Goal: Task Accomplishment & Management: Manage account settings

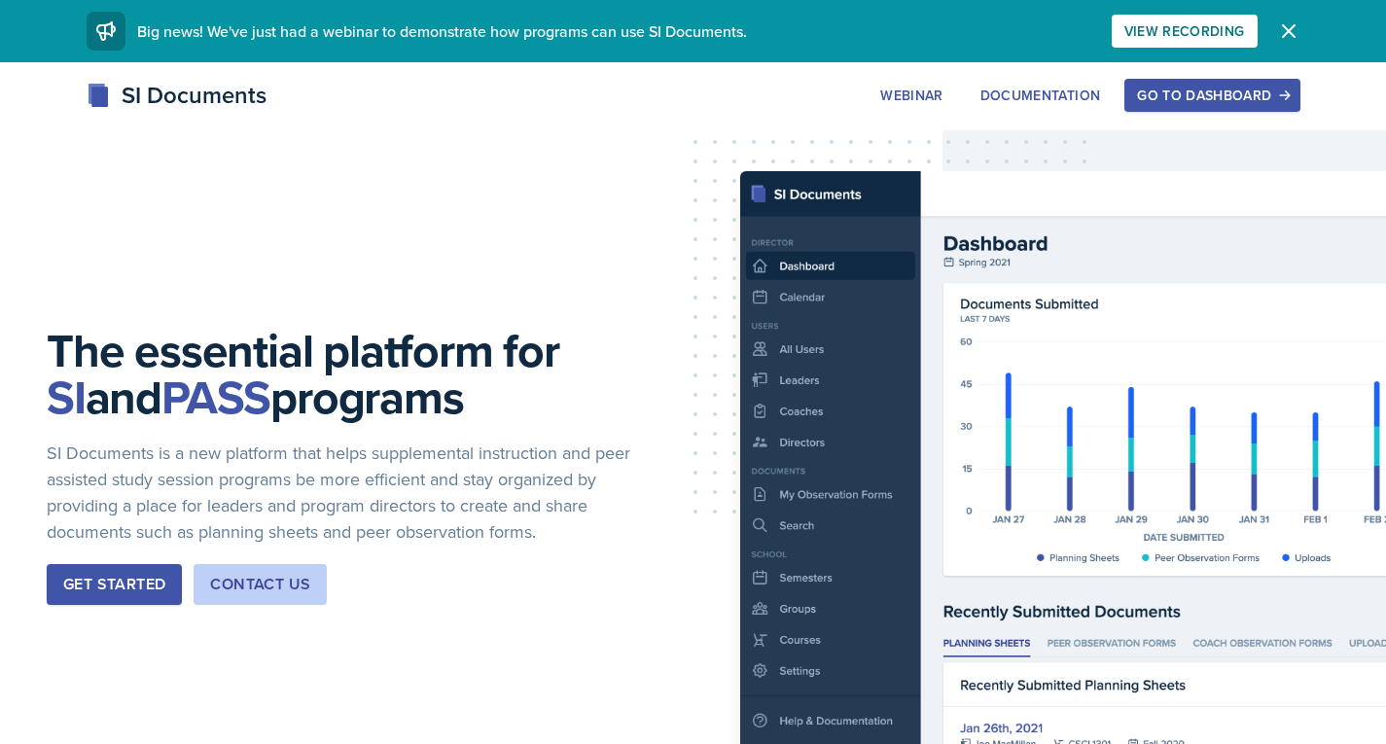
click at [1151, 95] on div "Go to Dashboard" at bounding box center [1212, 96] width 150 height 16
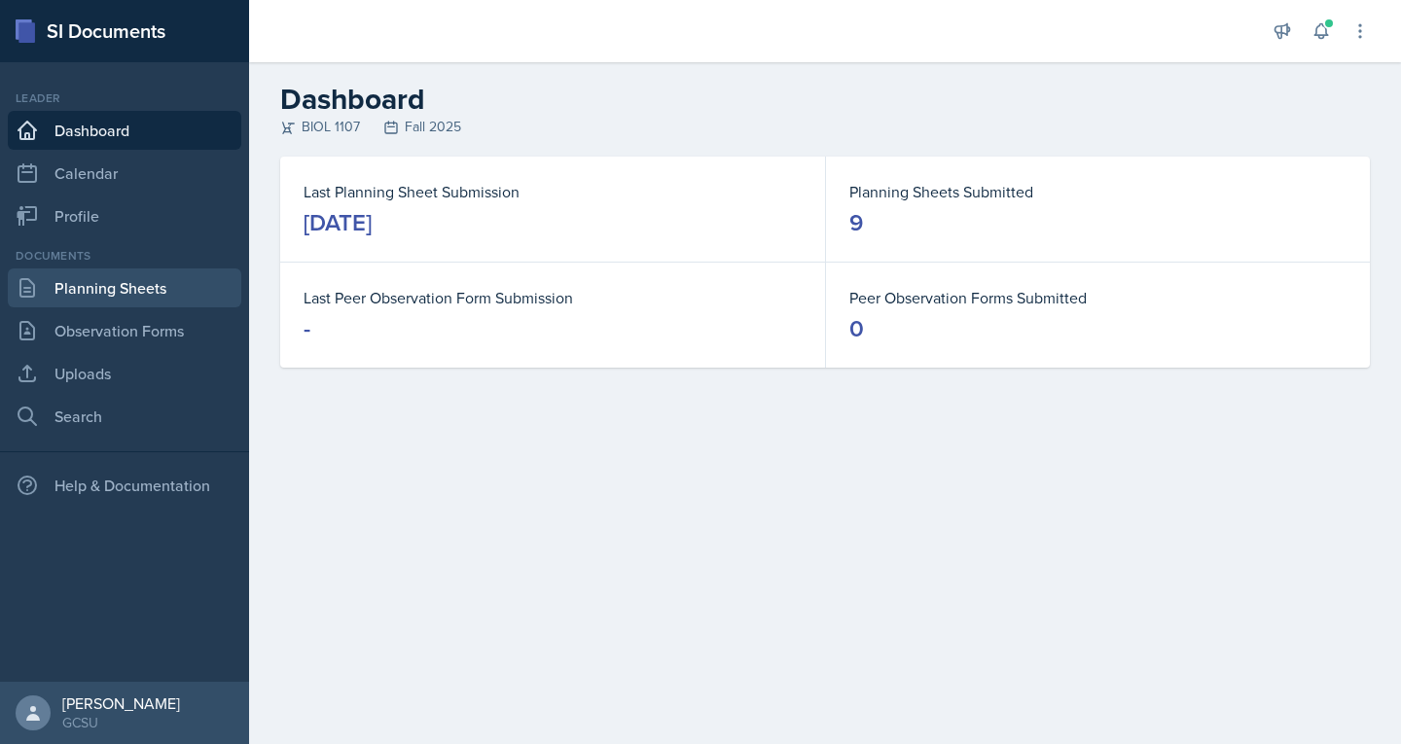
click at [97, 292] on link "Planning Sheets" at bounding box center [125, 288] width 234 height 39
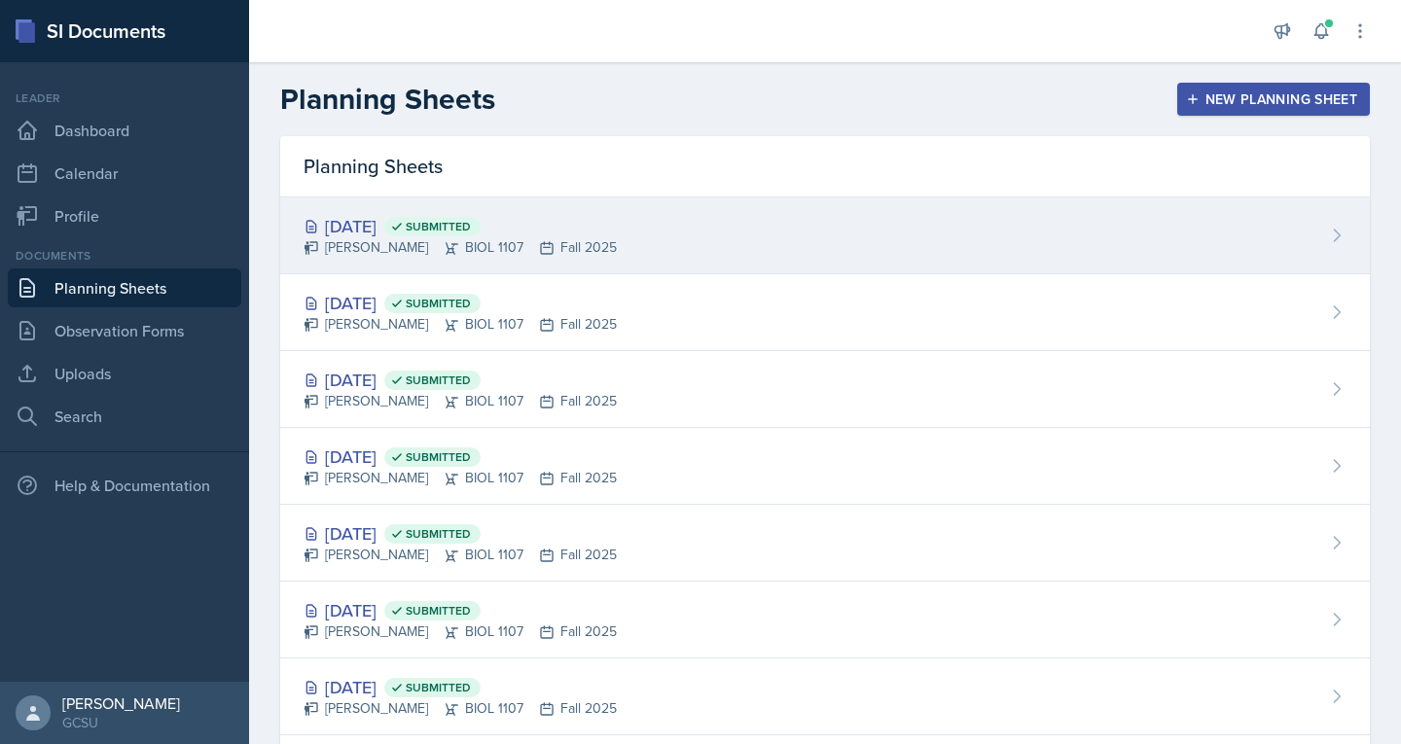
click at [358, 231] on div "[DATE] Submitted" at bounding box center [460, 226] width 313 height 26
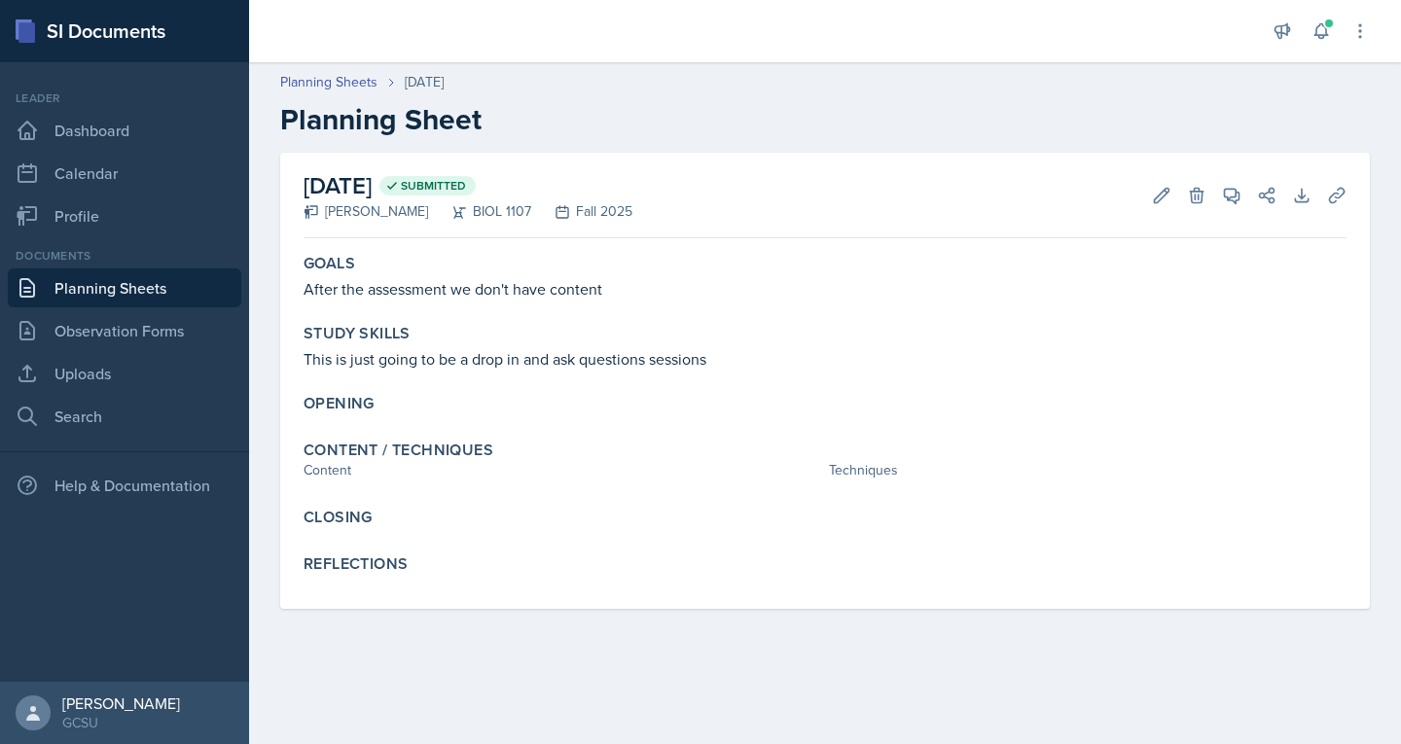
click at [133, 283] on link "Planning Sheets" at bounding box center [125, 288] width 234 height 39
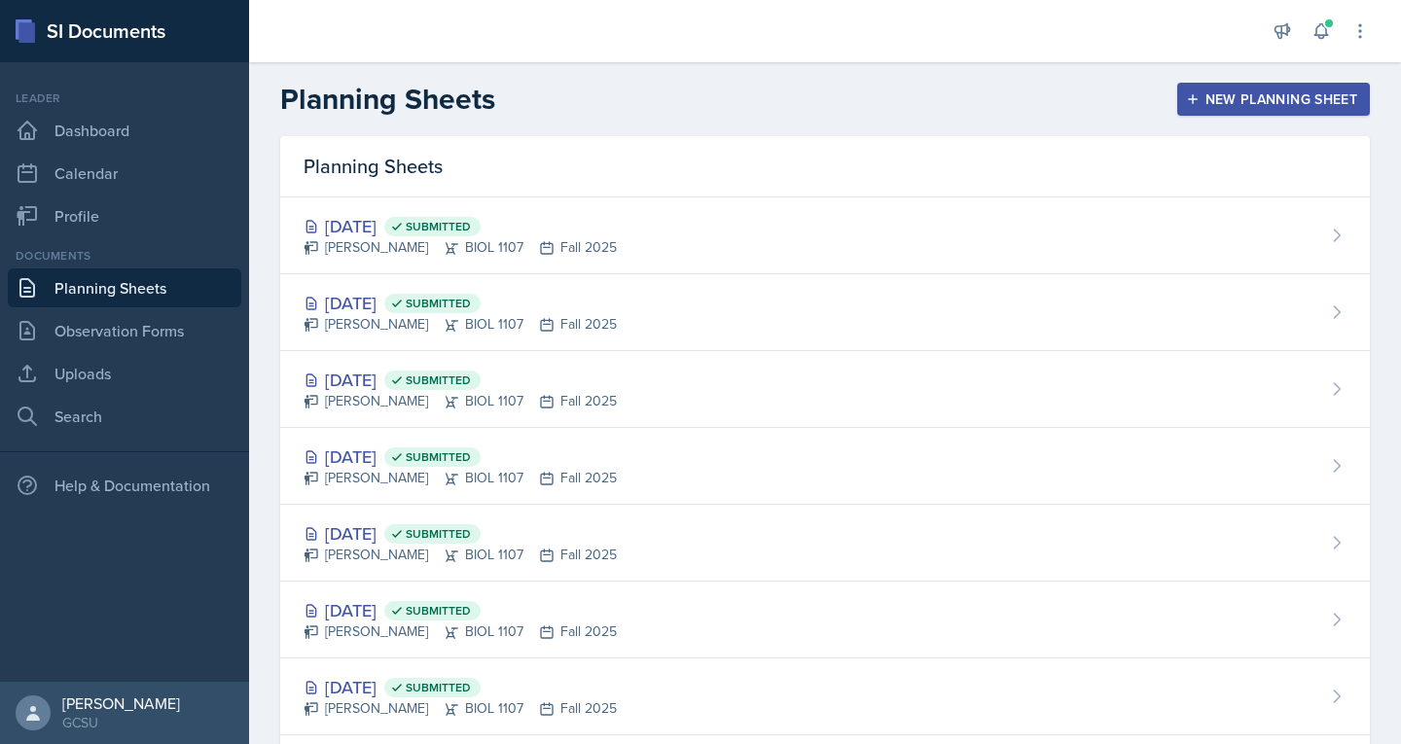
click at [1242, 100] on div "New Planning Sheet" at bounding box center [1273, 99] width 167 height 16
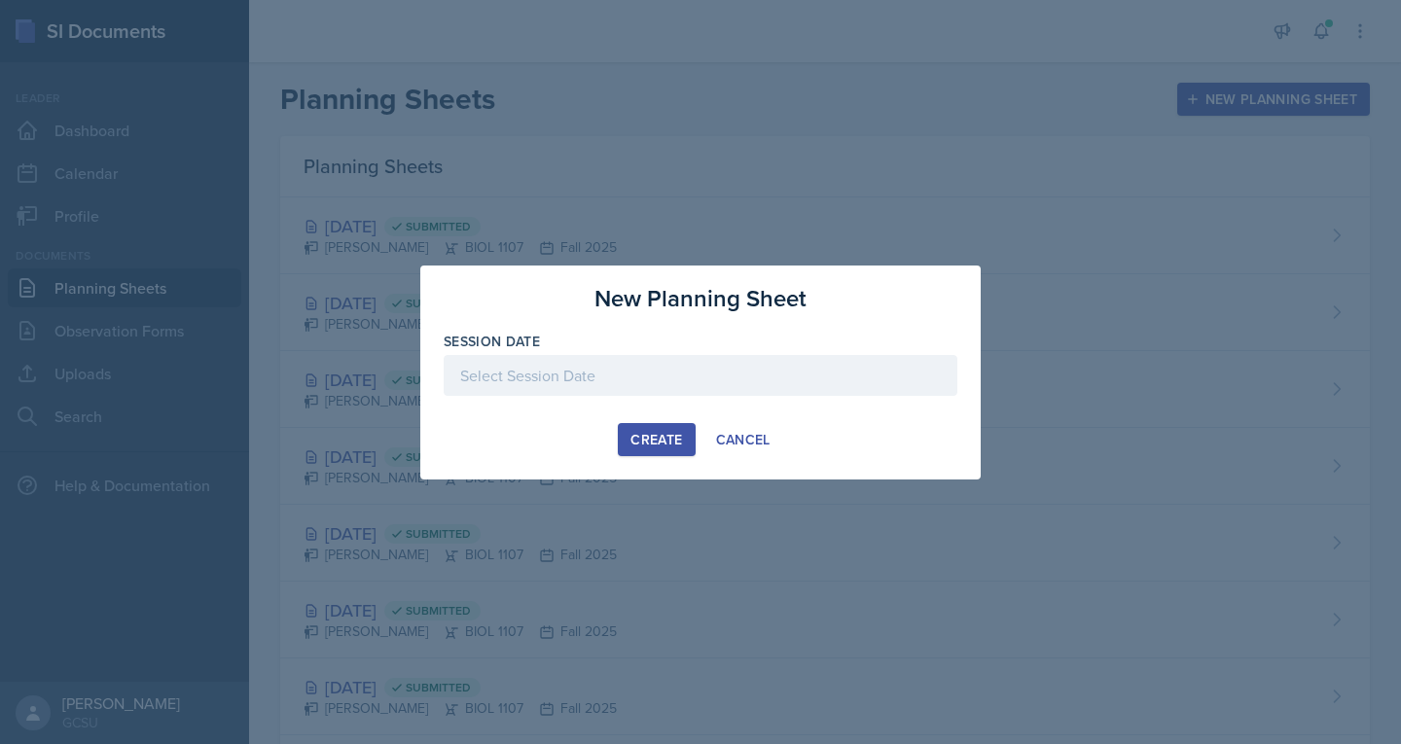
click at [694, 373] on div at bounding box center [701, 375] width 514 height 41
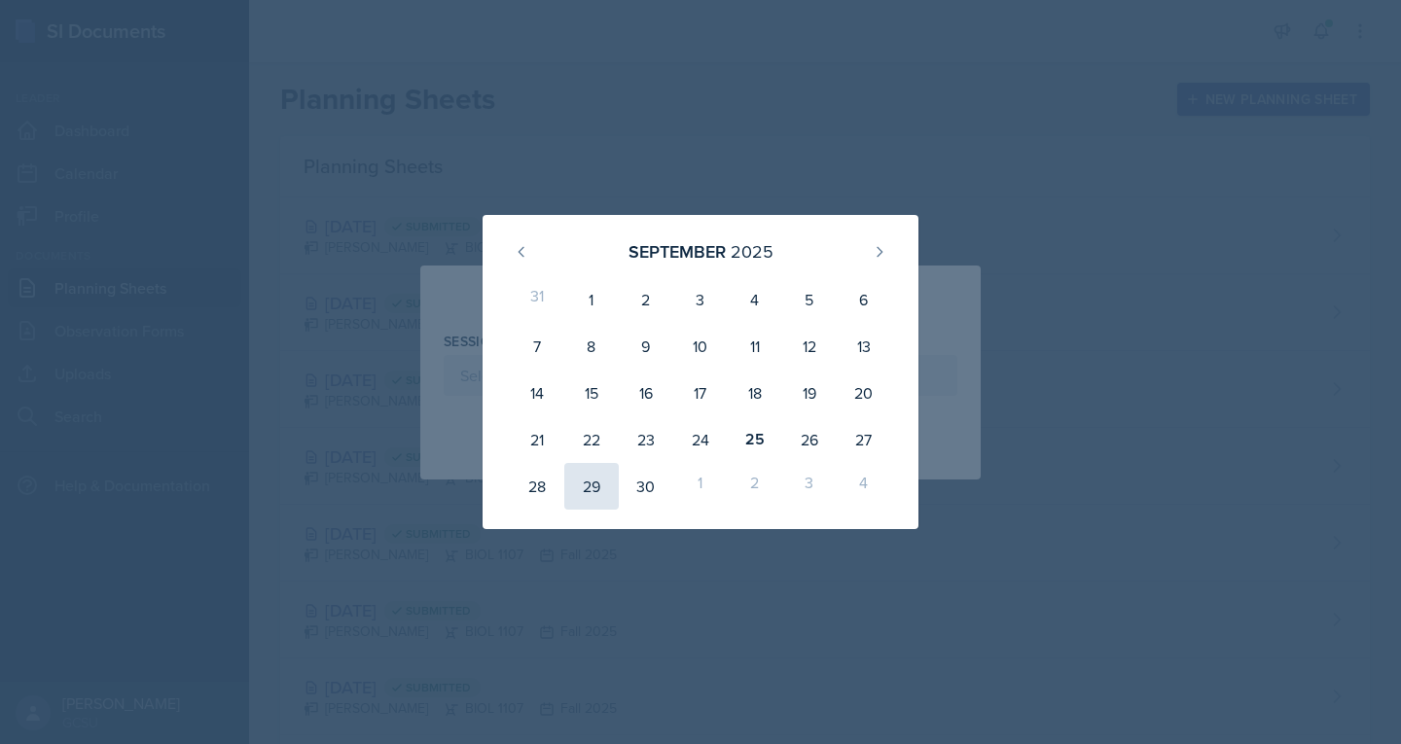
click at [589, 485] on div "29" at bounding box center [591, 486] width 54 height 47
type input "[DATE]"
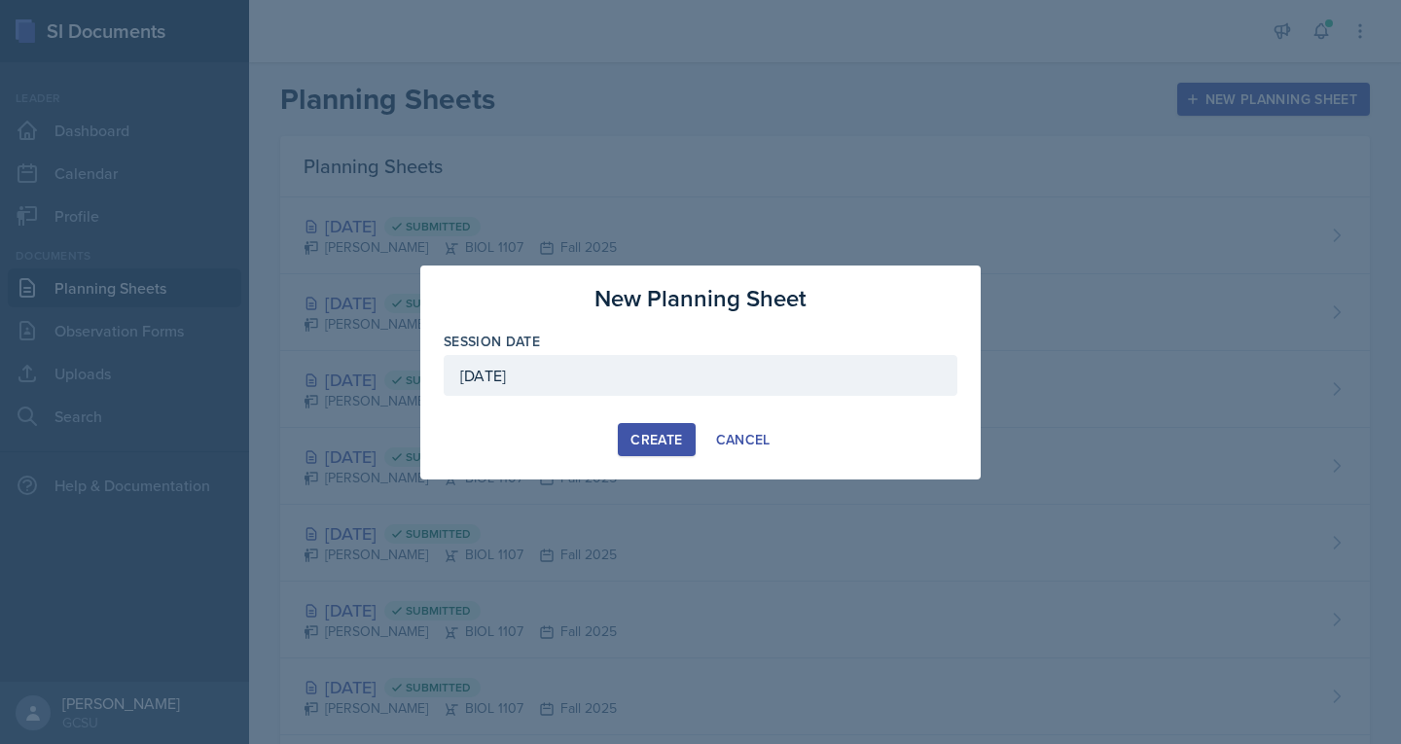
click at [668, 434] on div "Create" at bounding box center [656, 440] width 52 height 16
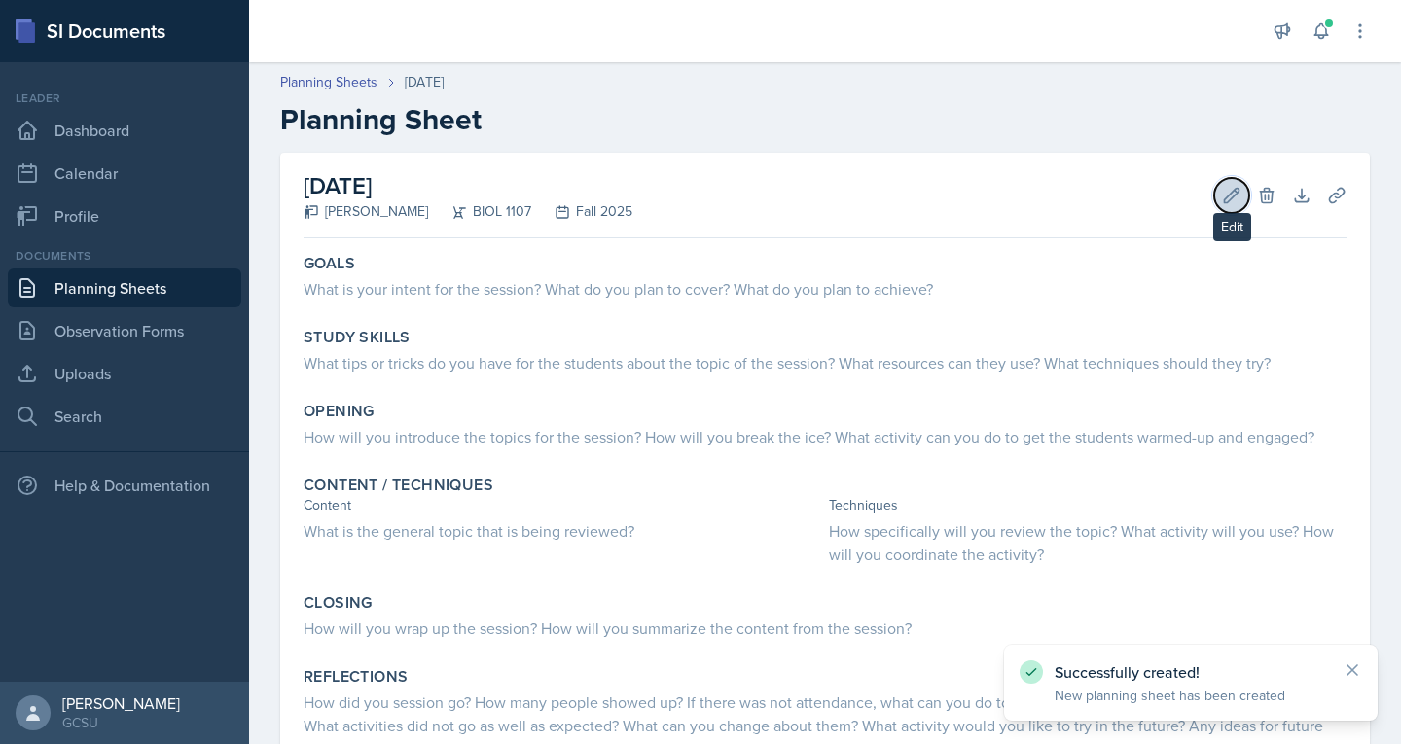
click at [1225, 202] on icon at bounding box center [1232, 195] width 15 height 15
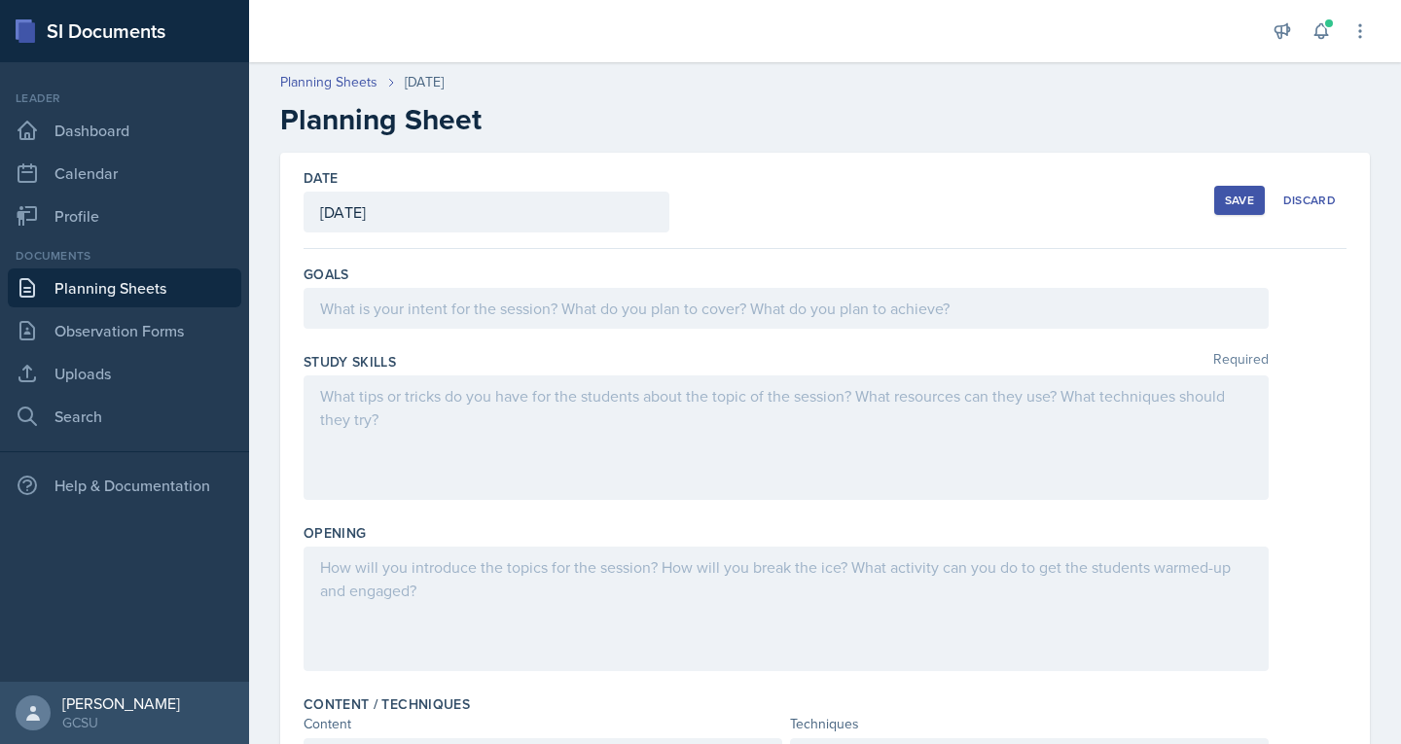
click at [472, 305] on div at bounding box center [786, 308] width 965 height 41
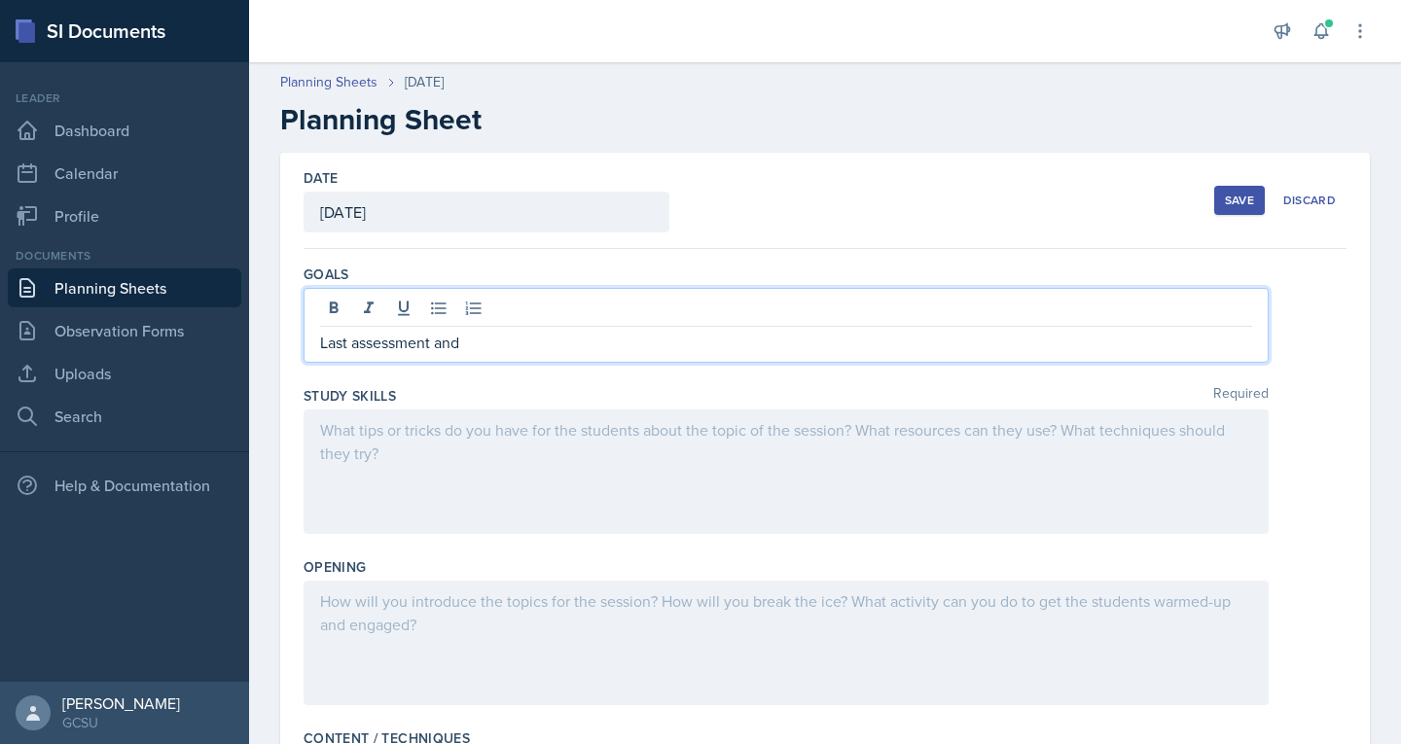
click at [517, 341] on p "Last assessment and" at bounding box center [786, 342] width 932 height 23
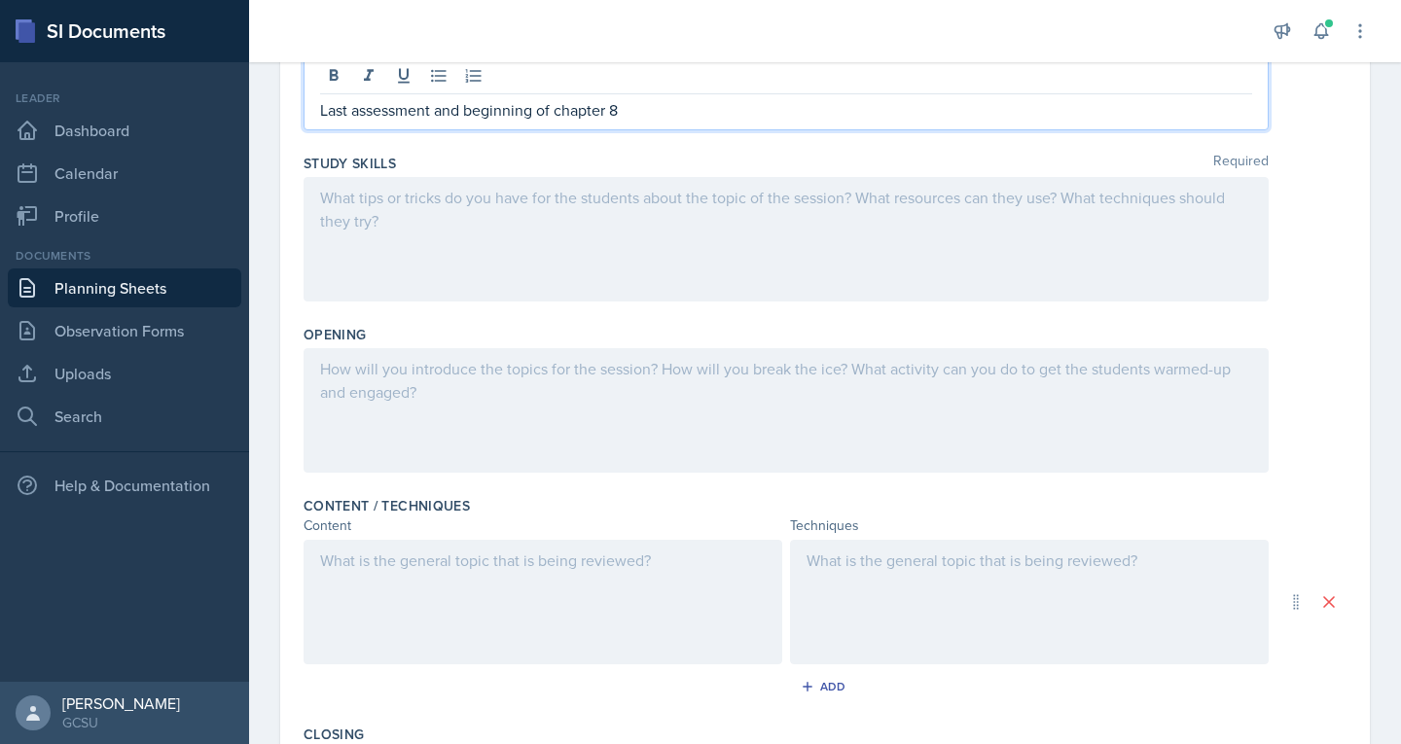
scroll to position [233, 0]
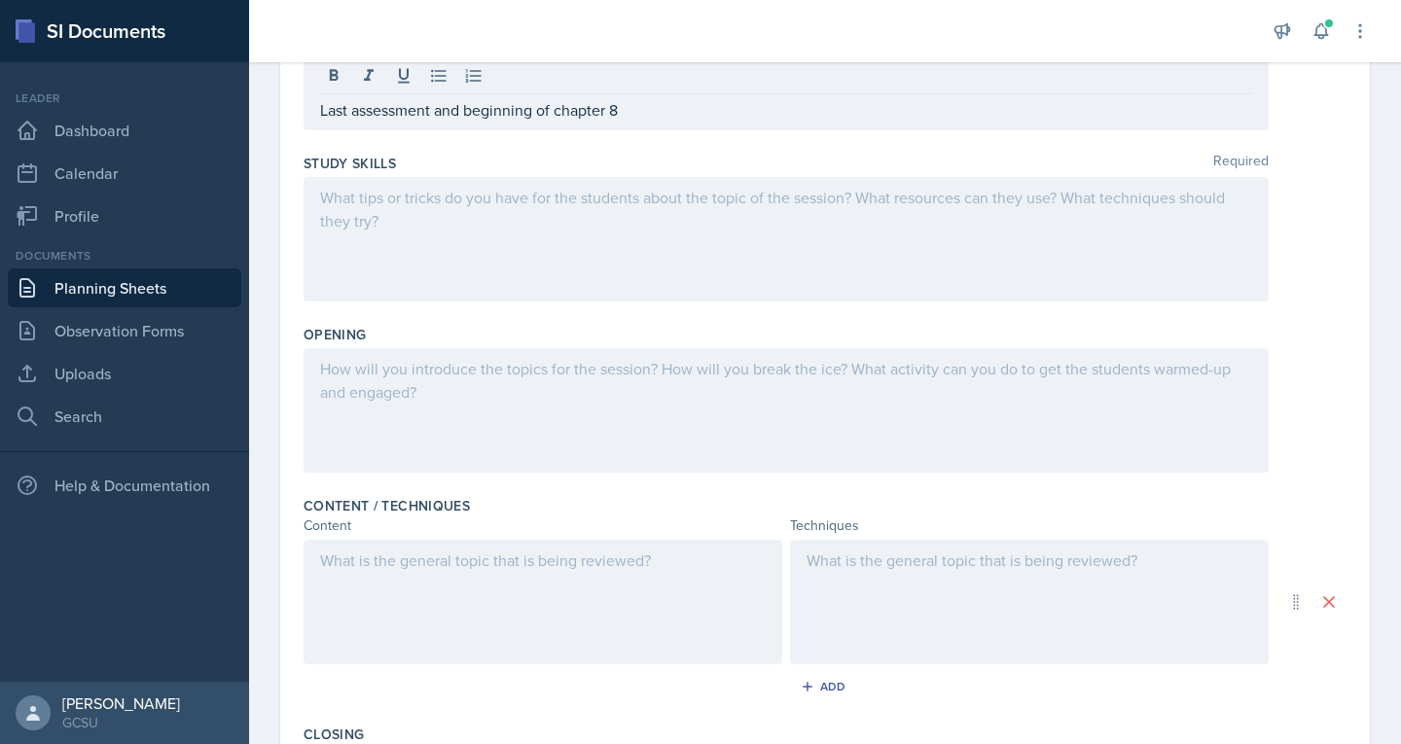
click at [386, 385] on div at bounding box center [786, 410] width 965 height 125
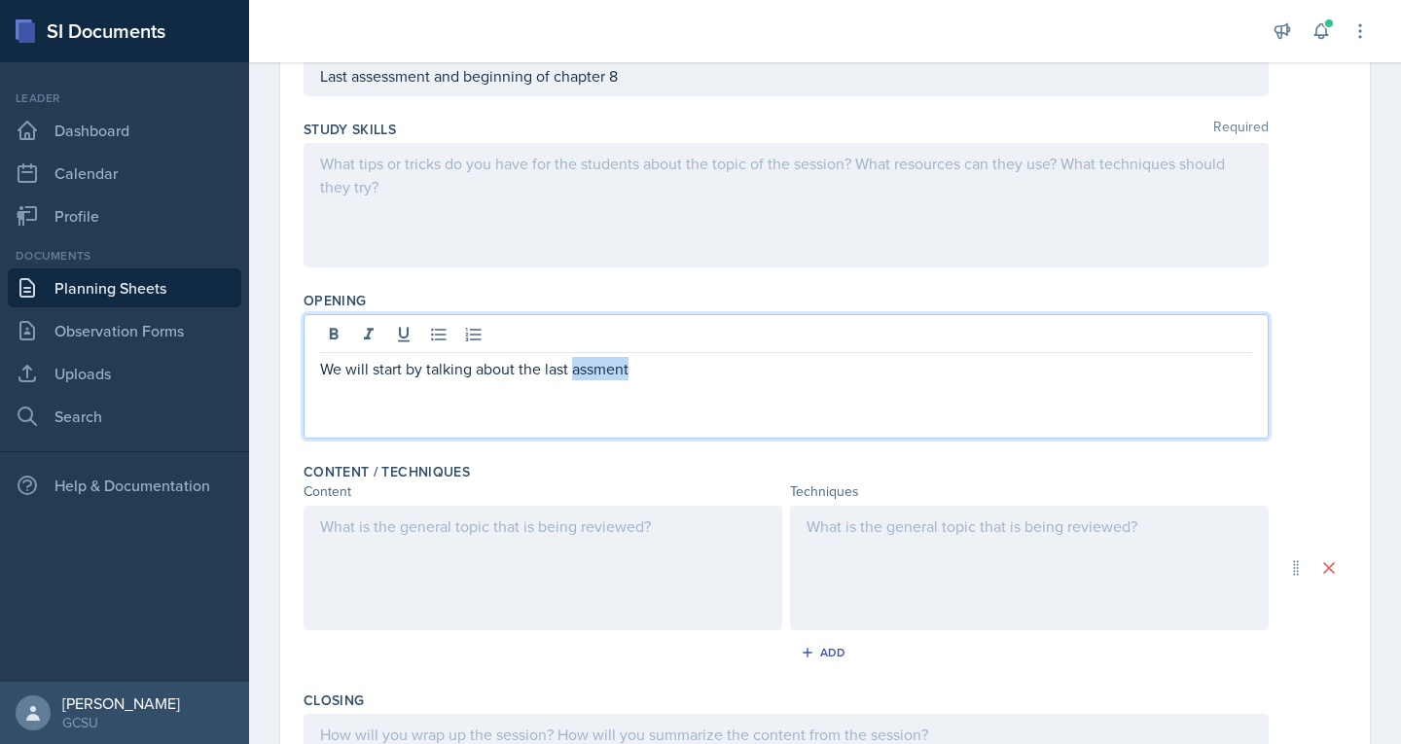
click at [585, 363] on p "We will start by talking about the last assment" at bounding box center [786, 368] width 932 height 23
click at [593, 374] on p "We will start by talking about the last assment" at bounding box center [786, 368] width 932 height 23
click at [631, 373] on p "We will start by talking about the last assesment" at bounding box center [786, 368] width 932 height 23
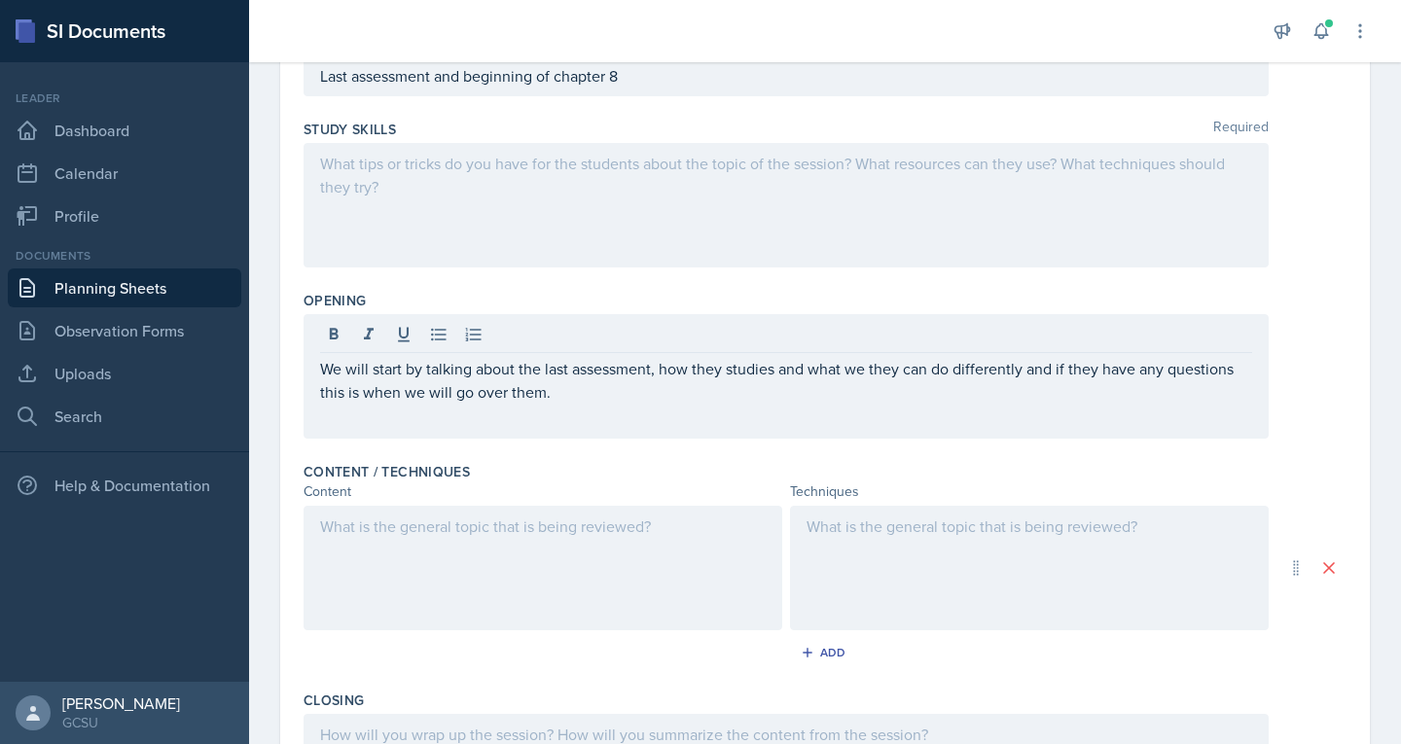
click at [438, 543] on div at bounding box center [543, 568] width 479 height 125
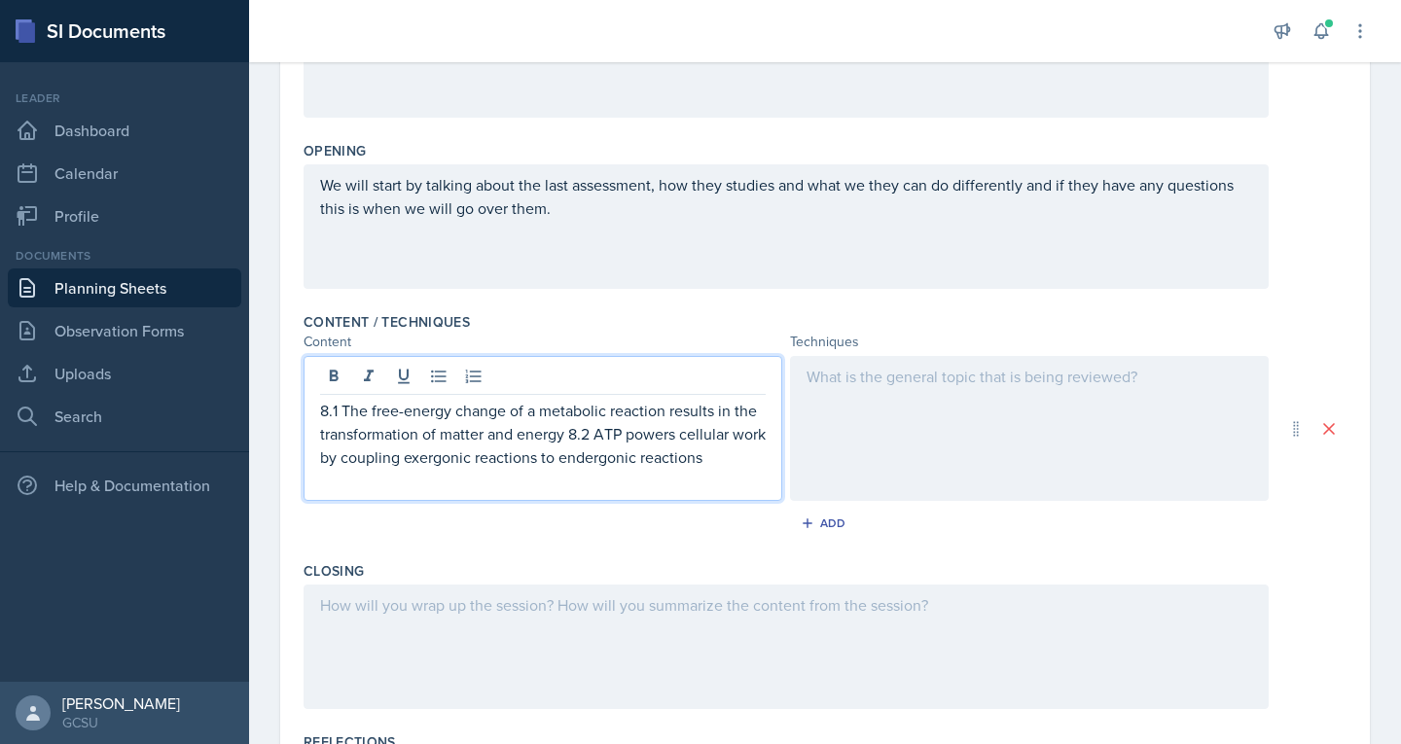
scroll to position [384, 0]
click at [568, 430] on p "8.1 The free-energy change of a metabolic reaction results in the transformatio…" at bounding box center [543, 432] width 446 height 70
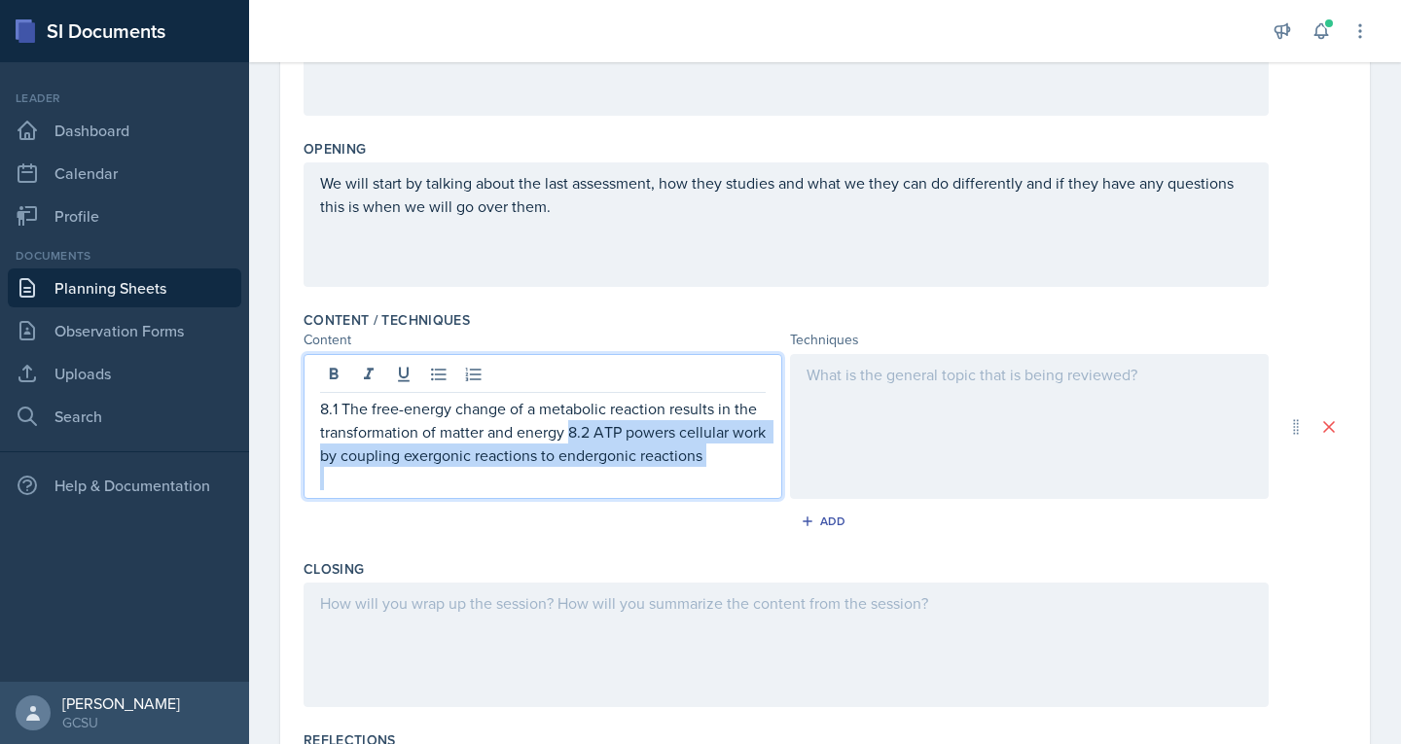
copy p "8.2 ATP powers cellular work by coupling exergonic reactions to endergonic reac…"
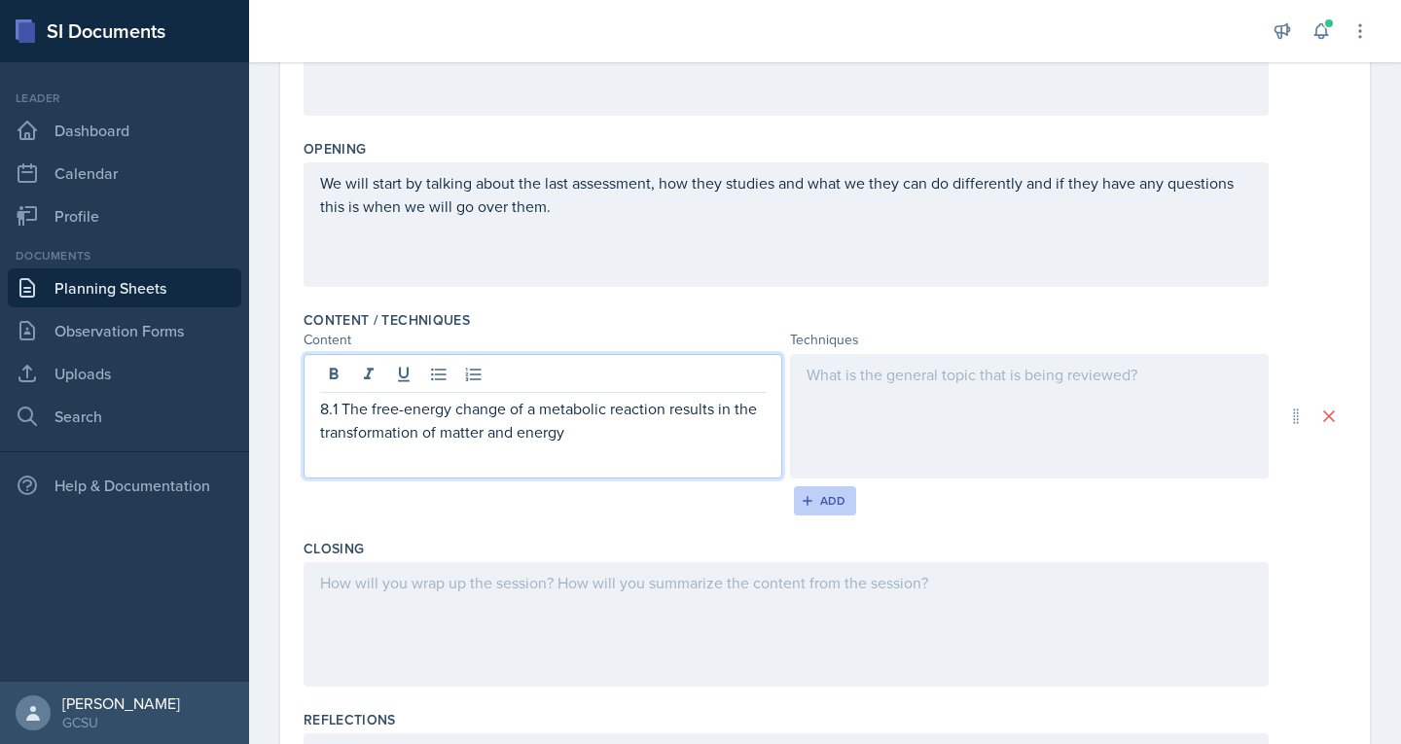
click at [818, 501] on div "Add" at bounding box center [826, 501] width 42 height 16
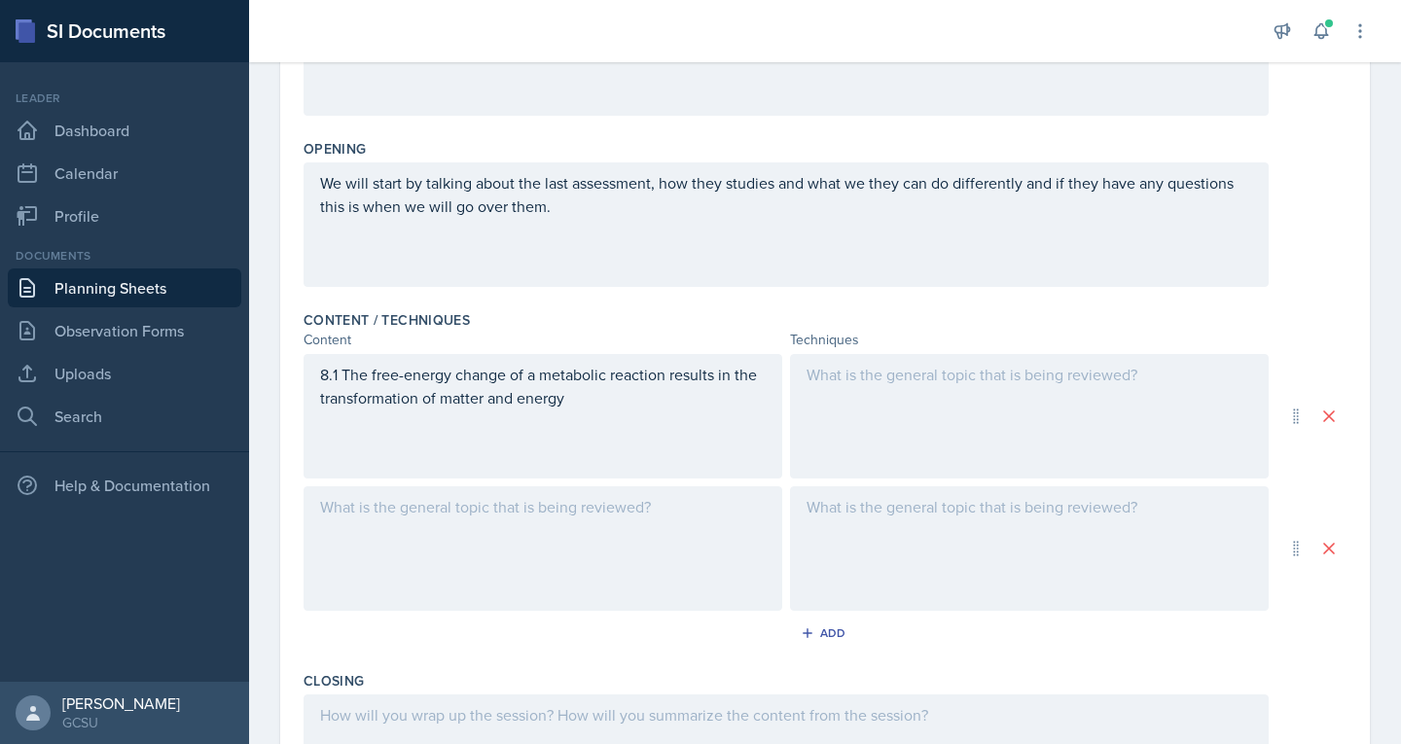
click at [485, 521] on div at bounding box center [543, 548] width 479 height 125
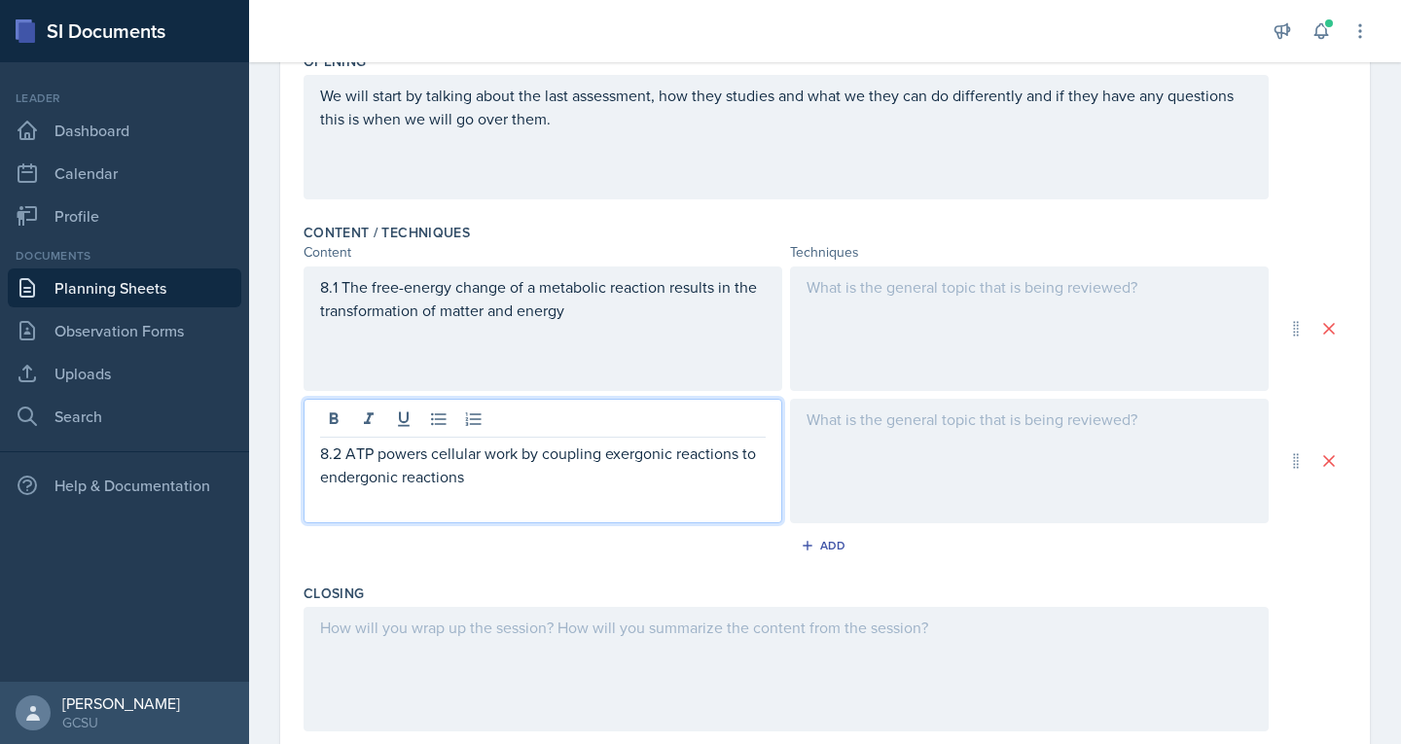
scroll to position [470, 0]
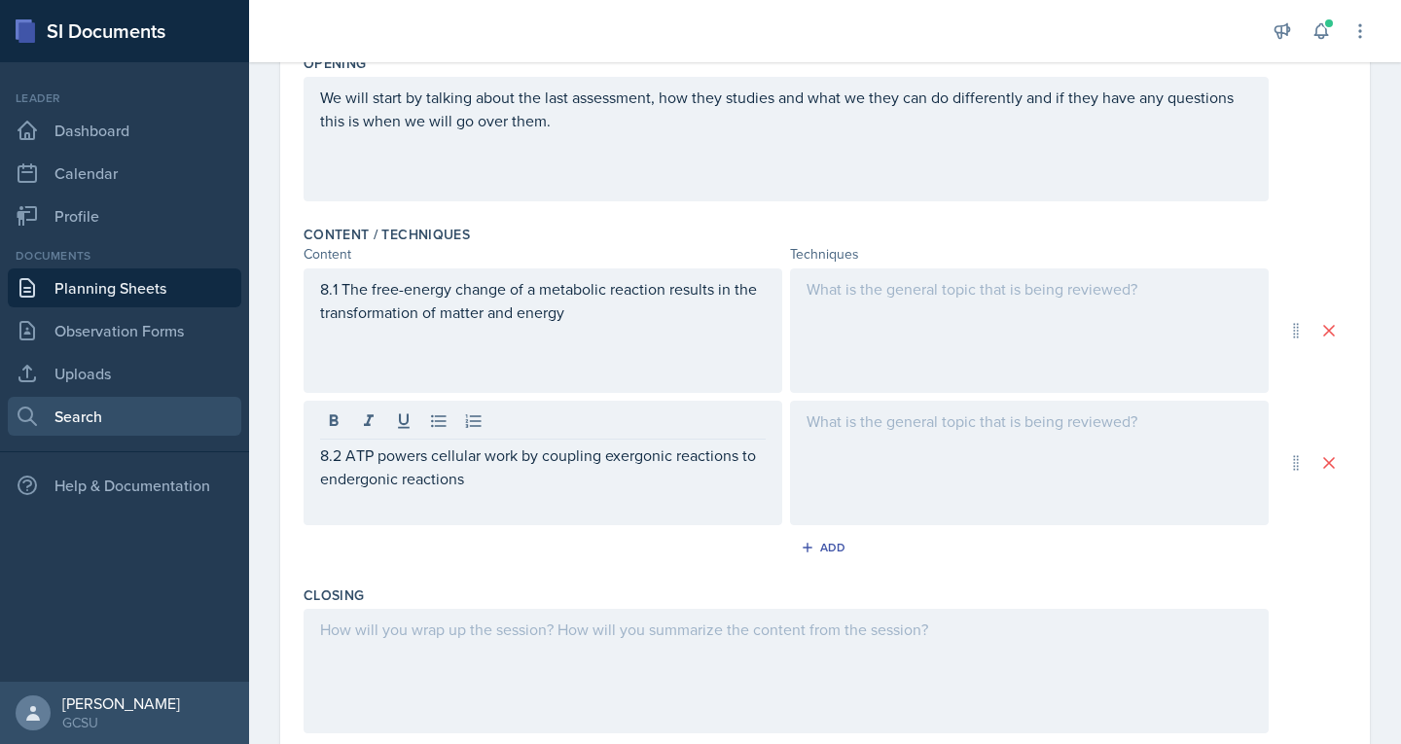
click at [64, 413] on link "Search" at bounding box center [125, 416] width 234 height 39
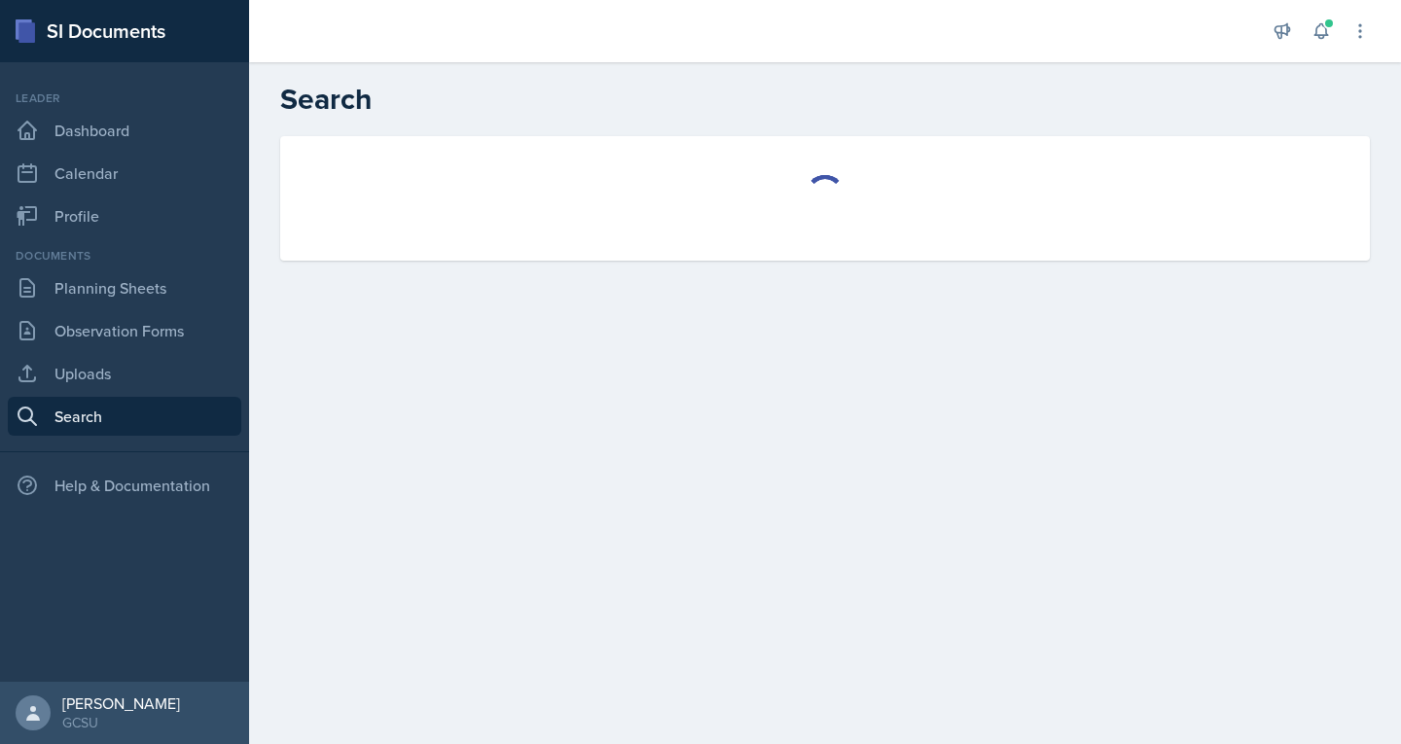
select select "all"
select select "1"
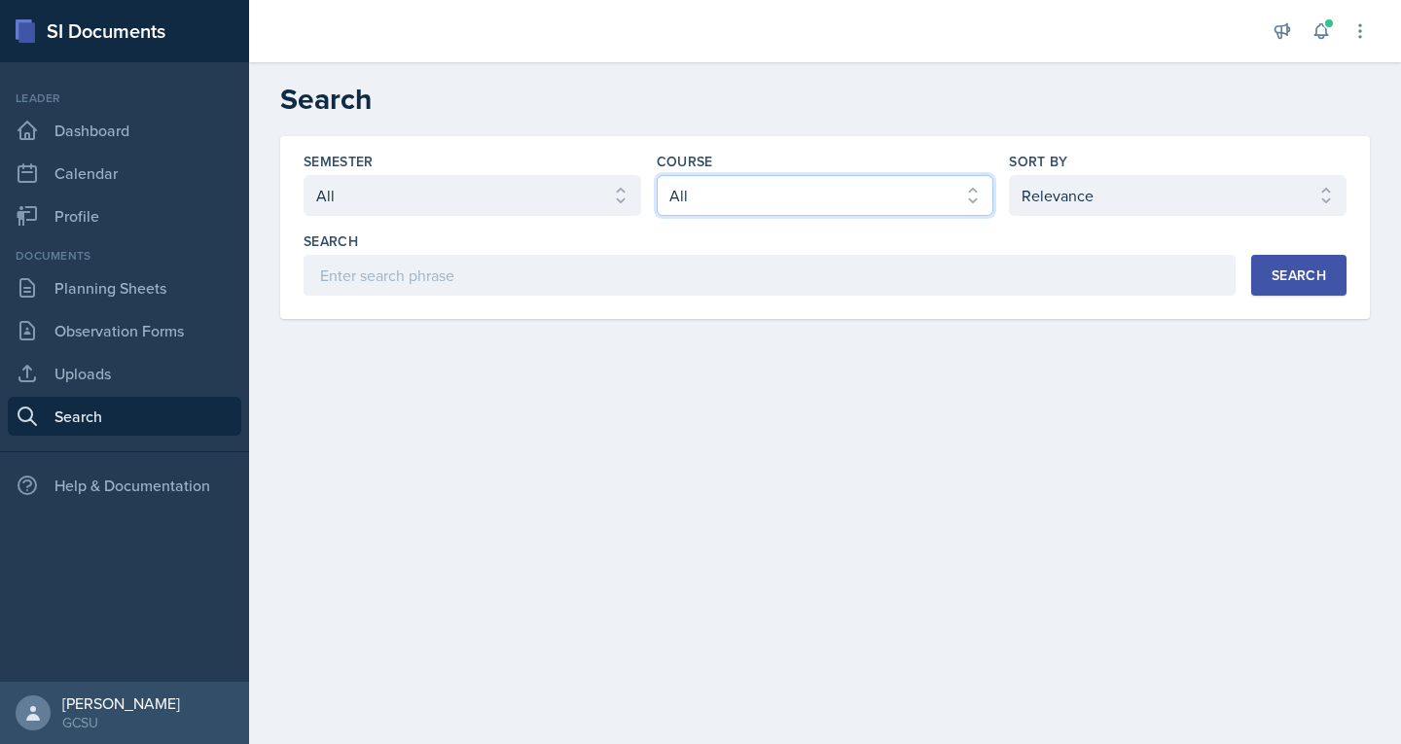
click at [686, 201] on select "Select course All ACCT 3101 ACCT 3102 ASTR 1000 BIOL 1100 BIOL 1107 BIOL 1108 B…" at bounding box center [826, 195] width 338 height 41
select select "0962fe08-ee06-47f9-81f7-2fff629c3db1"
click at [657, 175] on select "Select course All ACCT 3101 ACCT 3102 ASTR 1000 BIOL 1100 BIOL 1107 BIOL 1108 B…" at bounding box center [826, 195] width 338 height 41
click at [1319, 262] on button "Search" at bounding box center [1298, 275] width 95 height 41
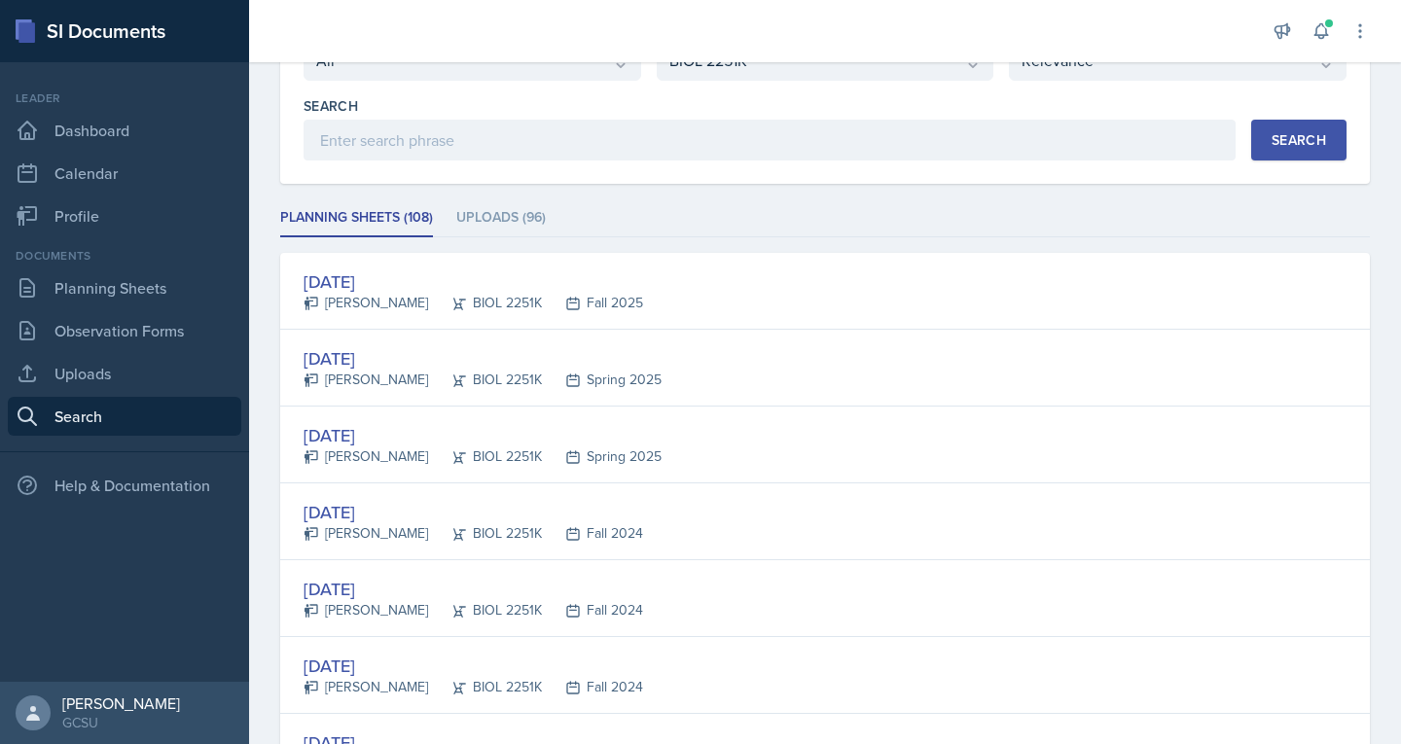
scroll to position [138, 0]
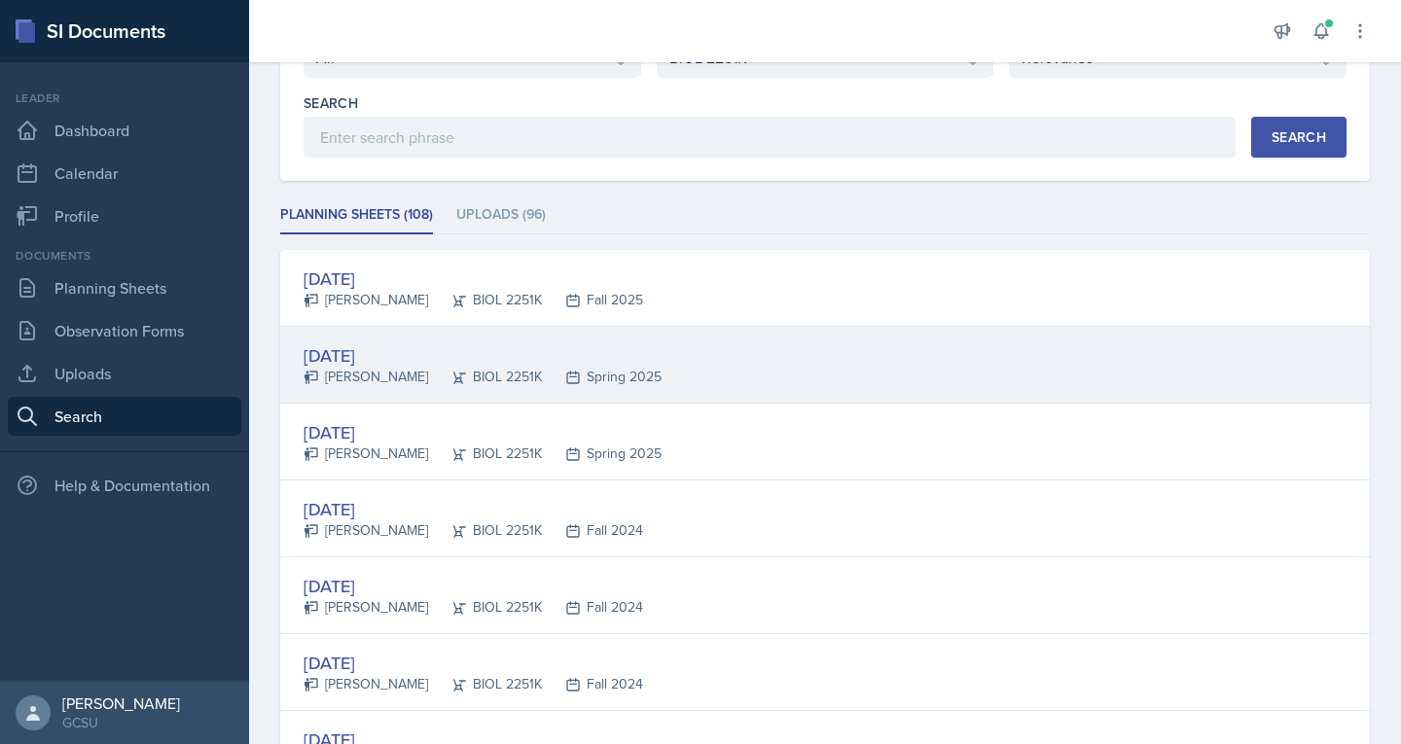
click at [367, 363] on div "Mar 13th, 2025" at bounding box center [483, 355] width 358 height 26
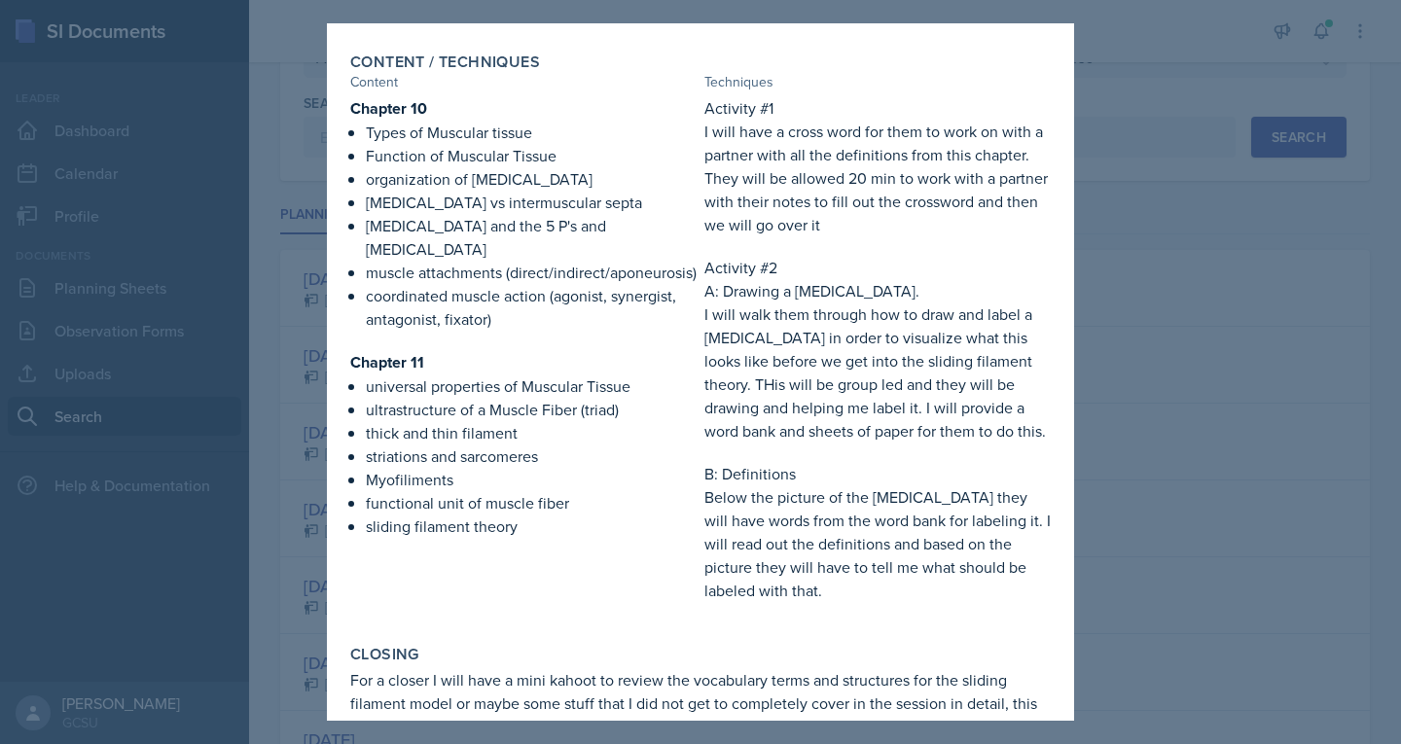
scroll to position [494, 0]
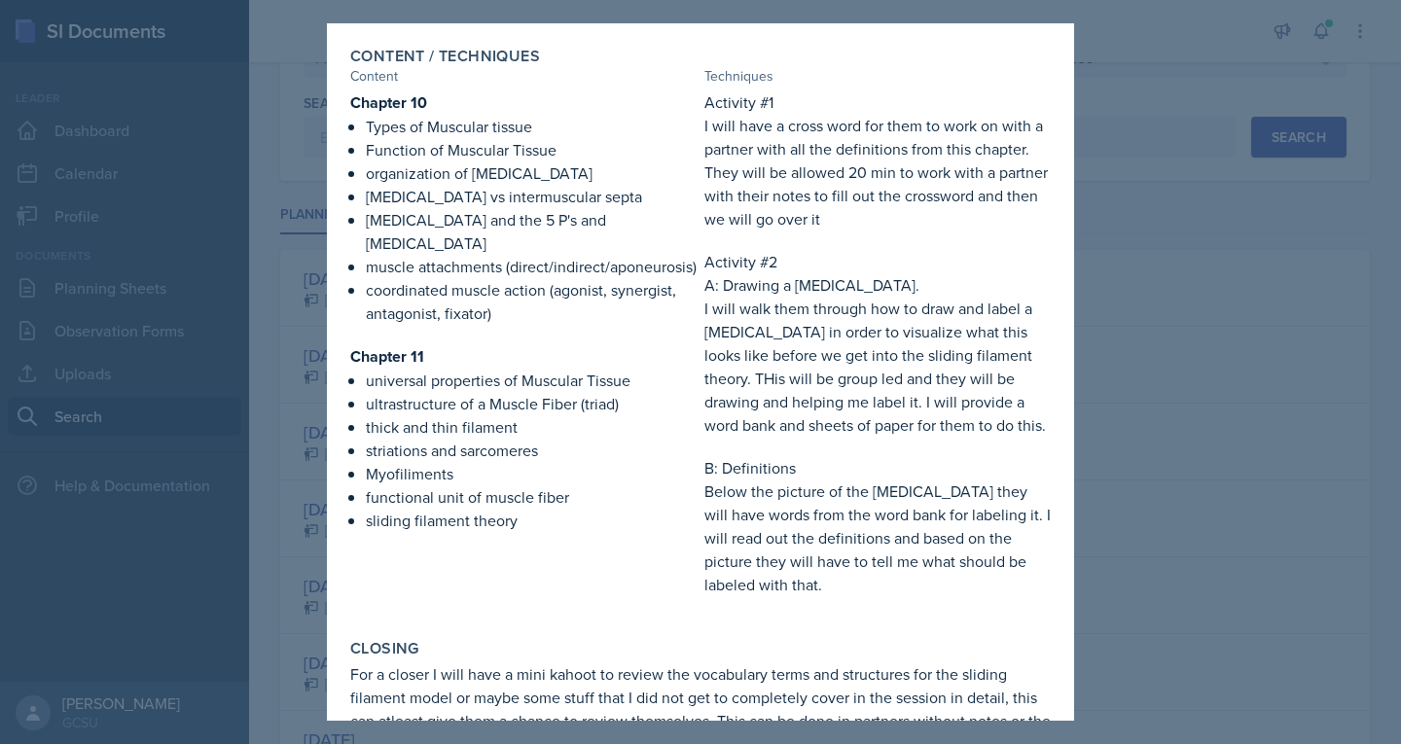
click at [1146, 337] on div at bounding box center [700, 372] width 1401 height 744
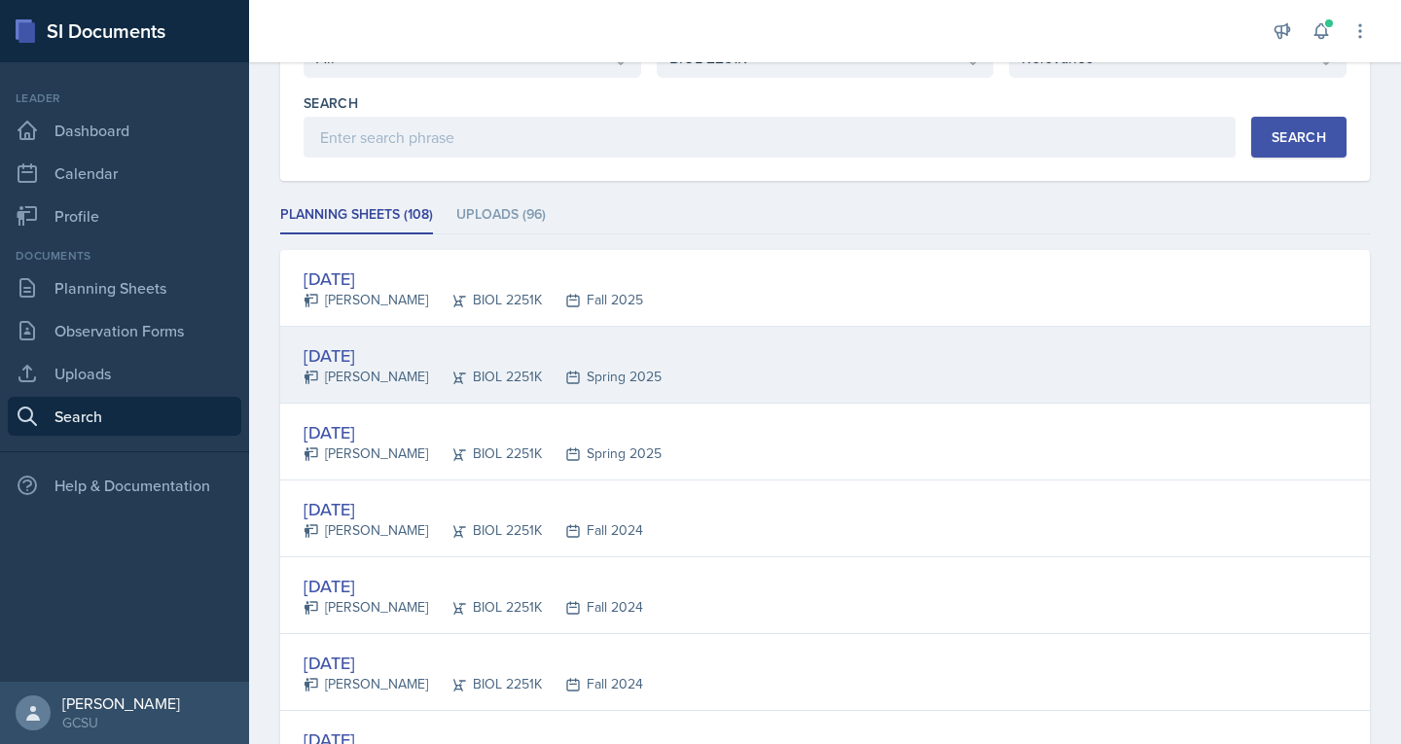
click at [399, 377] on div "Mallory Bates" at bounding box center [366, 377] width 125 height 20
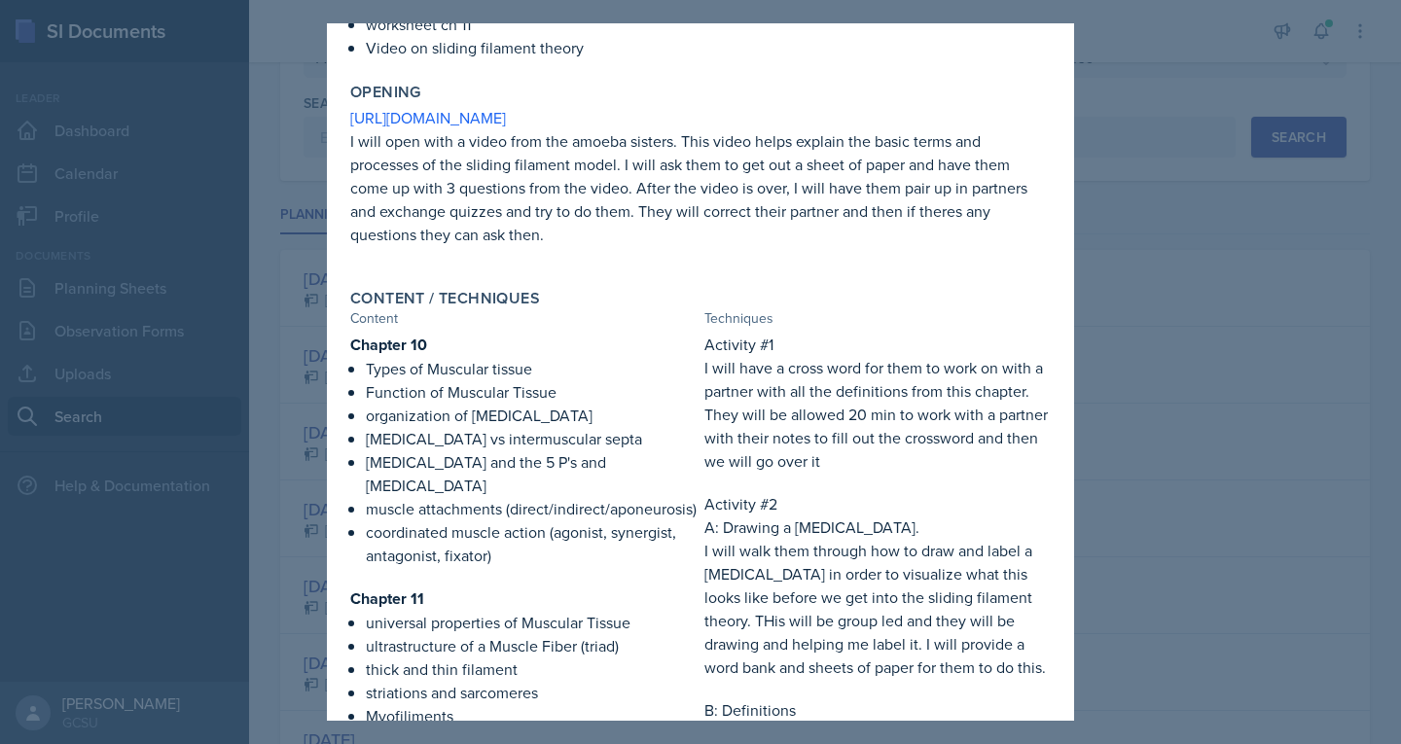
scroll to position [0, 0]
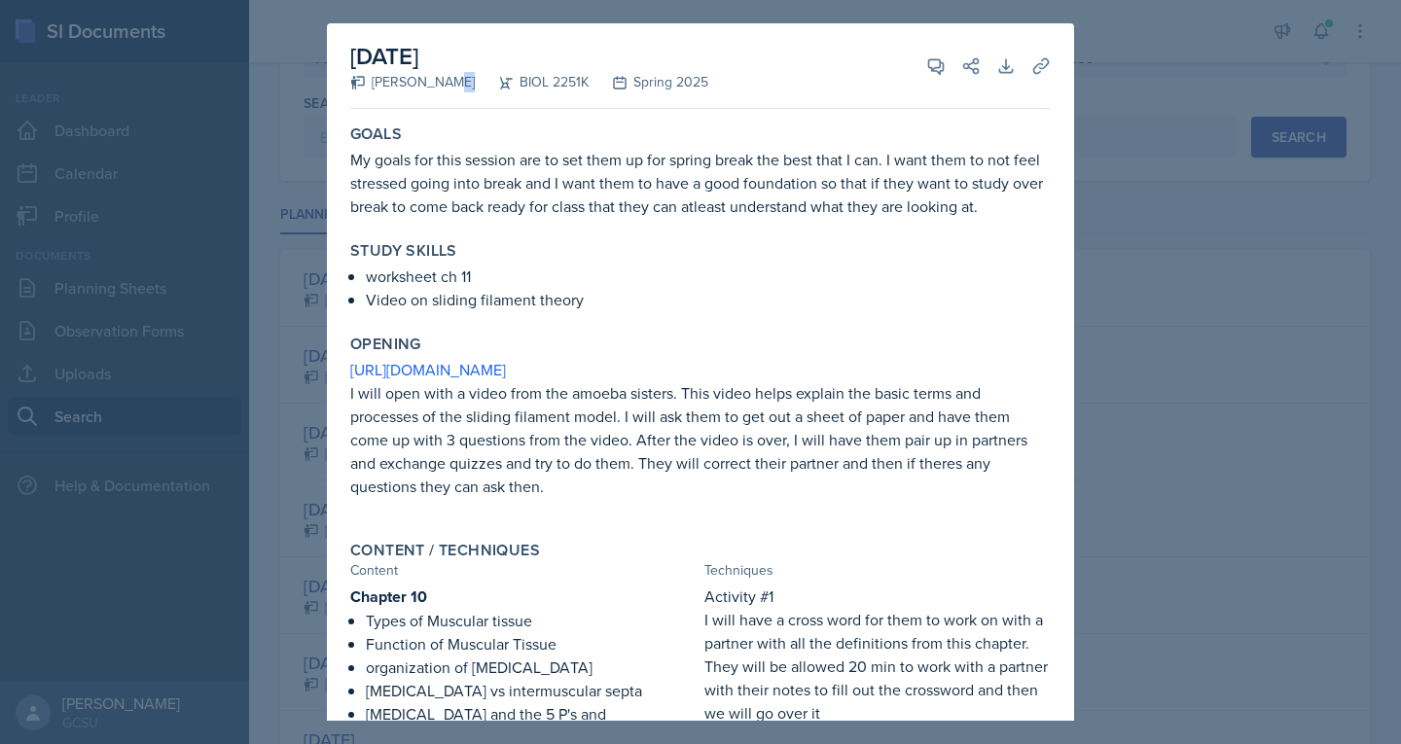
drag, startPoint x: 370, startPoint y: 80, endPoint x: 453, endPoint y: 89, distance: 84.1
click at [453, 89] on div "Mallory Bates BIOL 2251K Spring 2025" at bounding box center [529, 82] width 358 height 20
copy div "Mallory Bates"
click at [1151, 118] on div at bounding box center [700, 372] width 1401 height 744
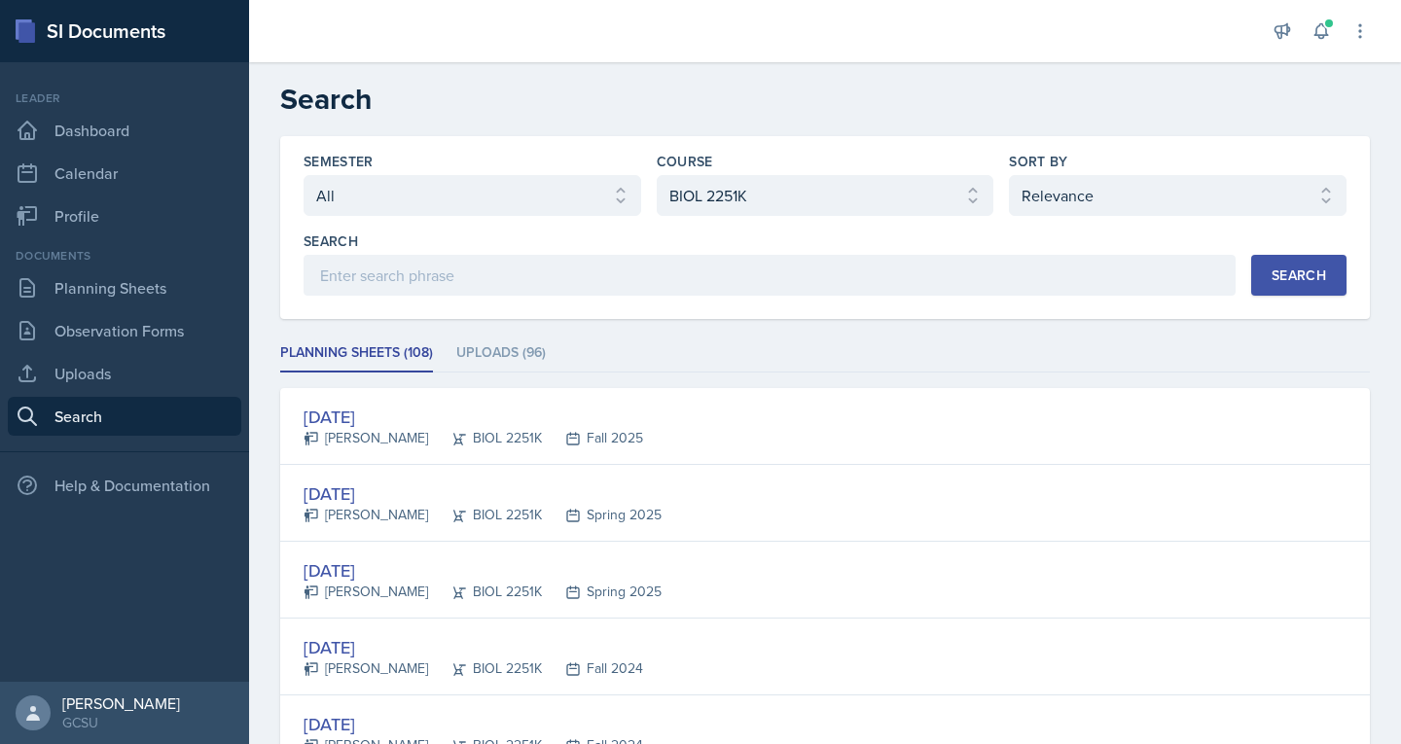
click at [782, 254] on div "Search" at bounding box center [770, 264] width 932 height 64
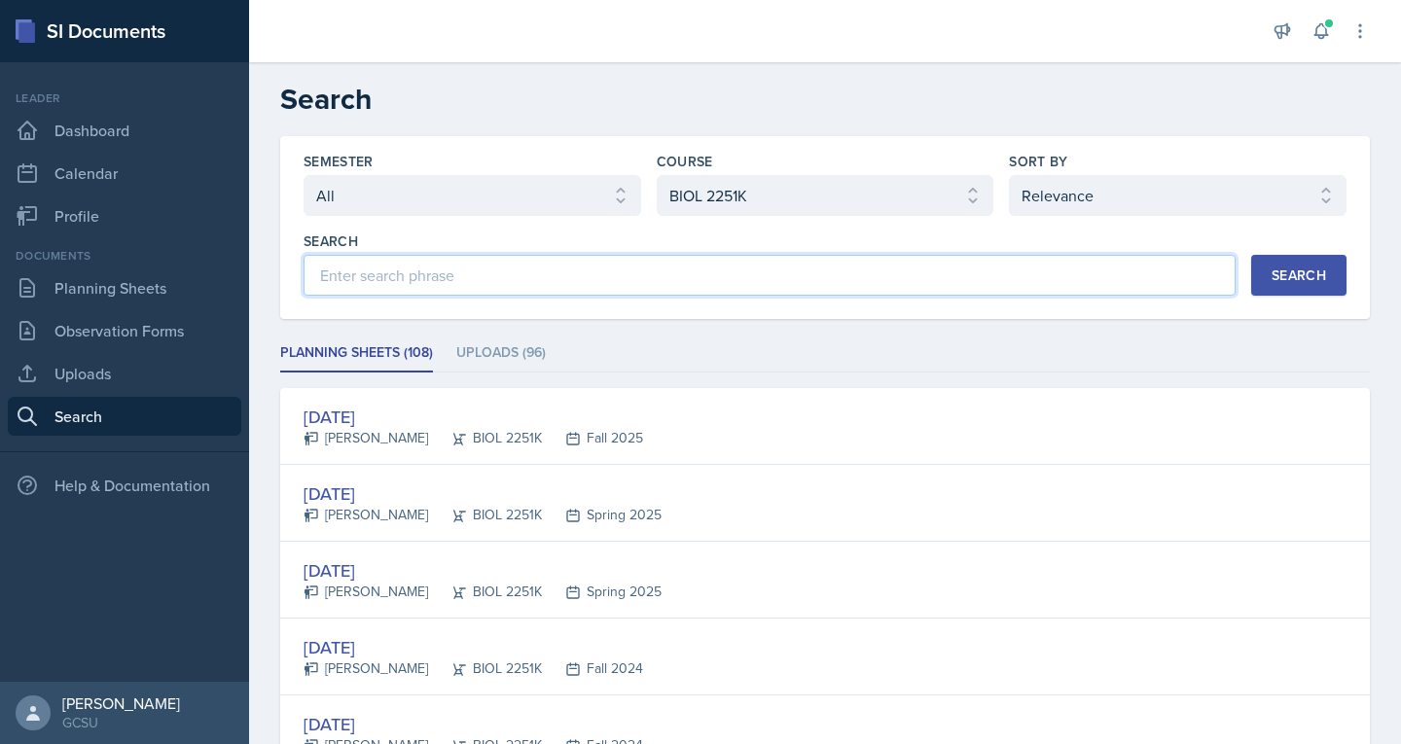
click at [785, 267] on input at bounding box center [770, 275] width 932 height 41
paste input "Mallory Bates"
type input "Mallory Bates"
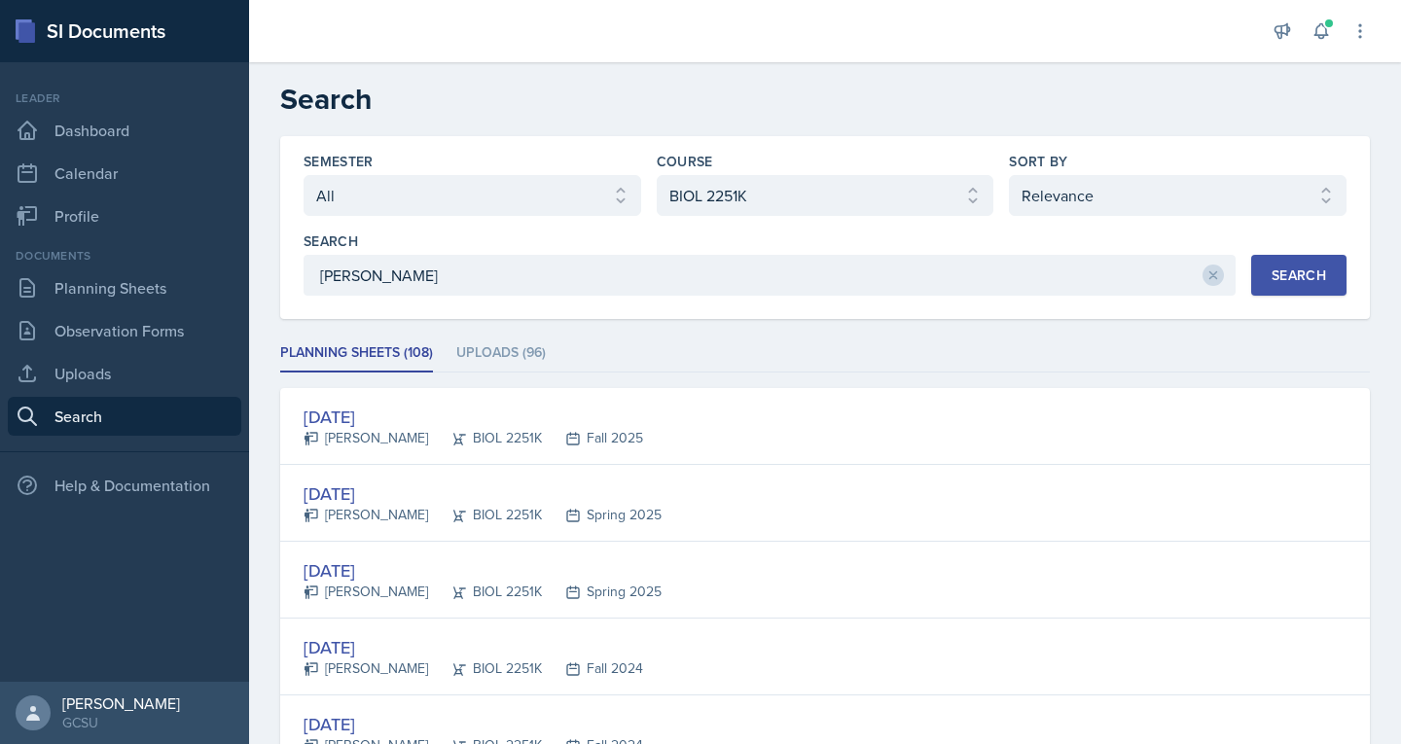
click at [1295, 279] on div "Search" at bounding box center [1299, 276] width 54 height 16
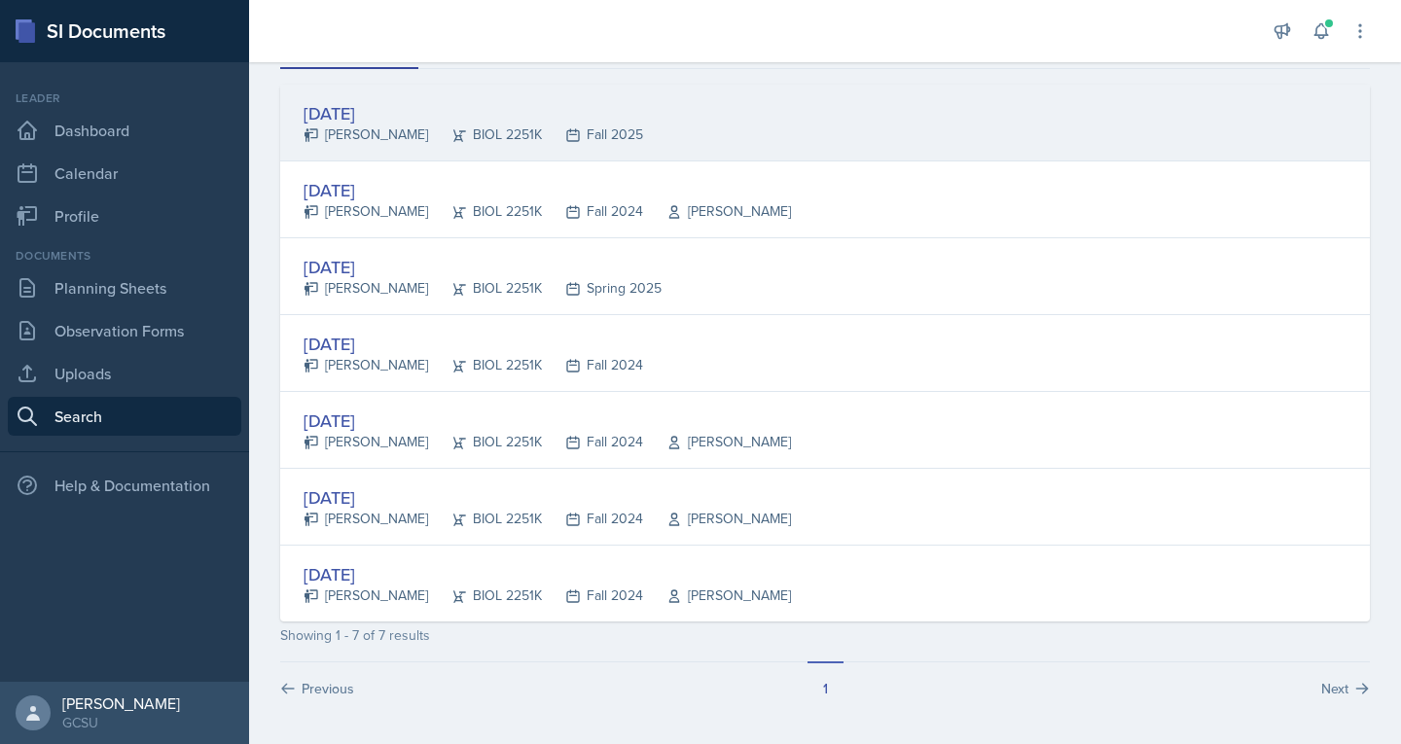
scroll to position [305, 0]
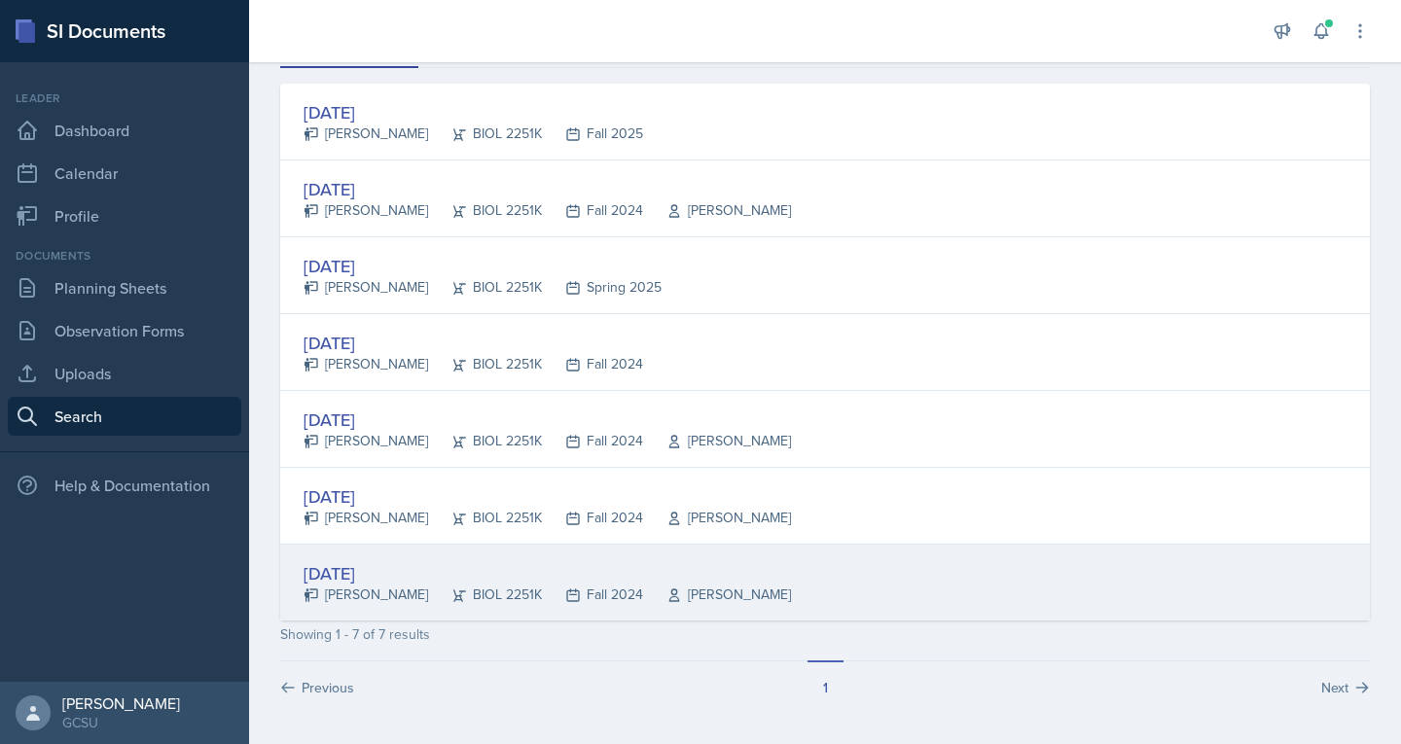
click at [364, 581] on div "Jan 16th, 2025" at bounding box center [547, 573] width 487 height 26
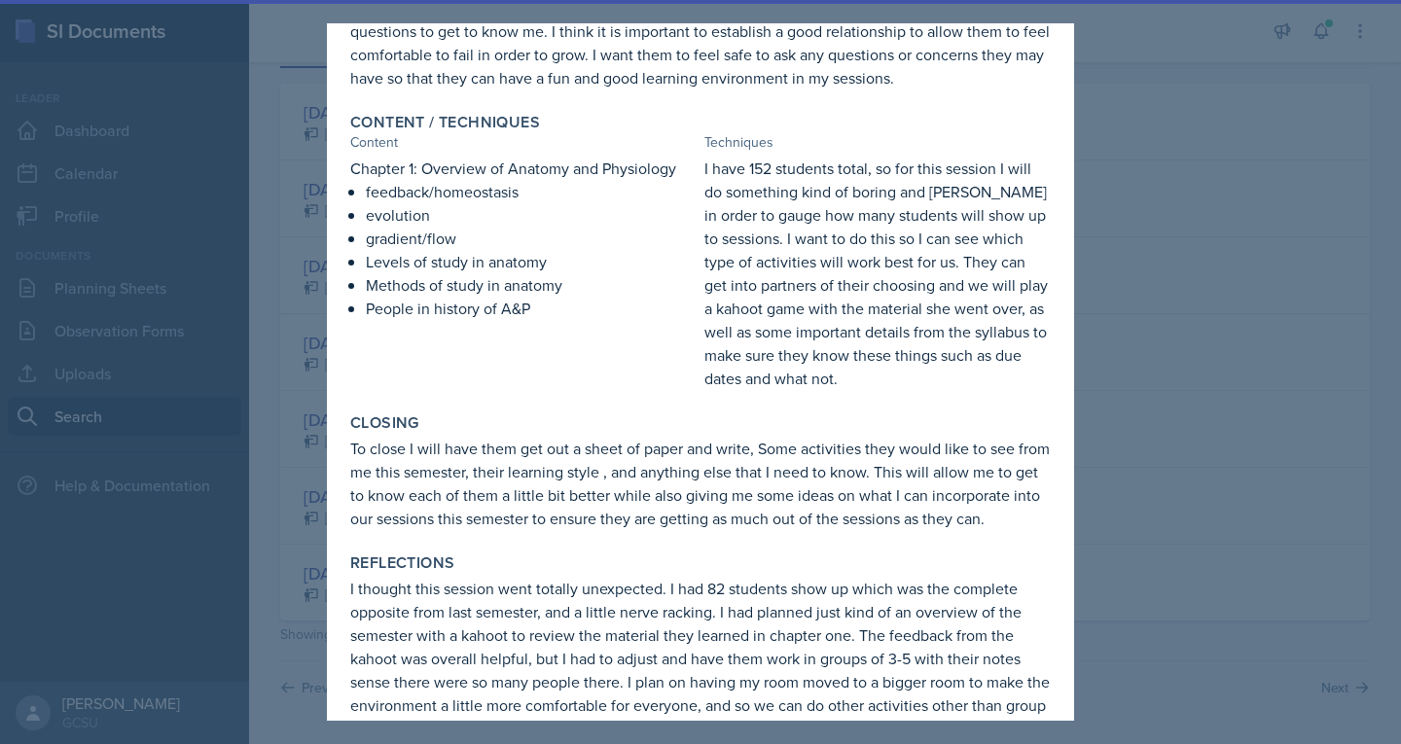
scroll to position [483, 0]
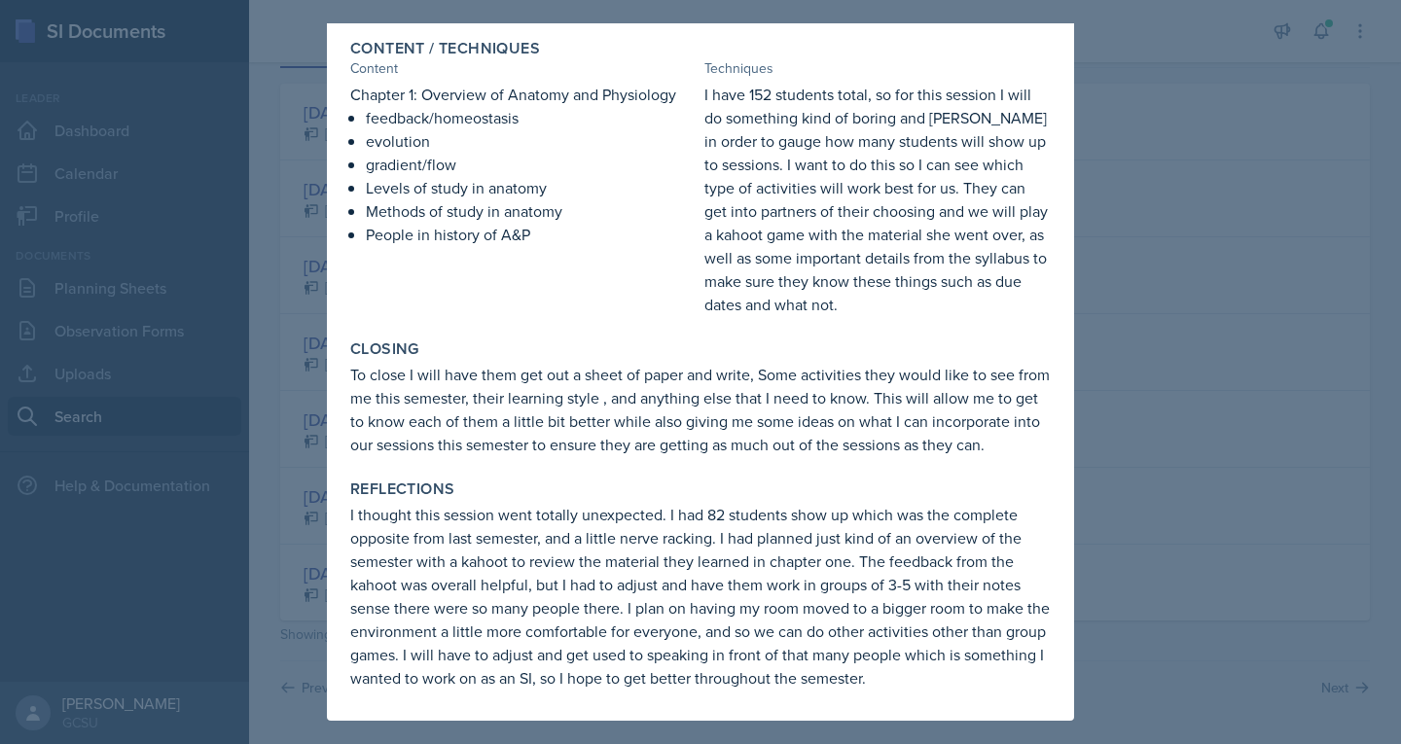
click at [279, 496] on div at bounding box center [700, 372] width 1401 height 744
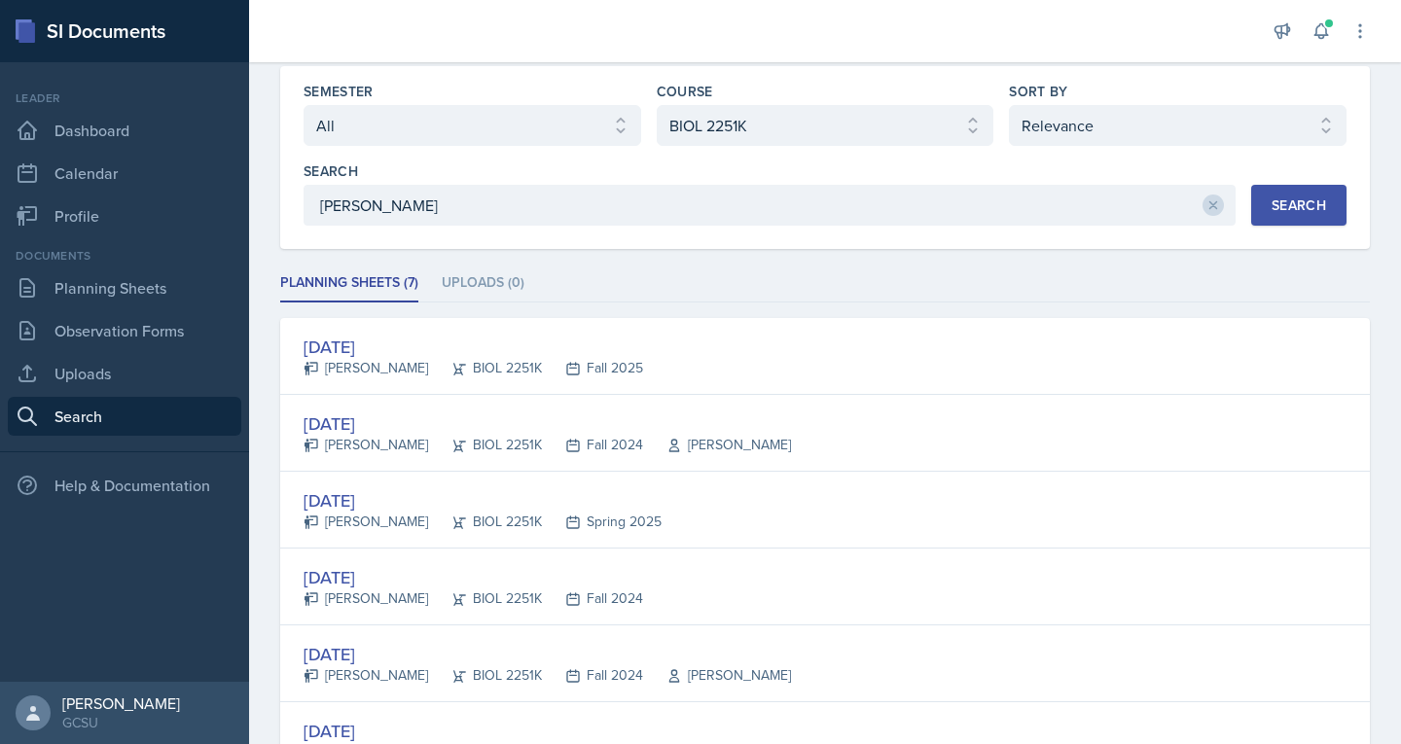
scroll to position [69, 0]
click at [1206, 211] on icon at bounding box center [1213, 206] width 14 height 14
click at [1272, 214] on div "Search" at bounding box center [1299, 206] width 54 height 16
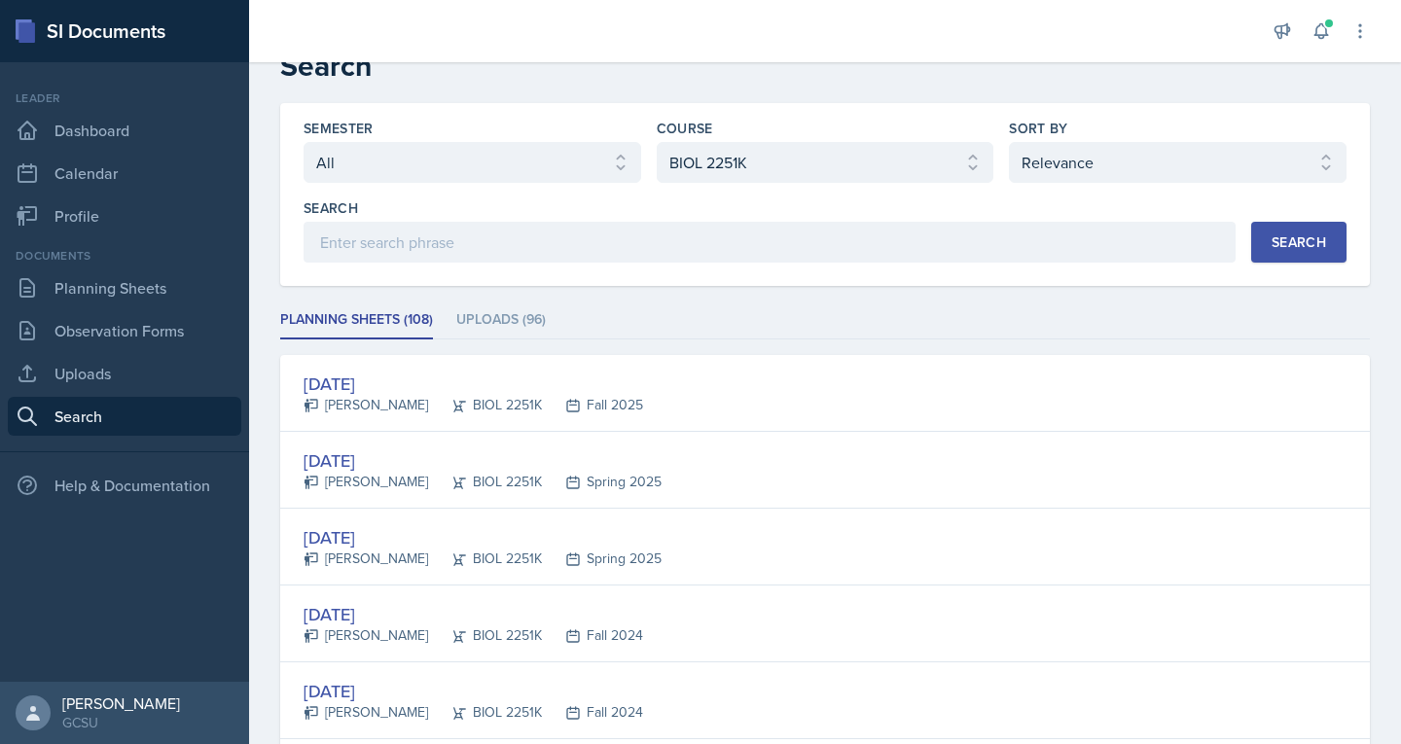
scroll to position [34, 0]
click at [506, 322] on li "Uploads (96)" at bounding box center [501, 320] width 90 height 38
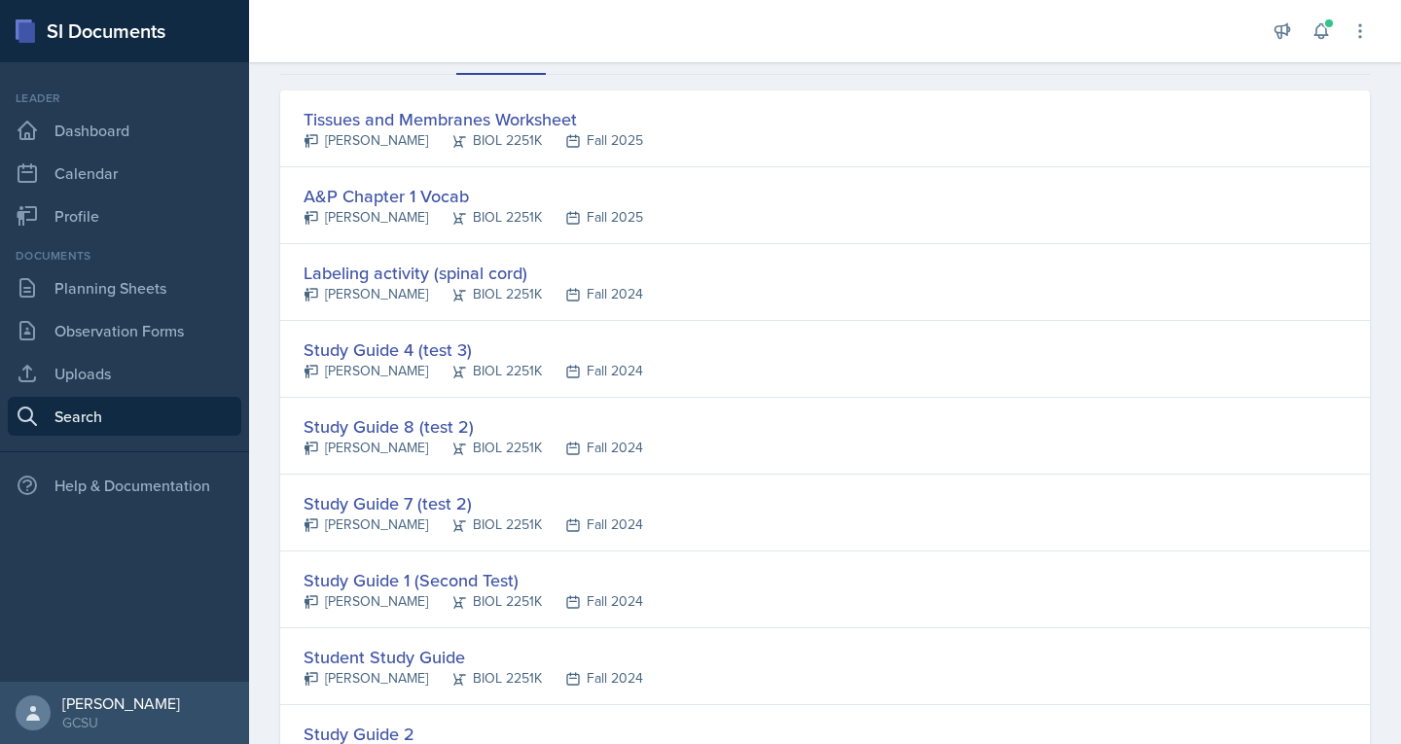
scroll to position [0, 0]
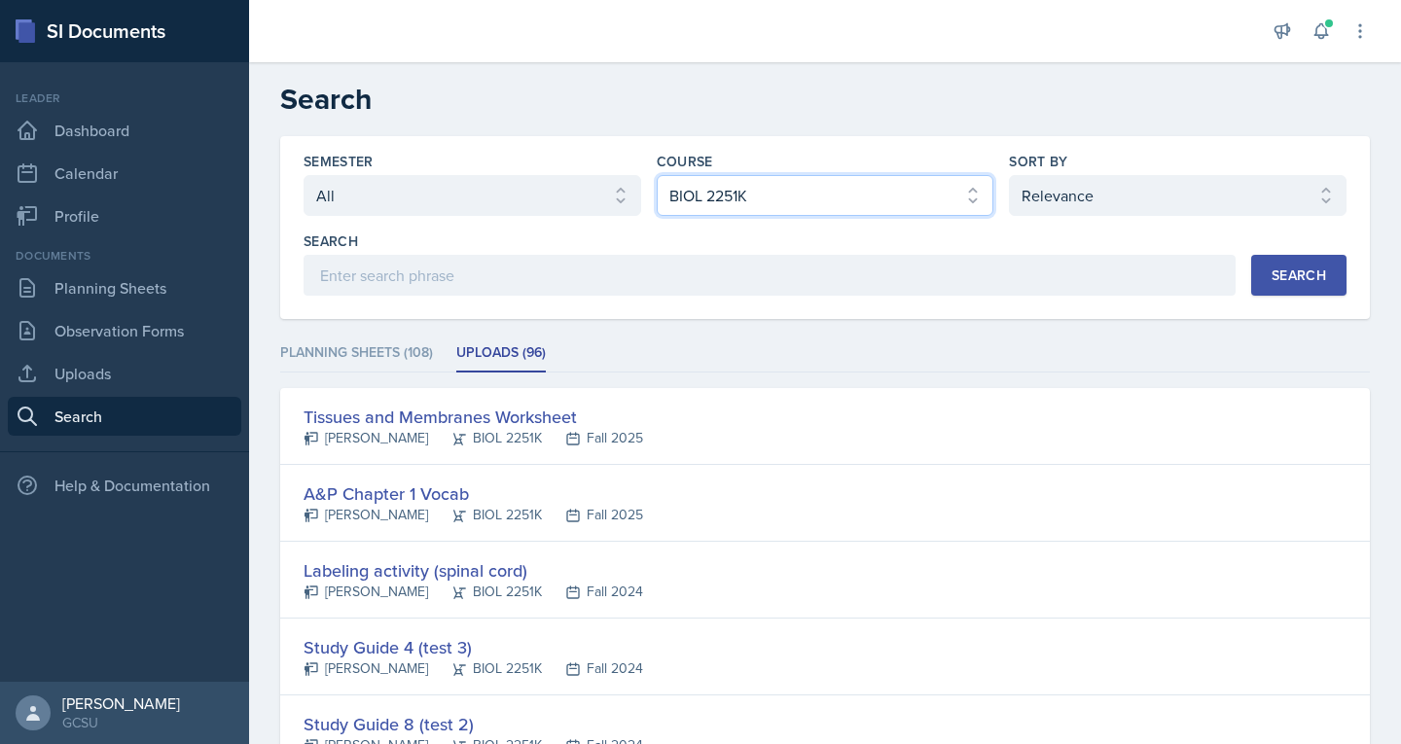
click at [817, 196] on select "Select course All ACCT 3101 ACCT 3102 ASTR 1000 BIOL 1100 BIOL 1107 BIOL 1108 B…" at bounding box center [826, 195] width 338 height 41
select select "6d02d006-d2ce-4ab3-bc11-53b48f3c94ca"
click at [657, 175] on select "Select course All ACCT 3101 ACCT 3102 ASTR 1000 BIOL 1100 BIOL 1107 BIOL 1108 B…" at bounding box center [826, 195] width 338 height 41
click at [1287, 281] on div "Search" at bounding box center [1299, 276] width 54 height 16
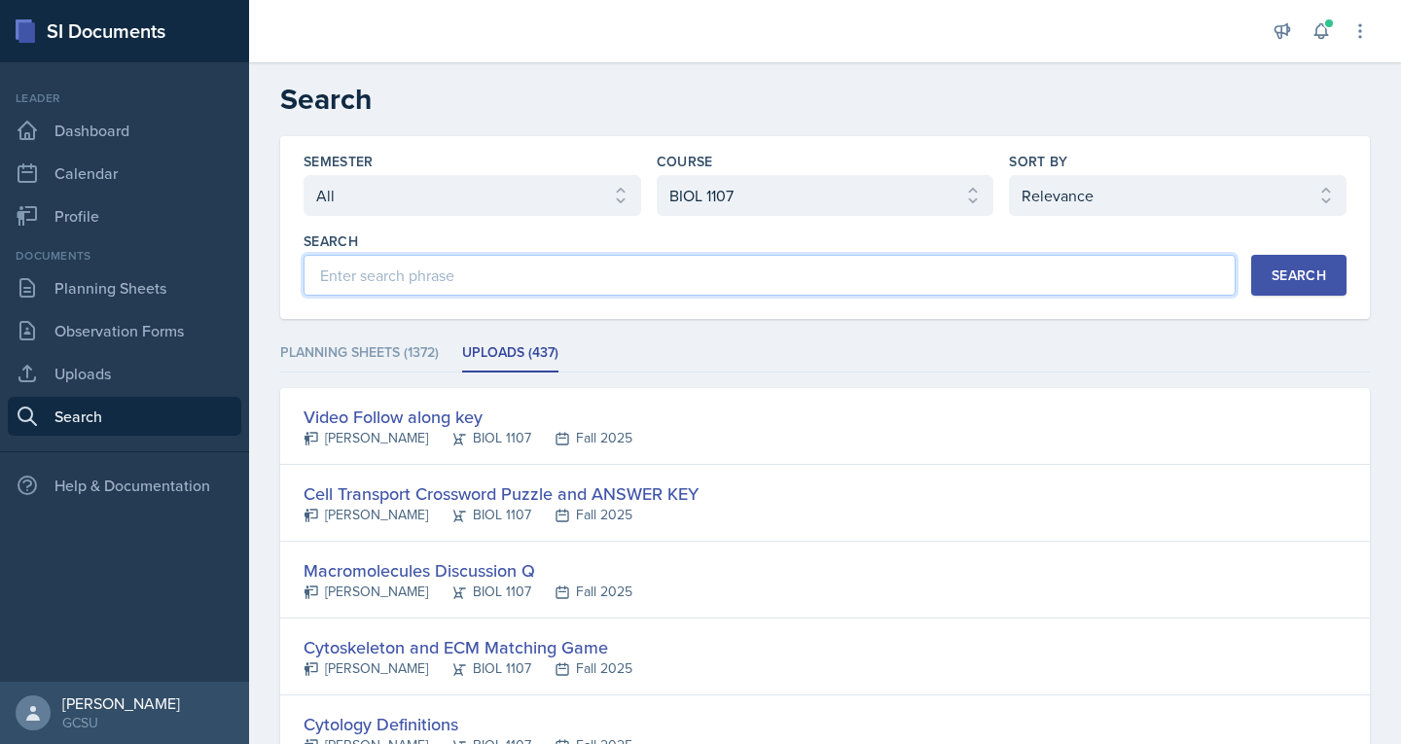
click at [722, 287] on input at bounding box center [770, 275] width 932 height 41
type input "metabolism"
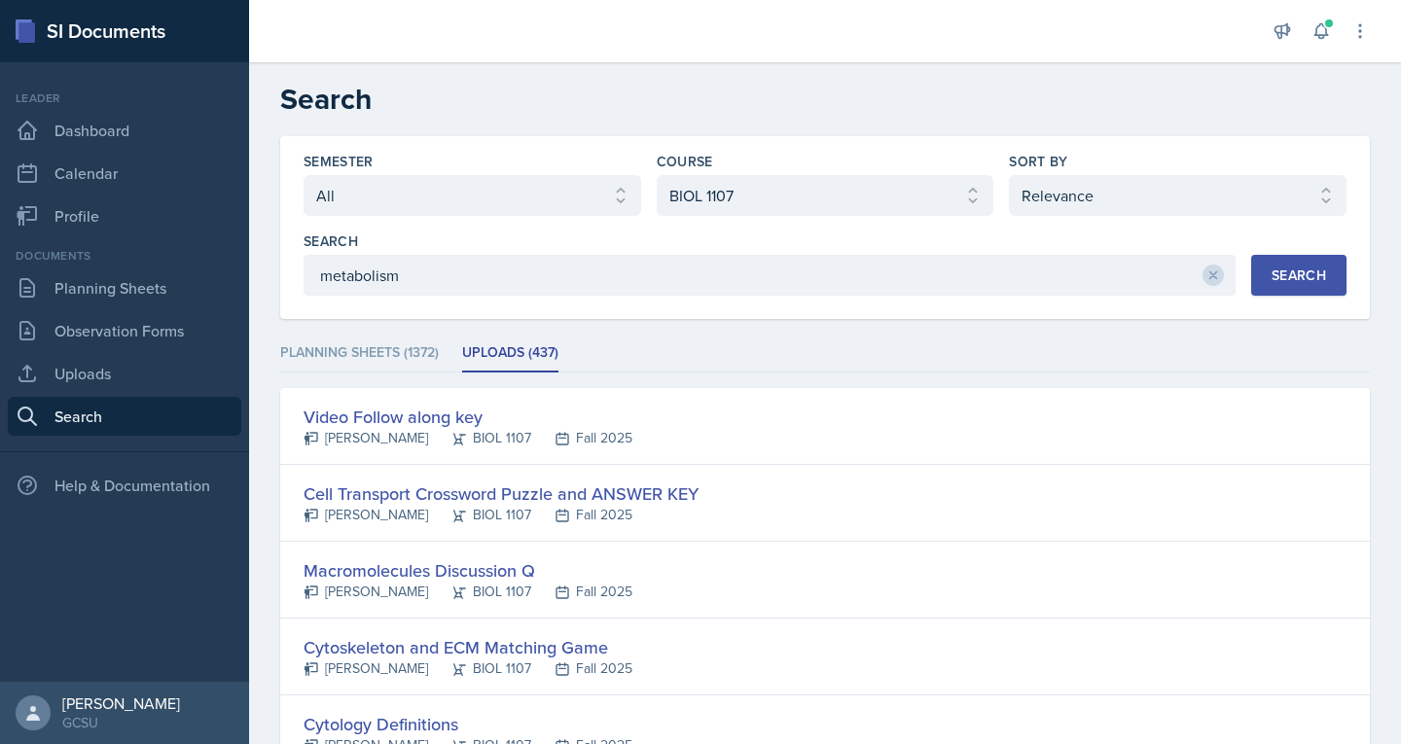
click at [1302, 270] on div "Search" at bounding box center [1299, 276] width 54 height 16
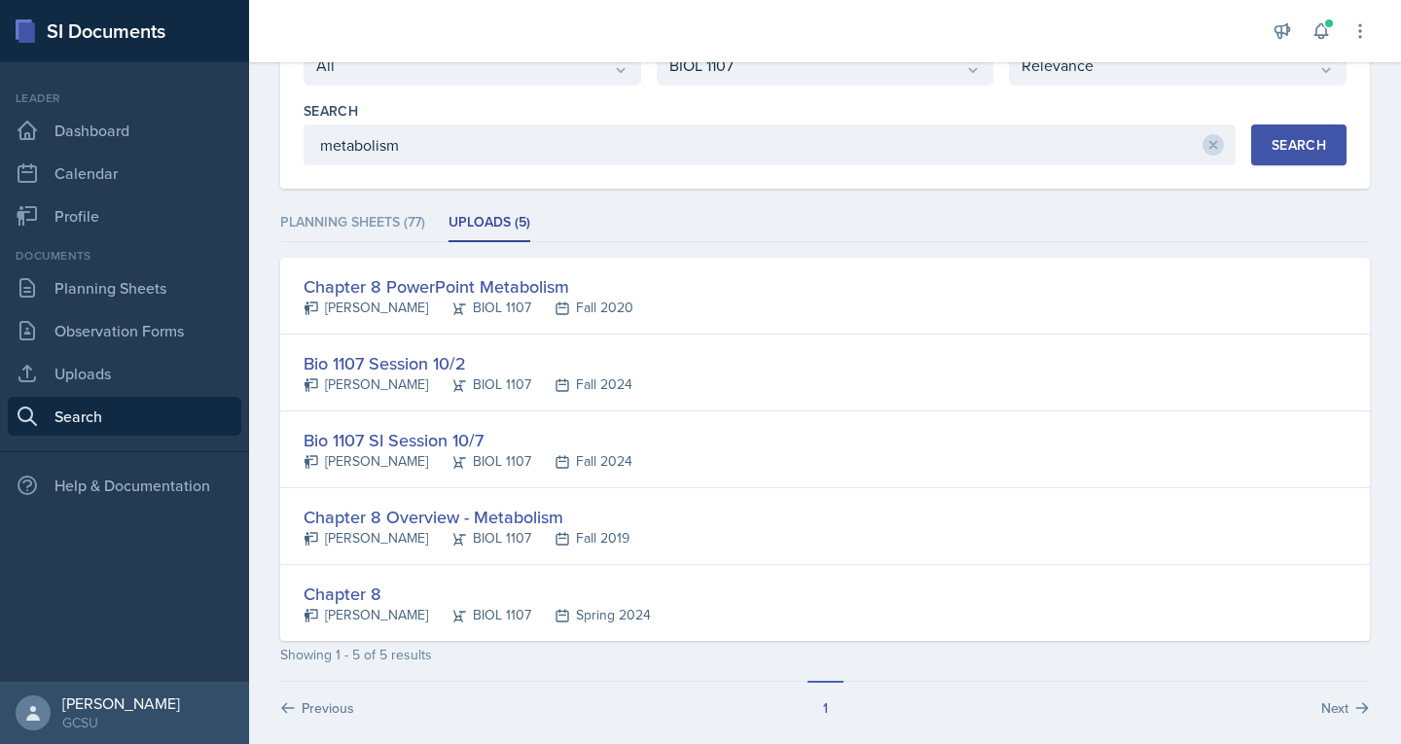
scroll to position [133, 0]
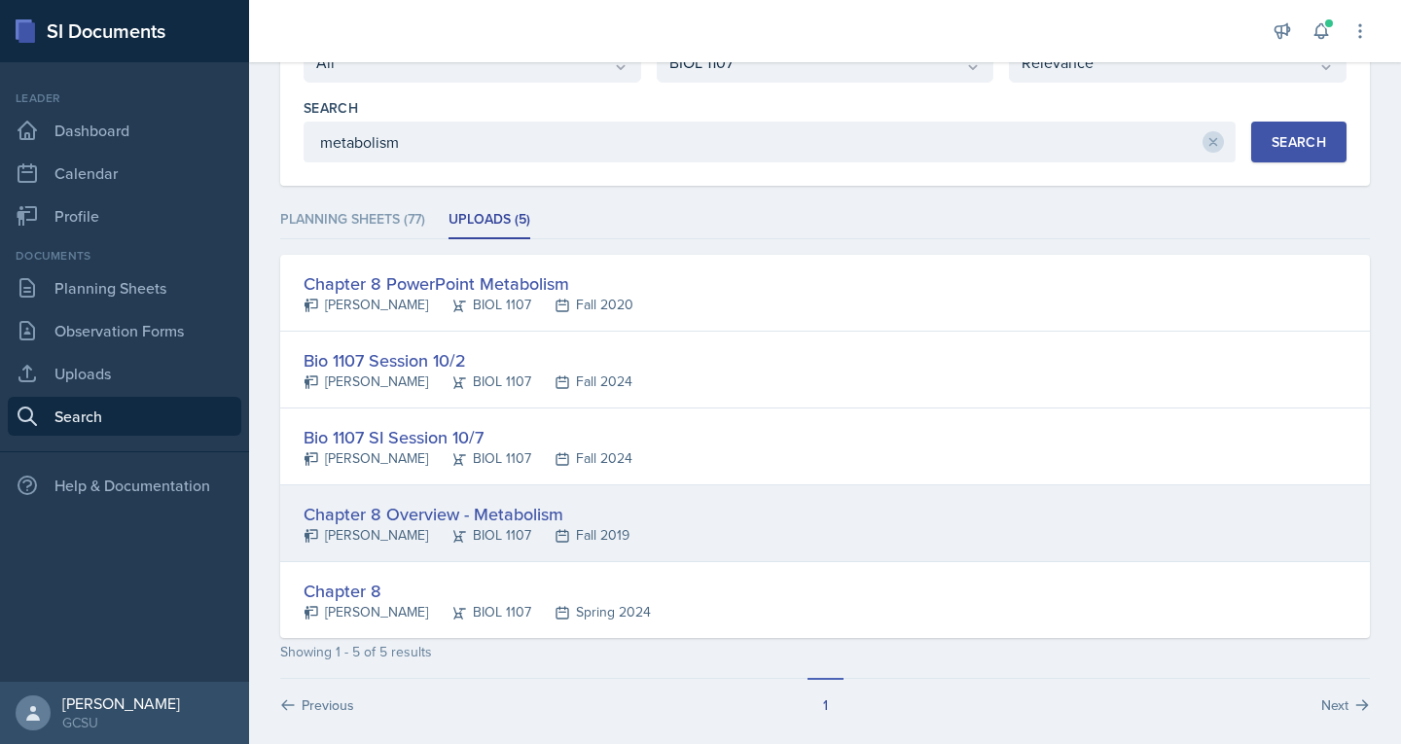
click at [409, 500] on div "Chapter 8 Overview - Metabolism Lexi Foley BIOL 1107 Fall 2019" at bounding box center [825, 523] width 1090 height 77
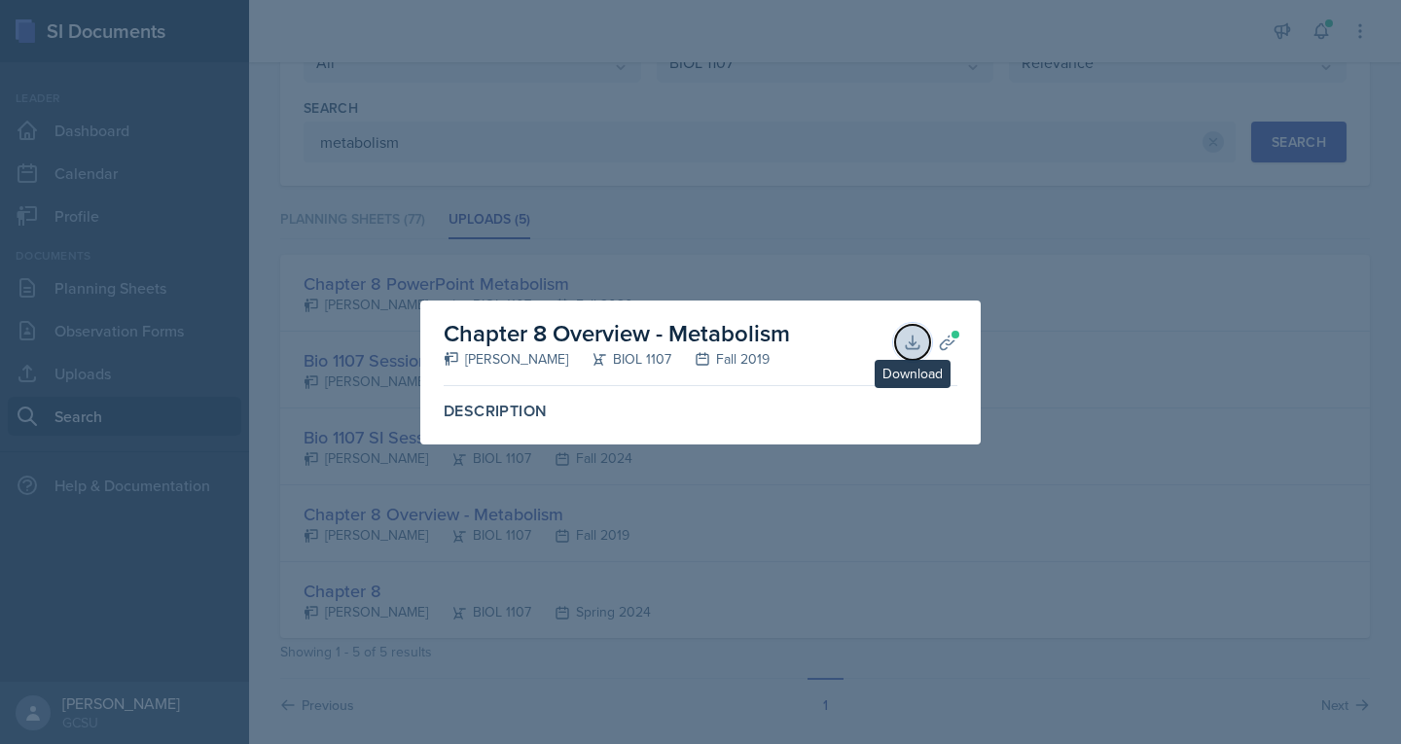
click at [913, 345] on icon at bounding box center [912, 342] width 13 height 13
click at [1045, 267] on div at bounding box center [700, 372] width 1401 height 744
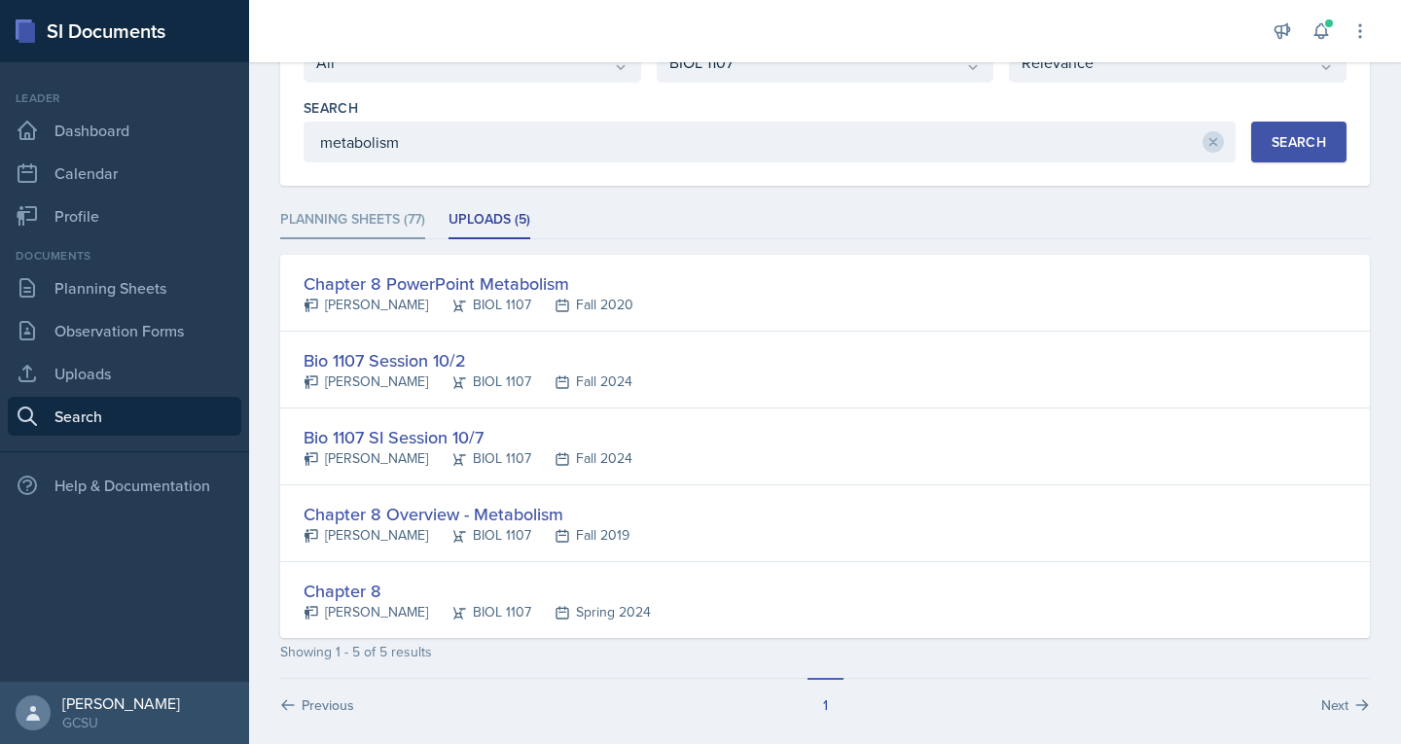
click at [368, 231] on li "Planning Sheets (77)" at bounding box center [352, 220] width 145 height 38
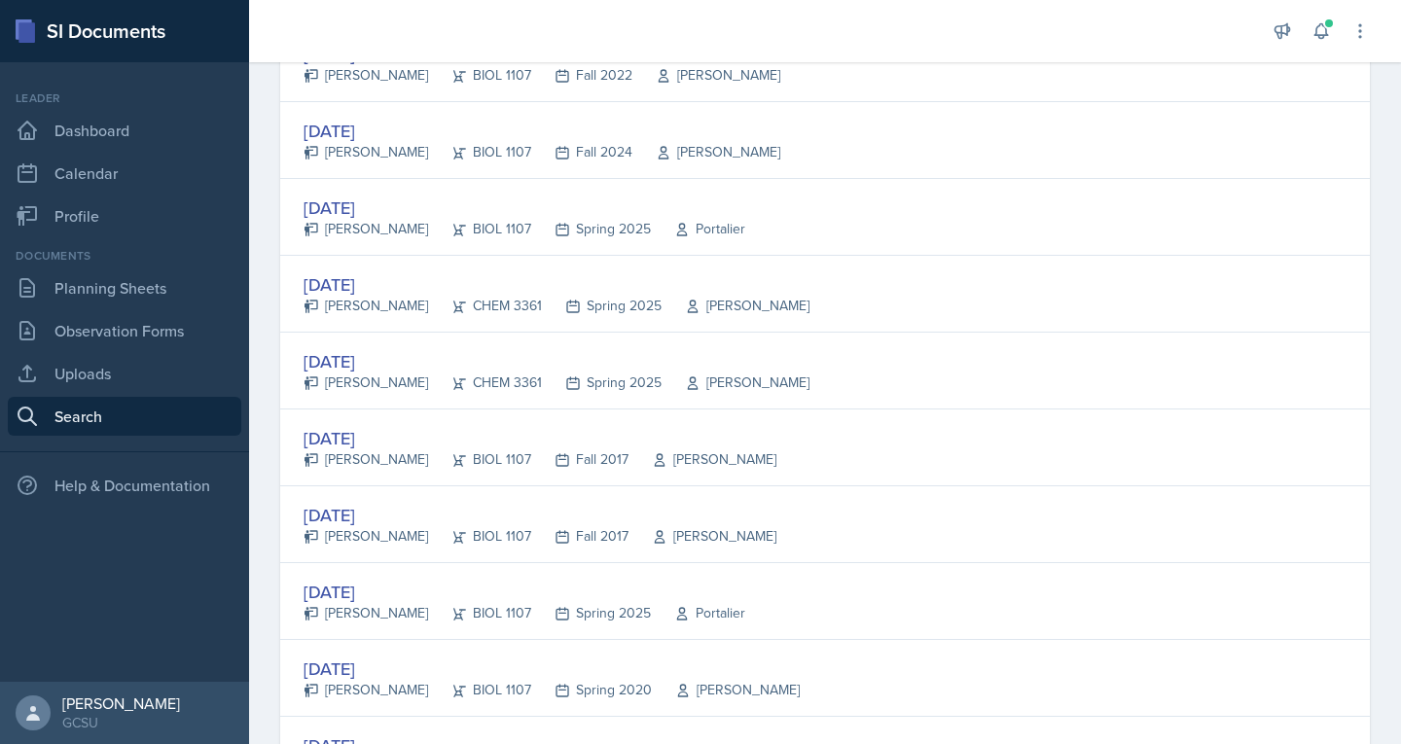
scroll to position [3610, 0]
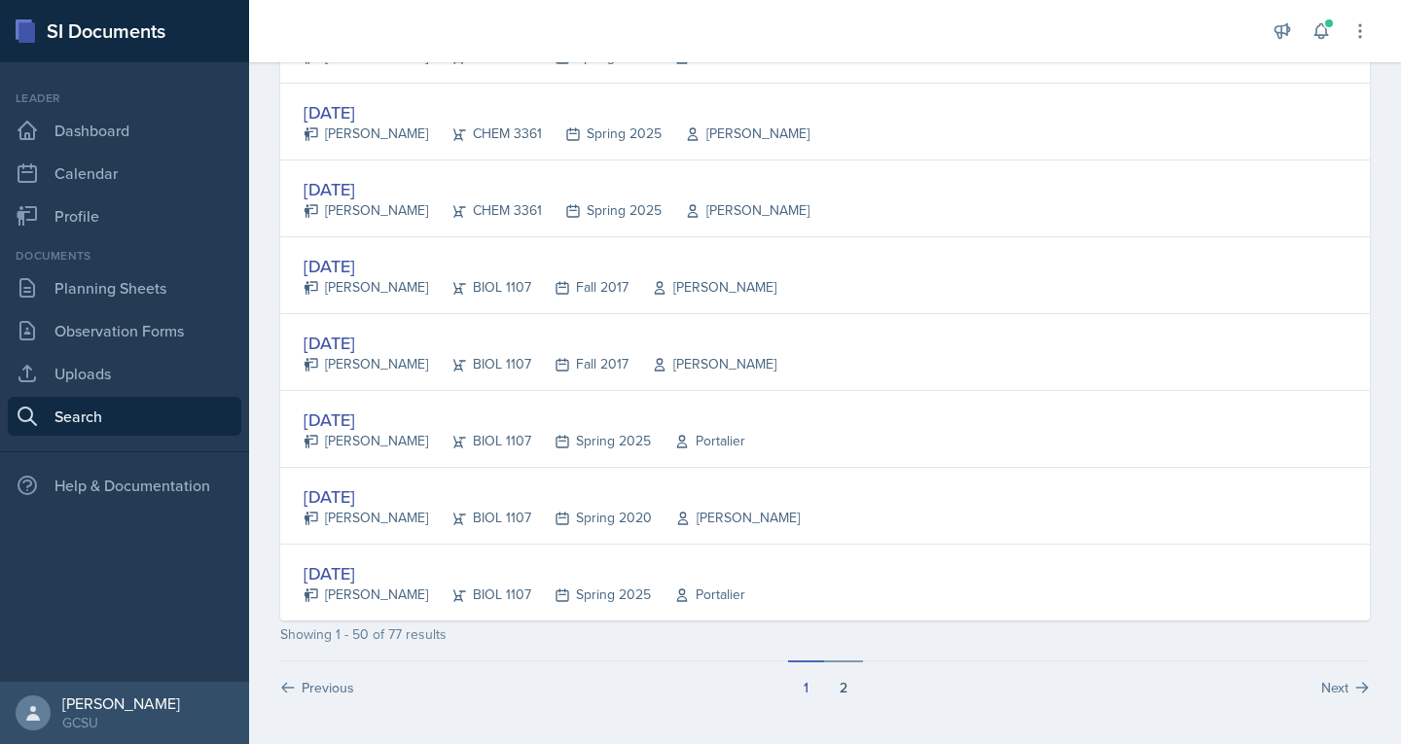
click at [840, 691] on button "2" at bounding box center [843, 679] width 39 height 37
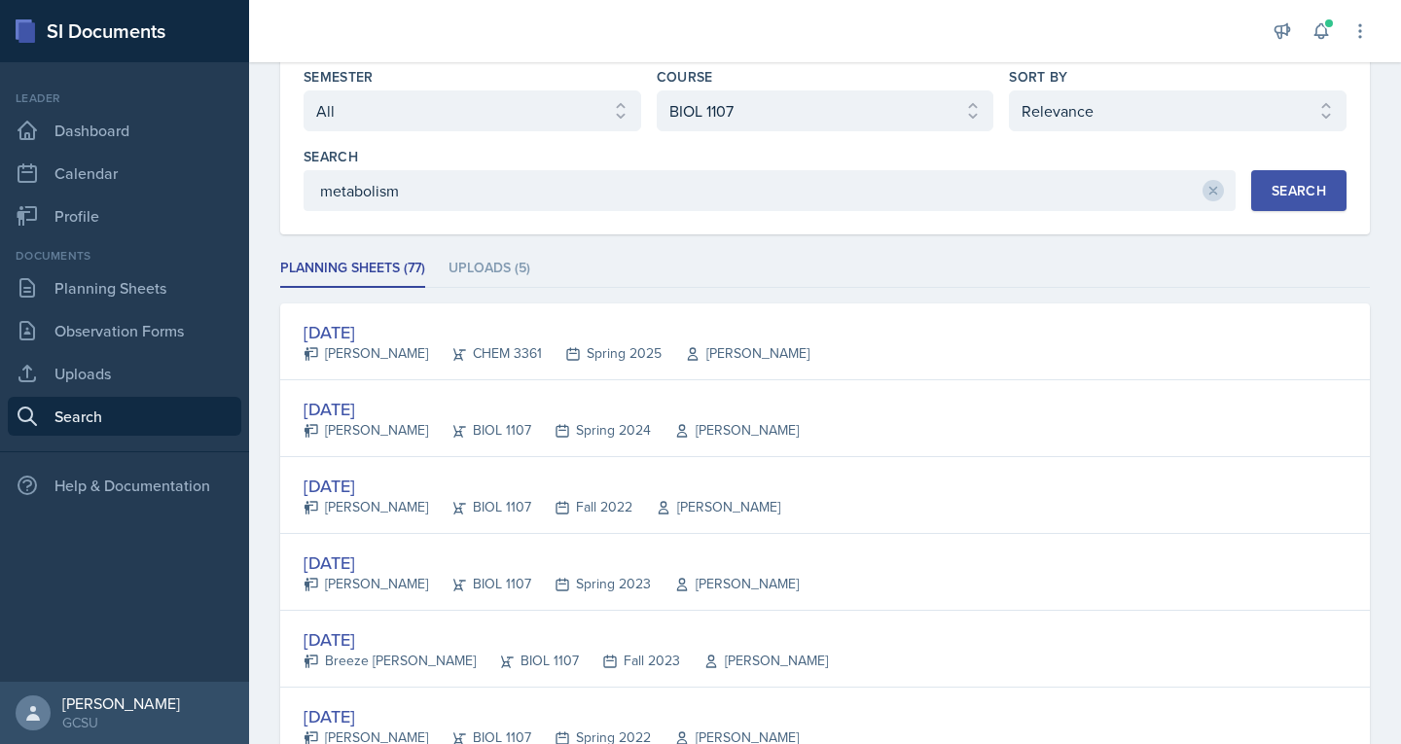
scroll to position [0, 0]
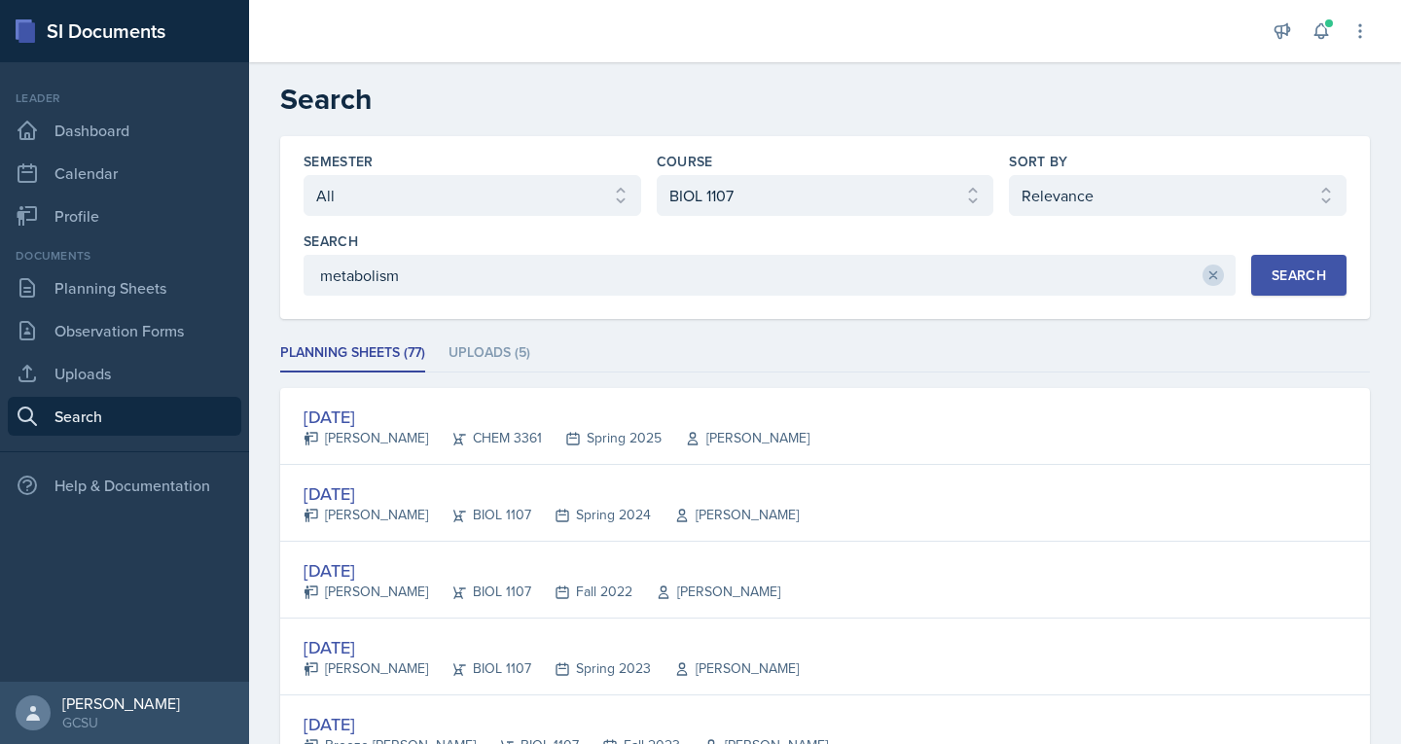
click at [1206, 269] on icon at bounding box center [1213, 276] width 14 height 14
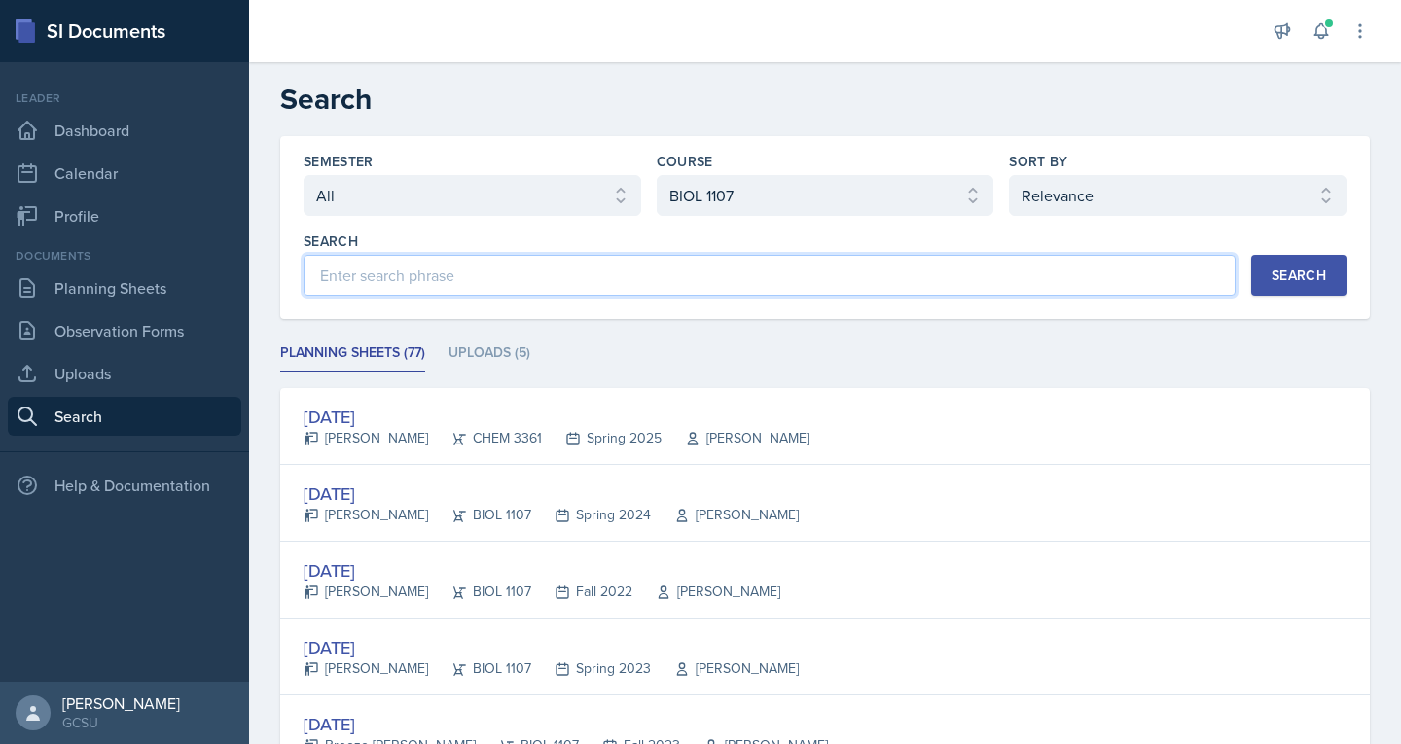
click at [1157, 285] on input at bounding box center [770, 275] width 932 height 41
type input "chapter 8"
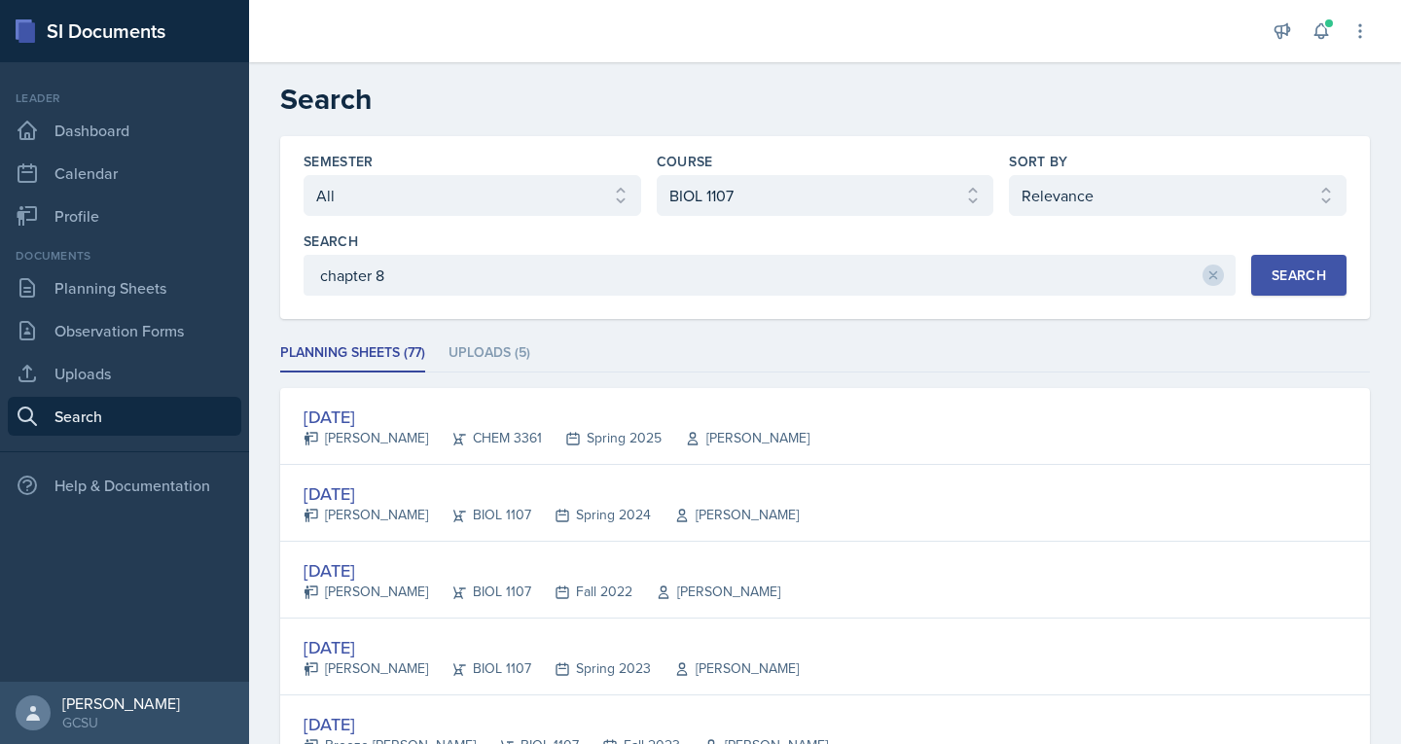
click at [1287, 273] on div "Search" at bounding box center [1299, 276] width 54 height 16
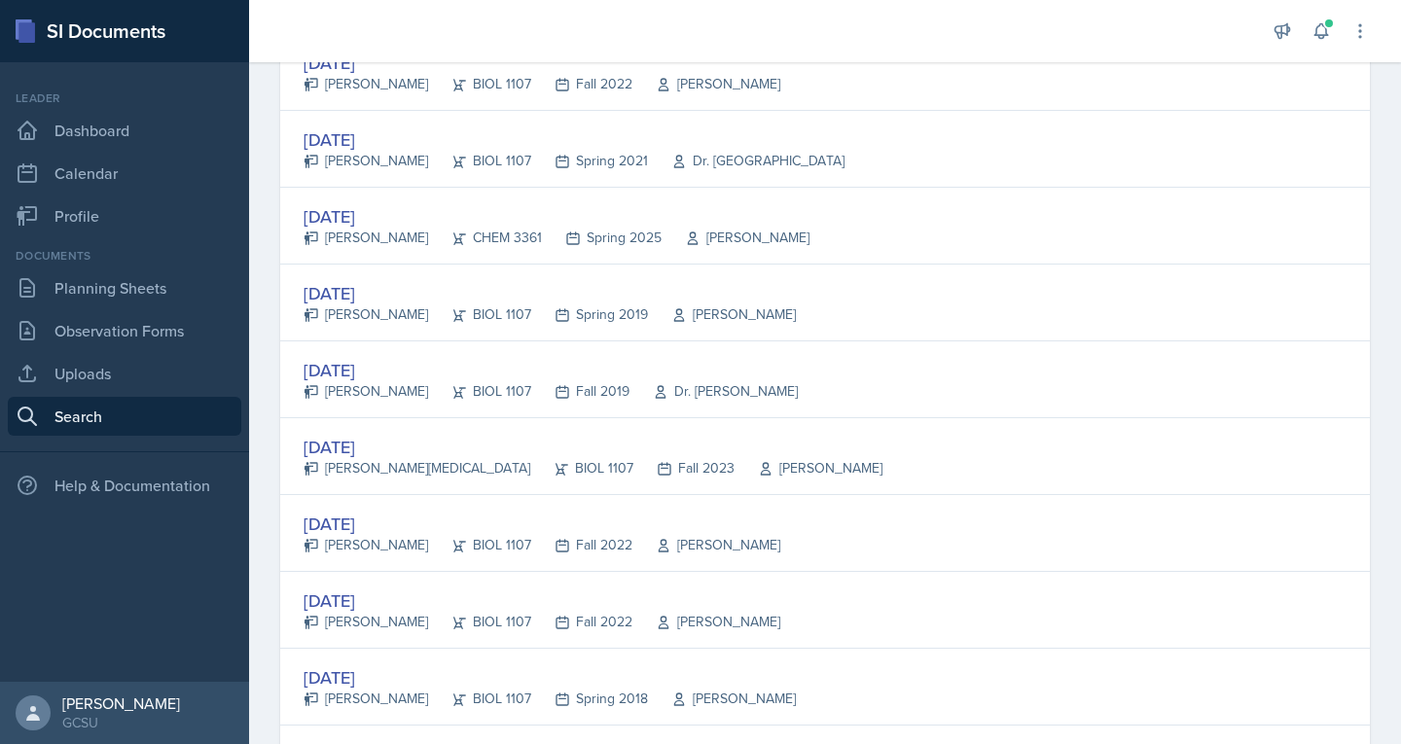
scroll to position [3610, 0]
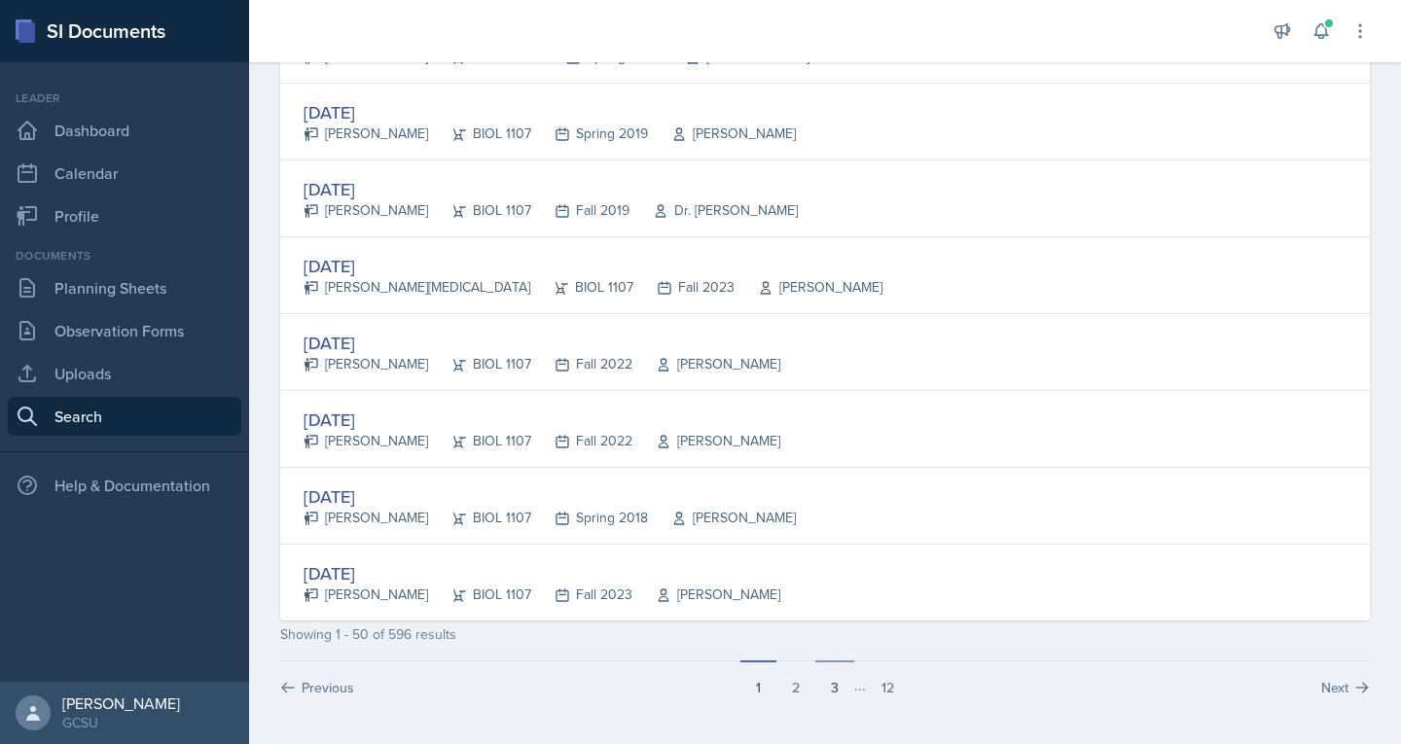
click at [836, 688] on button "3" at bounding box center [834, 679] width 39 height 37
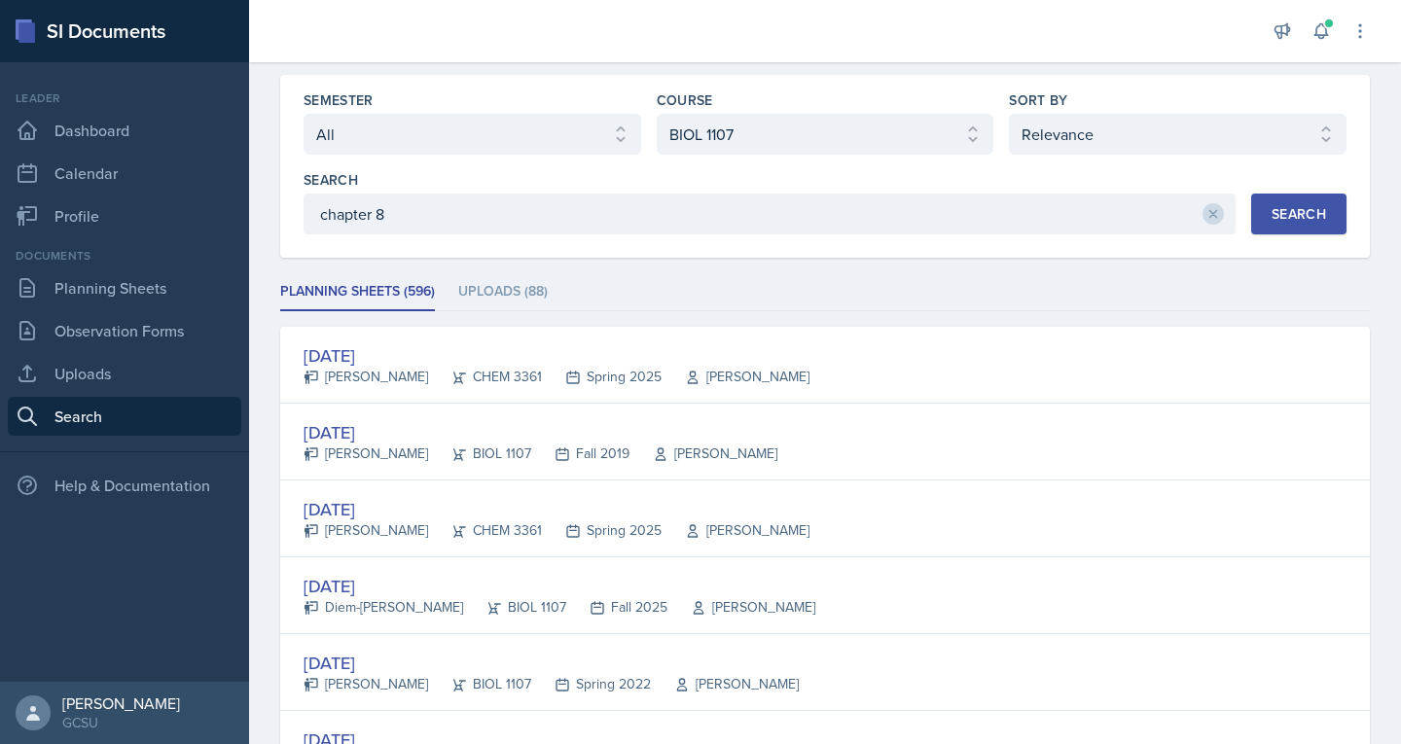
scroll to position [0, 0]
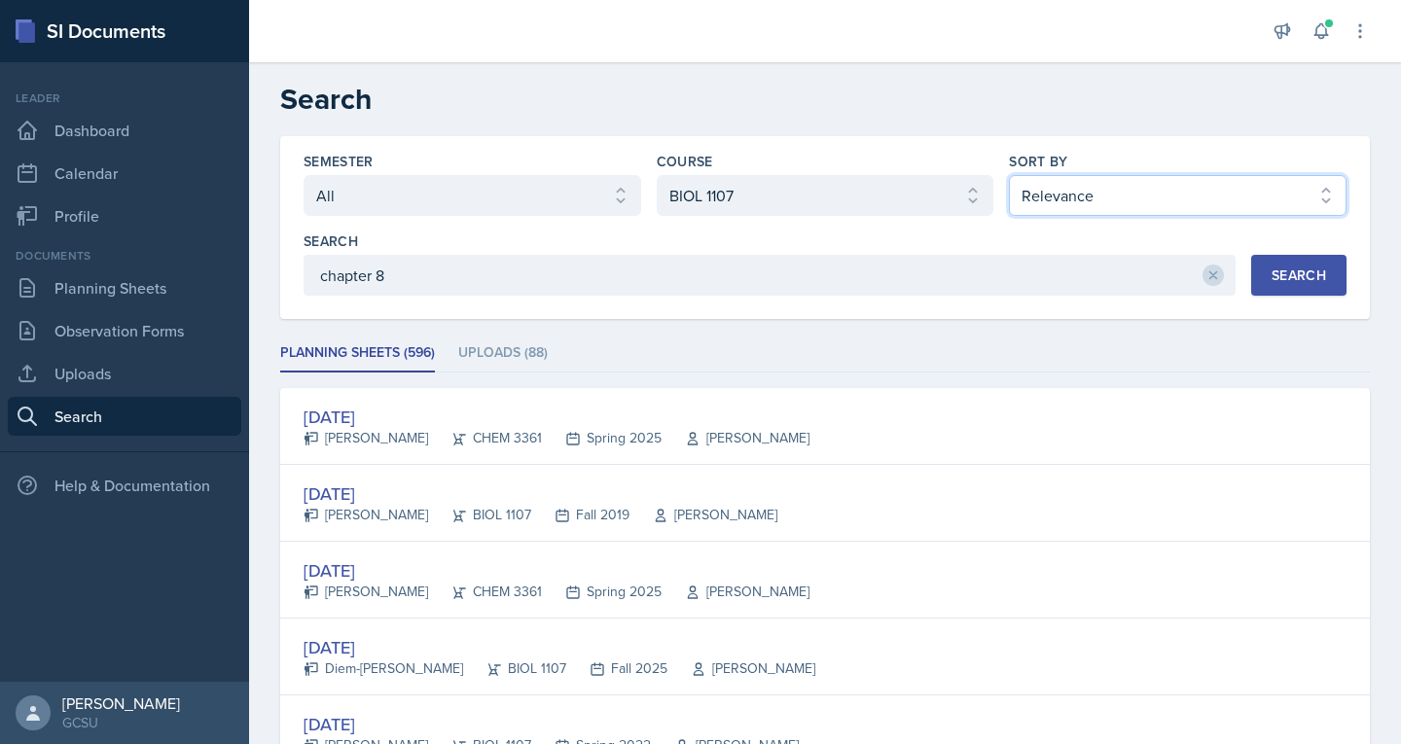
click at [1128, 200] on select "Select sort by Relevance Document Date (Asc) Document Date (Desc)" at bounding box center [1178, 195] width 338 height 41
click at [1009, 175] on select "Select sort by Relevance Document Date (Asc) Document Date (Desc)" at bounding box center [1178, 195] width 338 height 41
click at [1272, 274] on div "Search" at bounding box center [1299, 276] width 54 height 16
click at [1174, 195] on select "Select sort by Relevance Document Date (Asc) Document Date (Desc)" at bounding box center [1178, 195] width 338 height 41
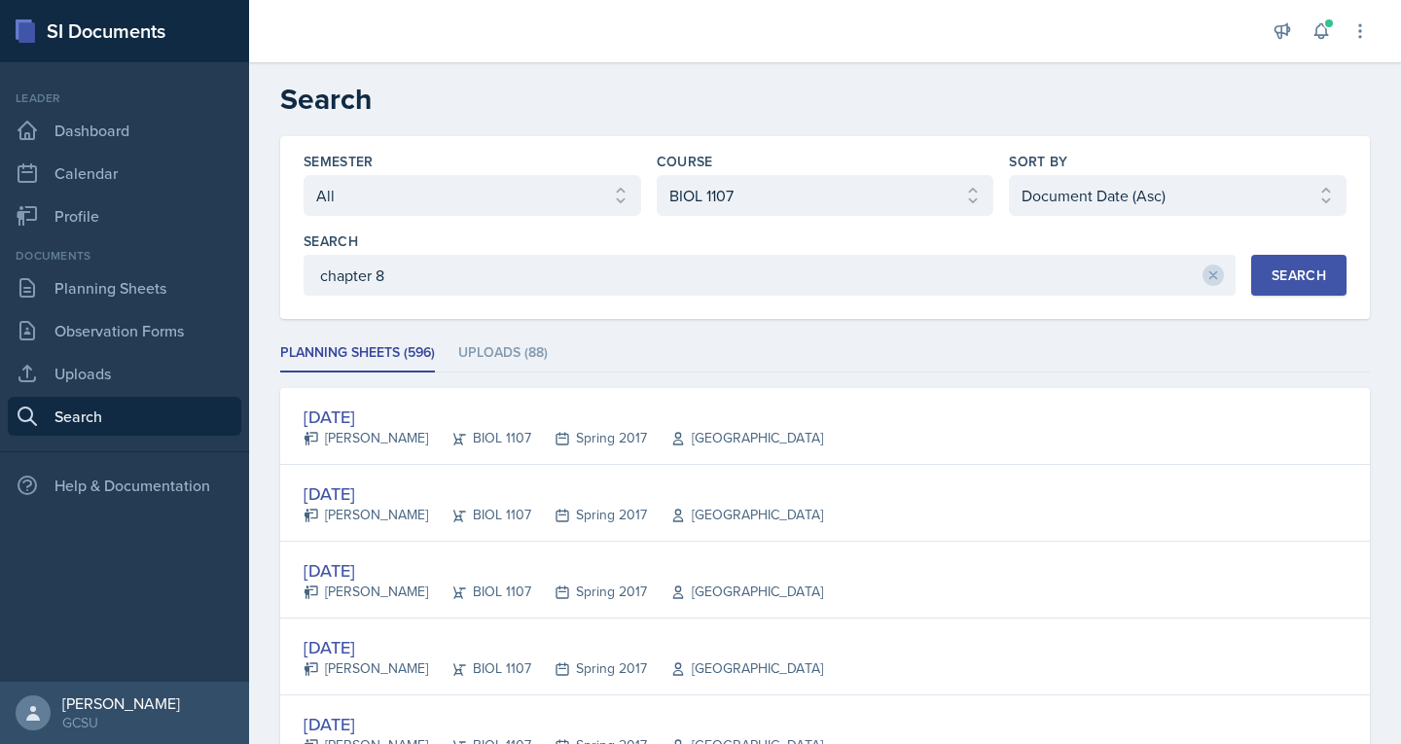
click at [1124, 337] on ul "Planning Sheets (596) Uploads (88)" at bounding box center [825, 354] width 1090 height 38
click at [1181, 197] on select "Select sort by Relevance Document Date (Asc) Document Date (Desc)" at bounding box center [1178, 195] width 338 height 41
select select "3"
click at [1009, 175] on select "Select sort by Relevance Document Date (Asc) Document Date (Desc)" at bounding box center [1178, 195] width 338 height 41
click at [1295, 270] on div "Search" at bounding box center [1299, 276] width 54 height 16
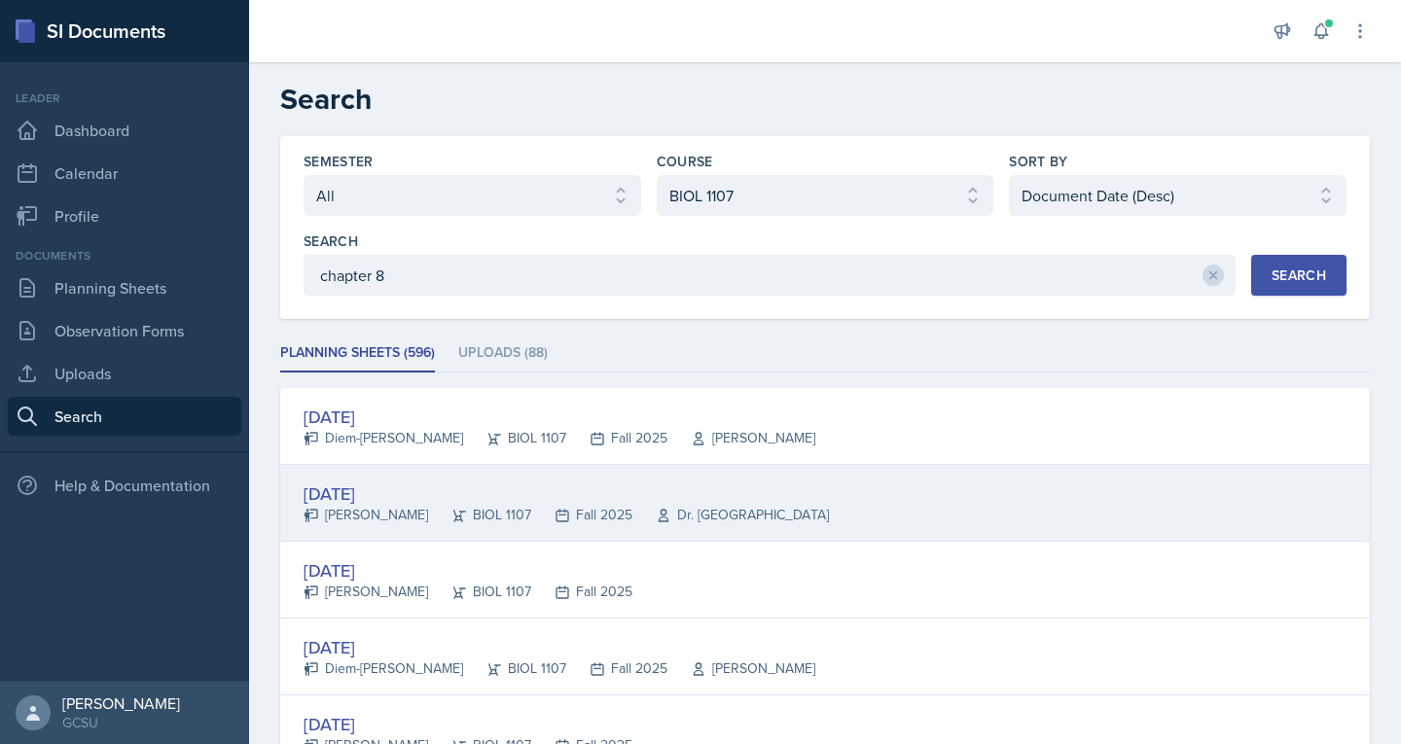
click at [352, 515] on div "Riya Dua" at bounding box center [366, 515] width 125 height 20
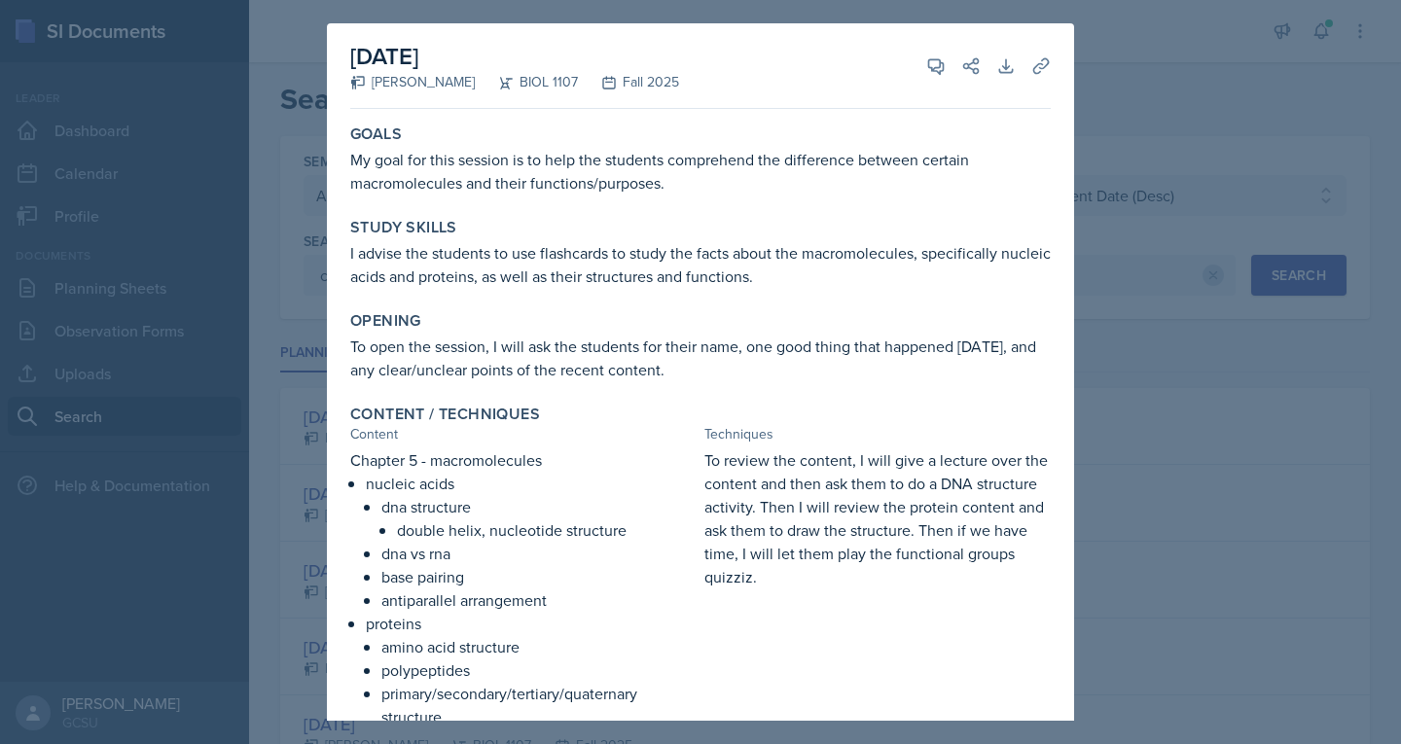
click at [1142, 160] on div at bounding box center [700, 372] width 1401 height 744
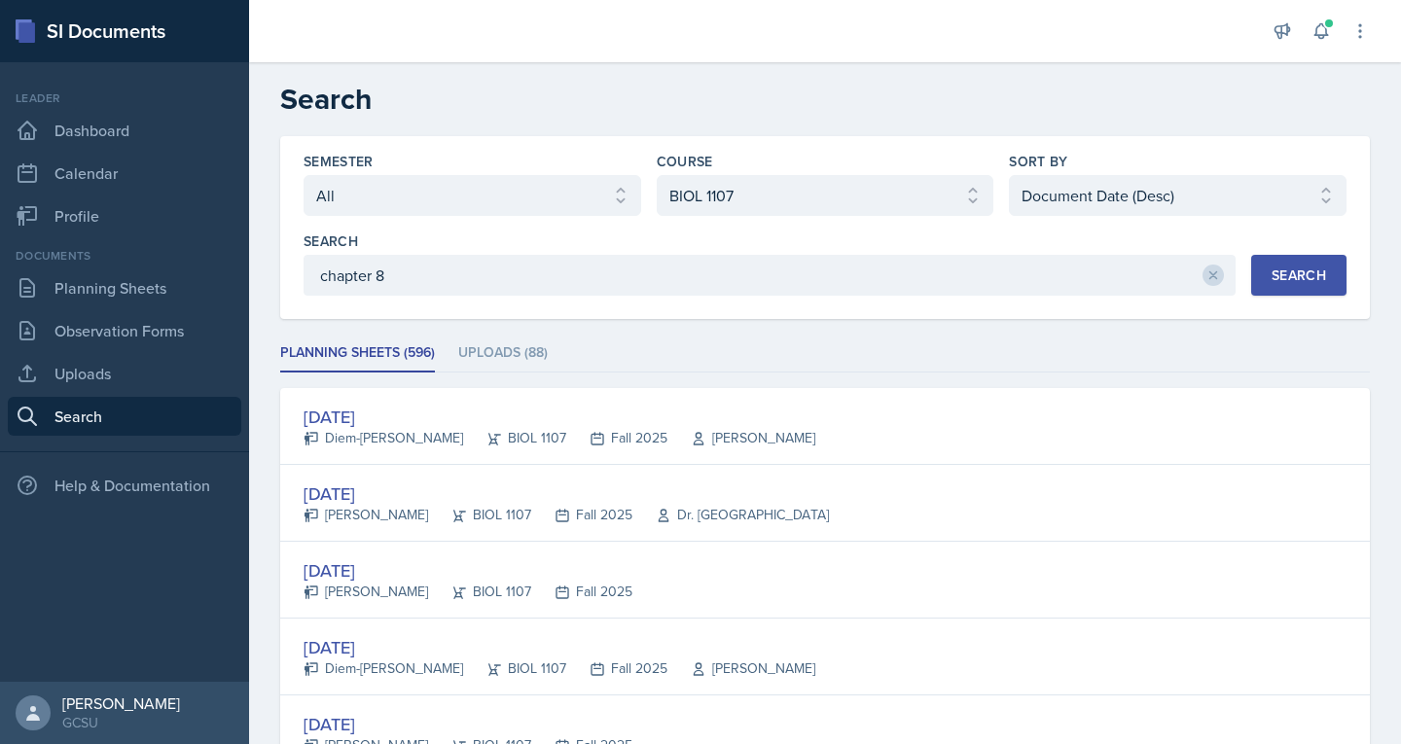
click at [1272, 270] on div "Search" at bounding box center [1299, 276] width 54 height 16
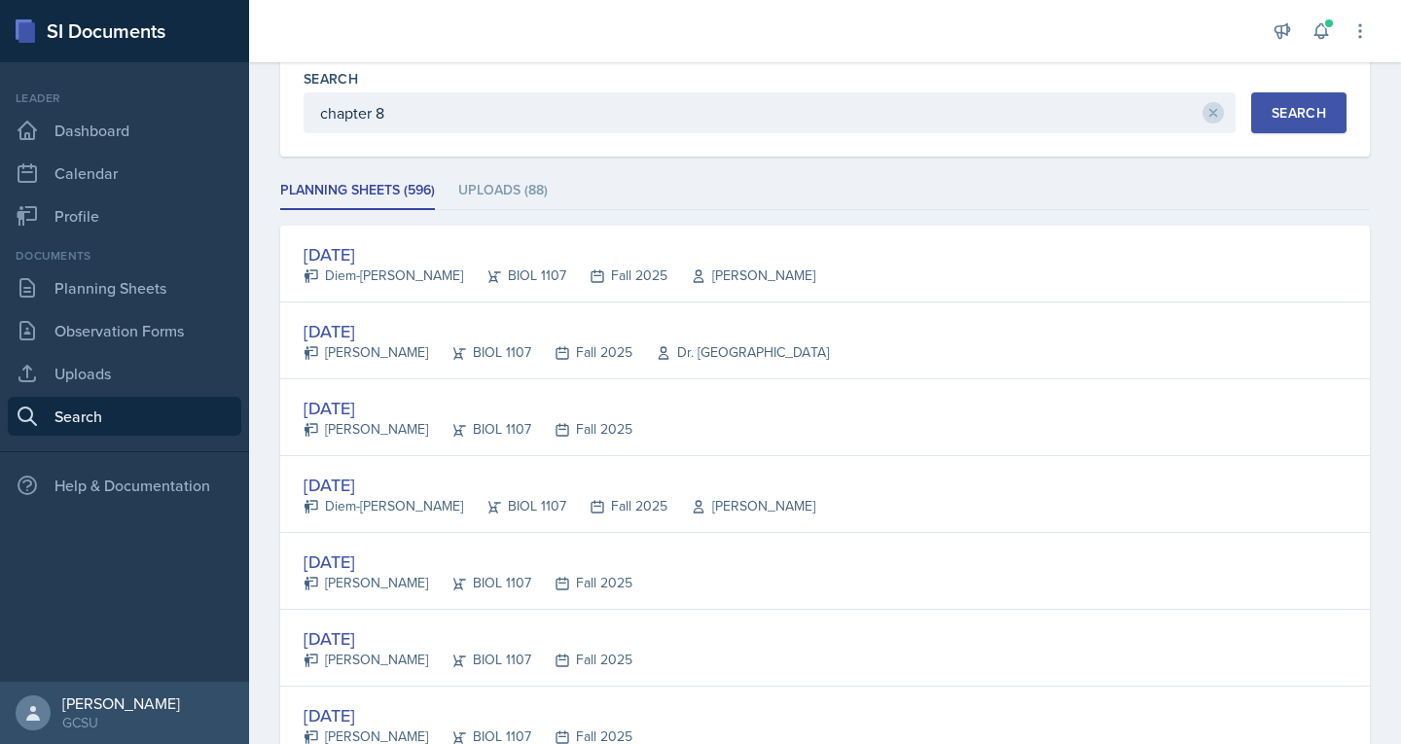
scroll to position [163, 0]
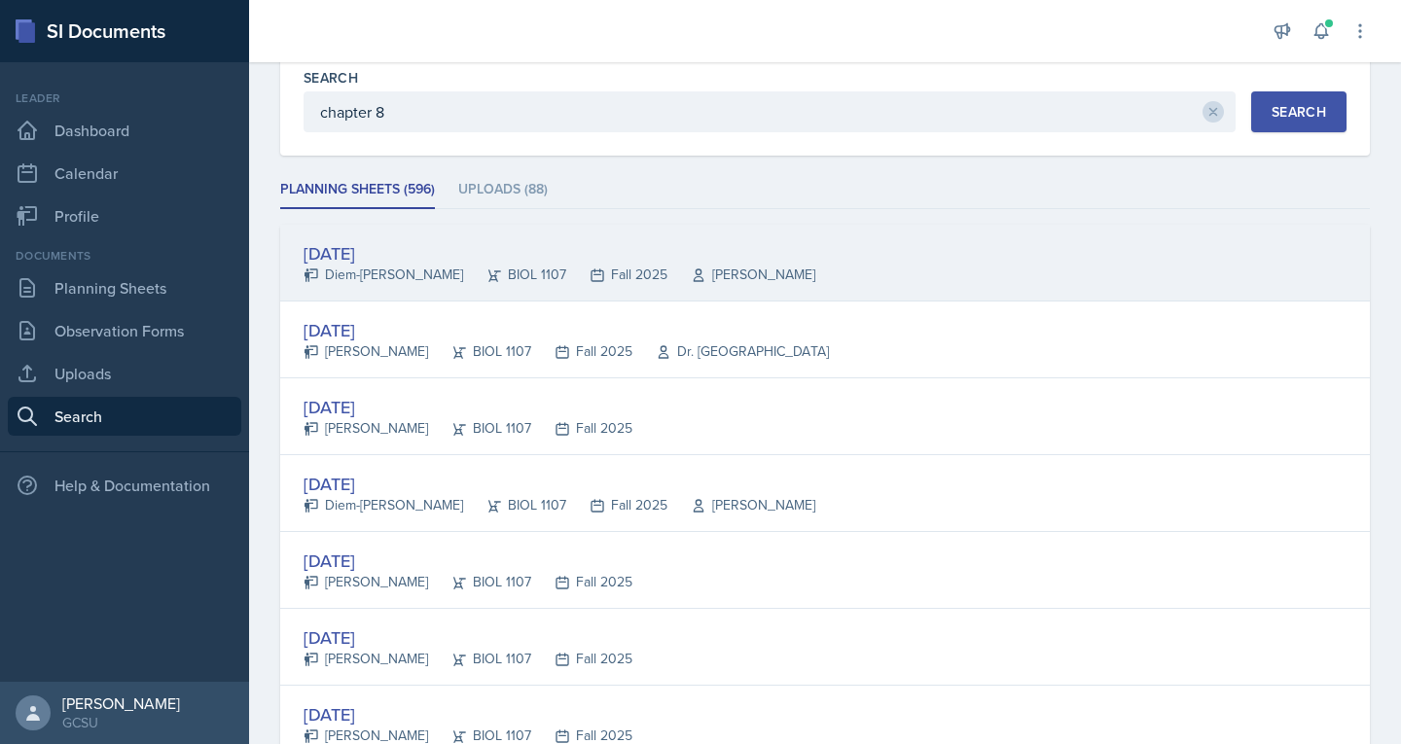
click at [339, 264] on div "[DATE]" at bounding box center [560, 253] width 512 height 26
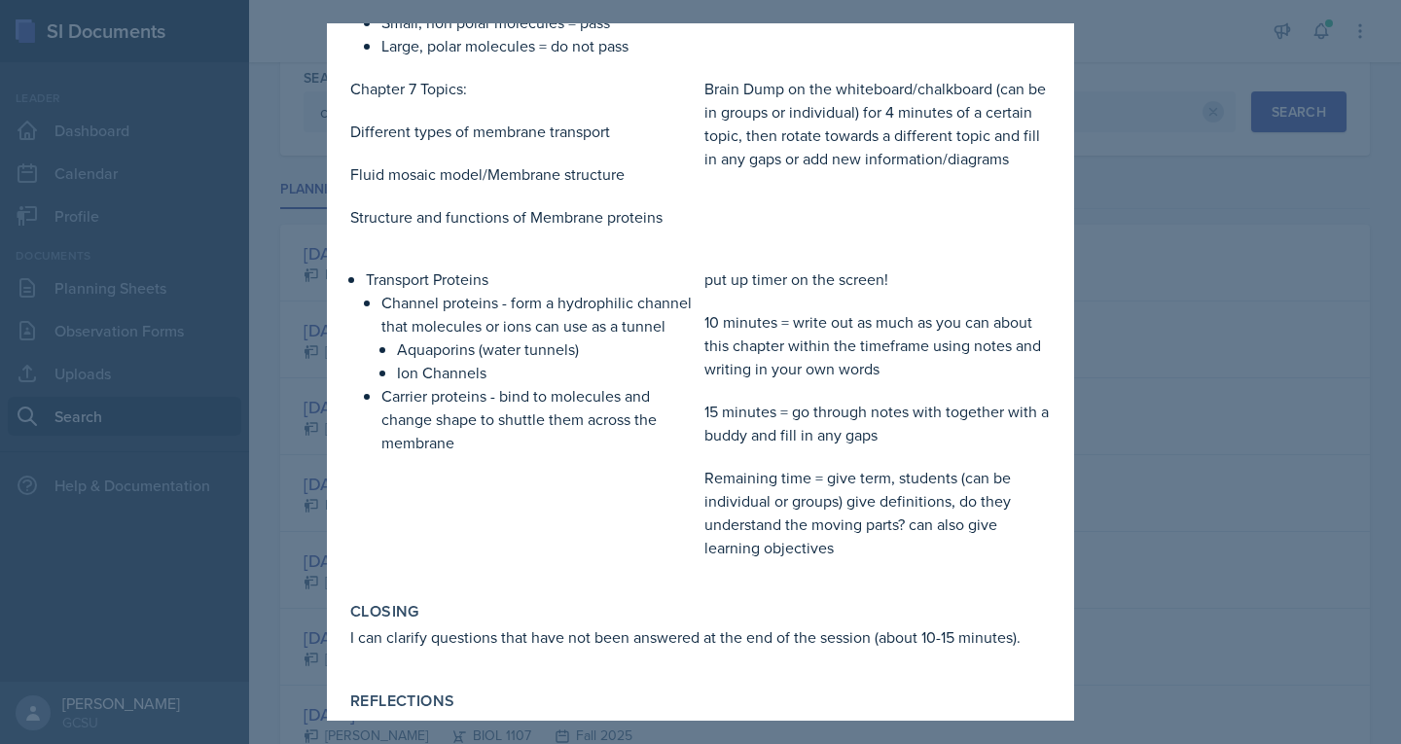
scroll to position [1606, 0]
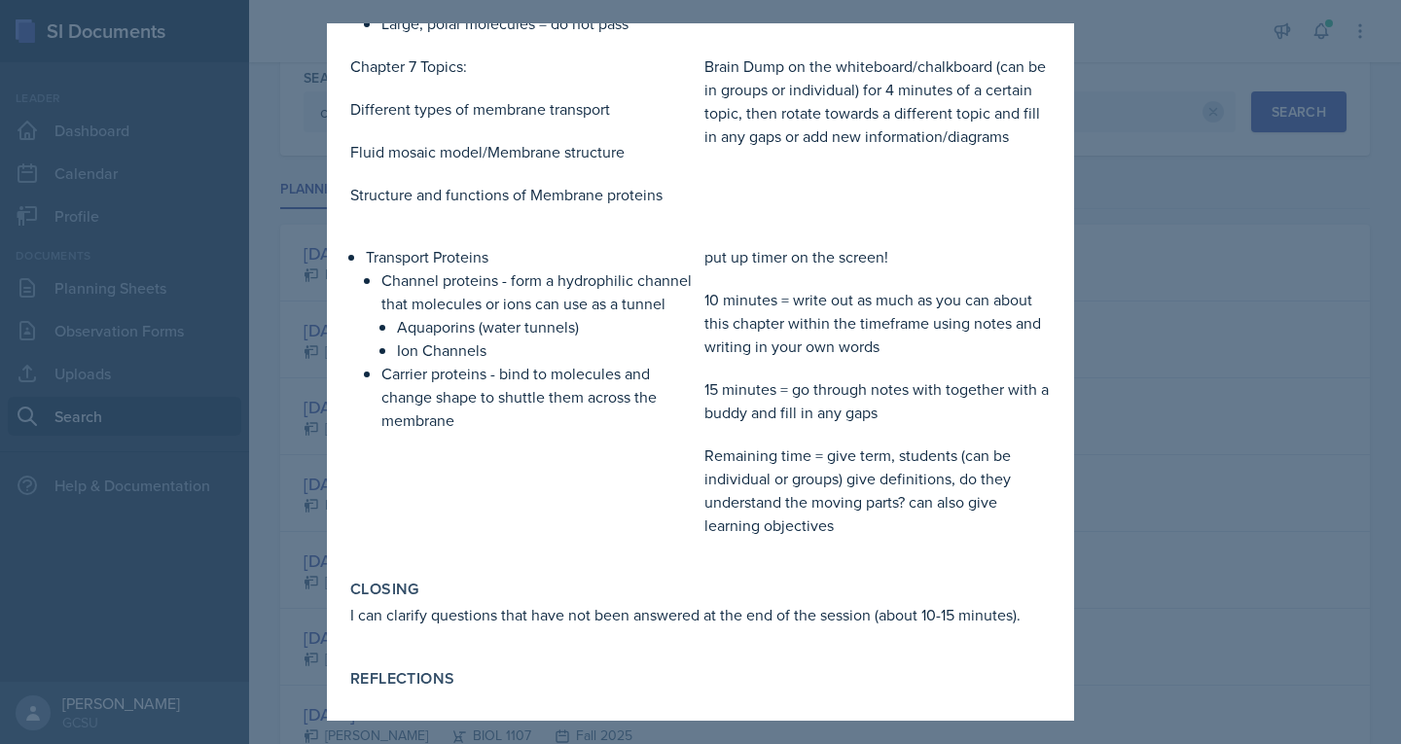
click at [1132, 169] on div at bounding box center [700, 372] width 1401 height 744
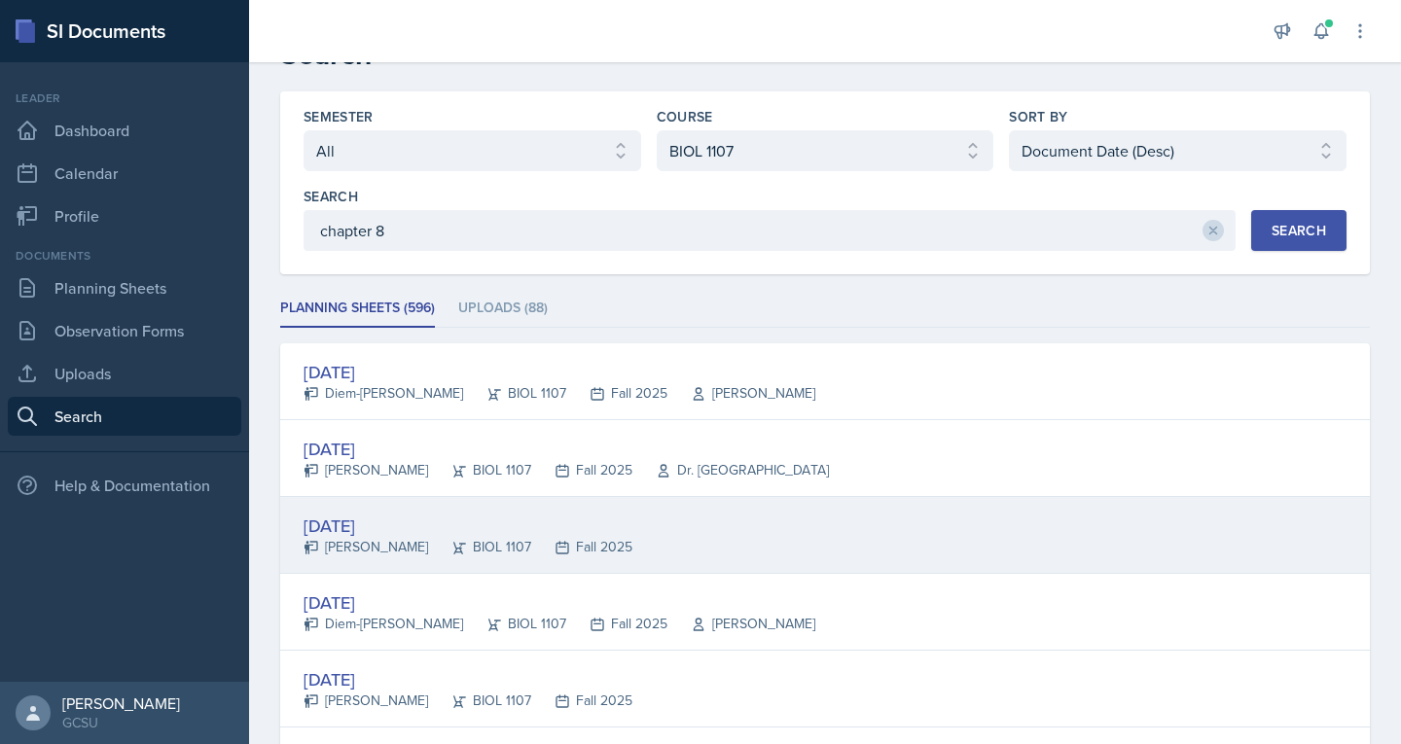
scroll to position [0, 0]
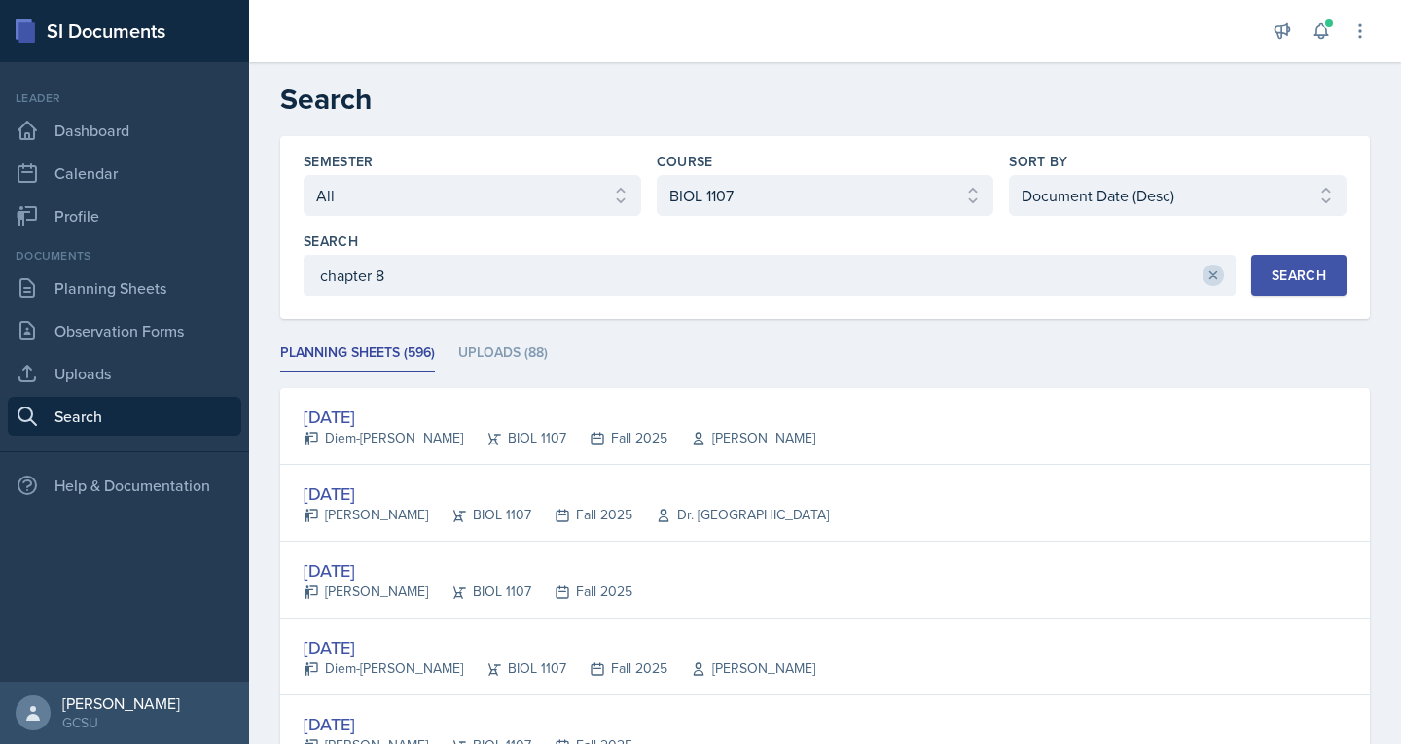
click at [1203, 271] on button at bounding box center [1213, 275] width 21 height 21
click at [1287, 278] on div "Search" at bounding box center [1299, 276] width 54 height 16
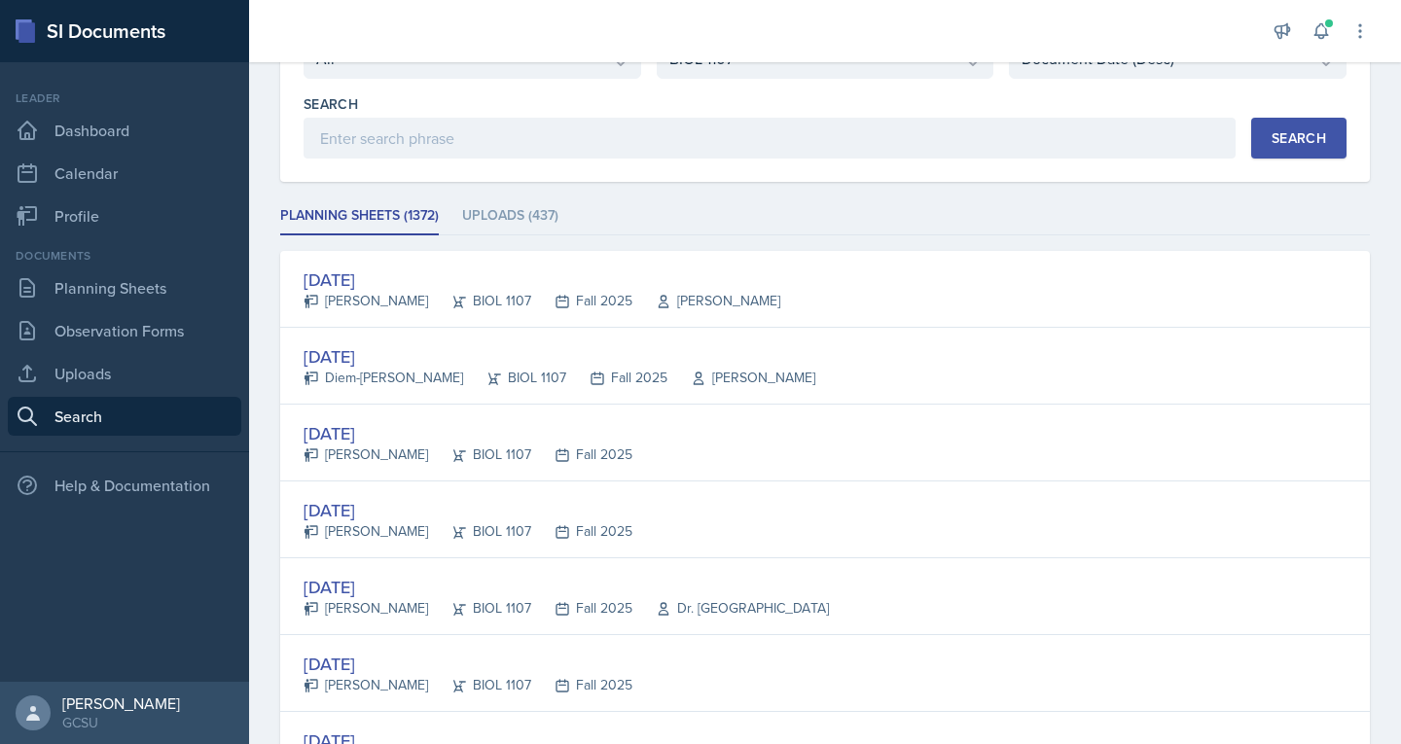
scroll to position [140, 0]
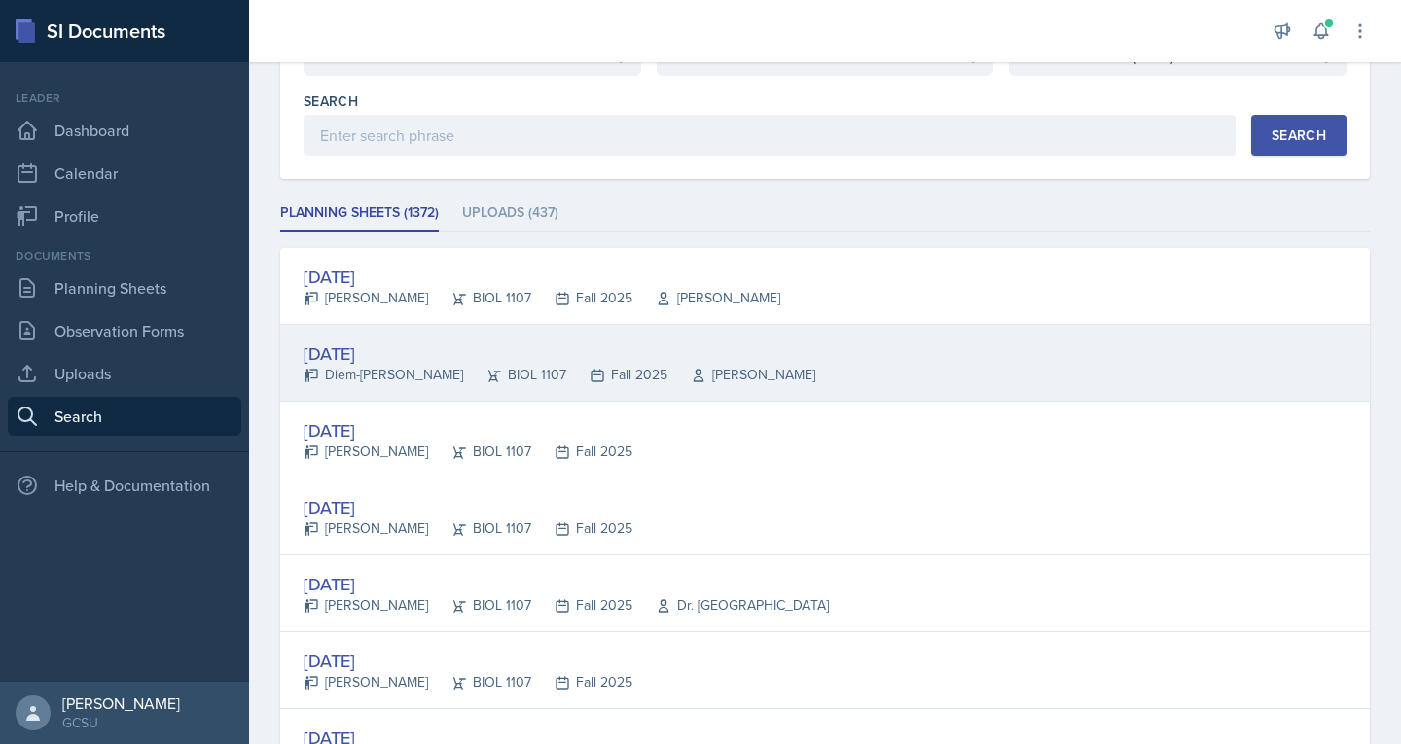
click at [368, 360] on div "[DATE]" at bounding box center [560, 354] width 512 height 26
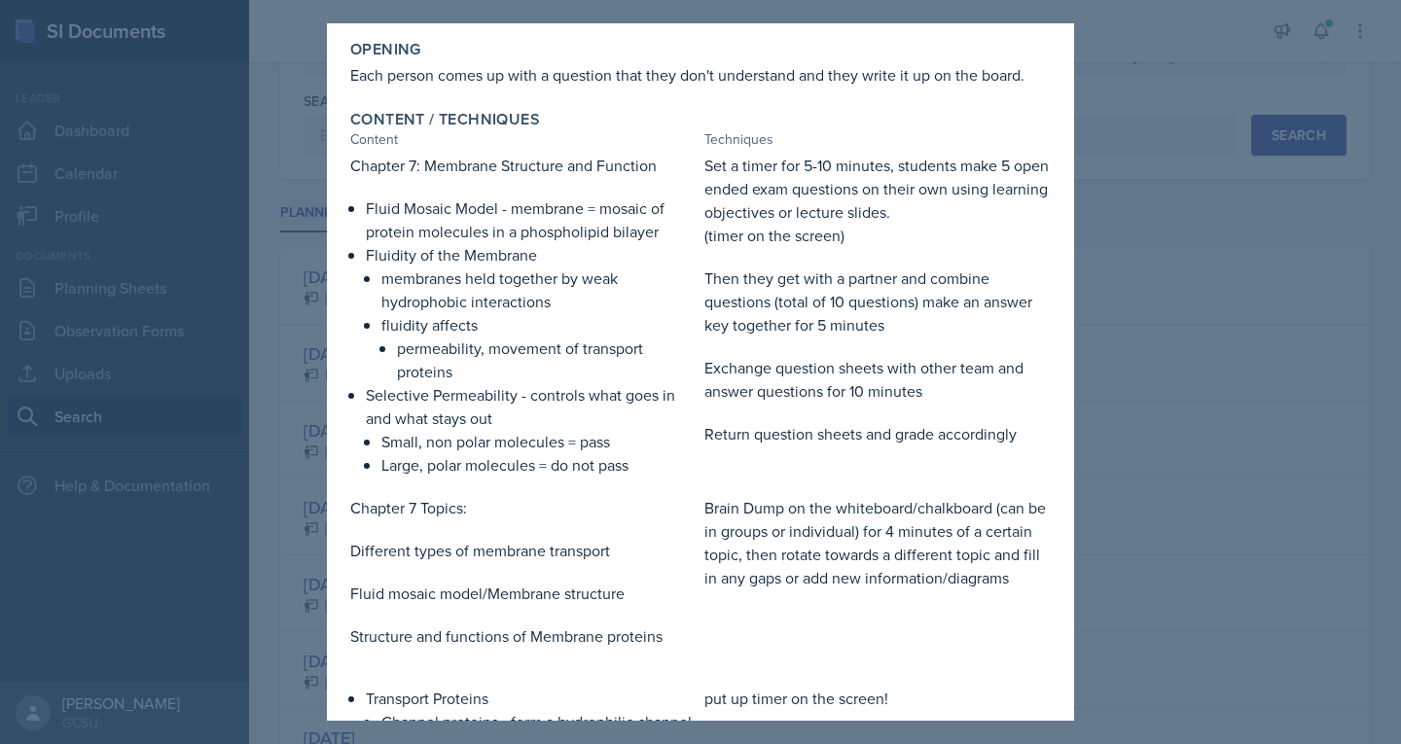
scroll to position [1166, 0]
click at [302, 419] on div at bounding box center [700, 372] width 1401 height 744
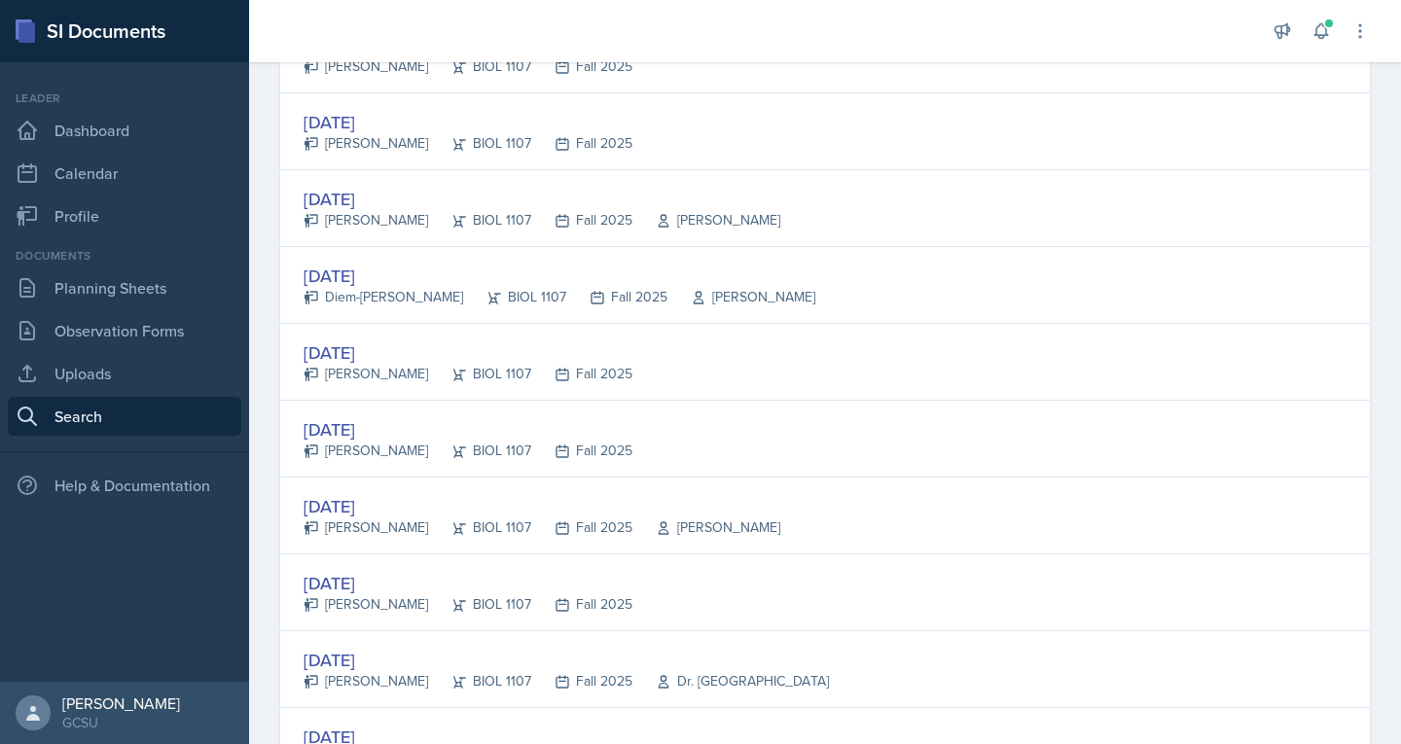
scroll to position [758, 0]
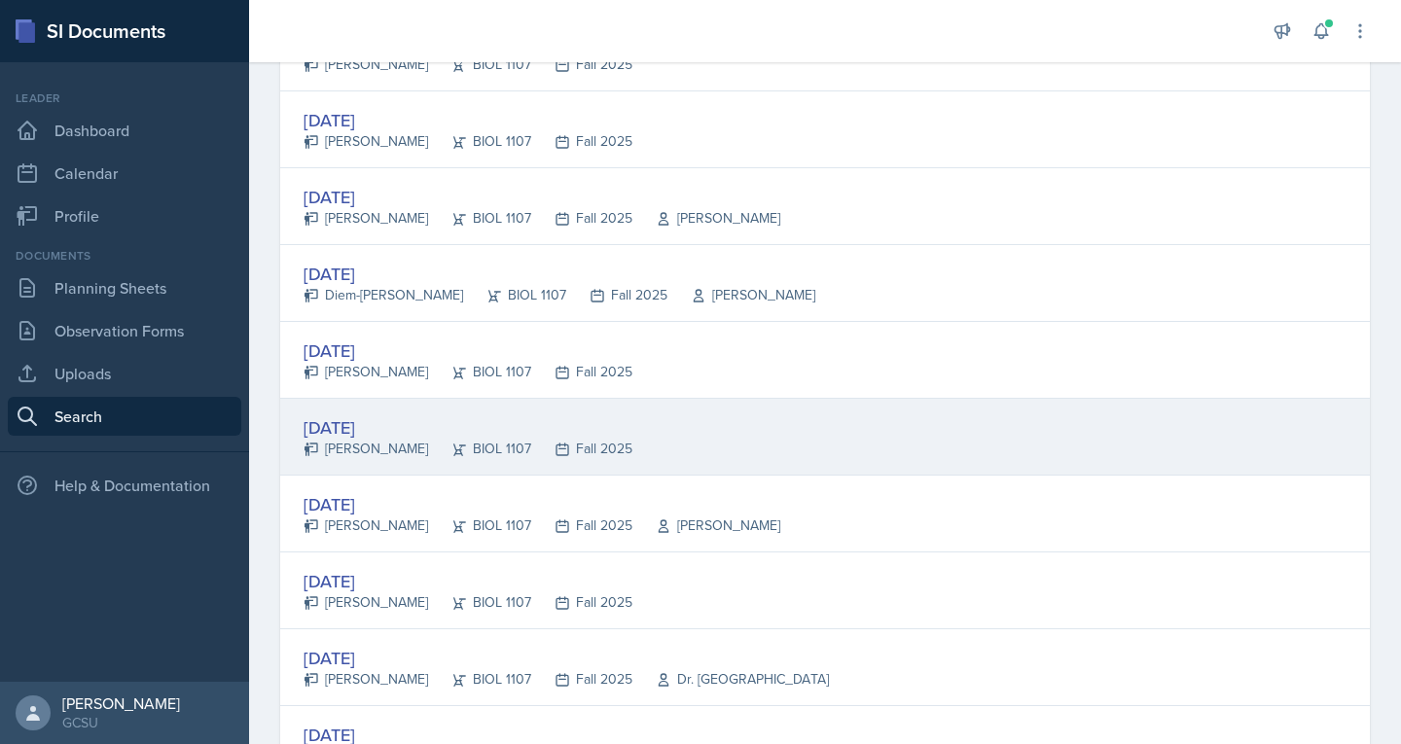
click at [340, 429] on div "[DATE]" at bounding box center [468, 427] width 329 height 26
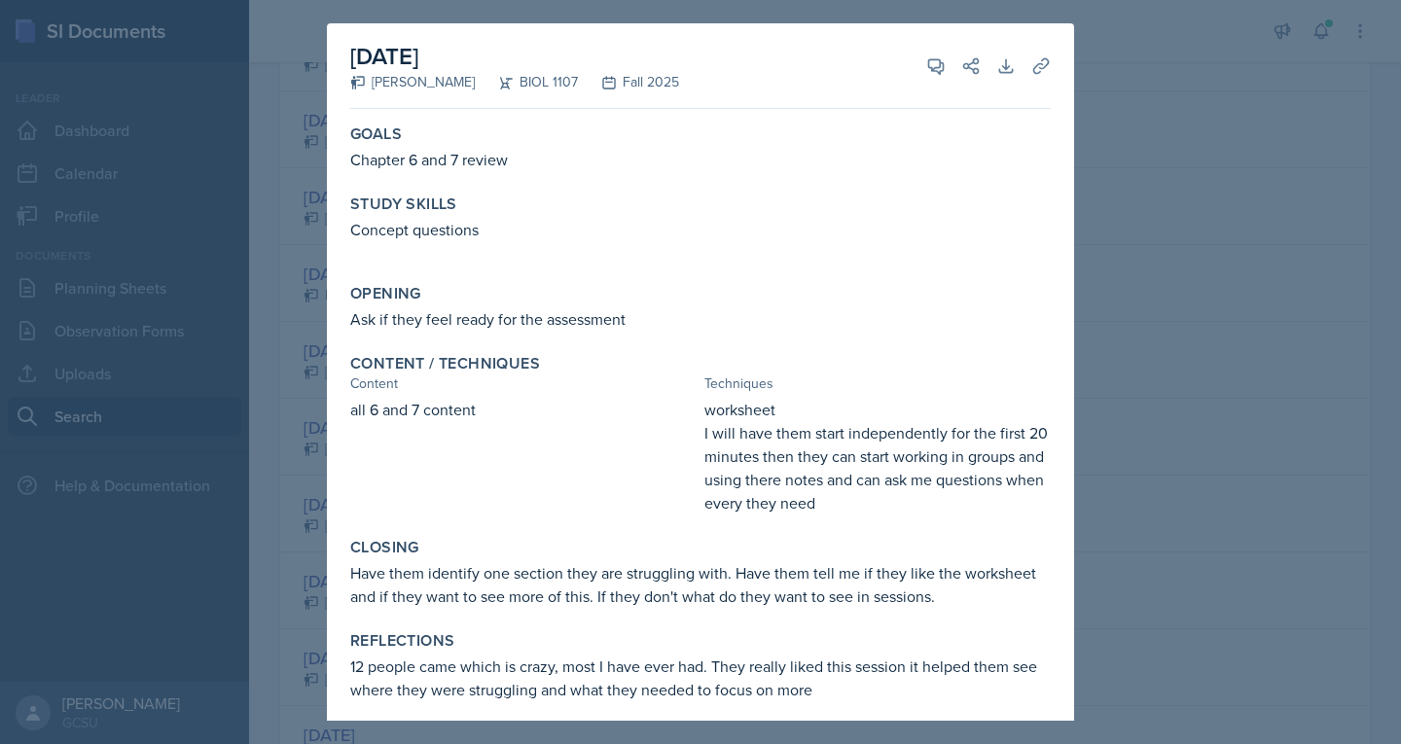
scroll to position [12, 0]
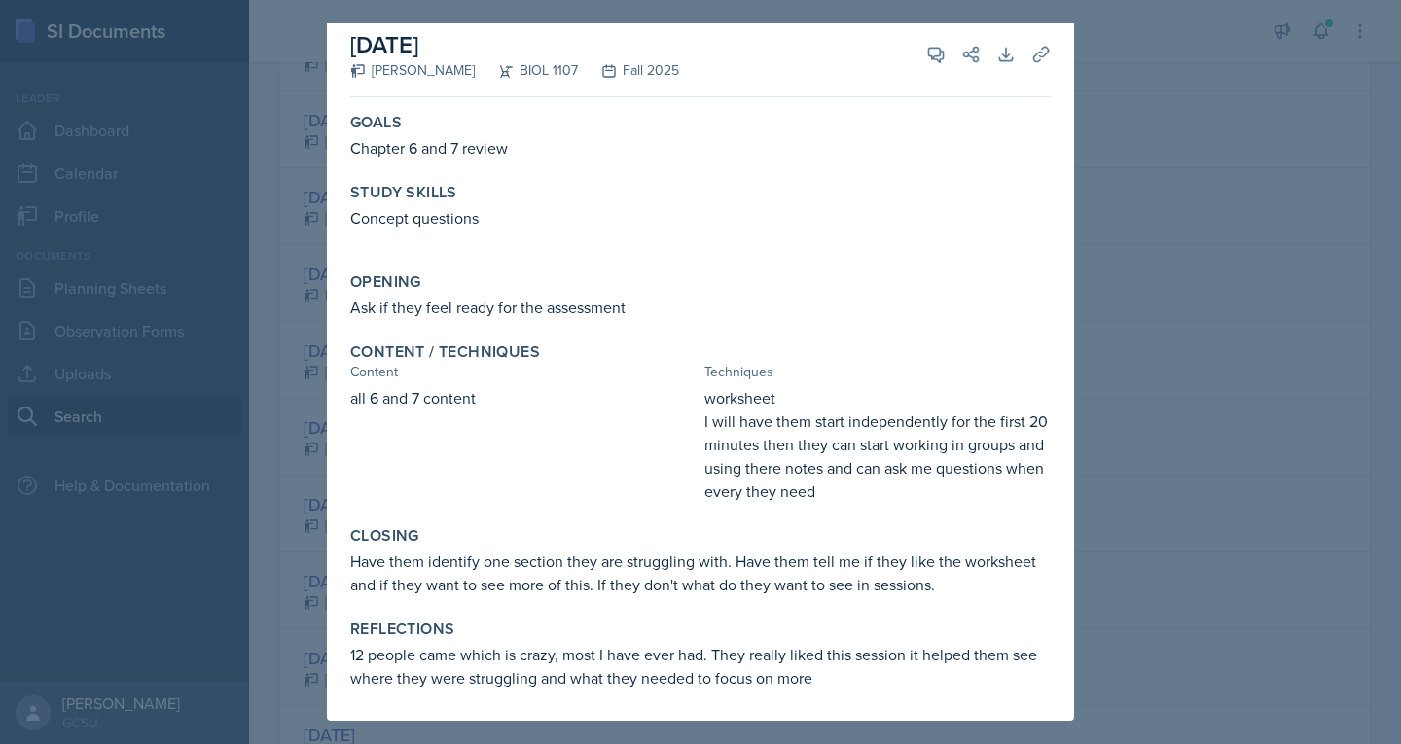
click at [1150, 146] on div at bounding box center [700, 372] width 1401 height 744
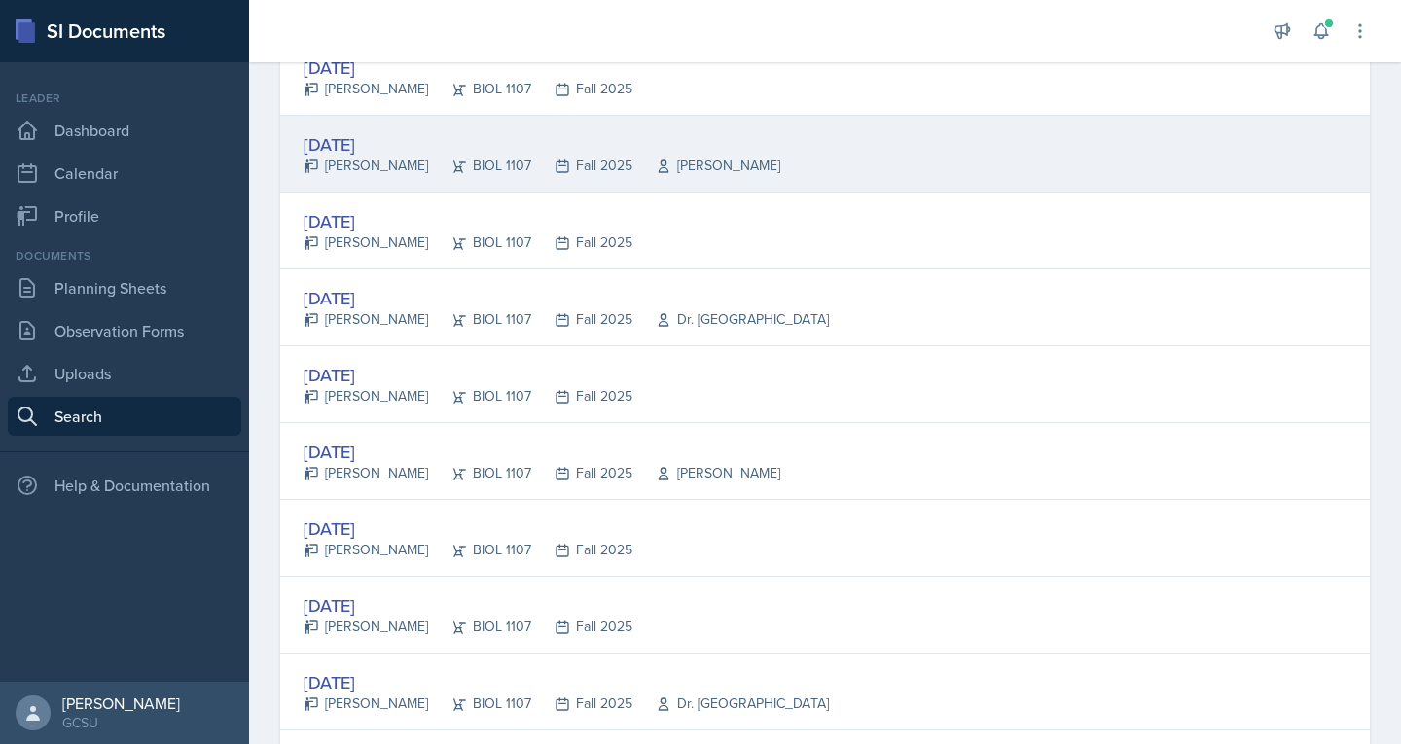
scroll to position [1119, 0]
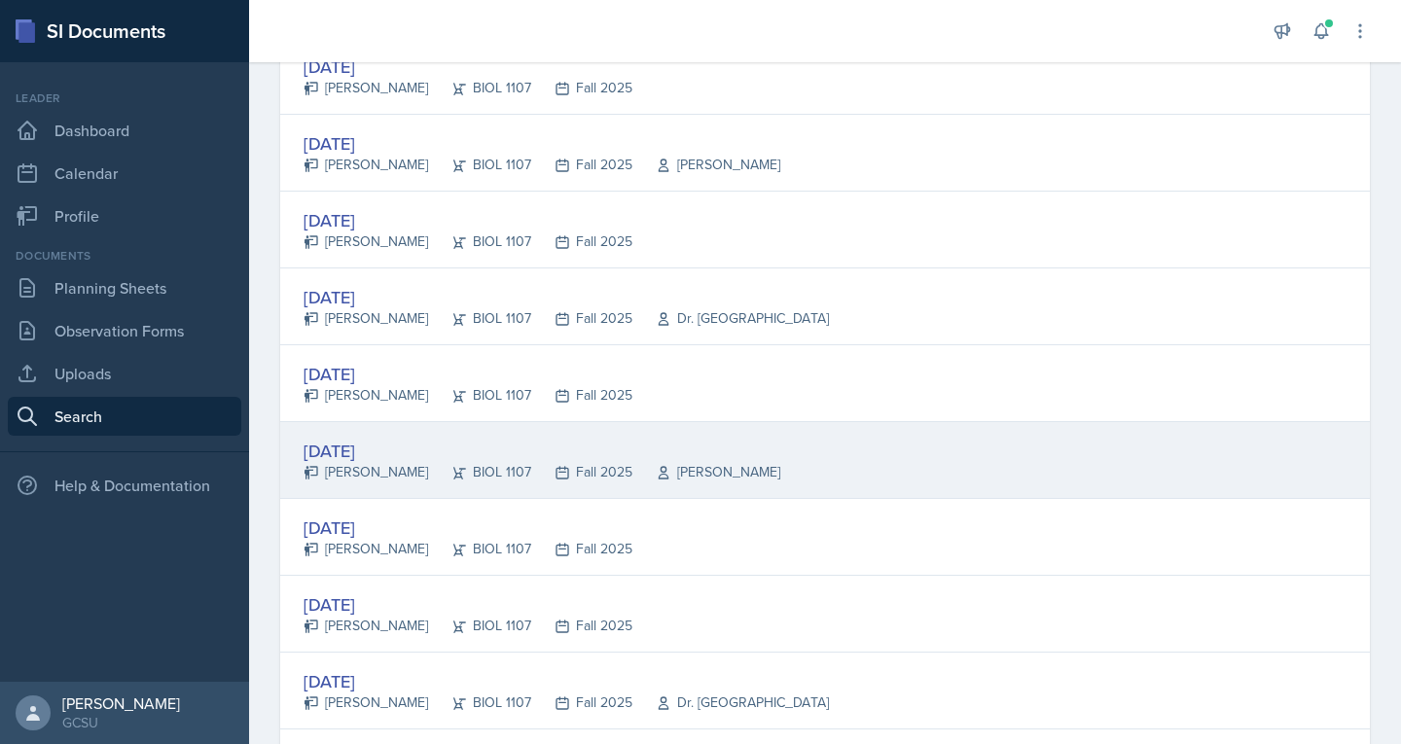
click at [375, 479] on div "Caleb Provenzano" at bounding box center [366, 472] width 125 height 20
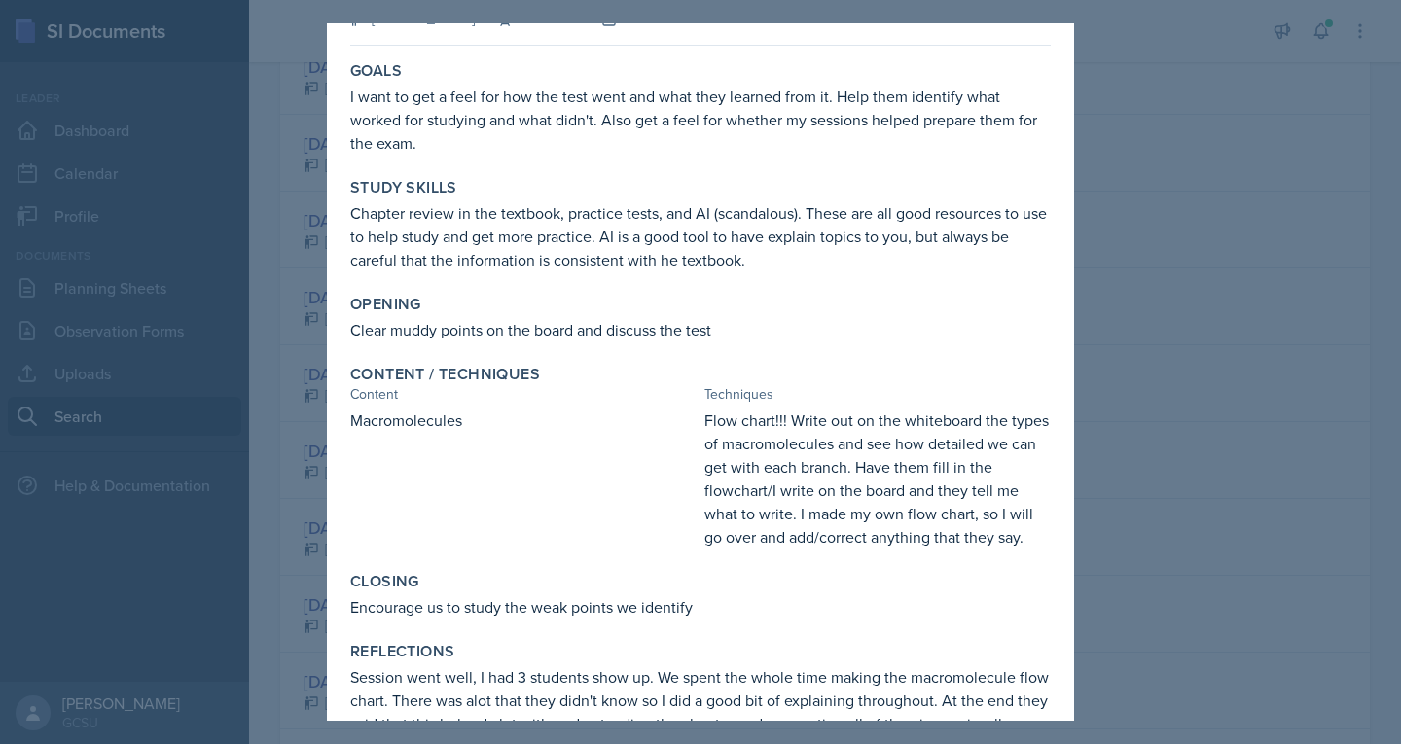
scroll to position [0, 0]
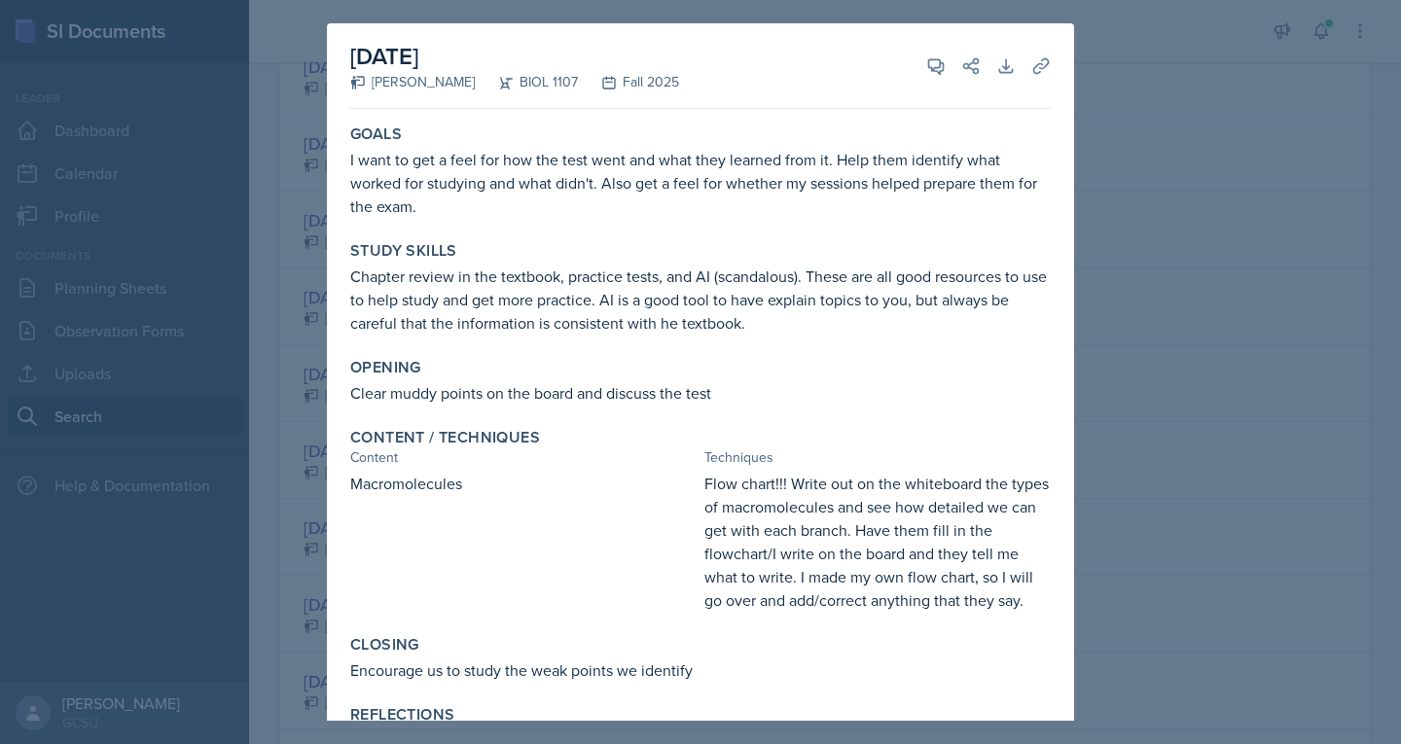
click at [1154, 141] on div at bounding box center [700, 372] width 1401 height 744
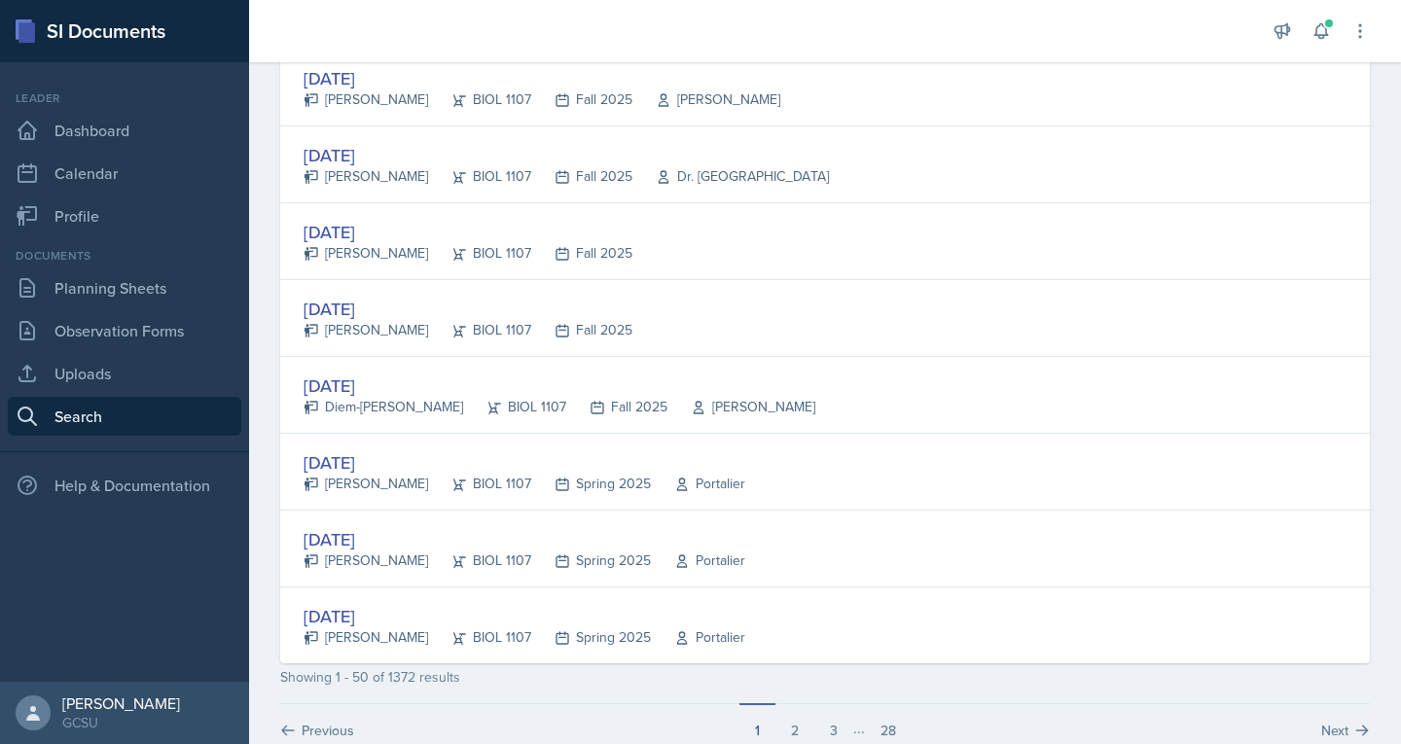
scroll to position [3610, 0]
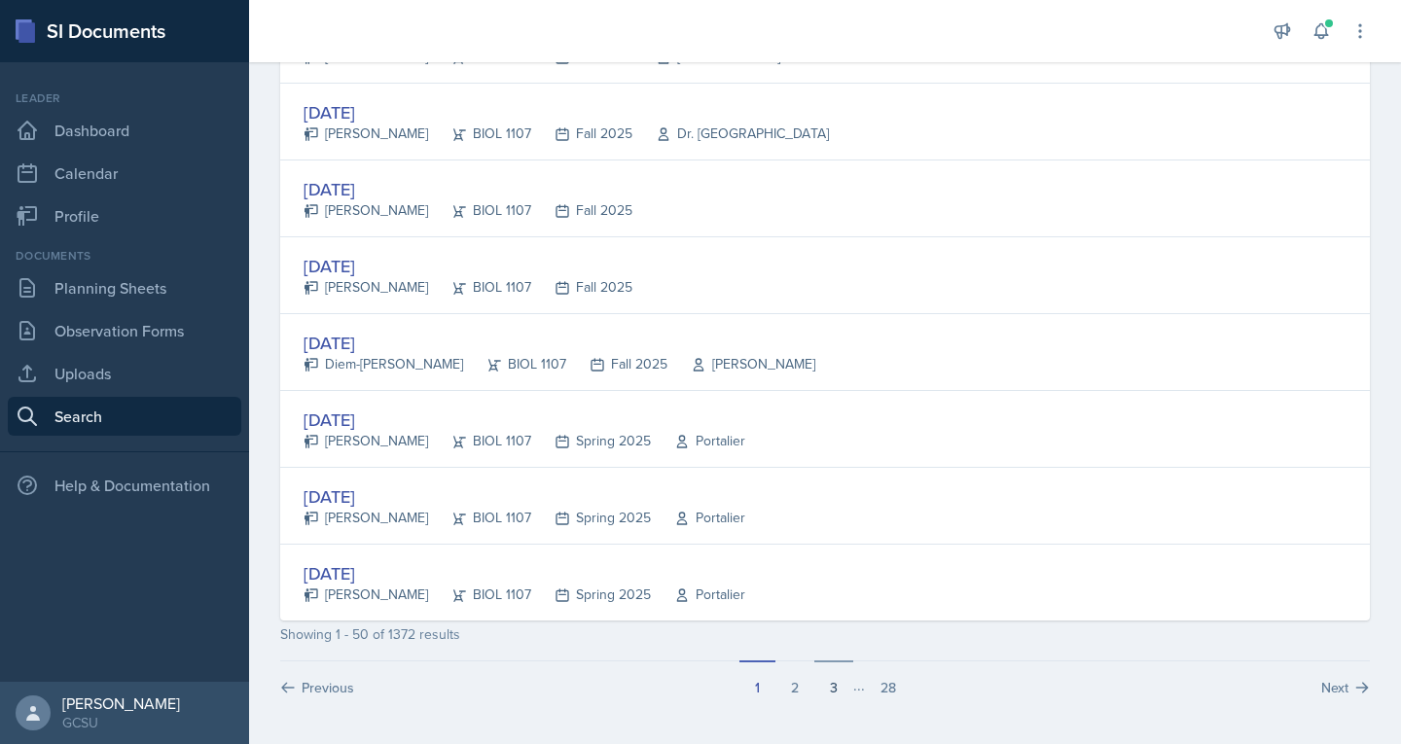
click at [827, 689] on button "3" at bounding box center [833, 679] width 39 height 37
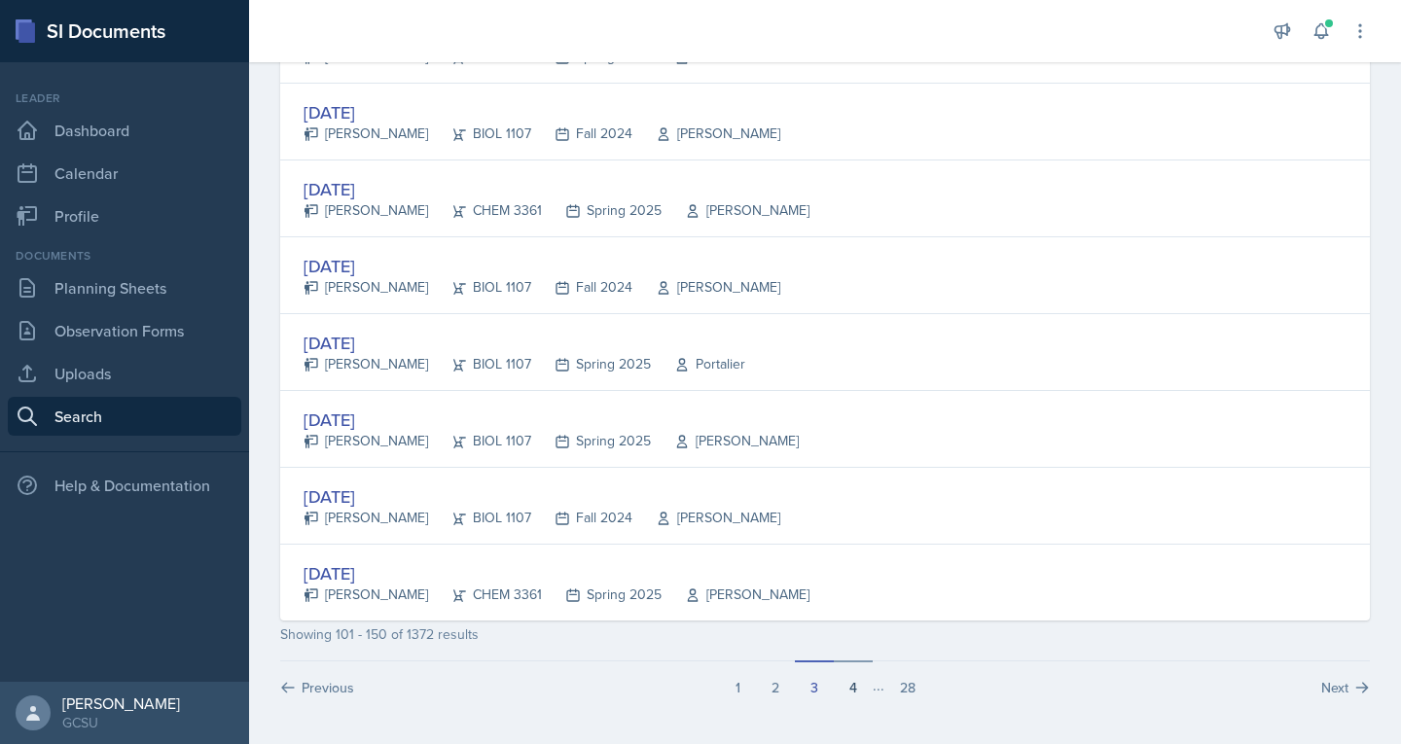
click at [844, 685] on button "4" at bounding box center [853, 679] width 39 height 37
click at [848, 688] on button "5" at bounding box center [859, 679] width 39 height 37
click at [856, 692] on button "6" at bounding box center [859, 679] width 39 height 37
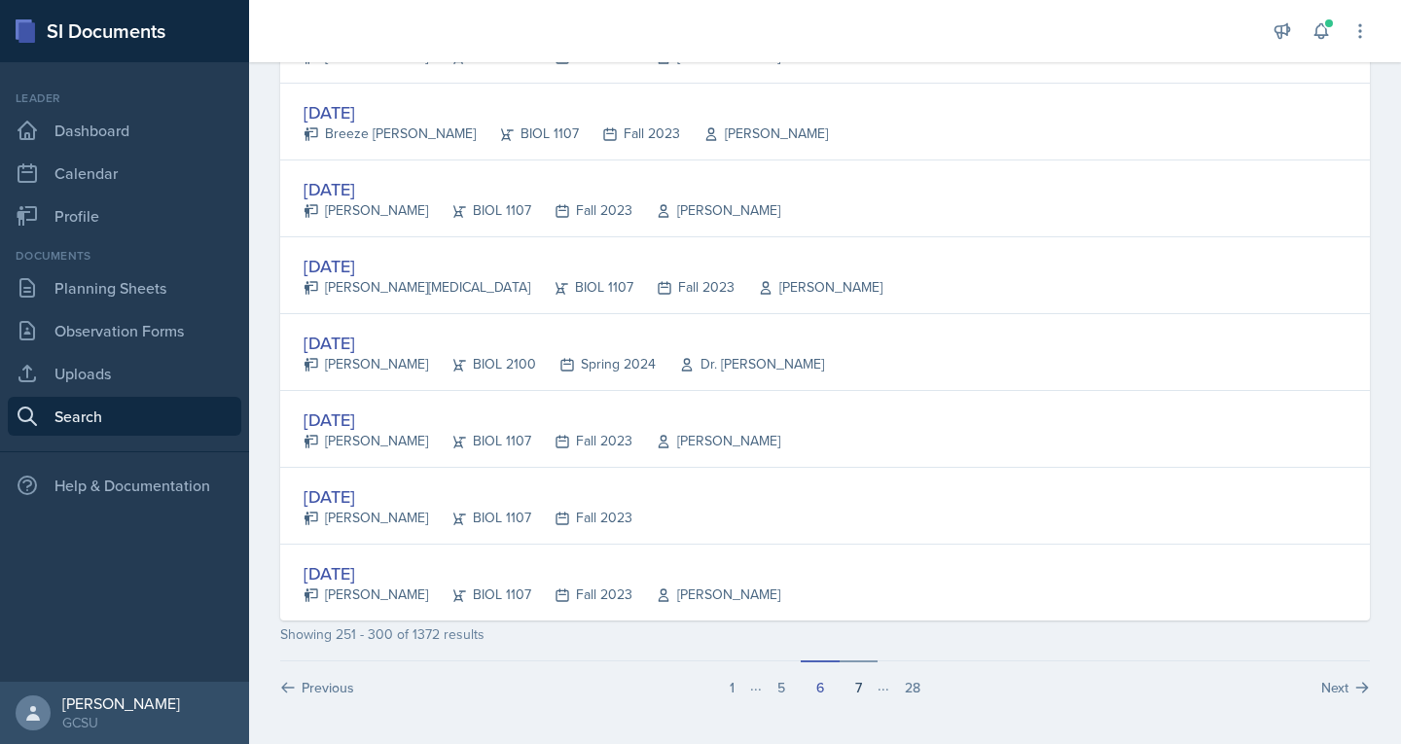
click at [861, 685] on button "7" at bounding box center [859, 679] width 38 height 37
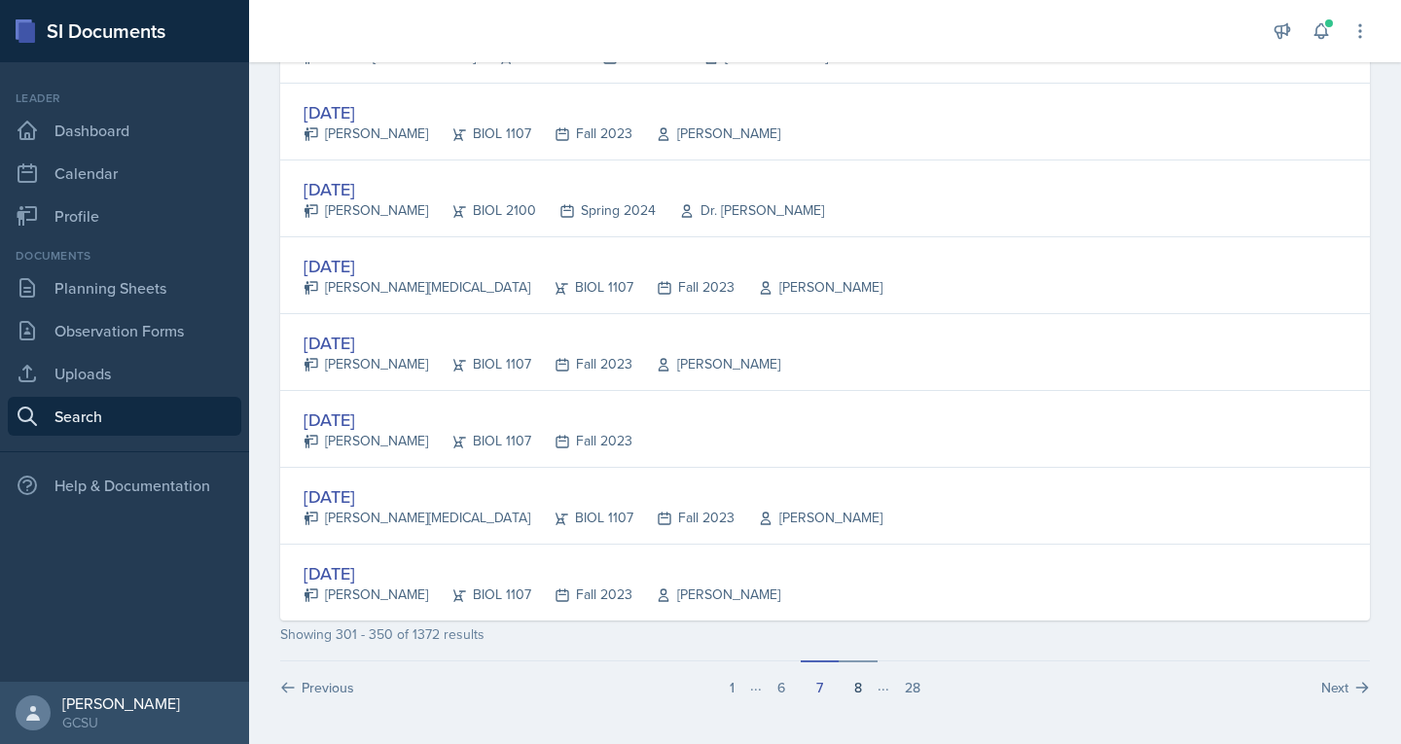
click at [859, 694] on button "8" at bounding box center [858, 679] width 39 height 37
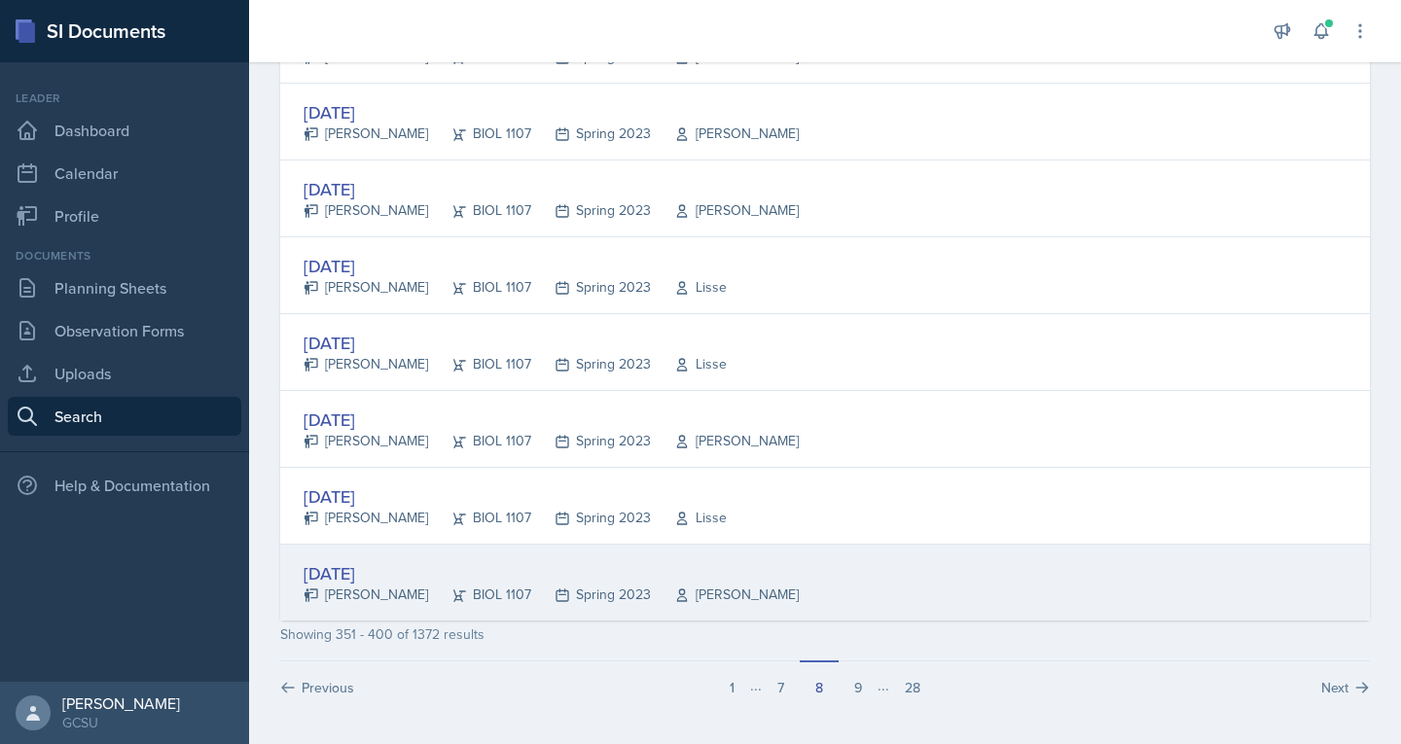
click at [367, 562] on div "Apr 5th, 2023" at bounding box center [551, 573] width 495 height 26
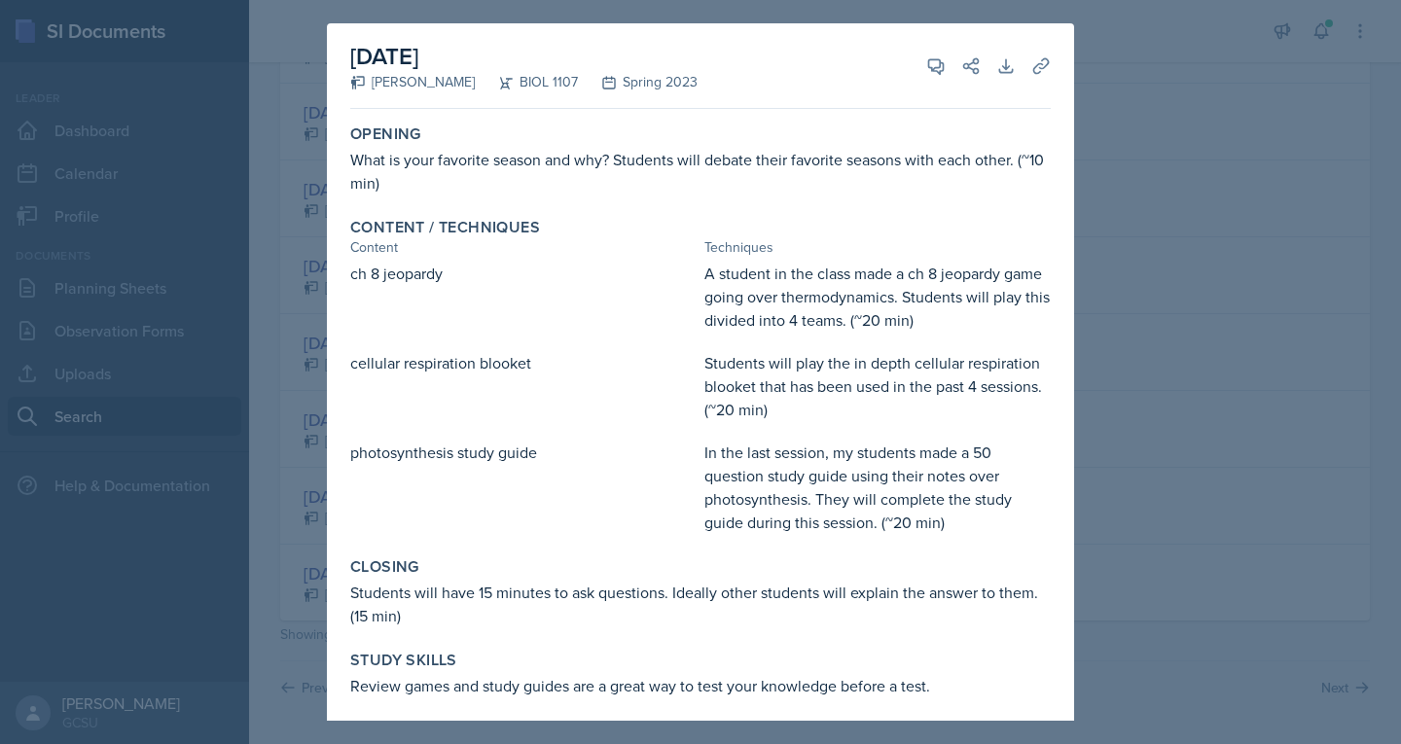
click at [1220, 383] on div at bounding box center [700, 372] width 1401 height 744
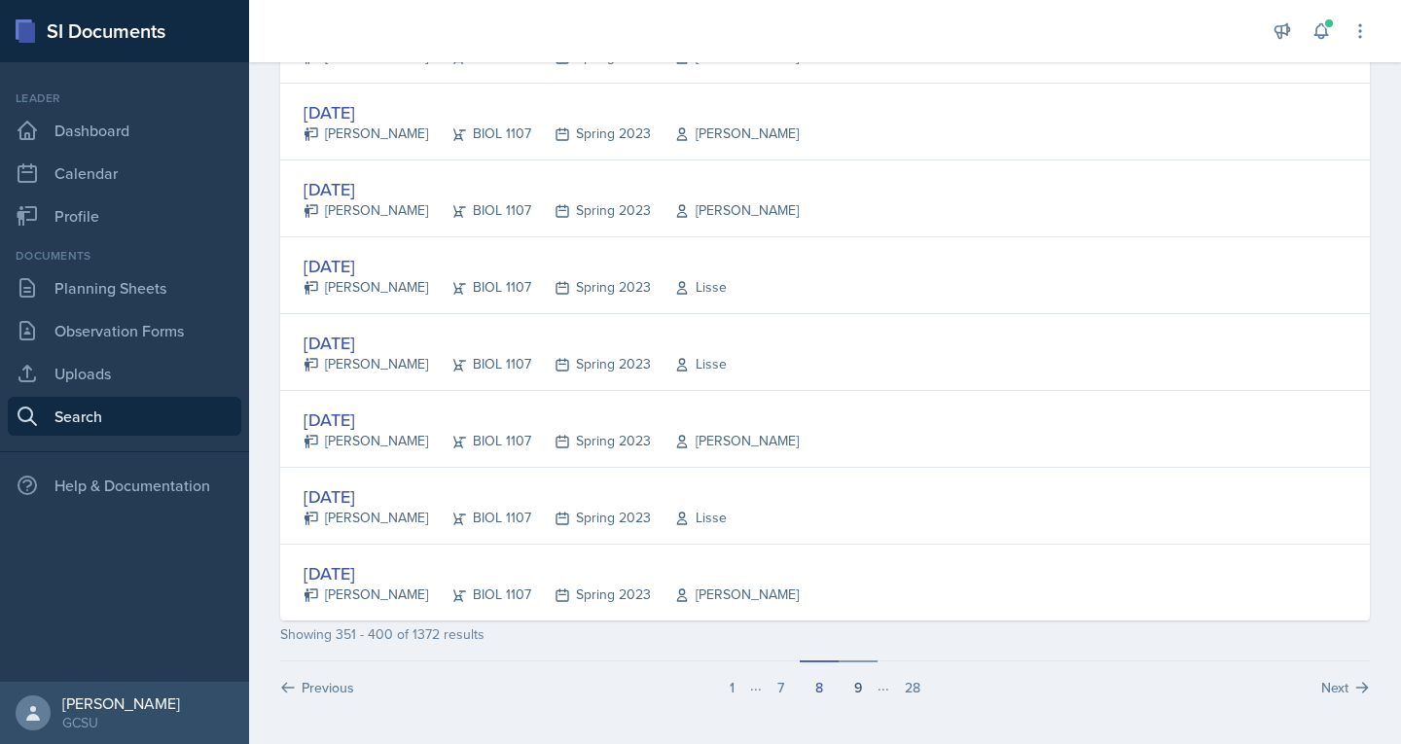
click at [849, 694] on button "9" at bounding box center [858, 679] width 39 height 37
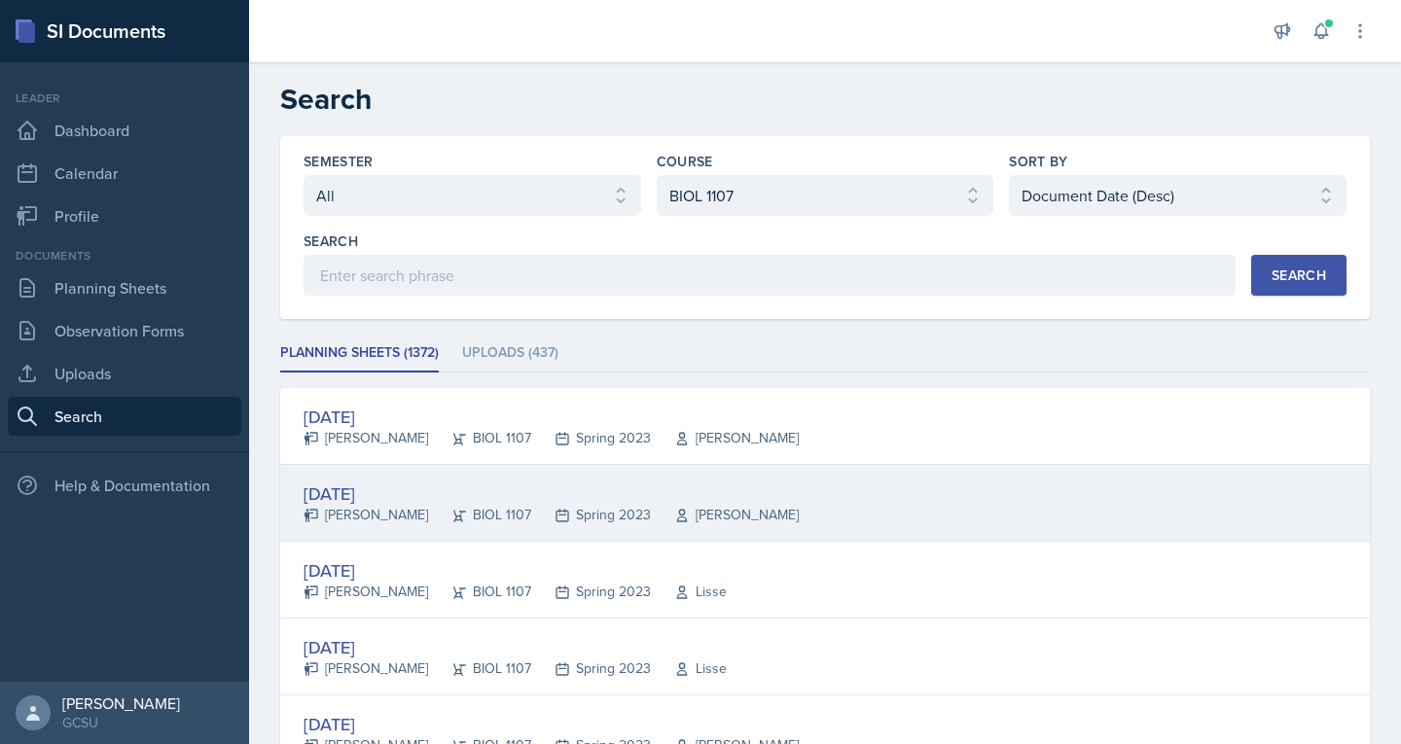
scroll to position [18, 0]
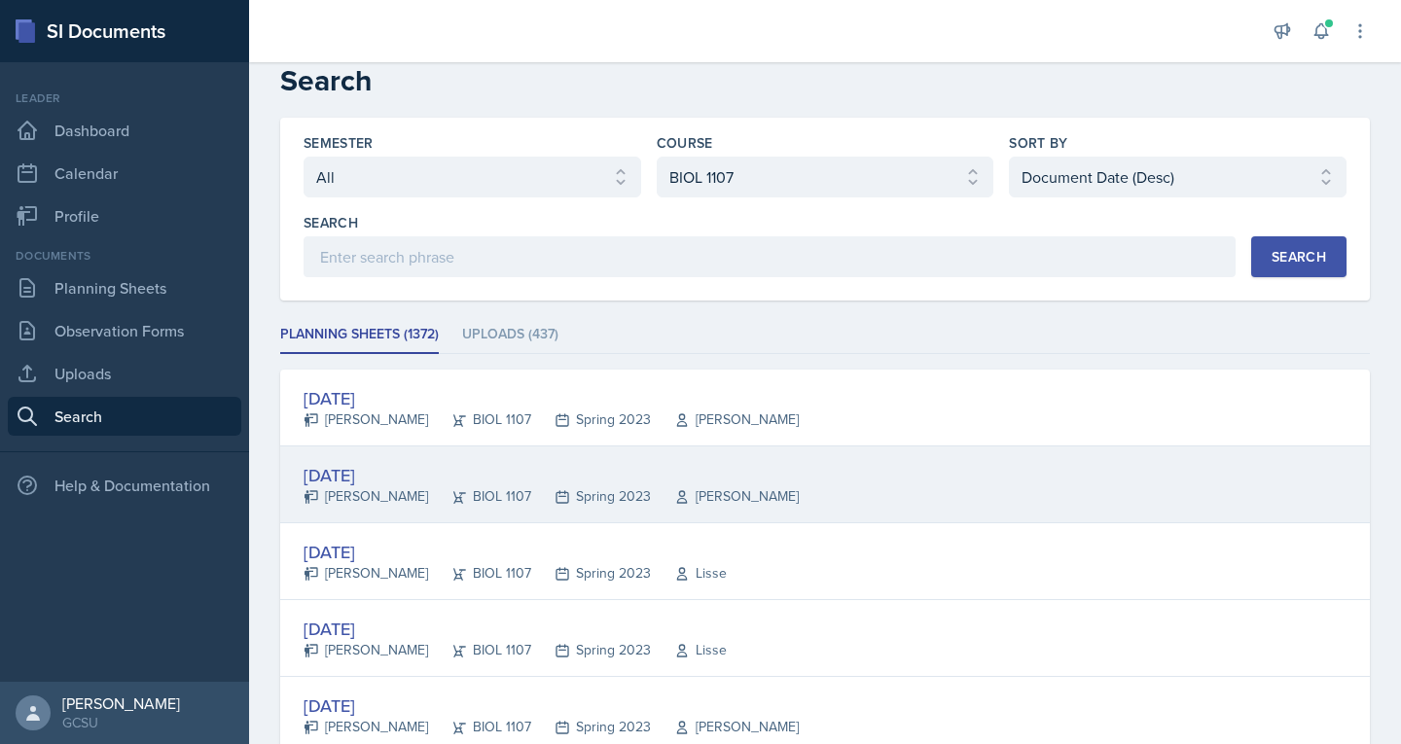
click at [428, 496] on div "BIOL 1107" at bounding box center [479, 496] width 103 height 20
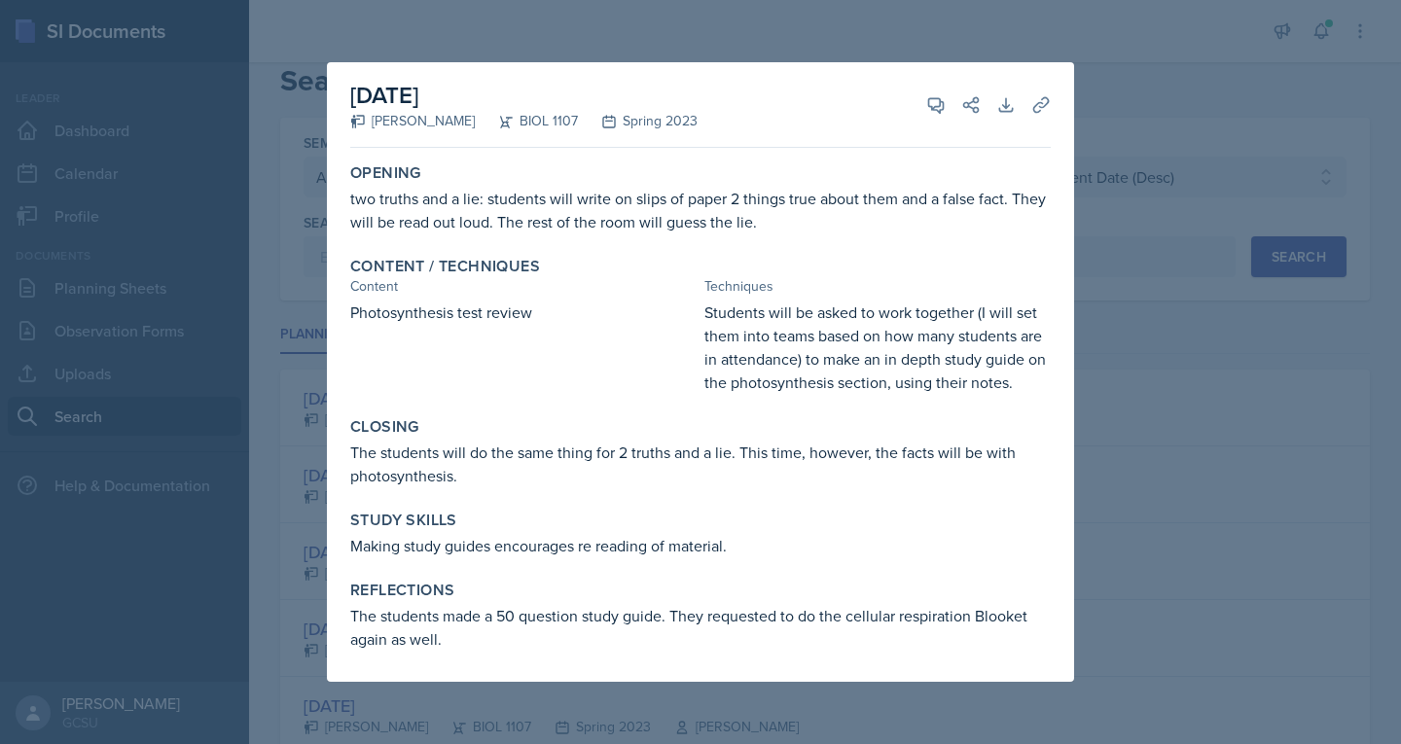
click at [282, 452] on div at bounding box center [700, 372] width 1401 height 744
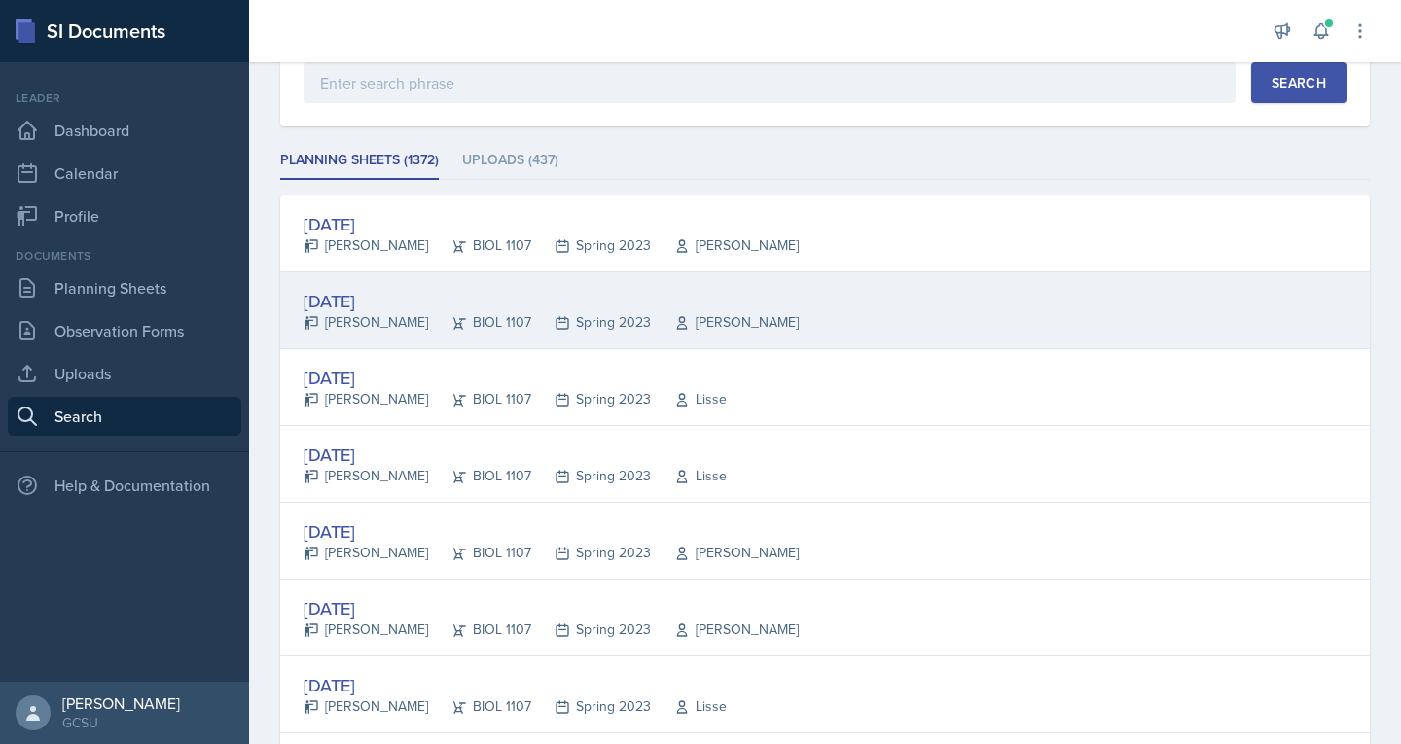
scroll to position [216, 0]
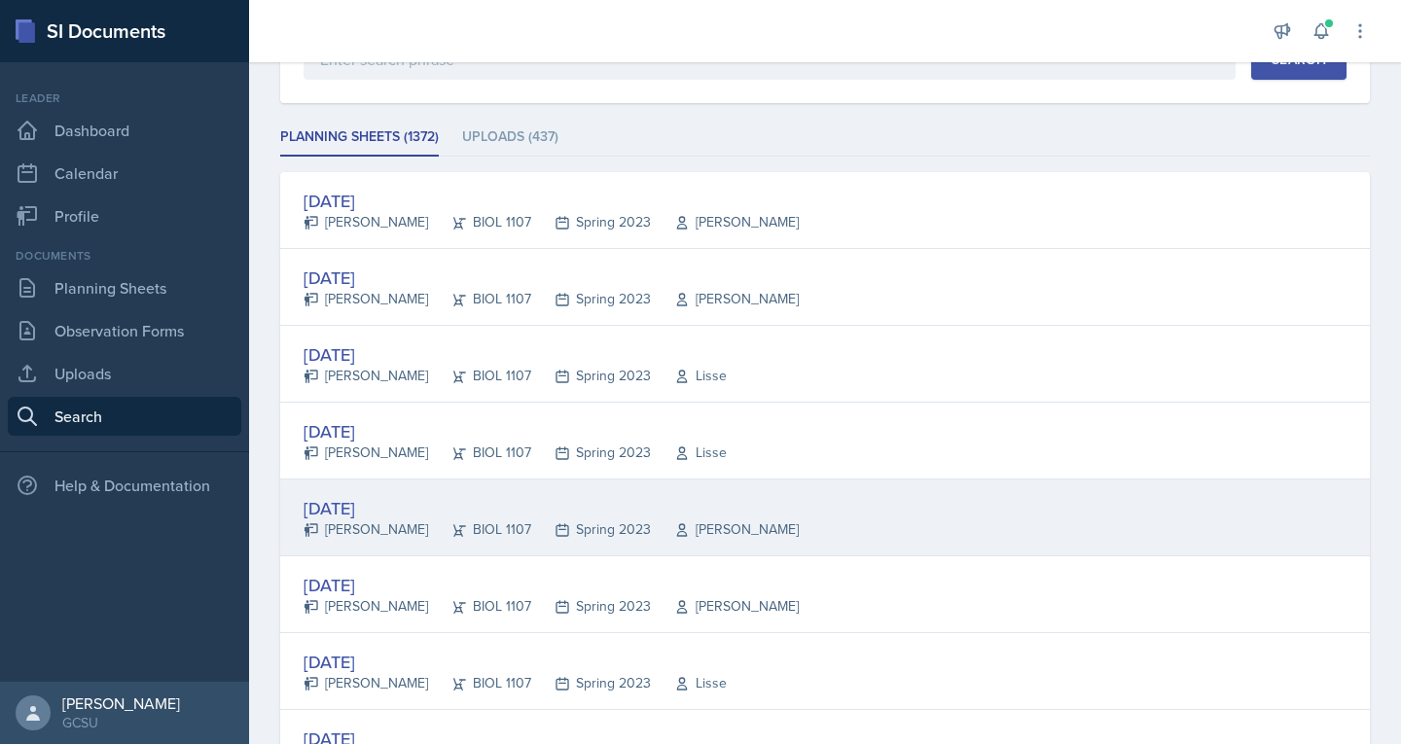
click at [347, 506] on div "Mar 29th, 2023" at bounding box center [551, 508] width 495 height 26
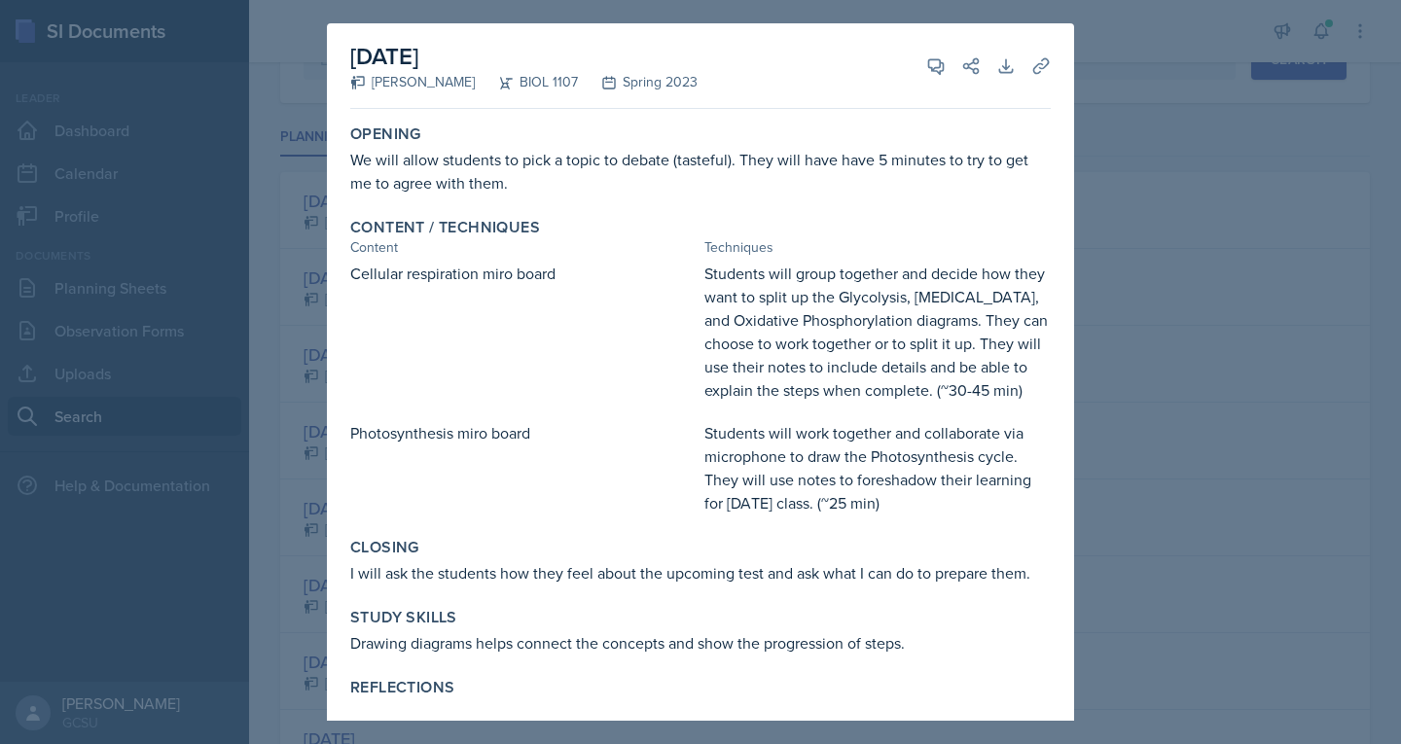
click at [275, 485] on div at bounding box center [700, 372] width 1401 height 744
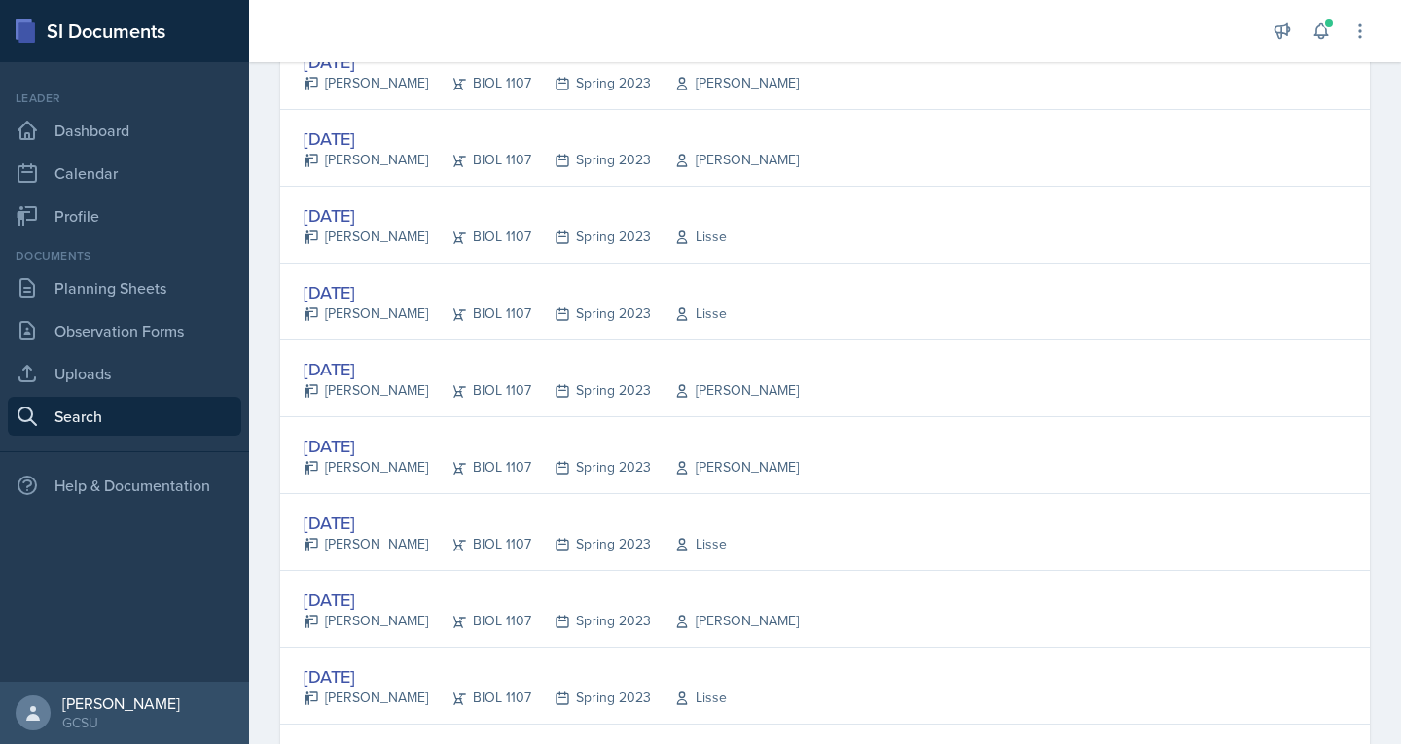
scroll to position [356, 0]
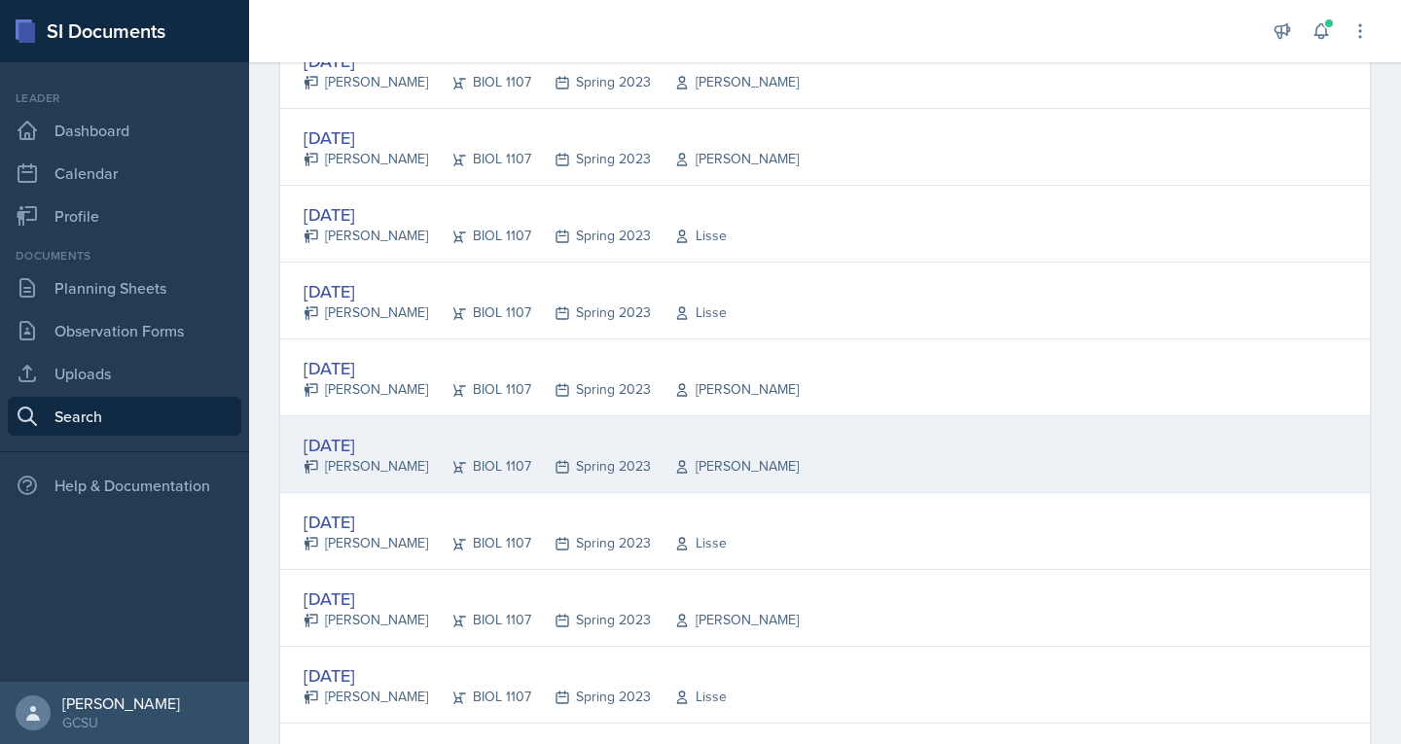
click at [367, 453] on div "Mar 27th, 2023" at bounding box center [551, 445] width 495 height 26
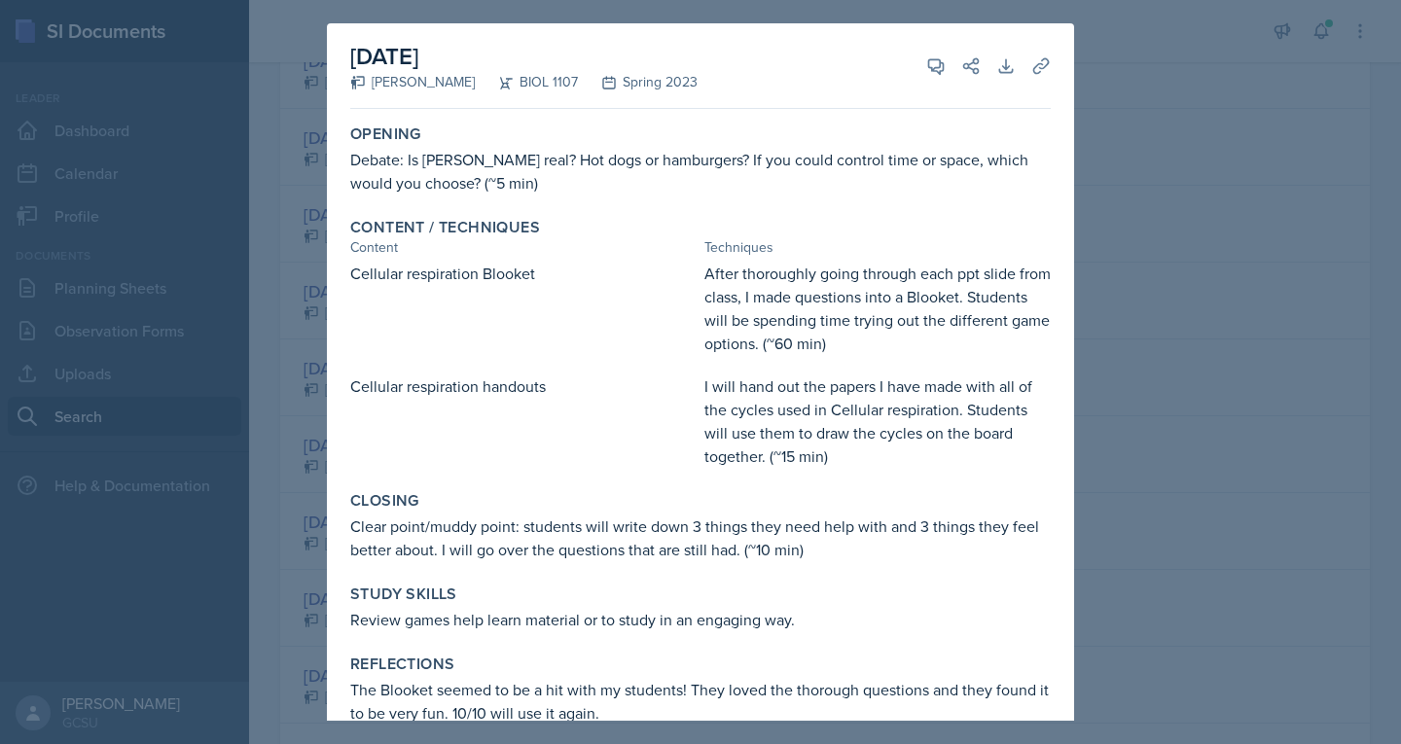
click at [328, 447] on div "March 27th, 2023 Brooke DePoi BIOL 1107 Spring 2023 View Comments Comments Send…" at bounding box center [700, 389] width 747 height 733
click at [308, 465] on div at bounding box center [700, 372] width 1401 height 744
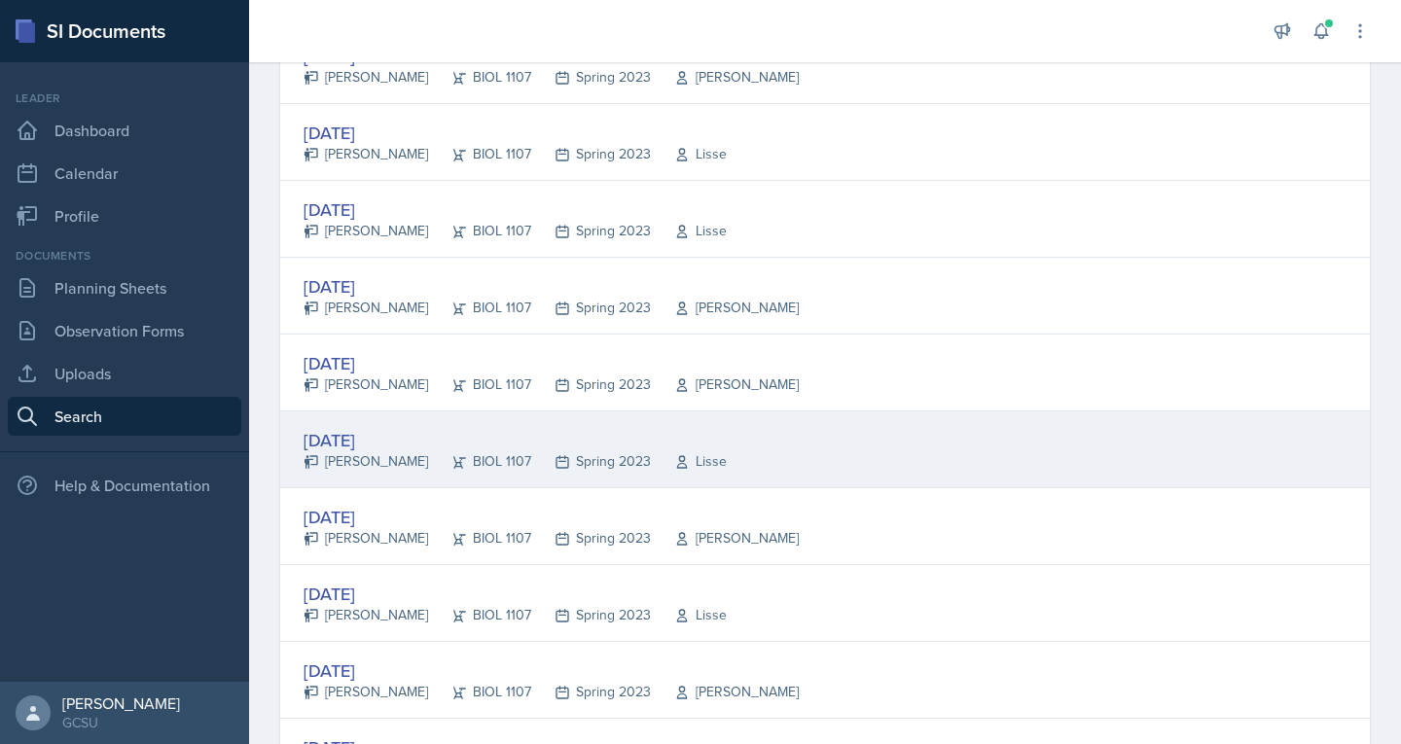
scroll to position [450, 0]
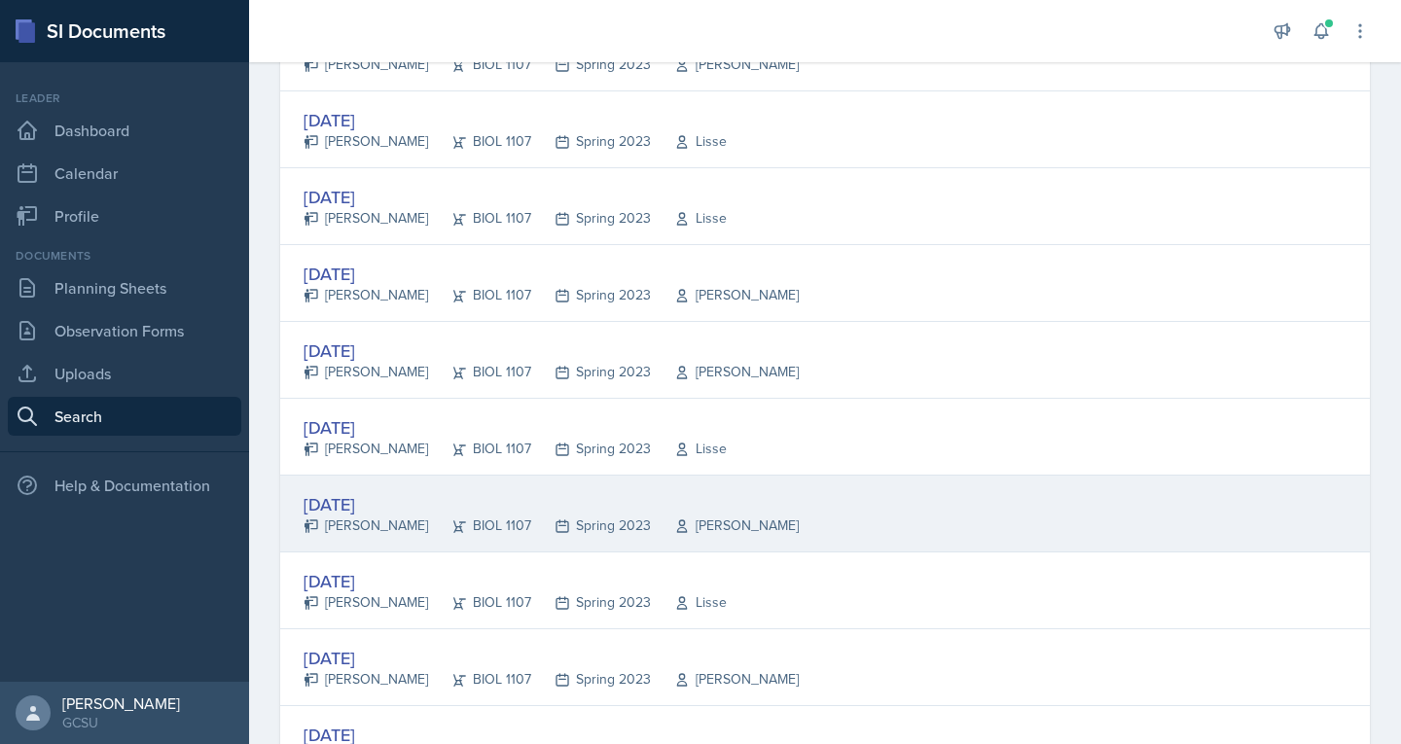
click at [371, 521] on div "Brooke DePoi" at bounding box center [366, 526] width 125 height 20
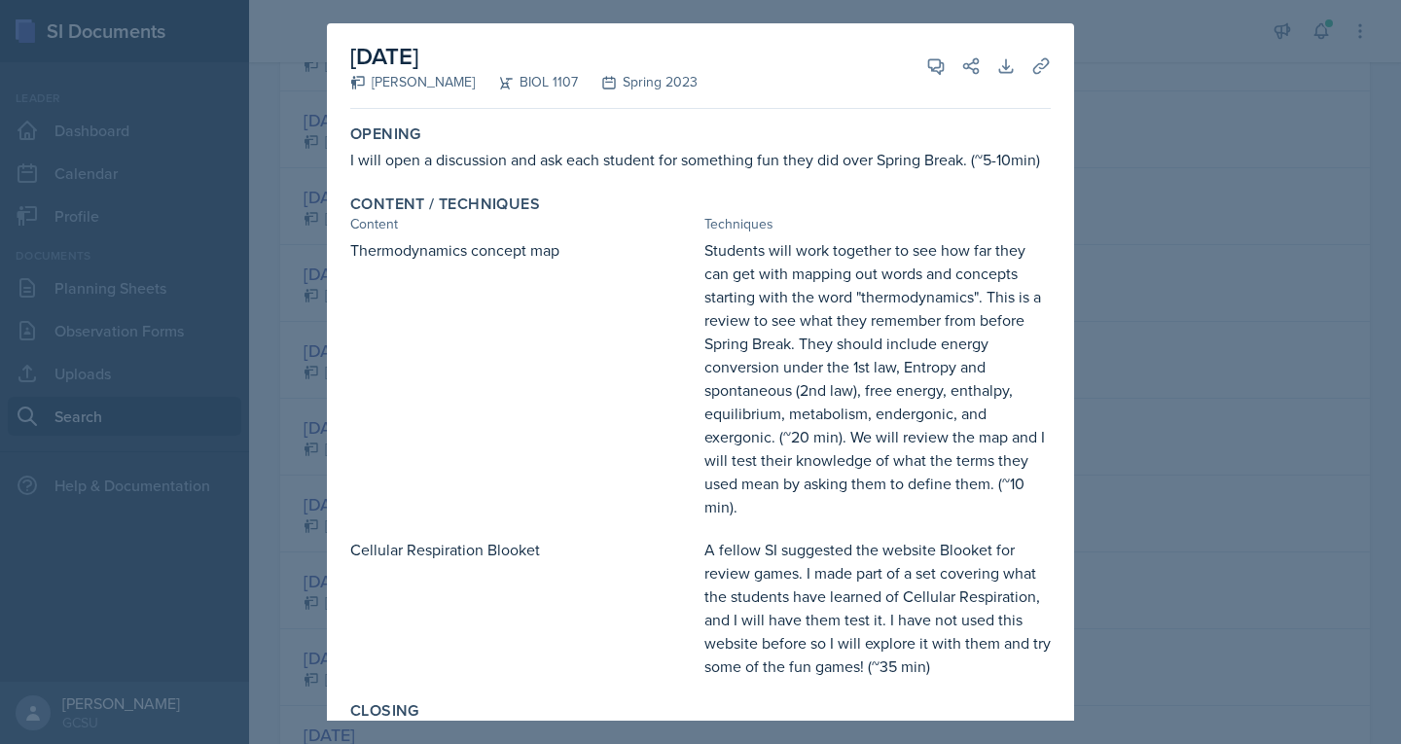
click at [255, 493] on div at bounding box center [700, 372] width 1401 height 744
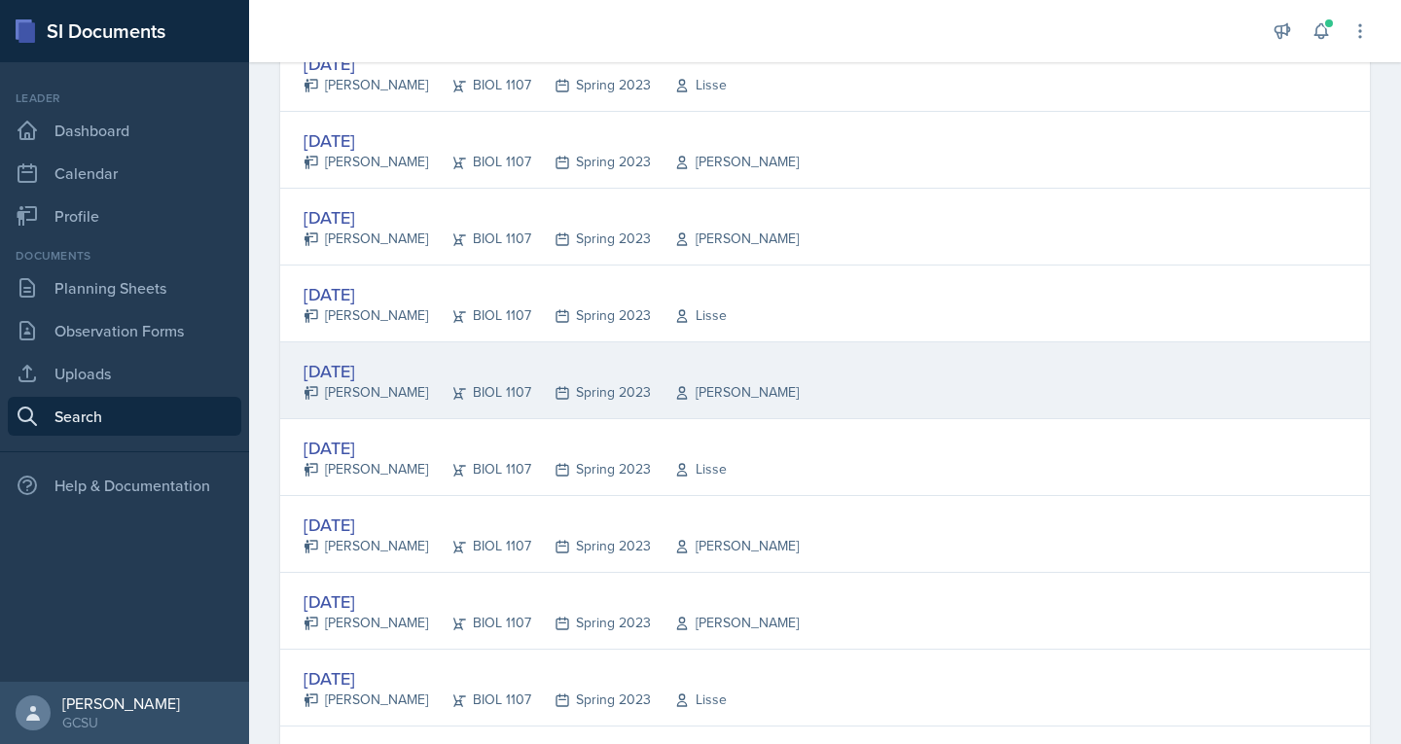
scroll to position [586, 0]
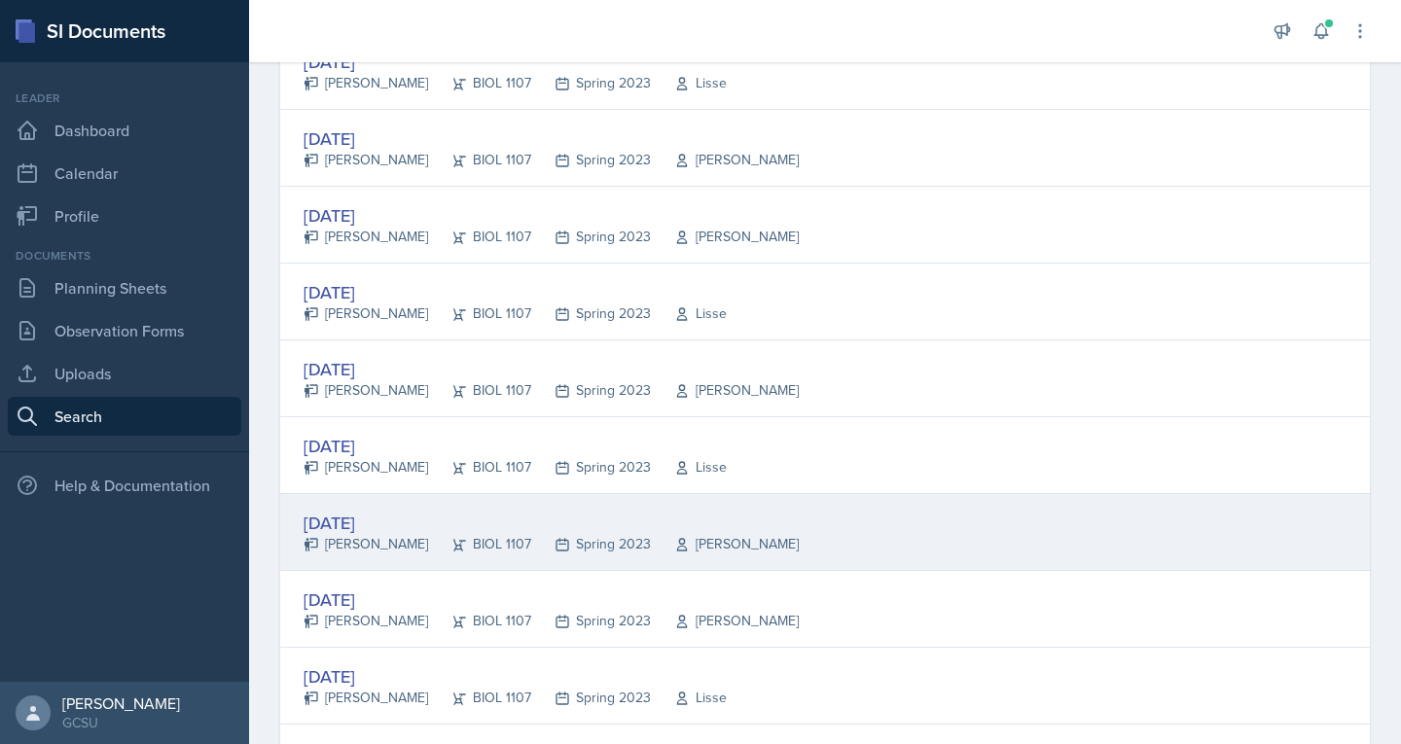
click at [350, 548] on div "Brooke DePoi" at bounding box center [366, 544] width 125 height 20
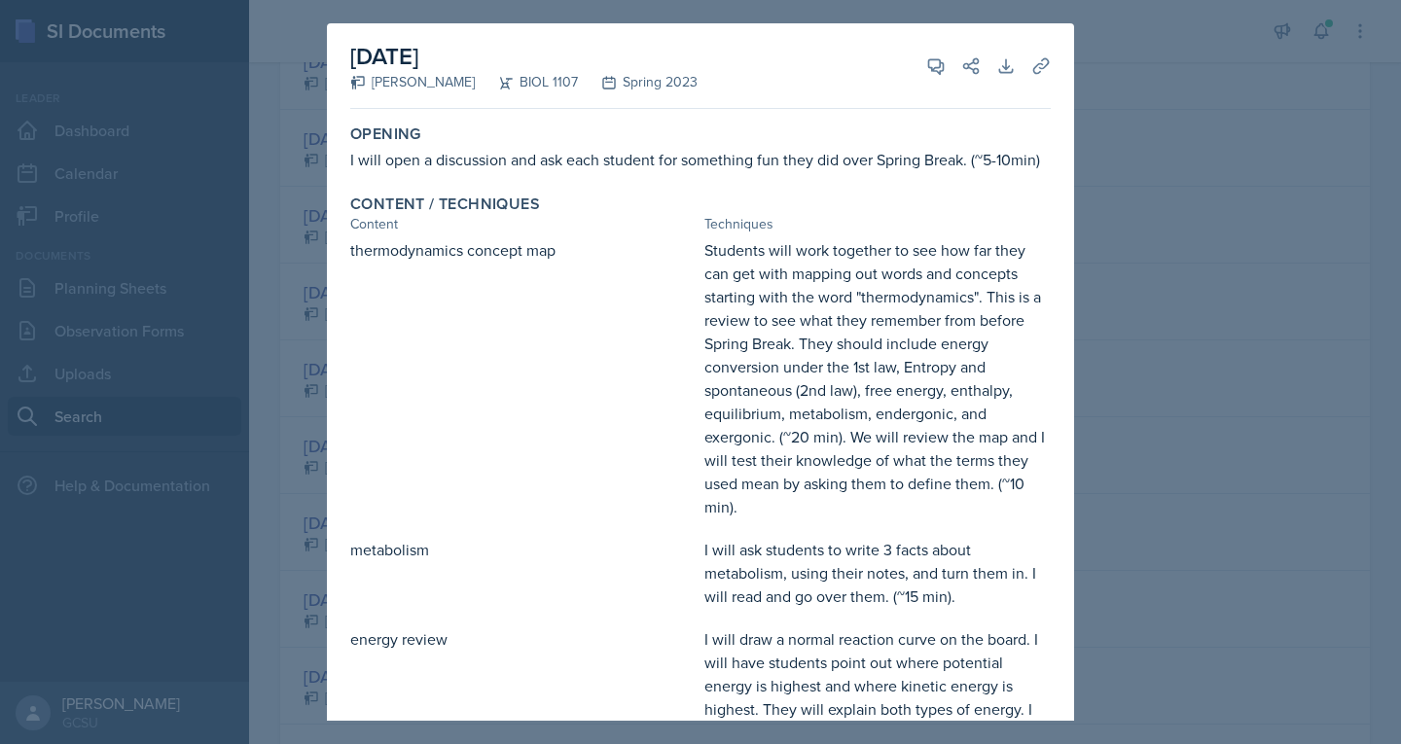
click at [287, 406] on div at bounding box center [700, 372] width 1401 height 744
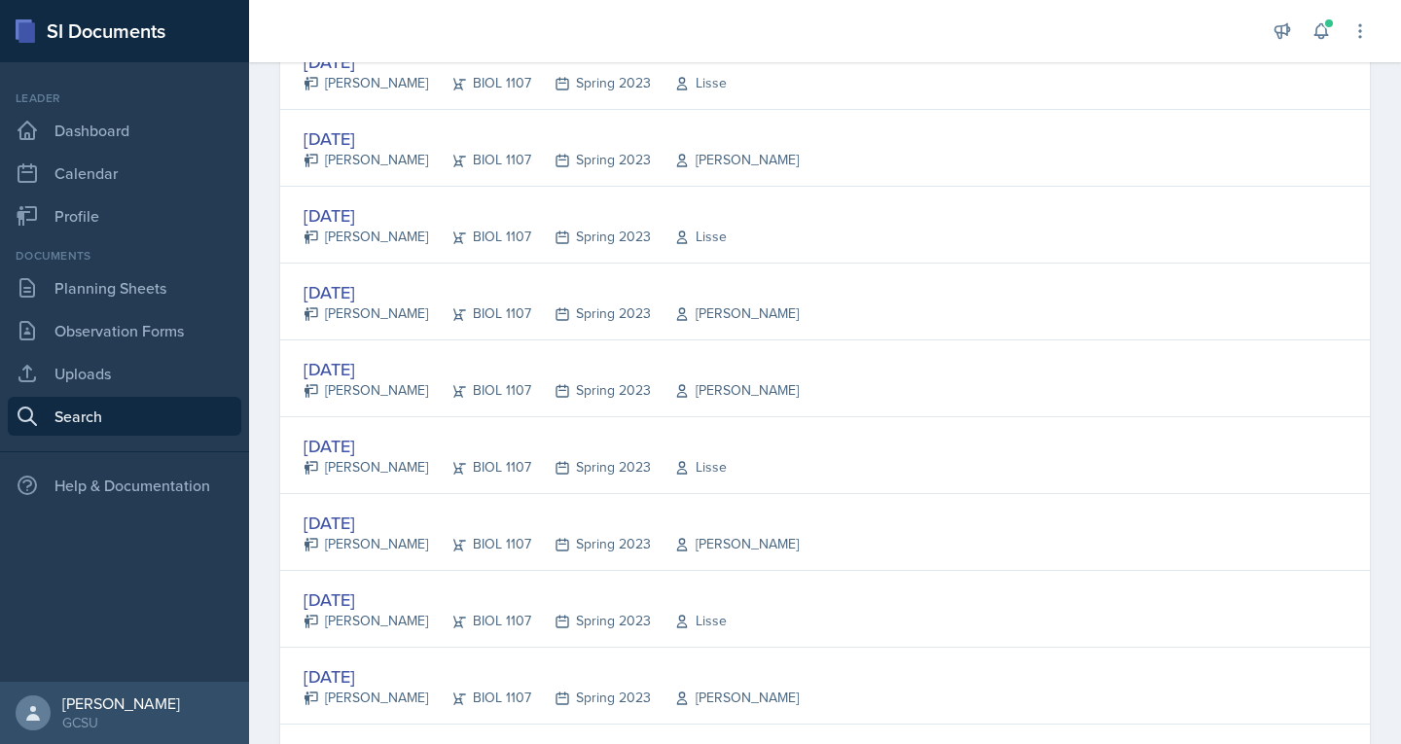
scroll to position [817, 0]
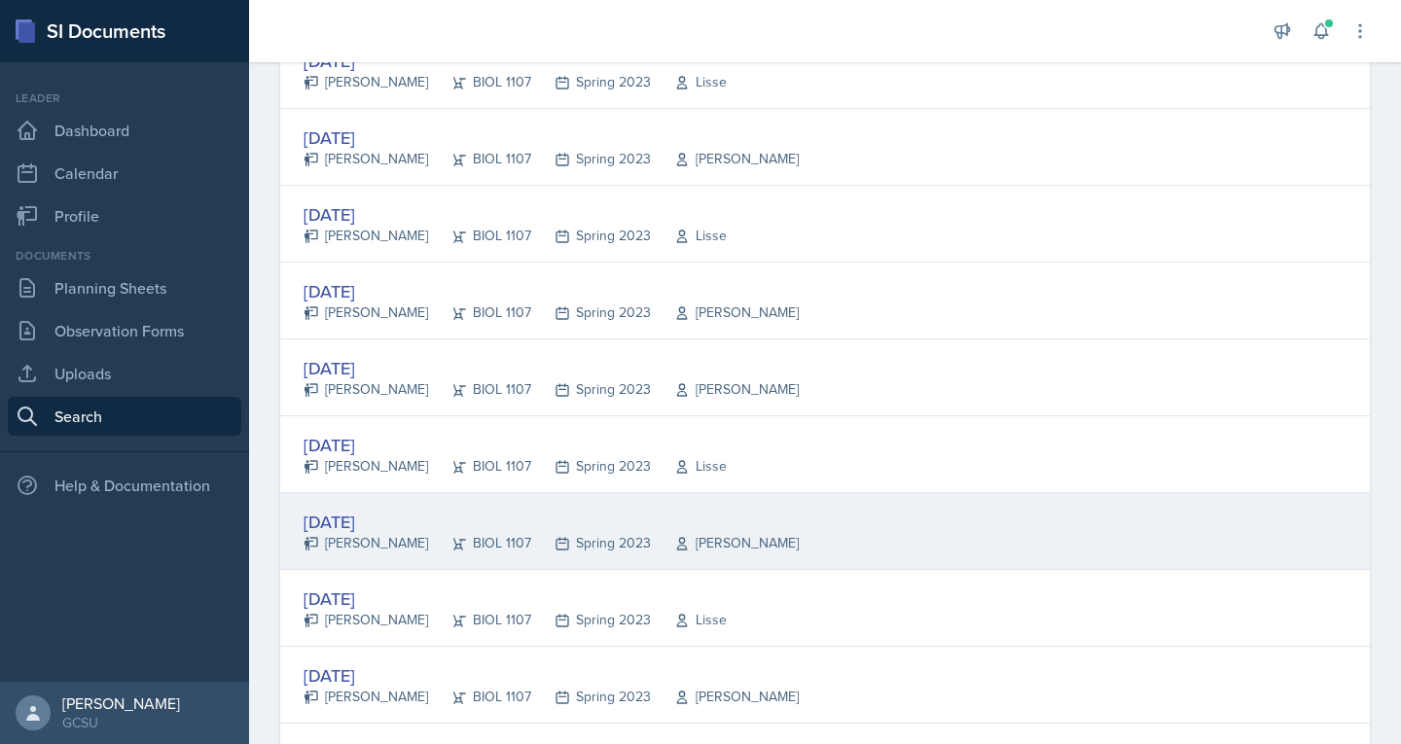
click at [339, 549] on div "Brooke DePoi" at bounding box center [366, 543] width 125 height 20
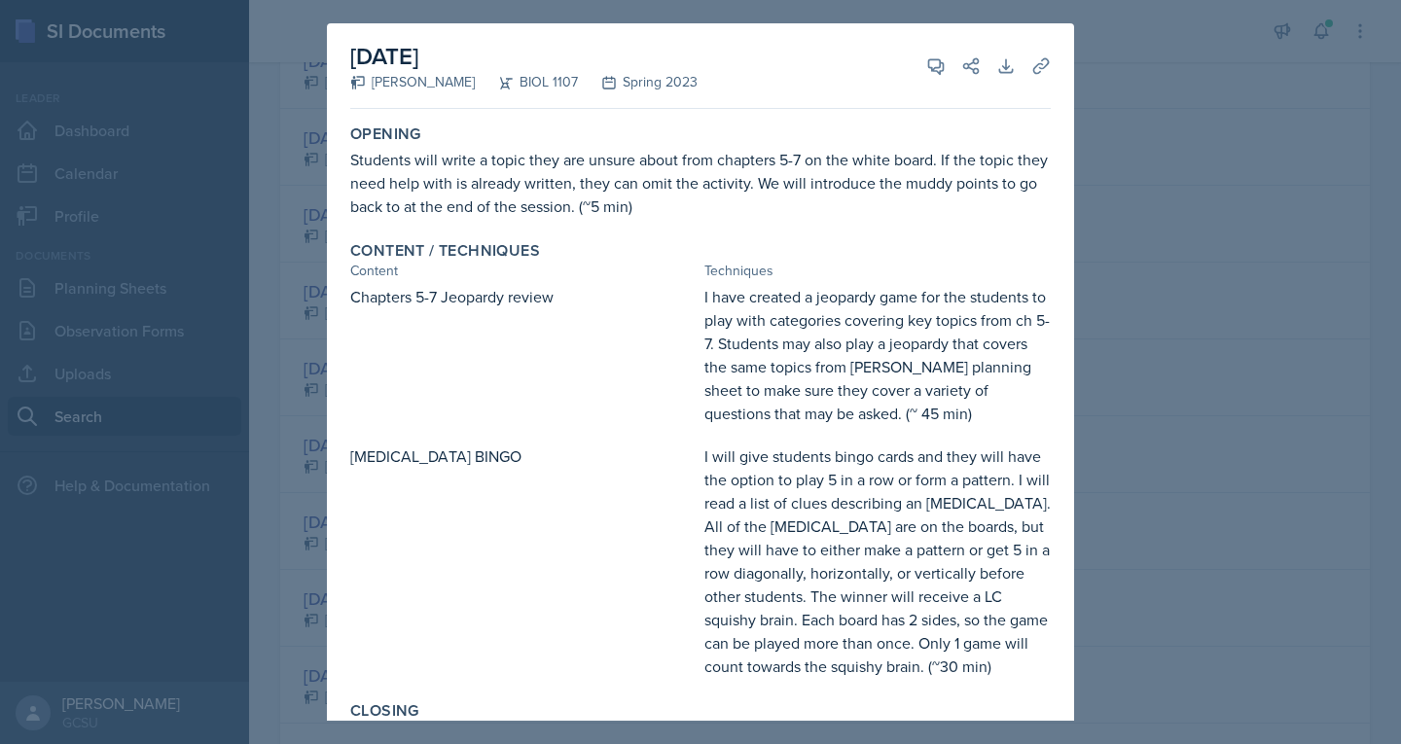
click at [274, 517] on div at bounding box center [700, 372] width 1401 height 744
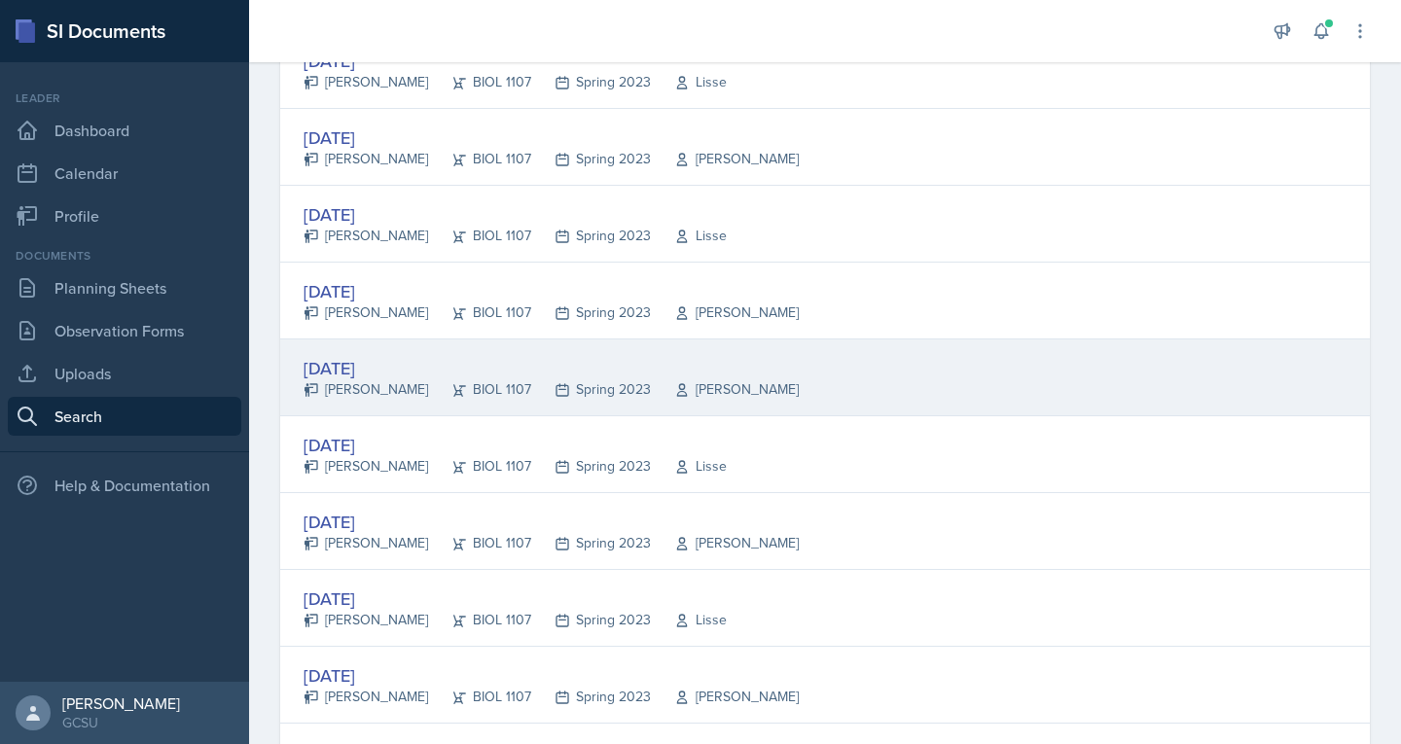
click at [366, 385] on div "Brooke DePoi" at bounding box center [366, 389] width 125 height 20
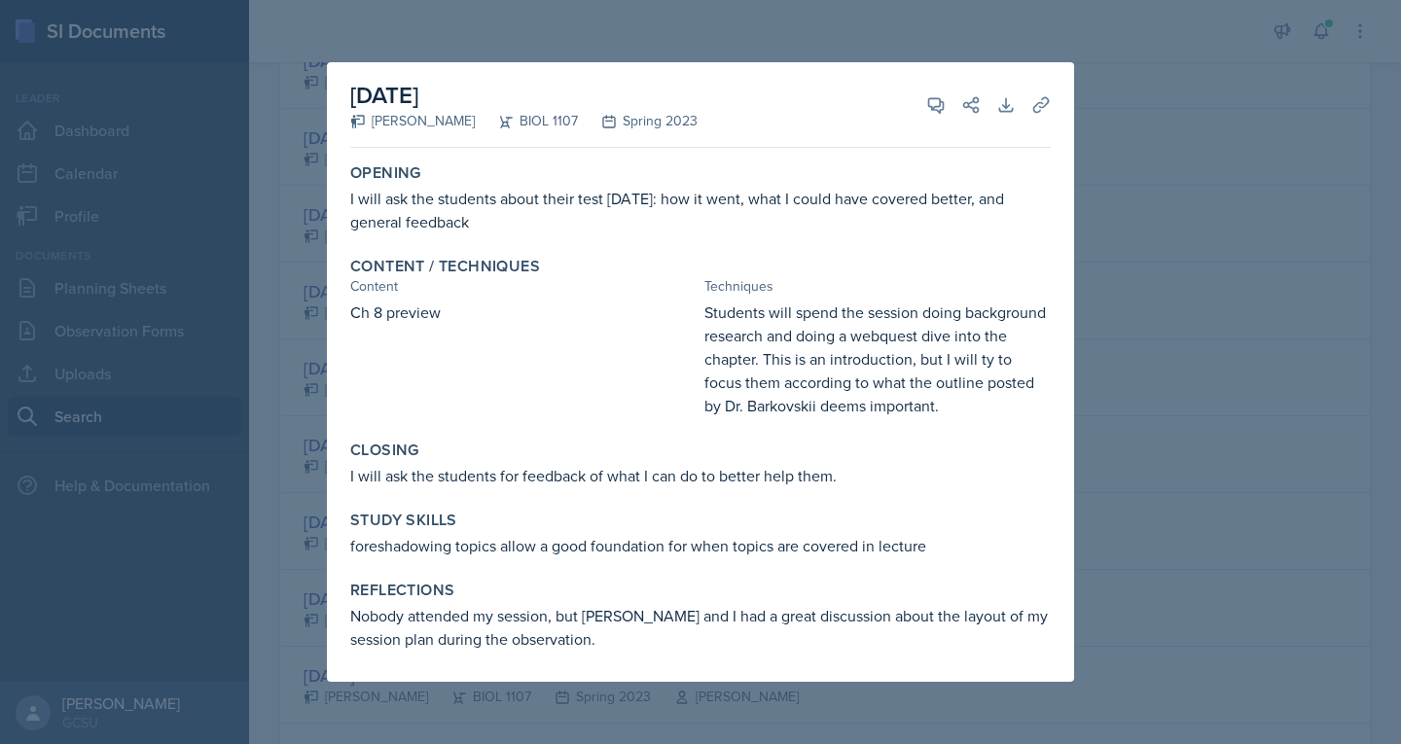
click at [291, 369] on div at bounding box center [700, 372] width 1401 height 744
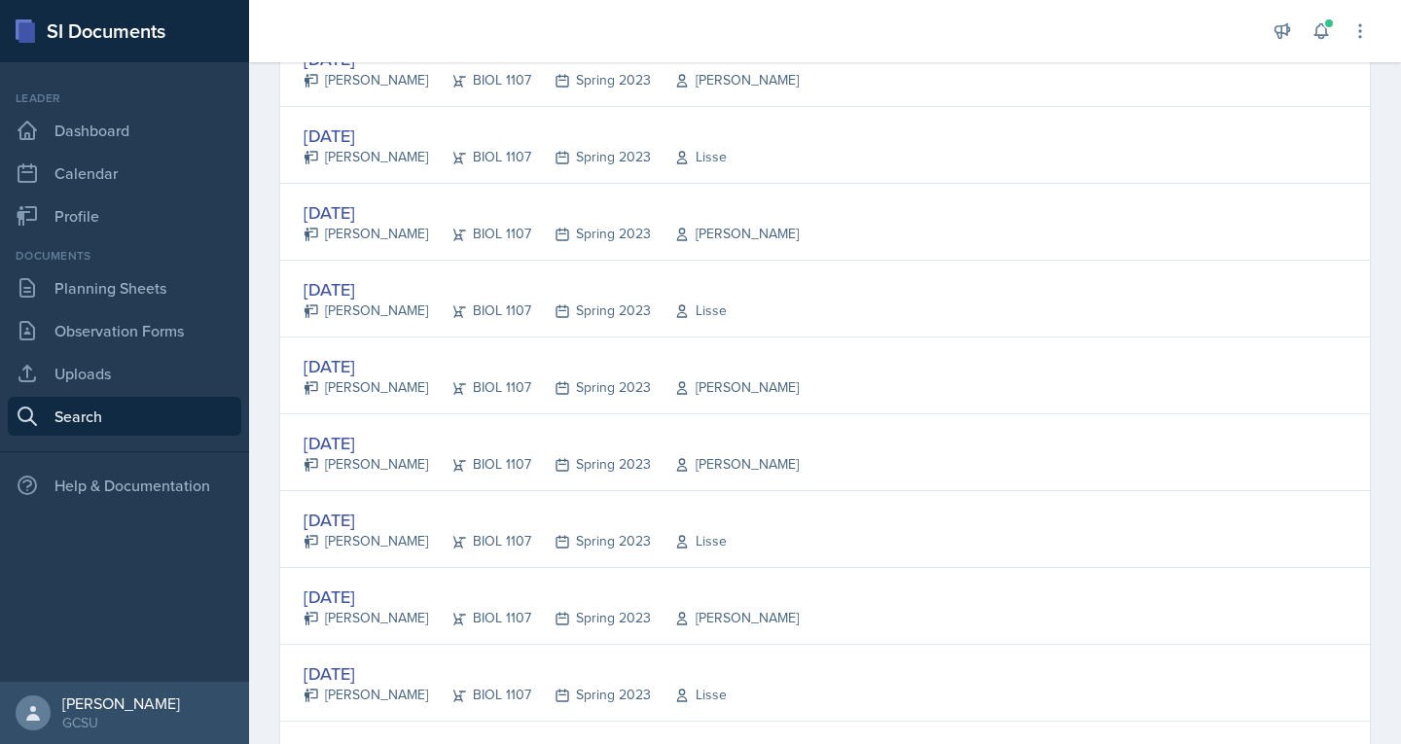
scroll to position [737, 0]
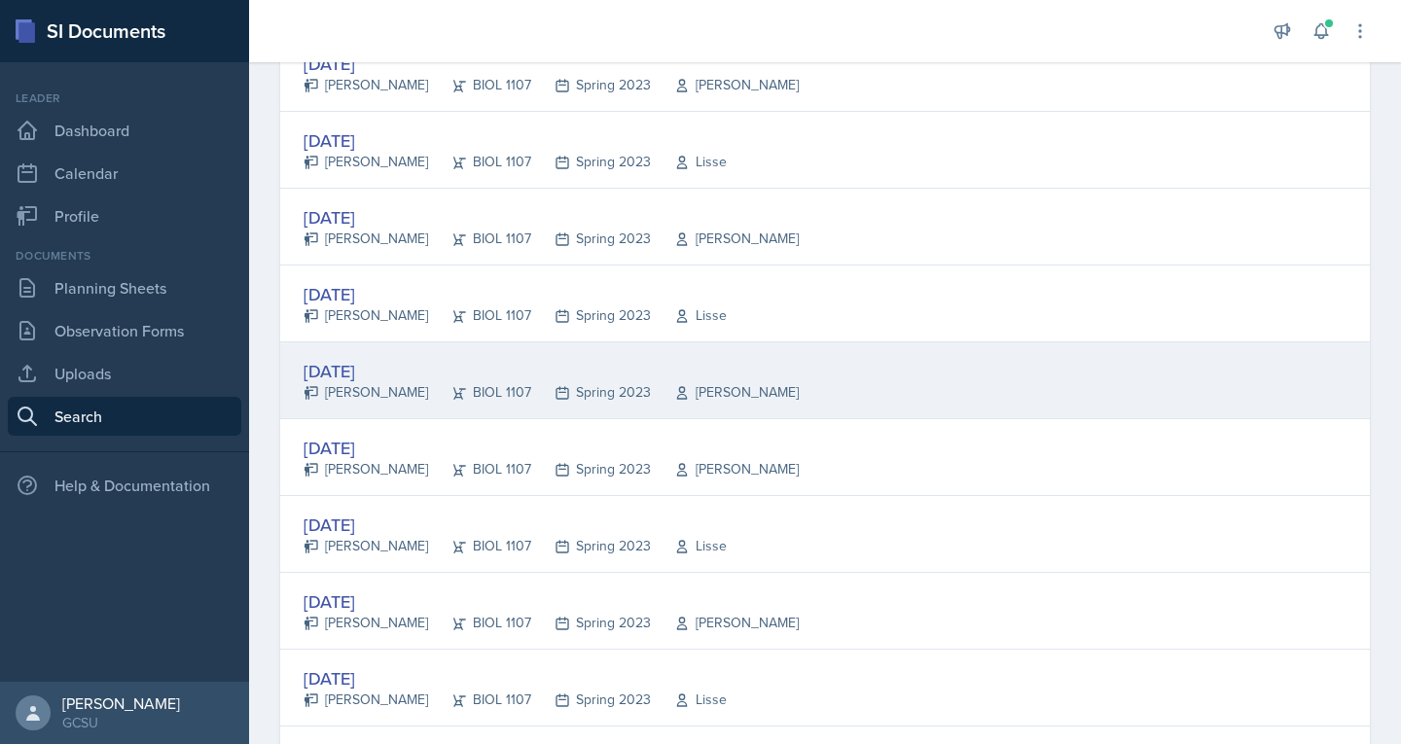
click at [350, 384] on div "Brooke DePoi" at bounding box center [366, 392] width 125 height 20
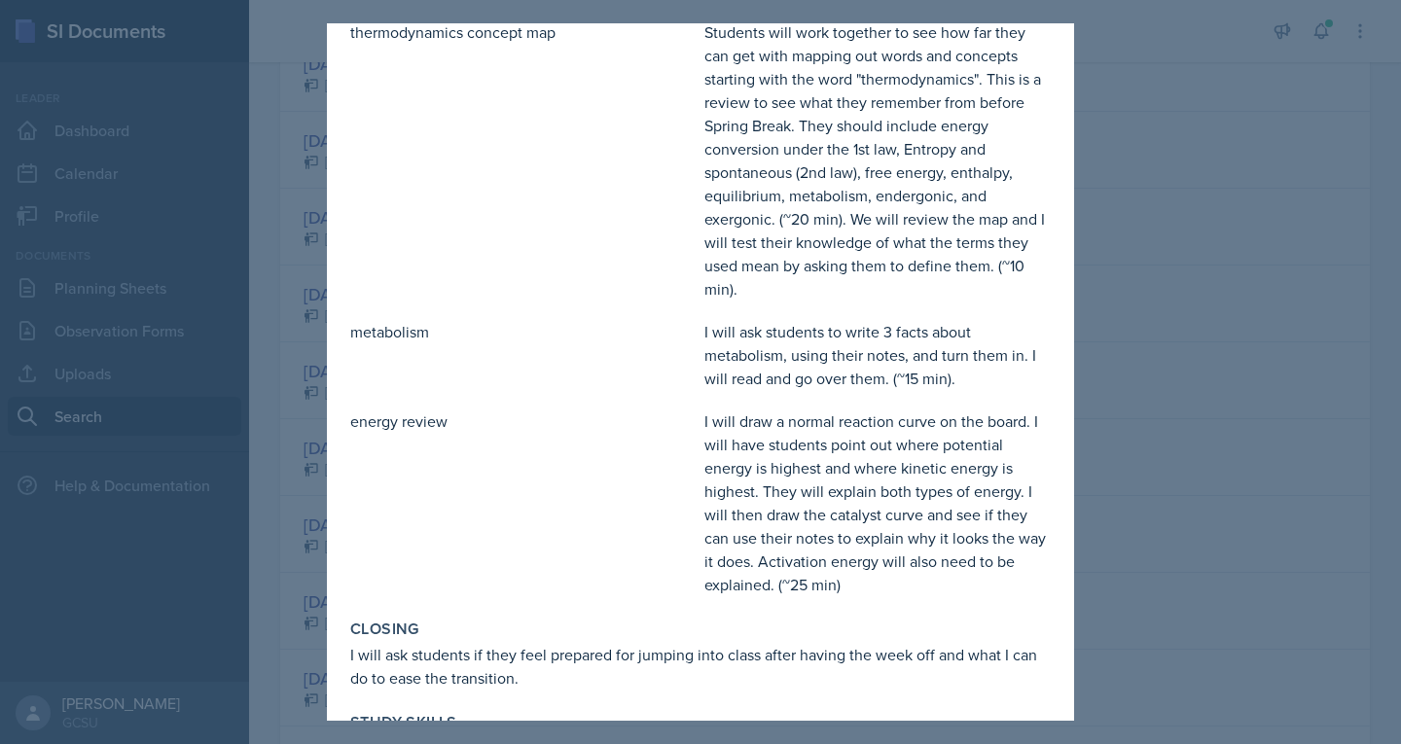
scroll to position [219, 0]
click at [383, 348] on div "metabolism" at bounding box center [523, 354] width 346 height 70
copy div "metabolism"
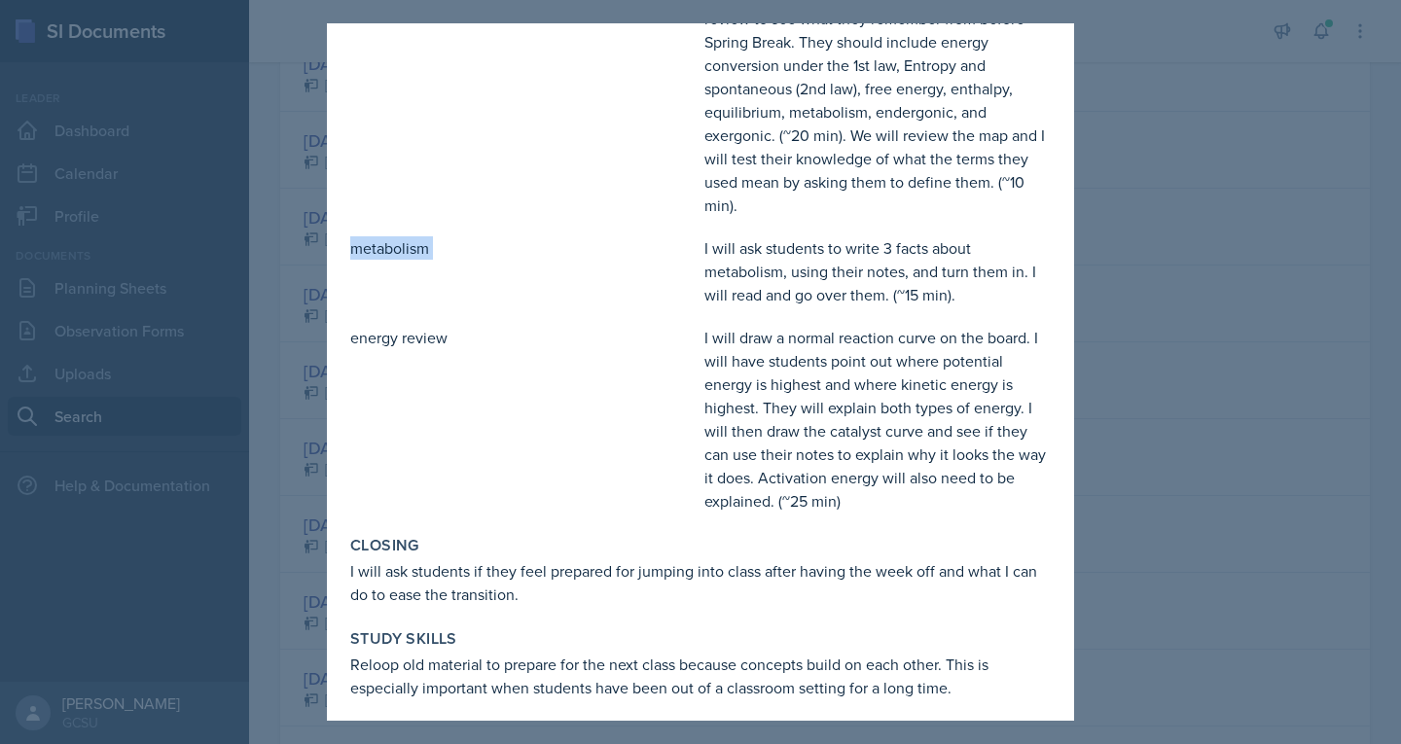
scroll to position [303, 0]
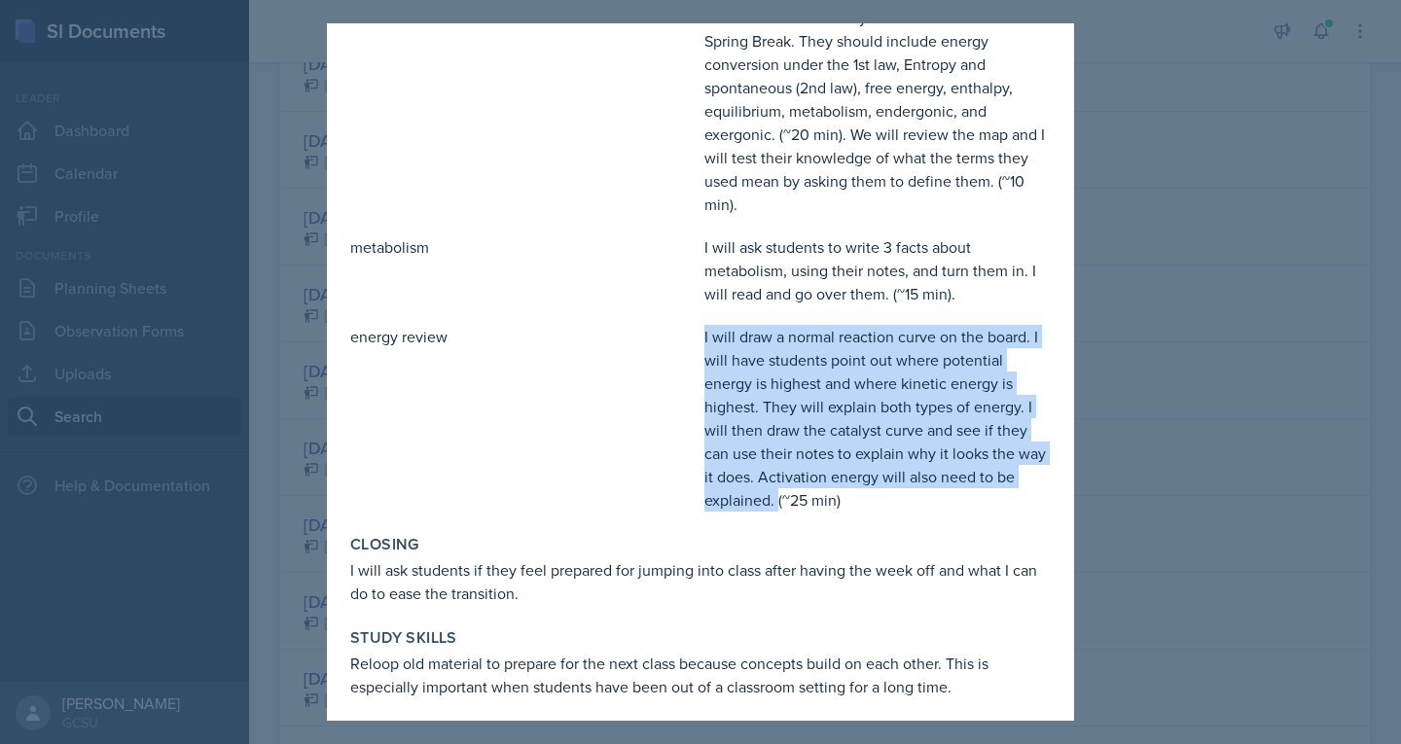
drag, startPoint x: 697, startPoint y: 359, endPoint x: 793, endPoint y: 516, distance: 183.9
click at [793, 512] on div "I will draw a normal reaction curve on the board. I will have students point ou…" at bounding box center [877, 418] width 346 height 187
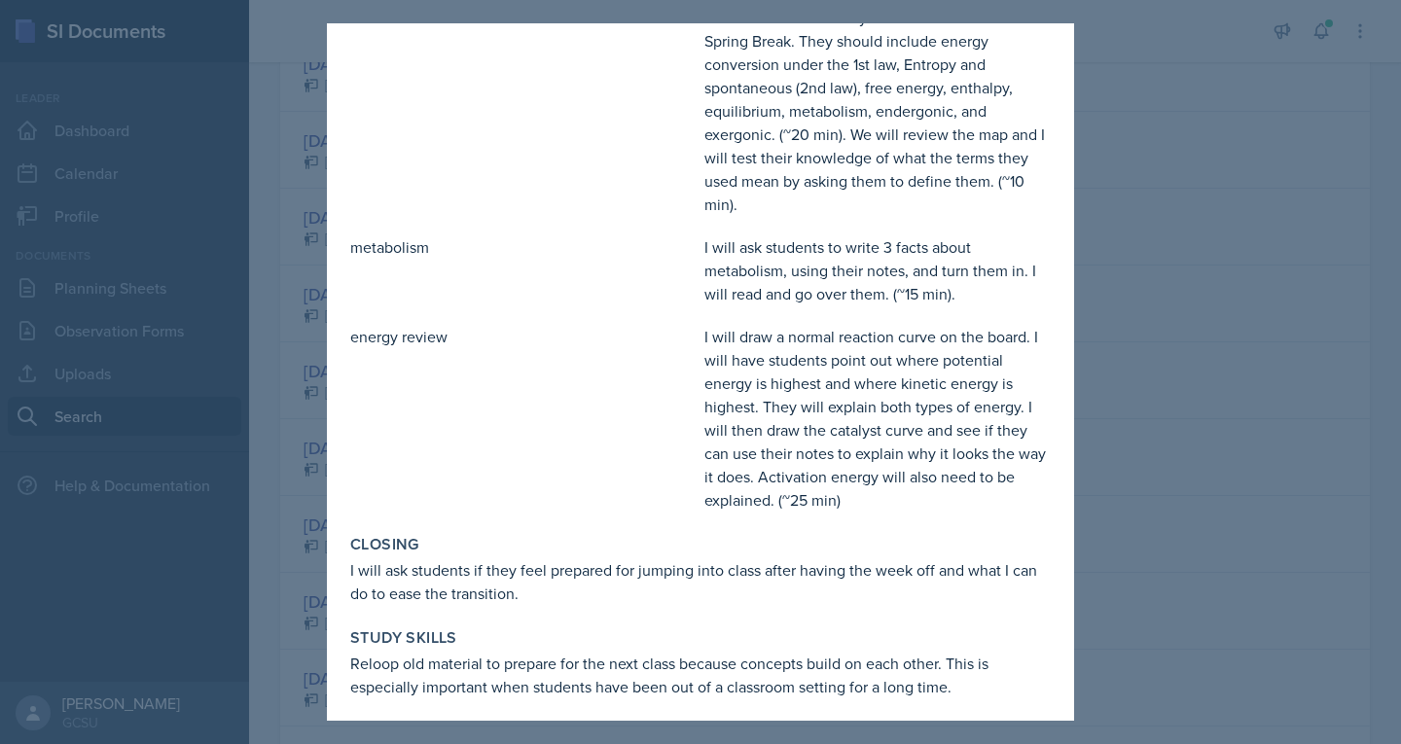
click at [310, 229] on div at bounding box center [700, 372] width 1401 height 744
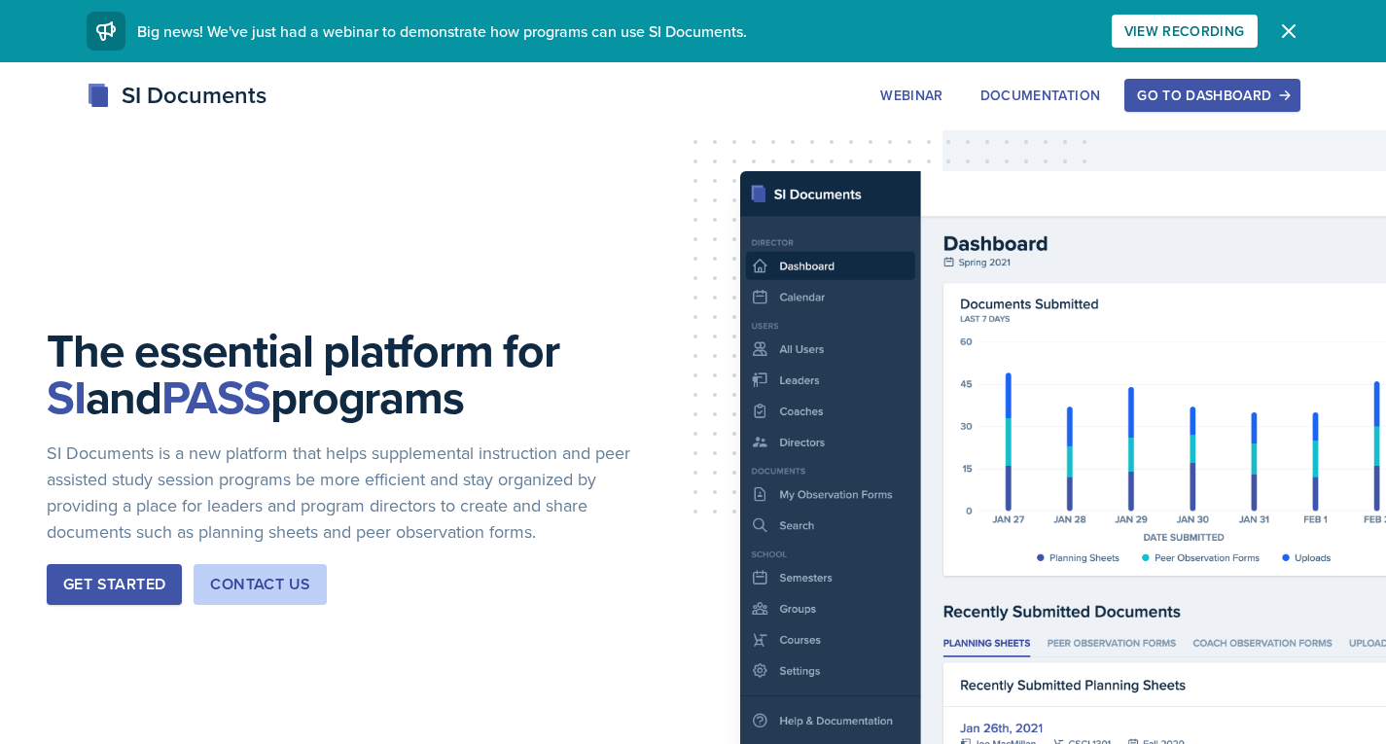
click at [1174, 107] on button "Go to Dashboard" at bounding box center [1212, 95] width 175 height 33
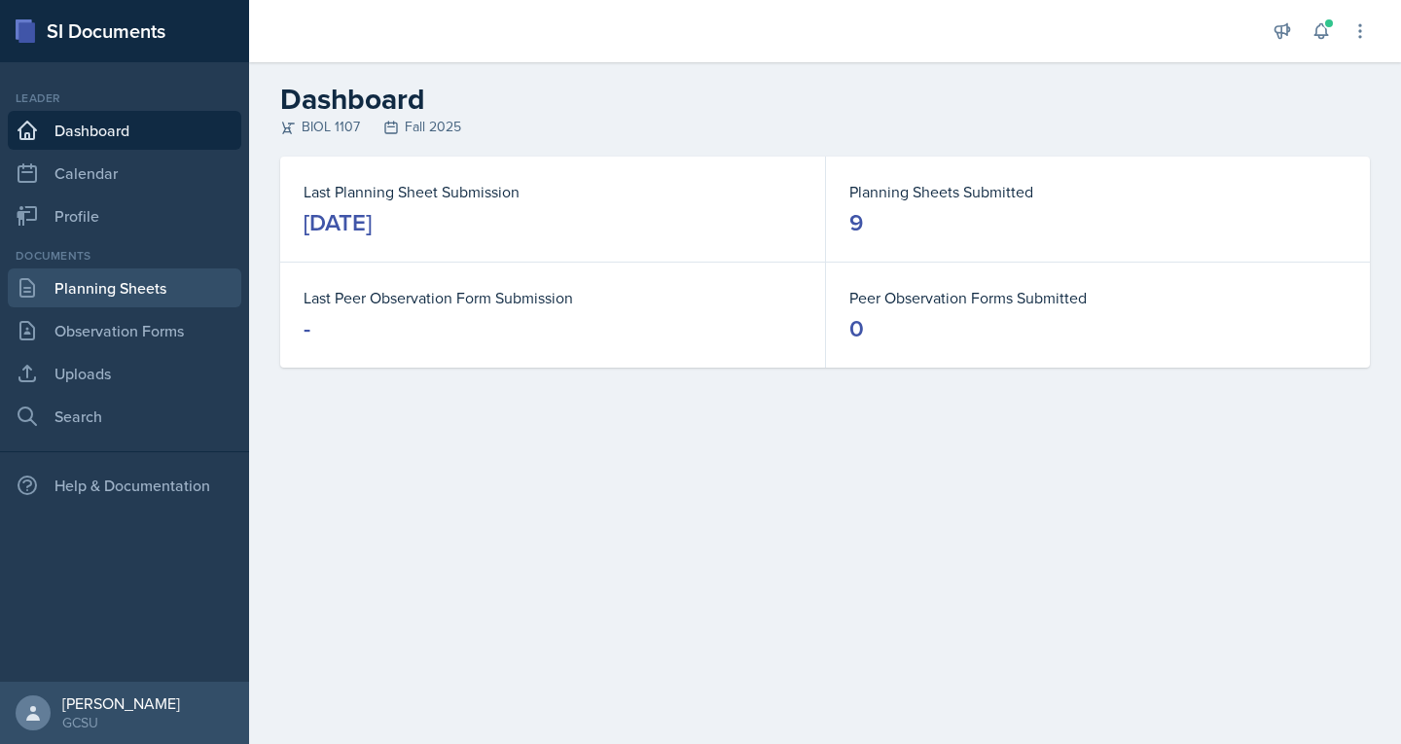
click at [46, 300] on link "Planning Sheets" at bounding box center [125, 288] width 234 height 39
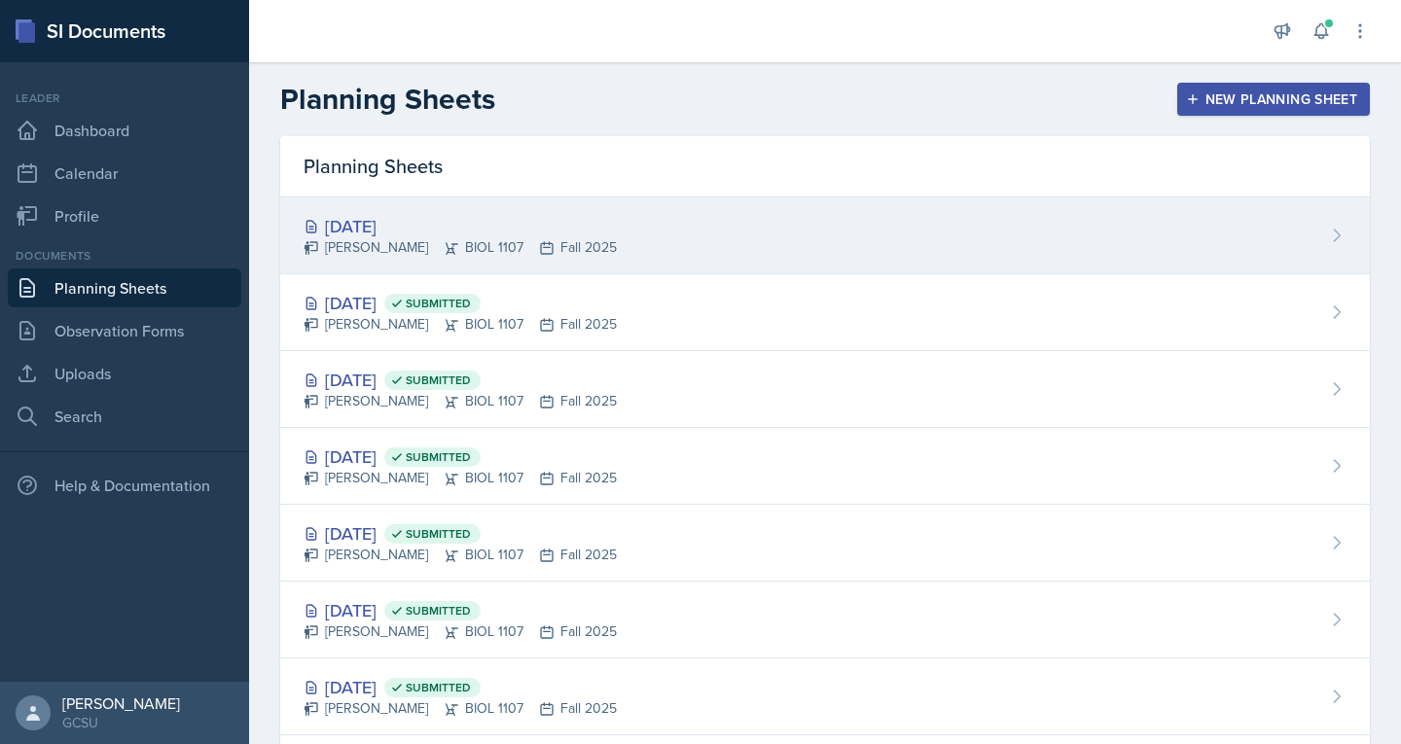
click at [418, 237] on div "[DATE]" at bounding box center [460, 226] width 313 height 26
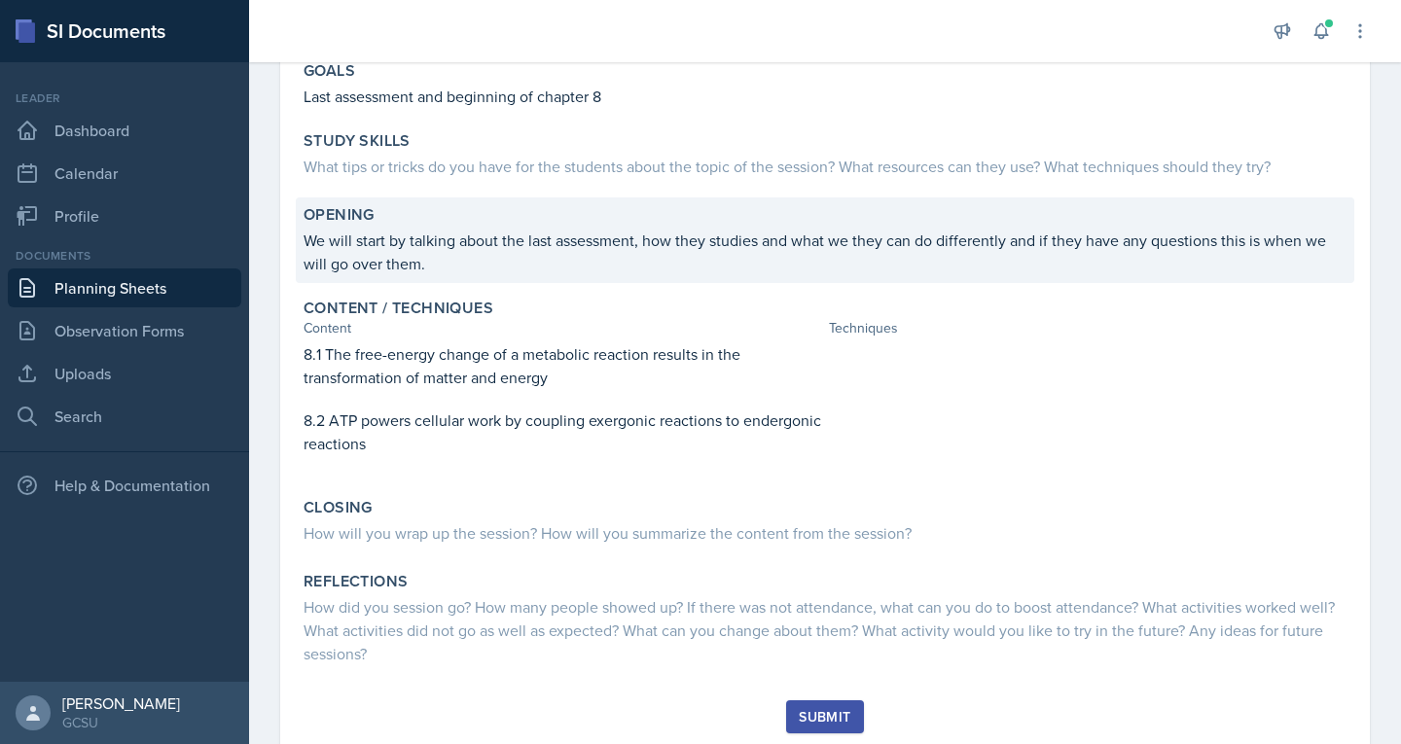
scroll to position [195, 0]
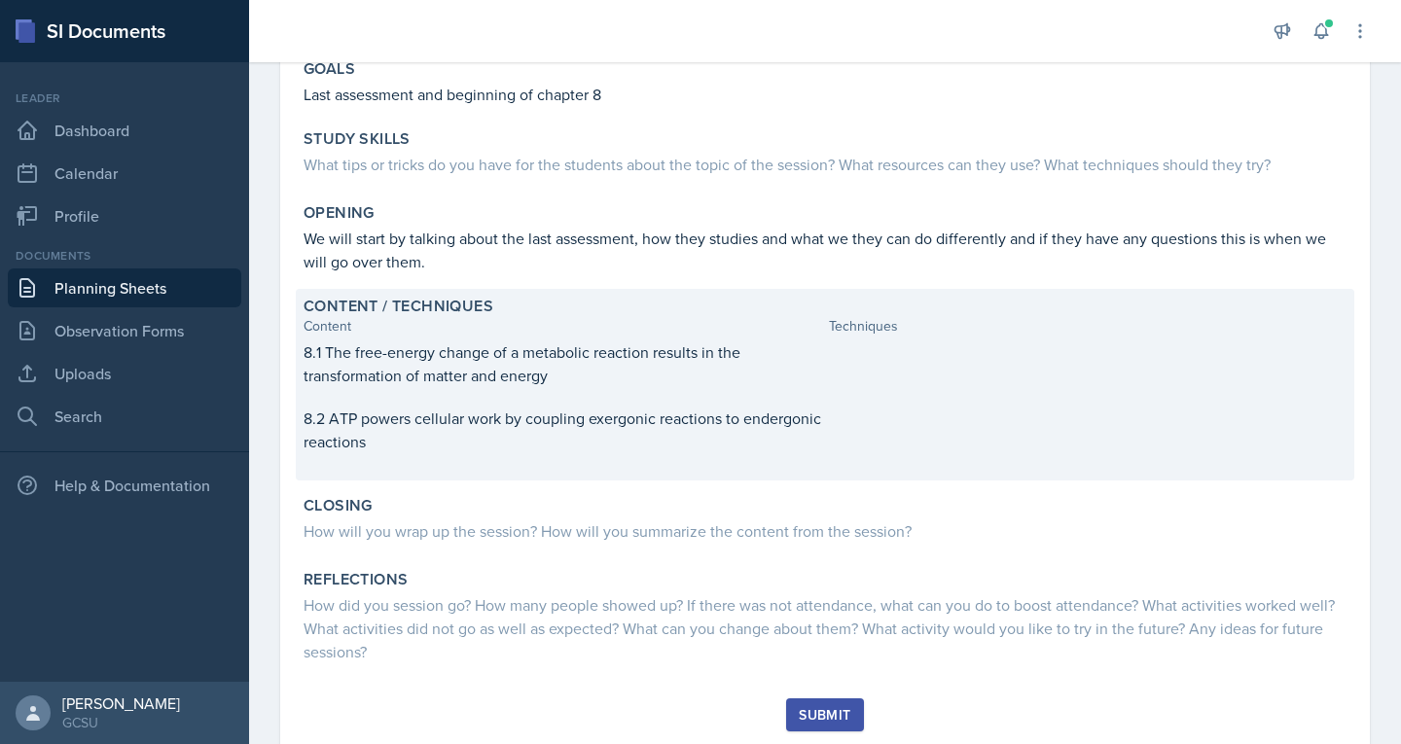
click at [427, 383] on p "8.1 The free-energy change of a metabolic reaction results in the transformatio…" at bounding box center [563, 364] width 518 height 47
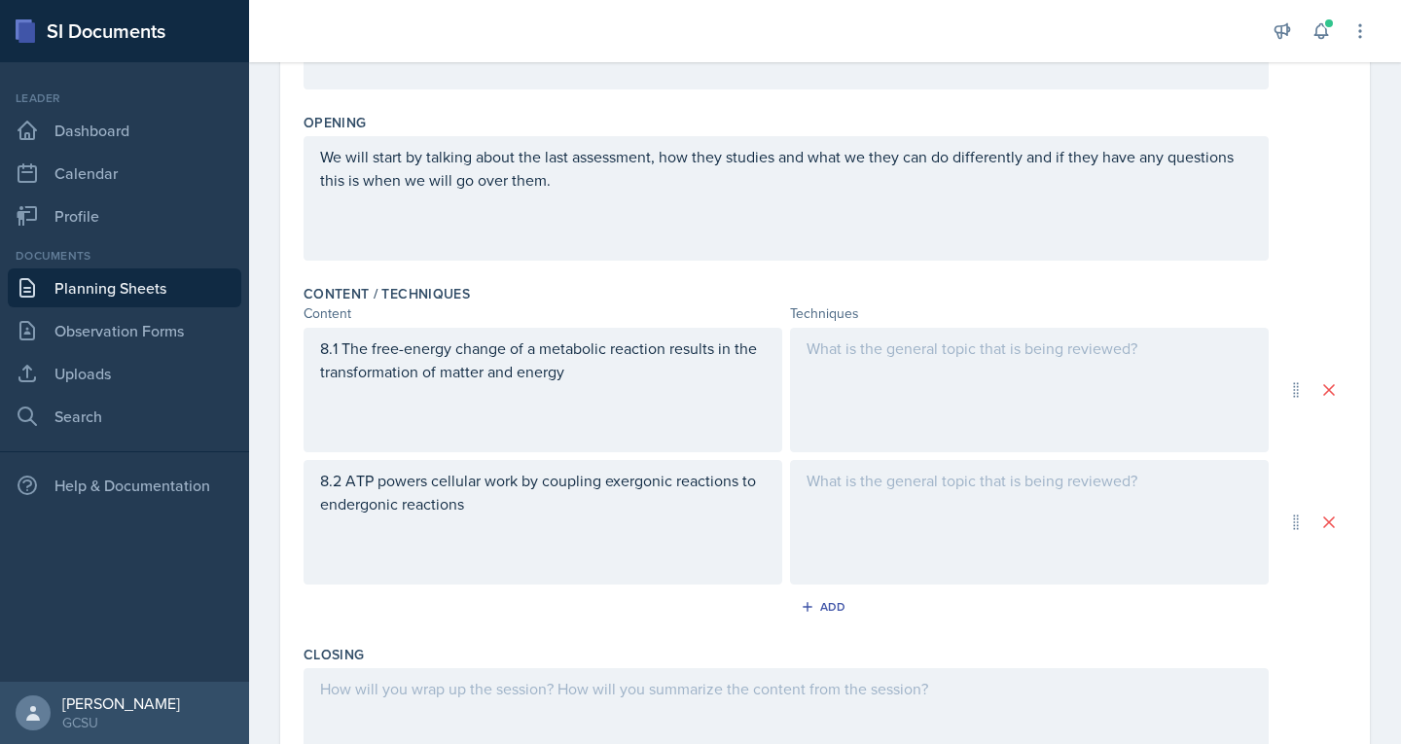
scroll to position [412, 0]
click at [364, 409] on div "8.1 The free-energy change of a metabolic reaction results in the transformatio…" at bounding box center [543, 389] width 479 height 125
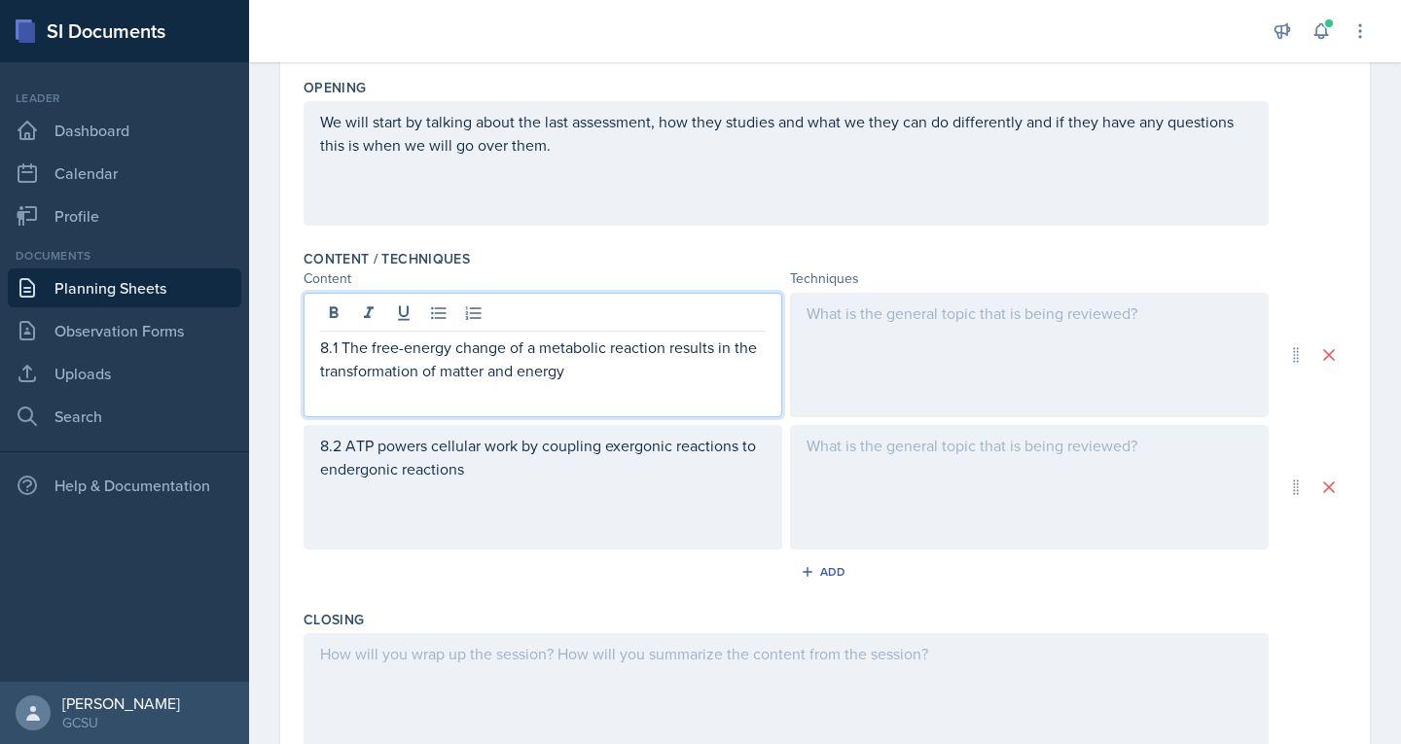
click at [678, 372] on p "8.1 The free-energy change of a metabolic reaction results in the transformatio…" at bounding box center [543, 359] width 446 height 47
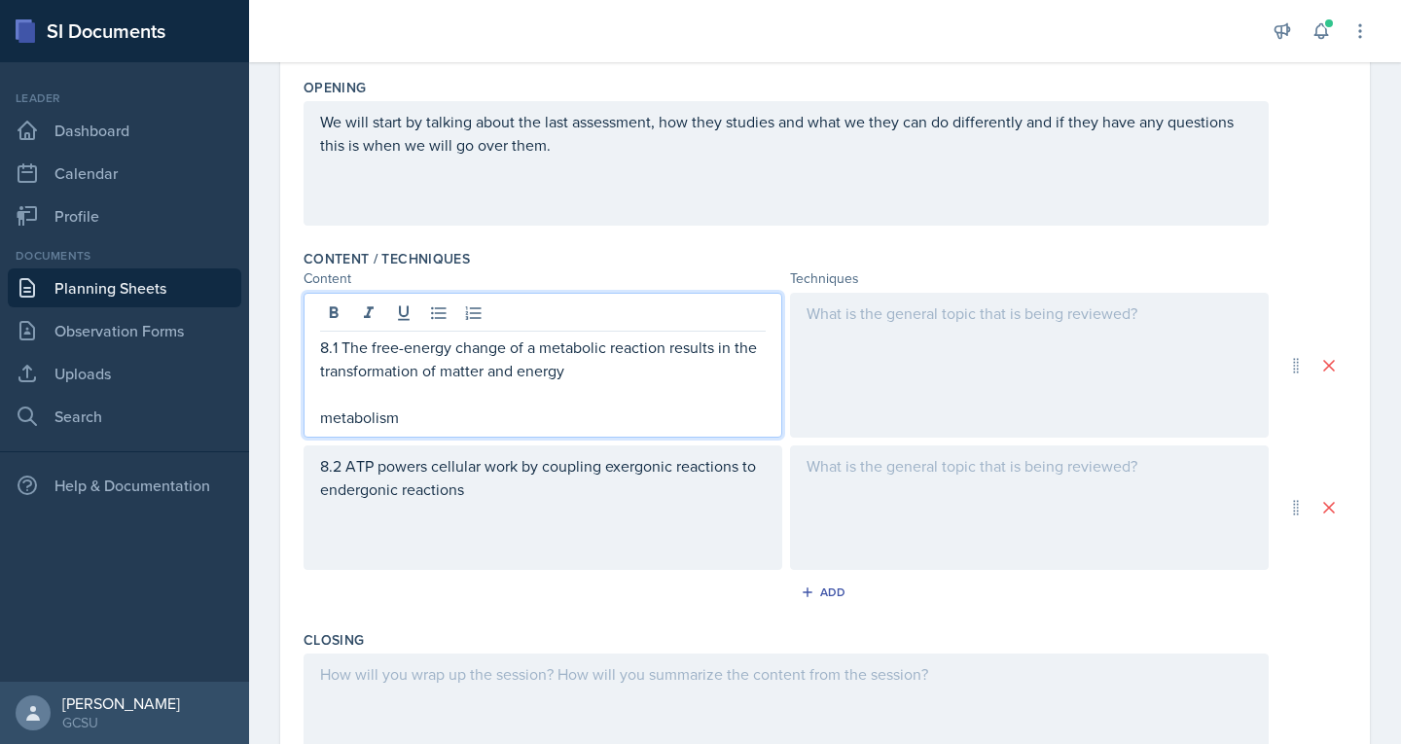
click at [898, 319] on div at bounding box center [1029, 365] width 479 height 145
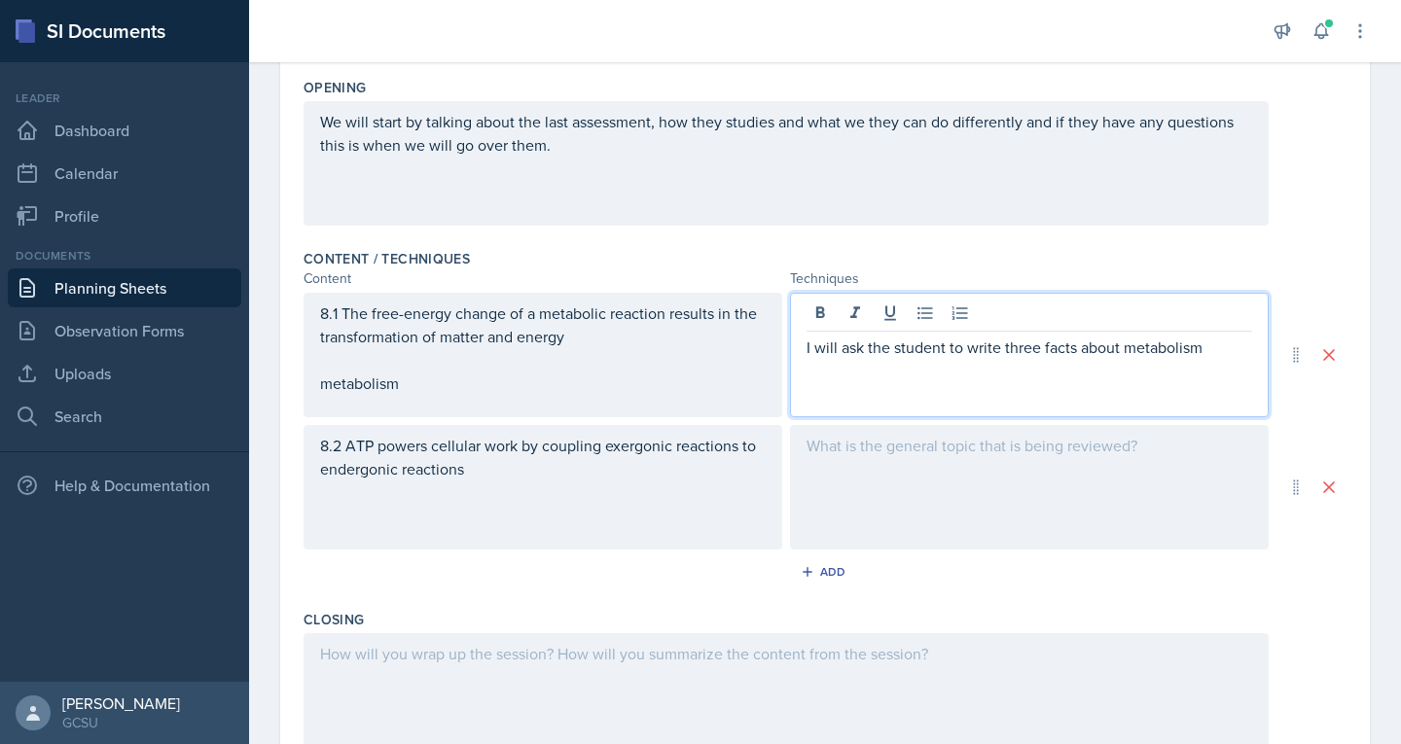
click at [1212, 350] on p "I will ask the student to write three facts about metabolism" at bounding box center [1030, 347] width 446 height 23
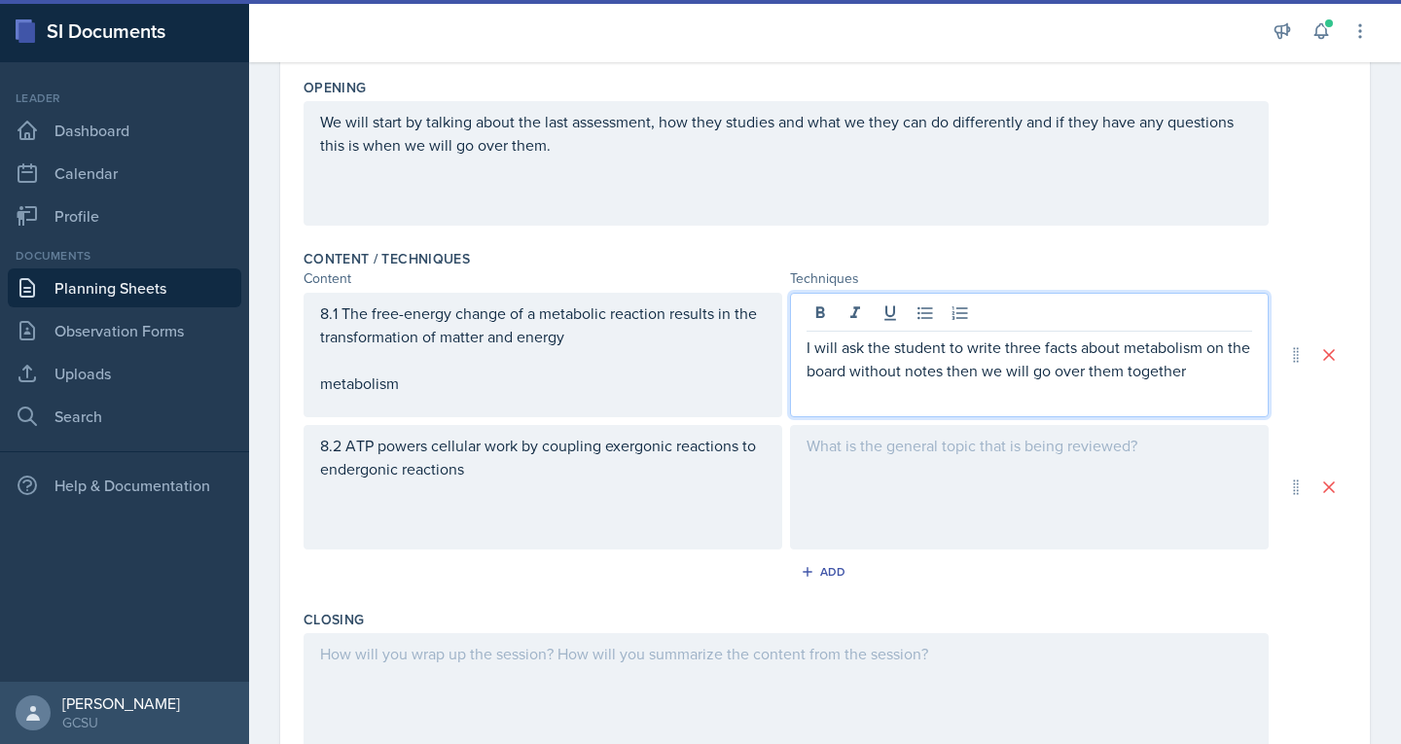
click at [860, 445] on div at bounding box center [1029, 487] width 479 height 125
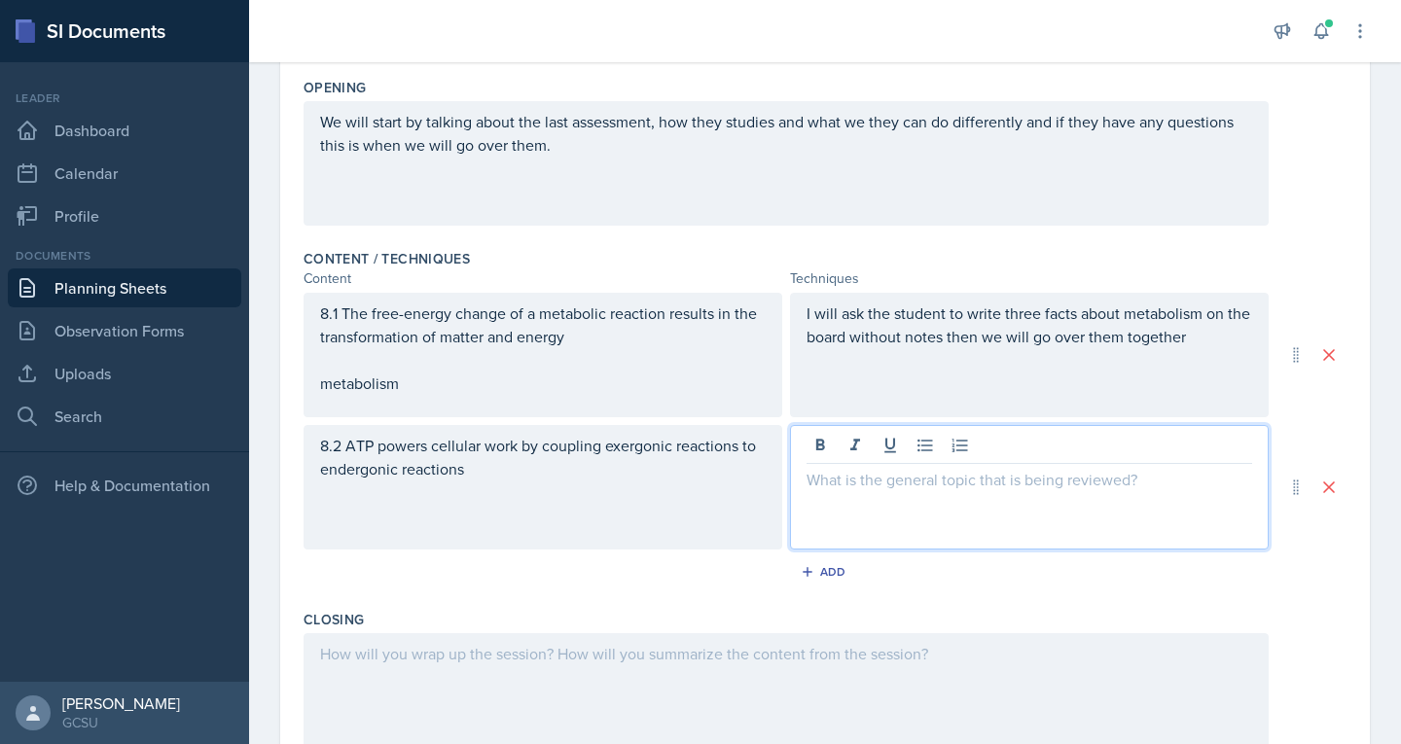
click at [890, 314] on div "I will ask the student to write three facts about metabolism on the board witho…" at bounding box center [1029, 355] width 479 height 125
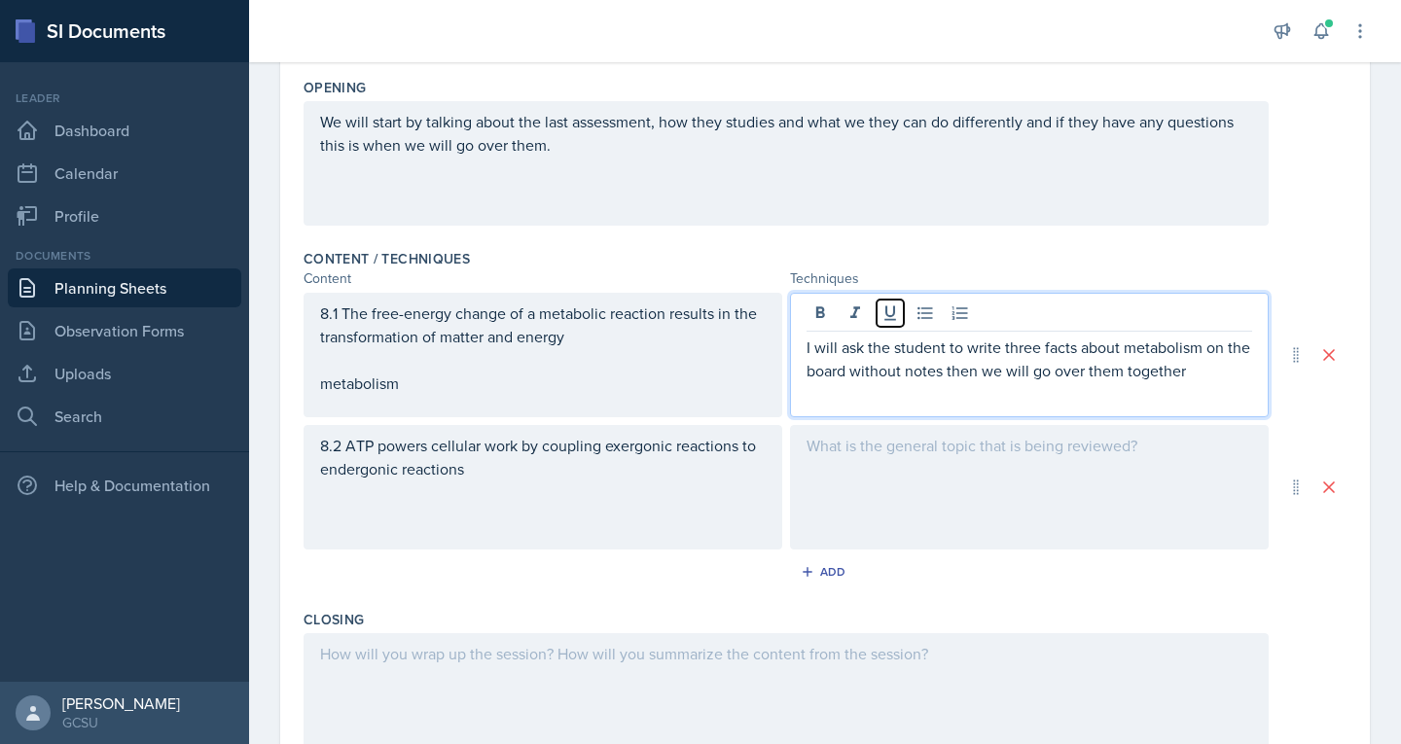
click at [890, 314] on icon at bounding box center [889, 313] width 19 height 19
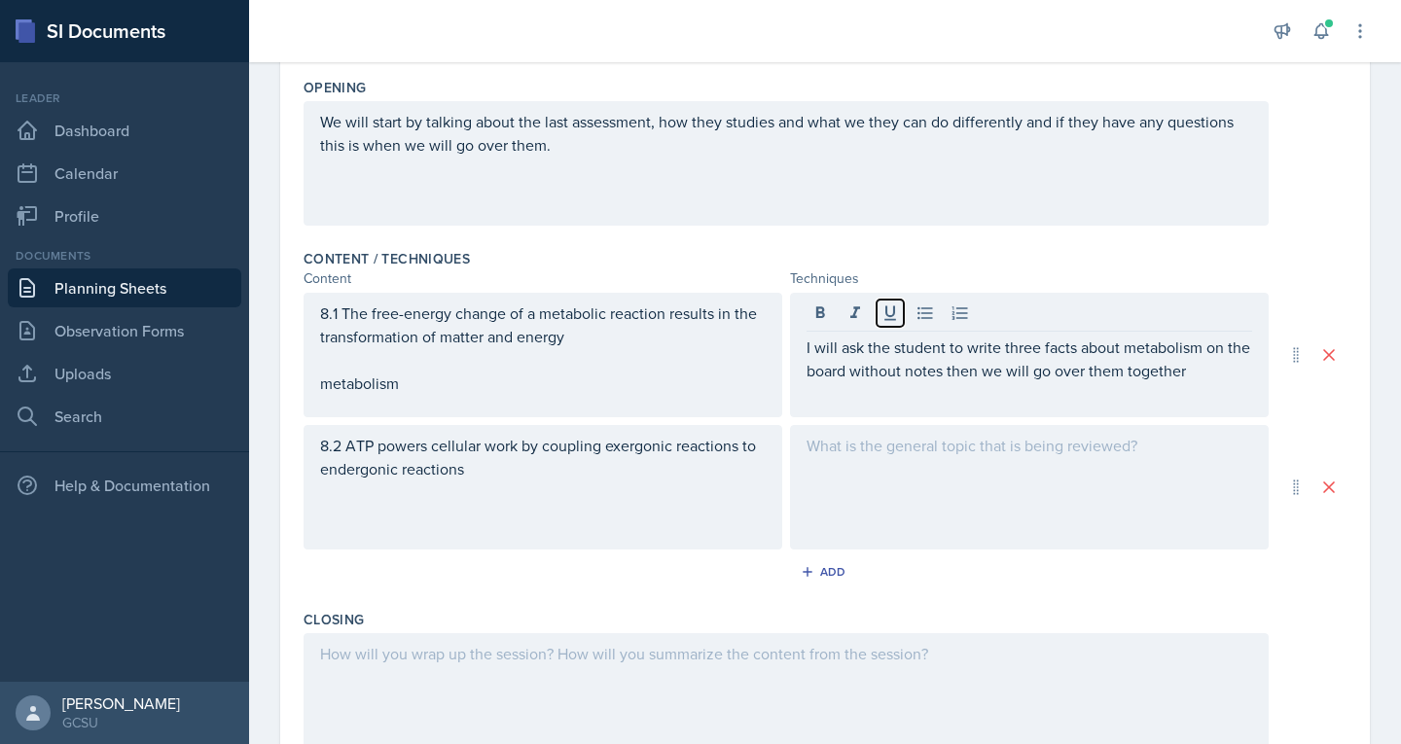
click at [890, 314] on icon at bounding box center [889, 313] width 19 height 19
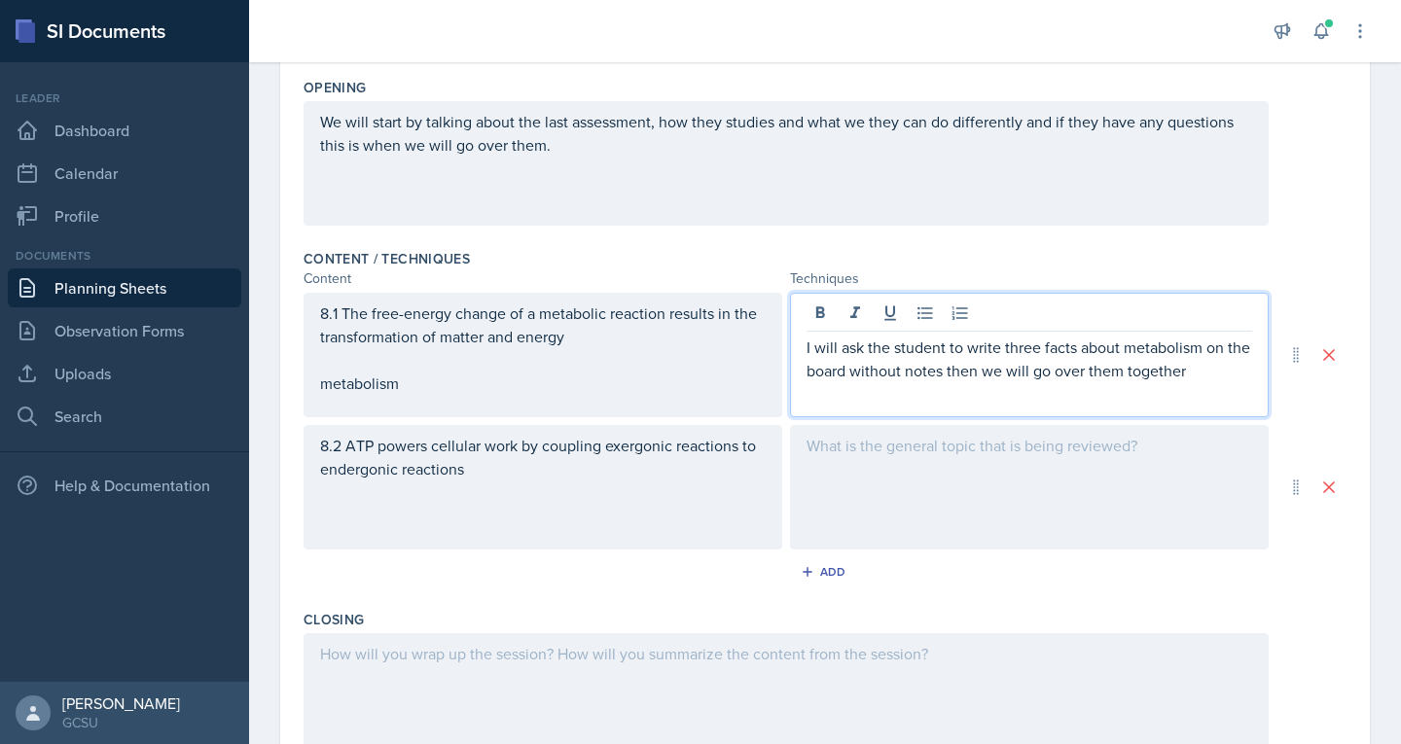
click at [427, 387] on p "metabolism" at bounding box center [543, 383] width 446 height 23
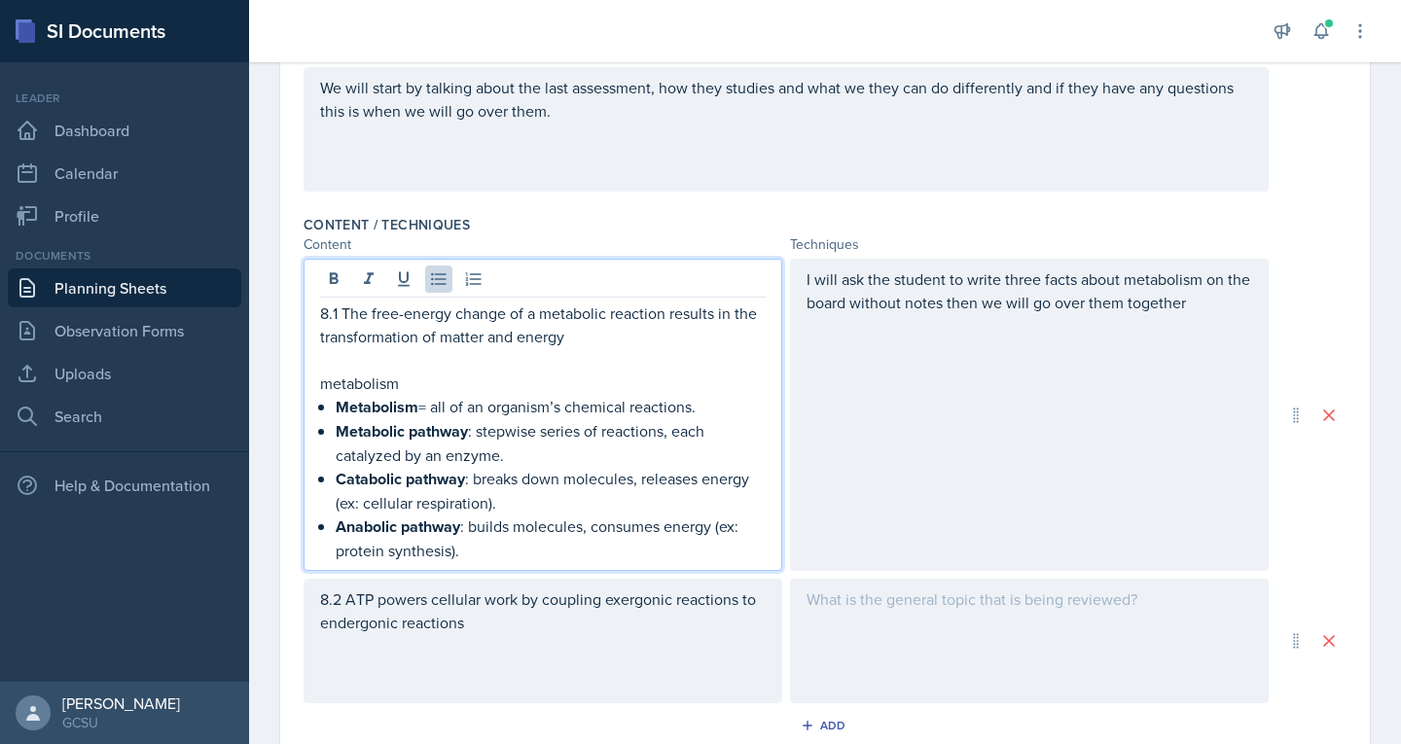
click at [844, 294] on div "I will ask the student to write three facts about metabolism on the board witho…" at bounding box center [1029, 415] width 479 height 312
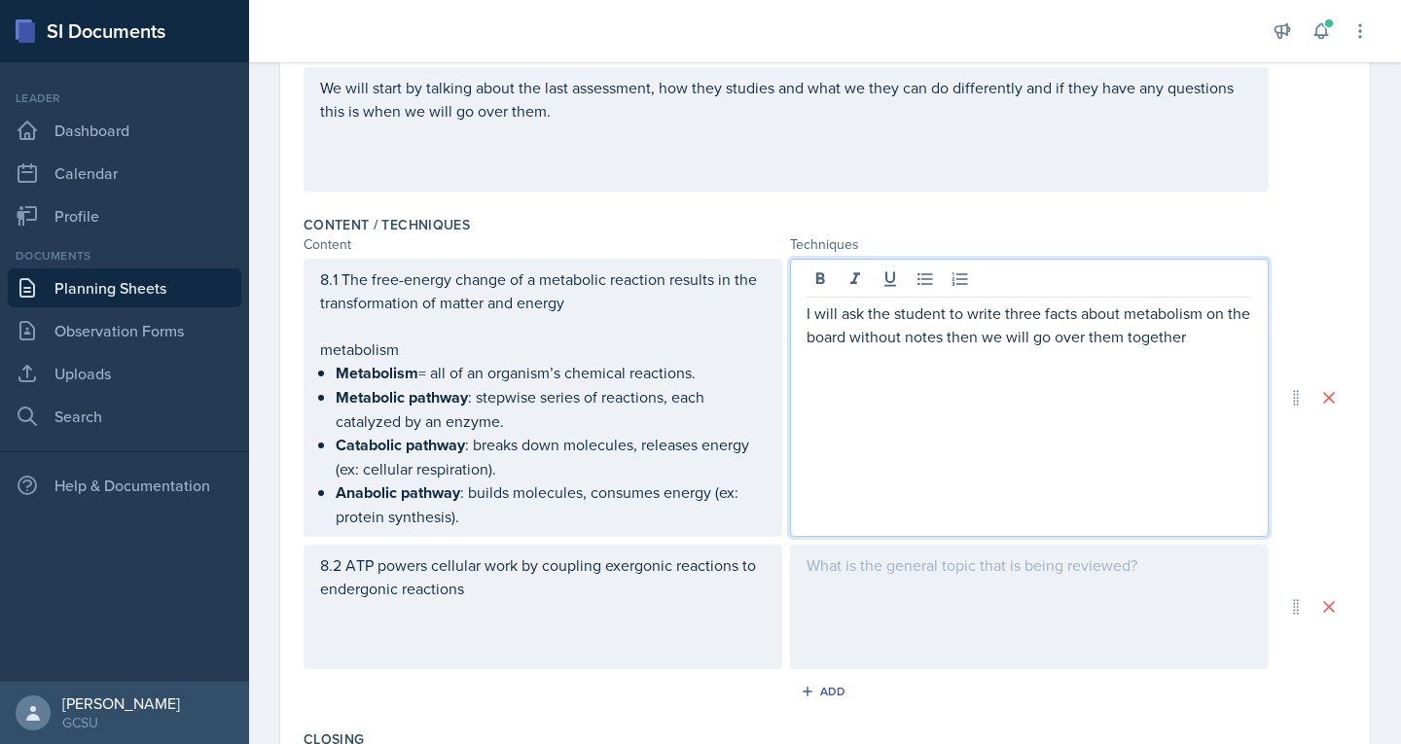
click at [844, 294] on div at bounding box center [1030, 282] width 446 height 32
click at [866, 323] on p "I will ask the student to write three facts about metabolism on the board witho…" at bounding box center [1030, 325] width 446 height 47
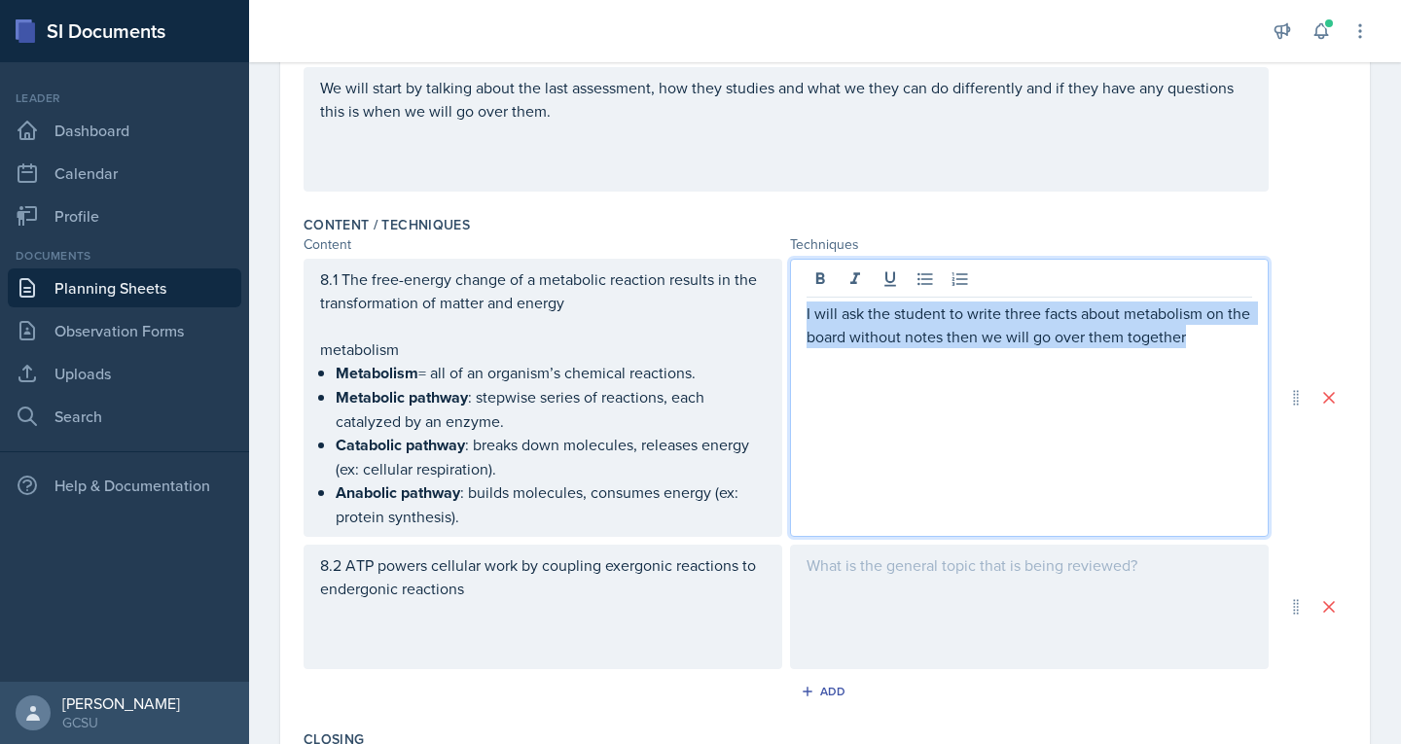
click at [866, 323] on p "I will ask the student to write three facts about metabolism on the board witho…" at bounding box center [1030, 325] width 446 height 47
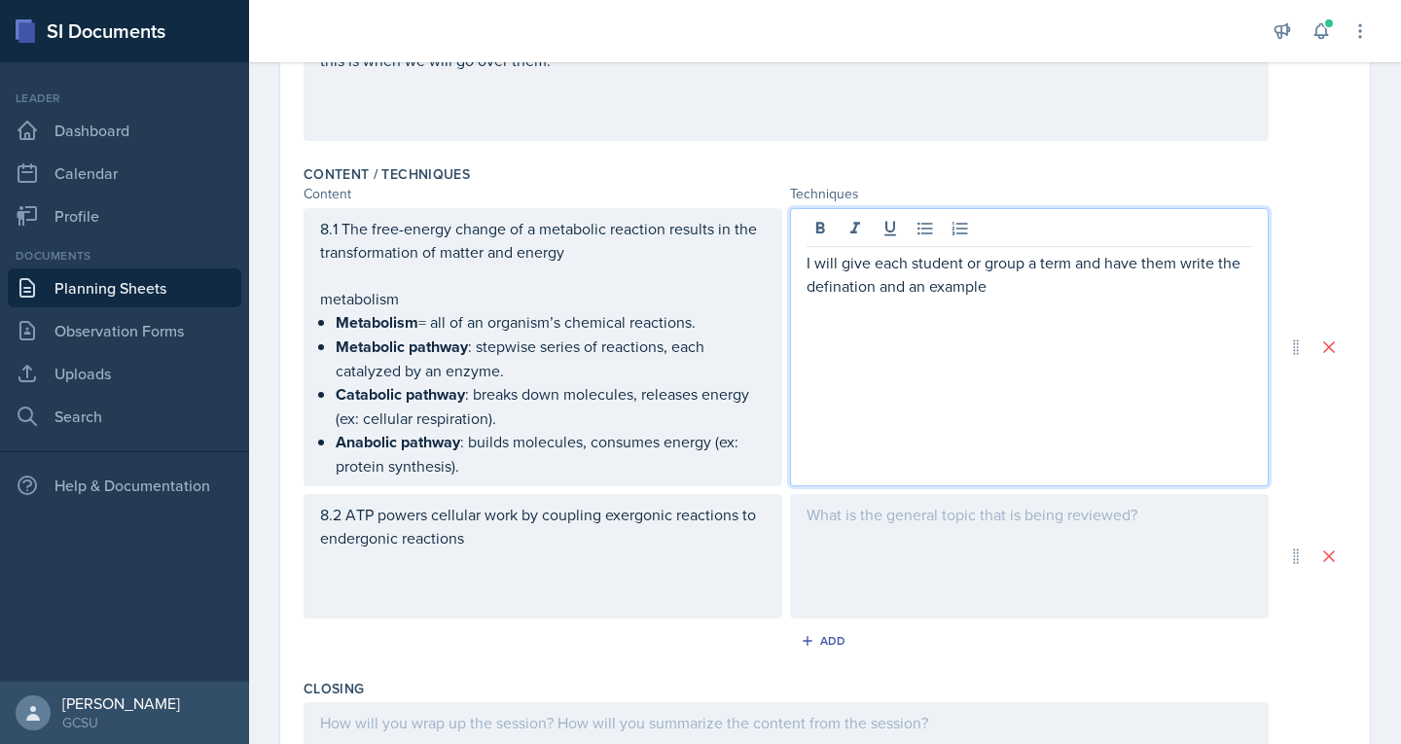
scroll to position [531, 0]
click at [579, 563] on div "8.2 ATP powers cellular work by coupling exergonic reactions to endergonic reac…" at bounding box center [543, 537] width 446 height 70
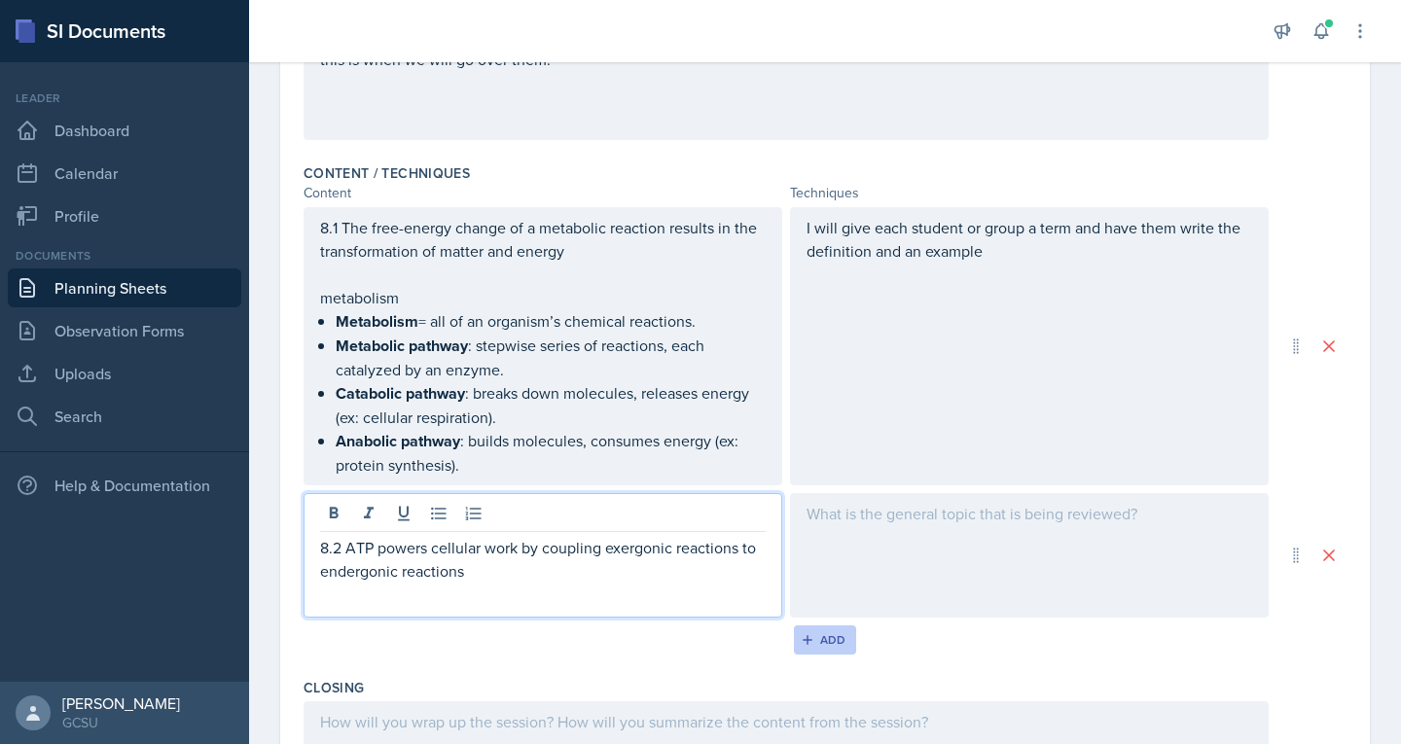
click at [807, 635] on icon "button" at bounding box center [808, 640] width 14 height 14
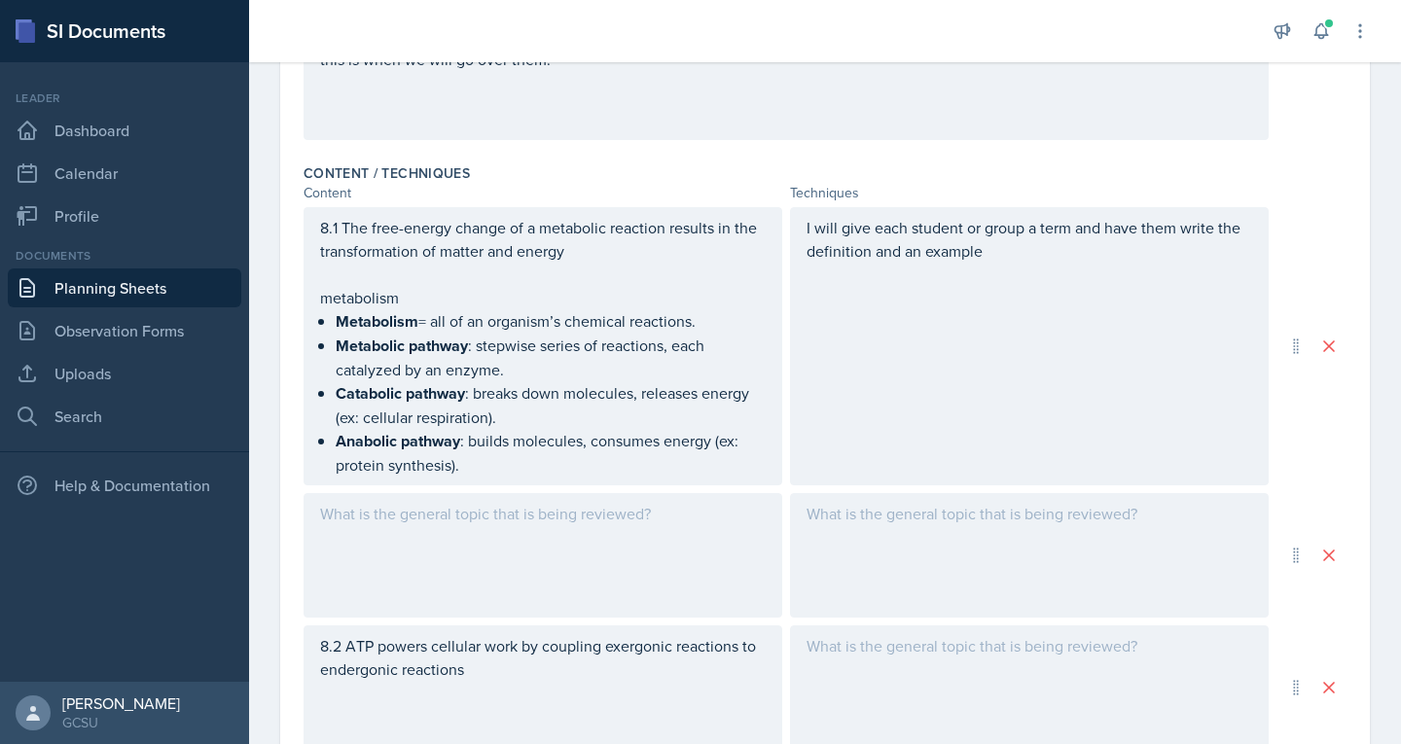
click at [564, 534] on div at bounding box center [543, 555] width 479 height 125
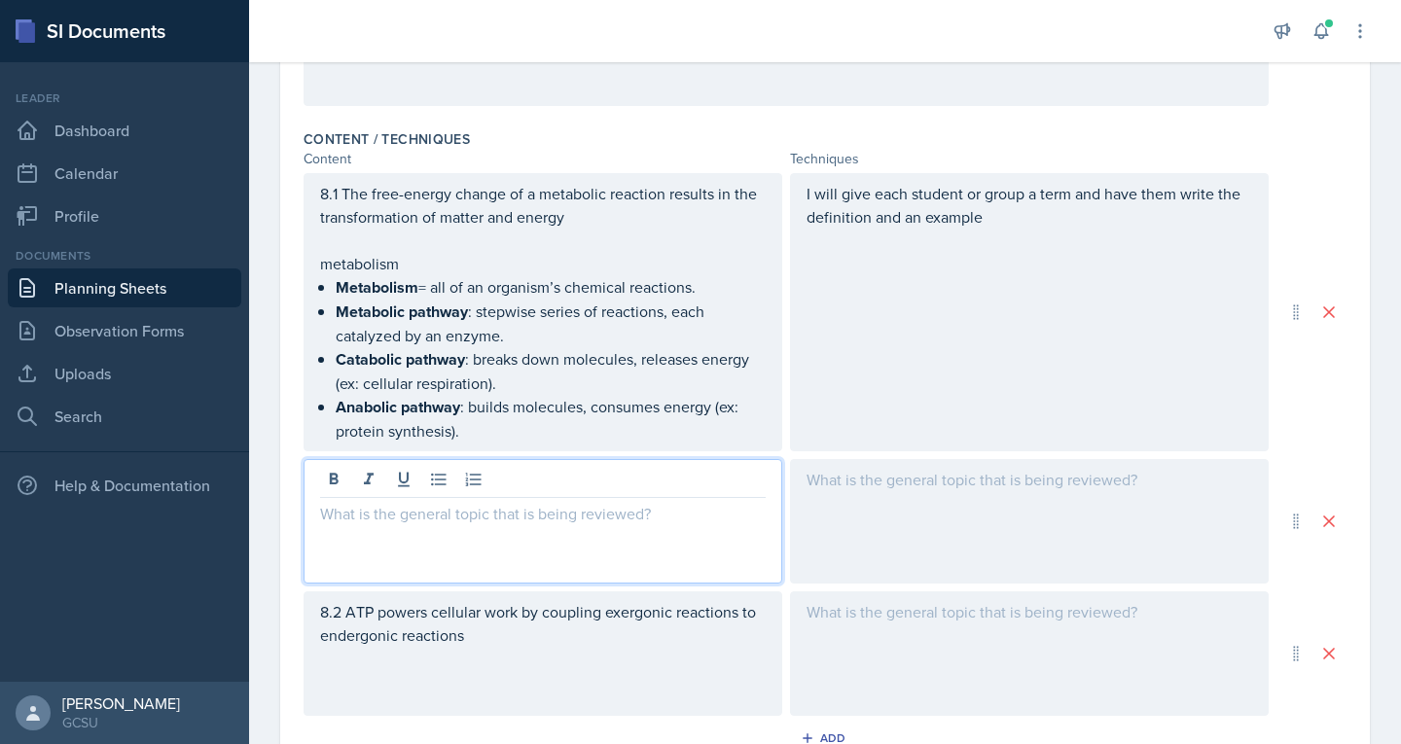
paste div
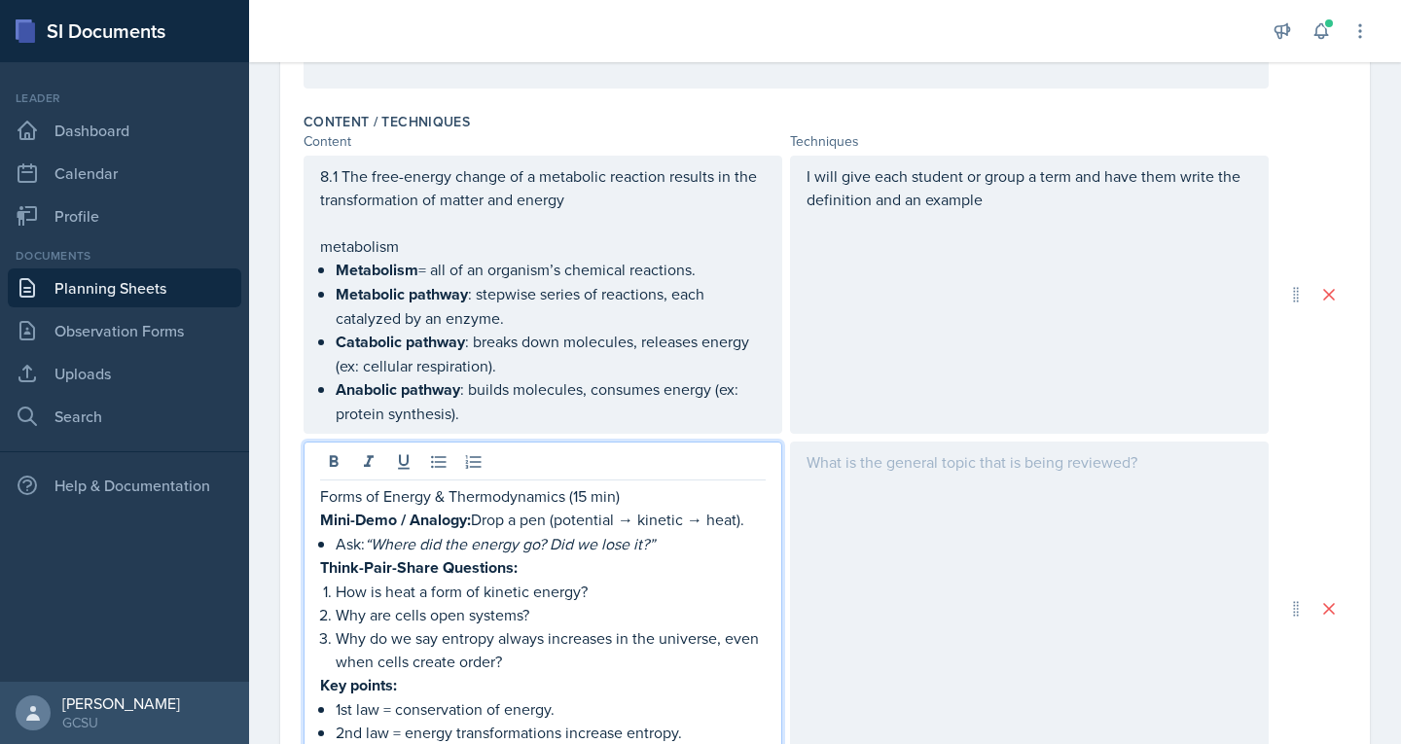
click at [641, 494] on p "Forms of Energy & Thermodynamics (15 min)" at bounding box center [543, 496] width 446 height 23
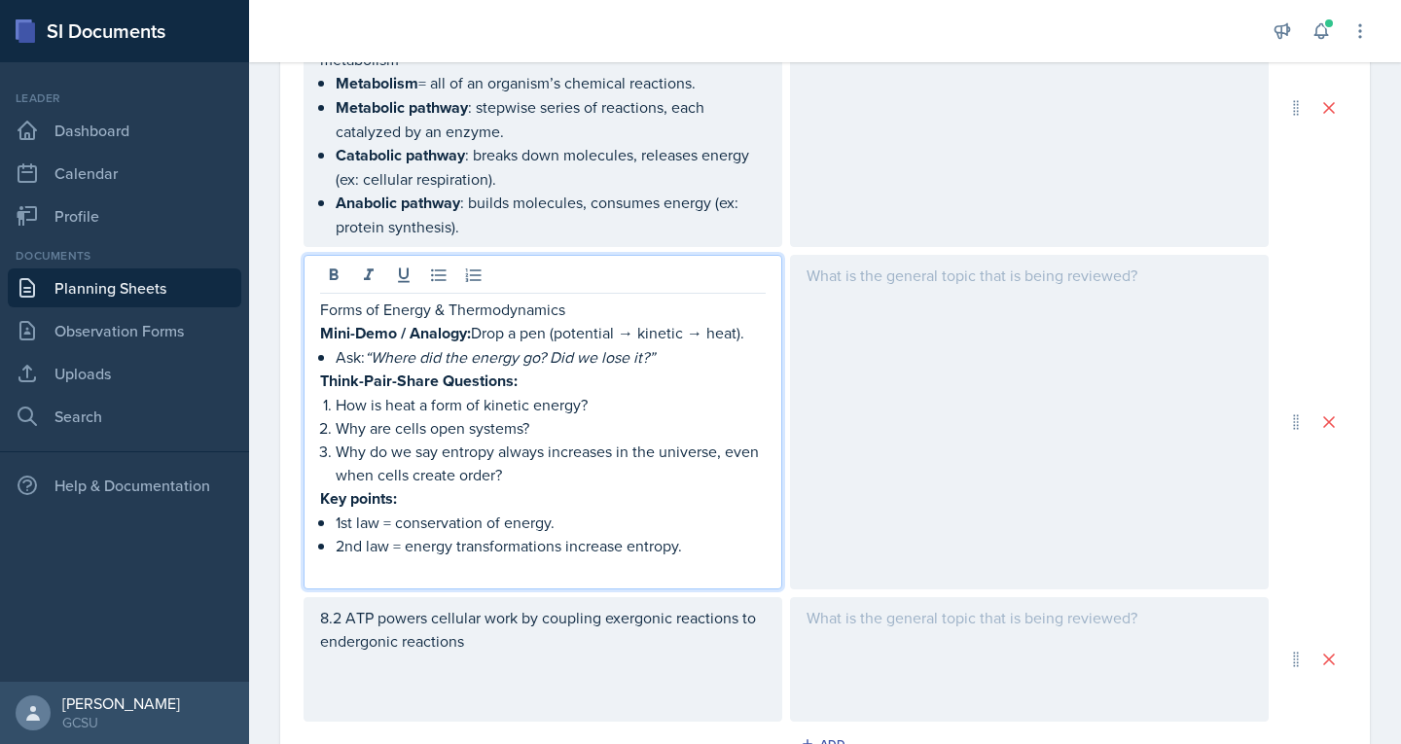
scroll to position [771, 0]
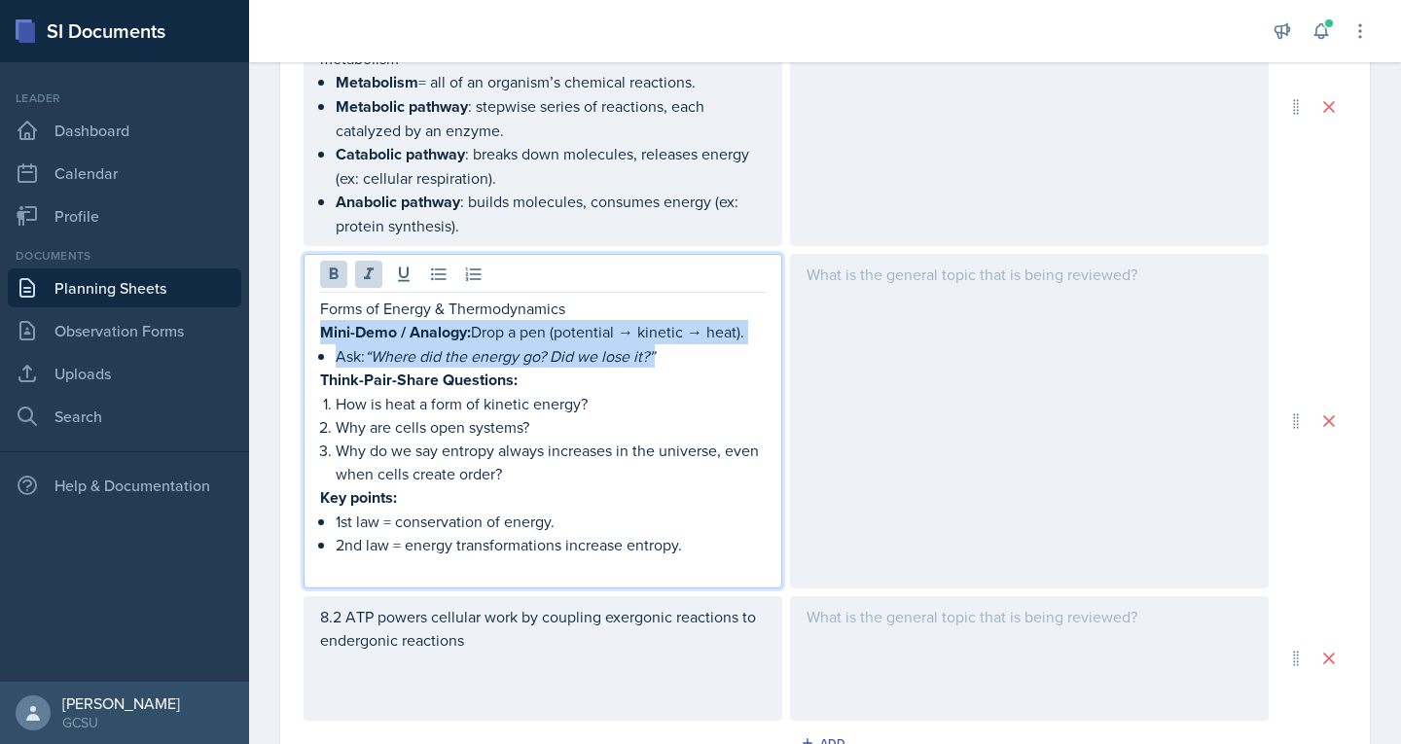
drag, startPoint x: 323, startPoint y: 334, endPoint x: 687, endPoint y: 358, distance: 364.7
click at [687, 358] on div "Forms of Energy & Thermodynamics Mini-Demo / Analogy: Drop a pen (potential → k…" at bounding box center [543, 438] width 446 height 283
copy div "Mini-Demo / Analogy: Drop a pen (potential → kinetic → heat). Ask: “Where did t…"
click at [687, 358] on p "Ask: “Where did the energy go? Did we lose it?”" at bounding box center [551, 355] width 430 height 23
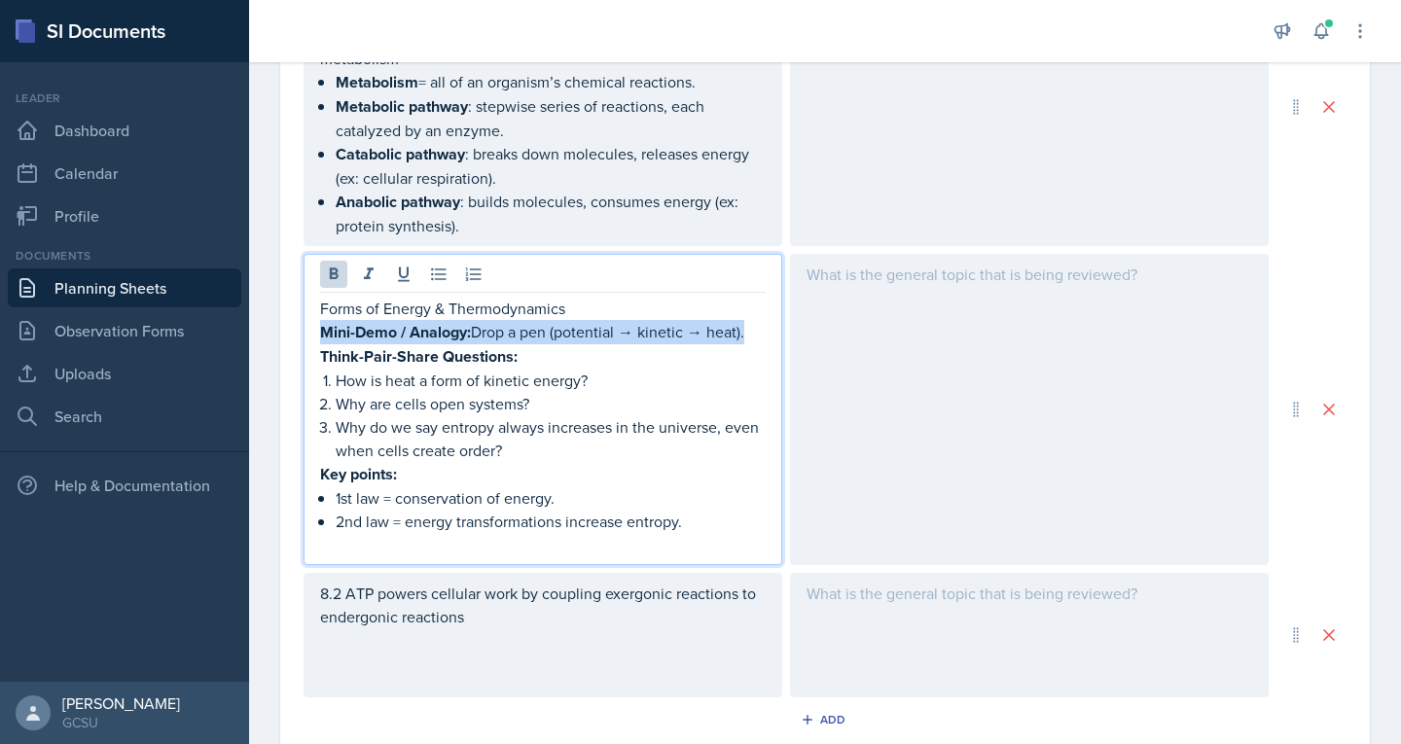
copy p "Mini-Demo / Analogy: Drop a pen (potential → kinetic → heat)."
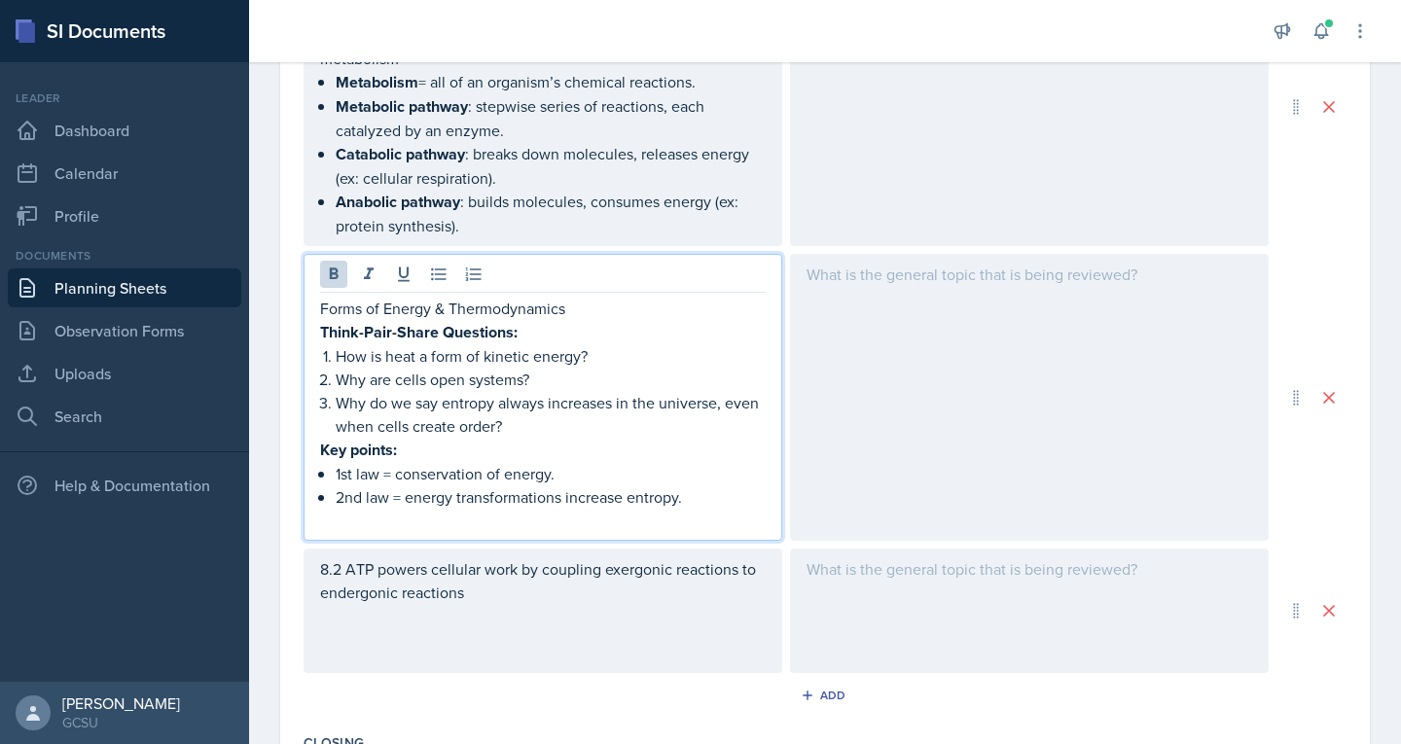
click at [932, 285] on div at bounding box center [1029, 397] width 479 height 287
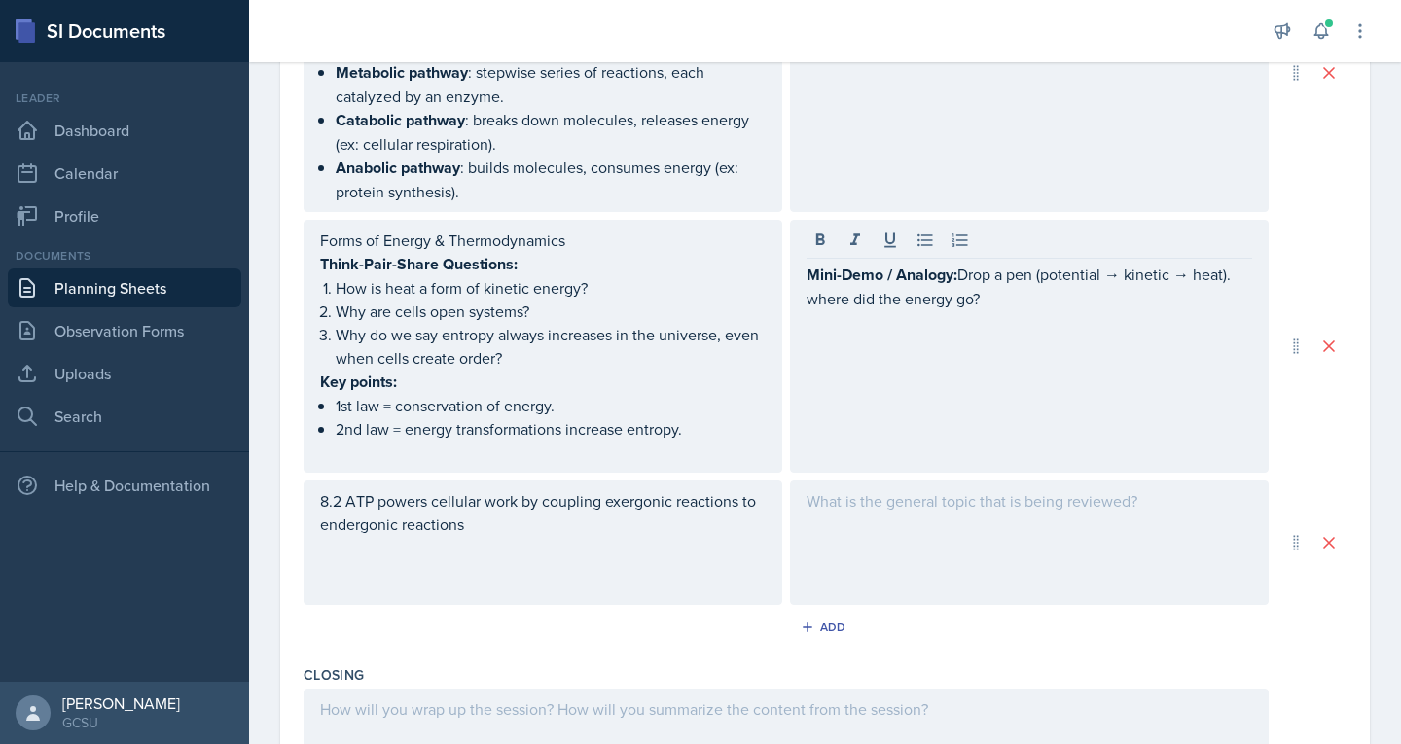
drag, startPoint x: 319, startPoint y: 263, endPoint x: 494, endPoint y: 353, distance: 197.1
click at [494, 353] on div "Forms of Energy & Thermodynamics Think-Pair-Share Questions: How is heat a form…" at bounding box center [543, 346] width 479 height 253
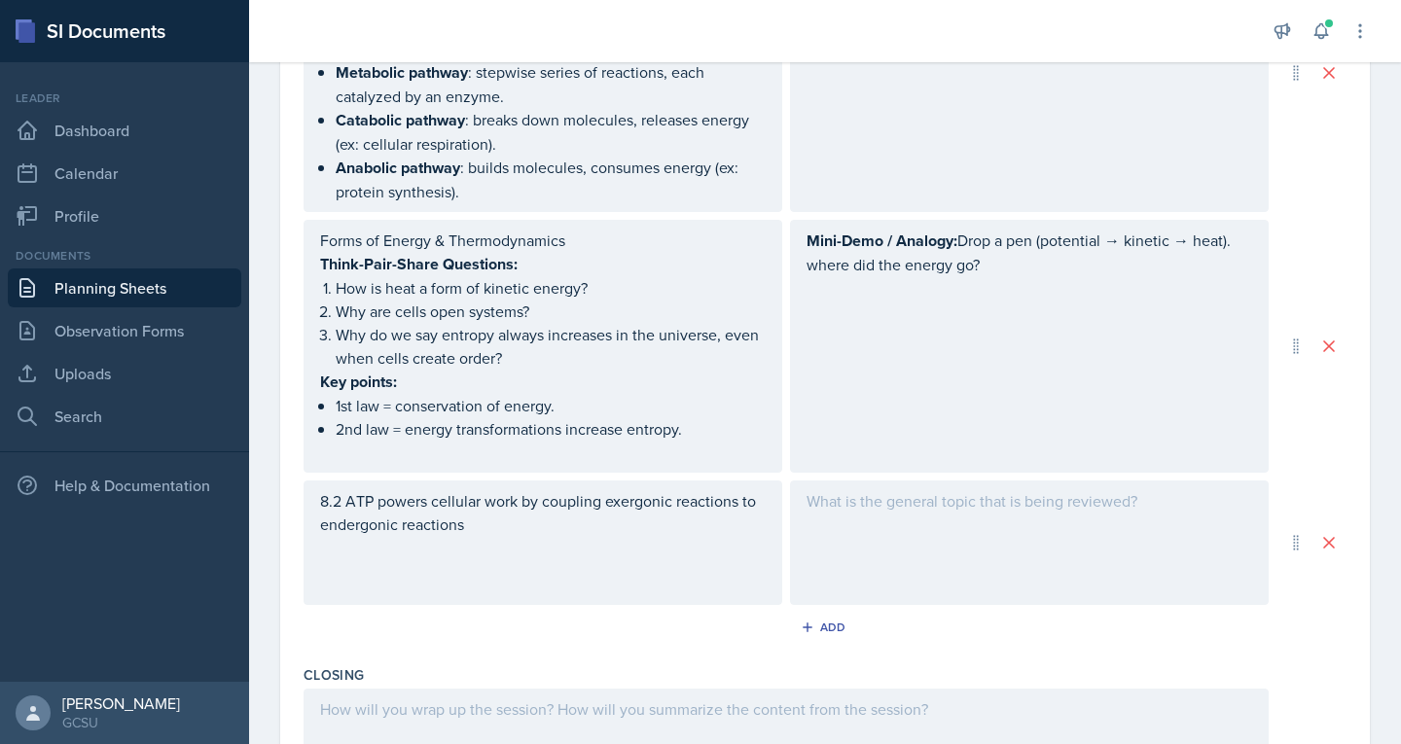
scroll to position [839, 0]
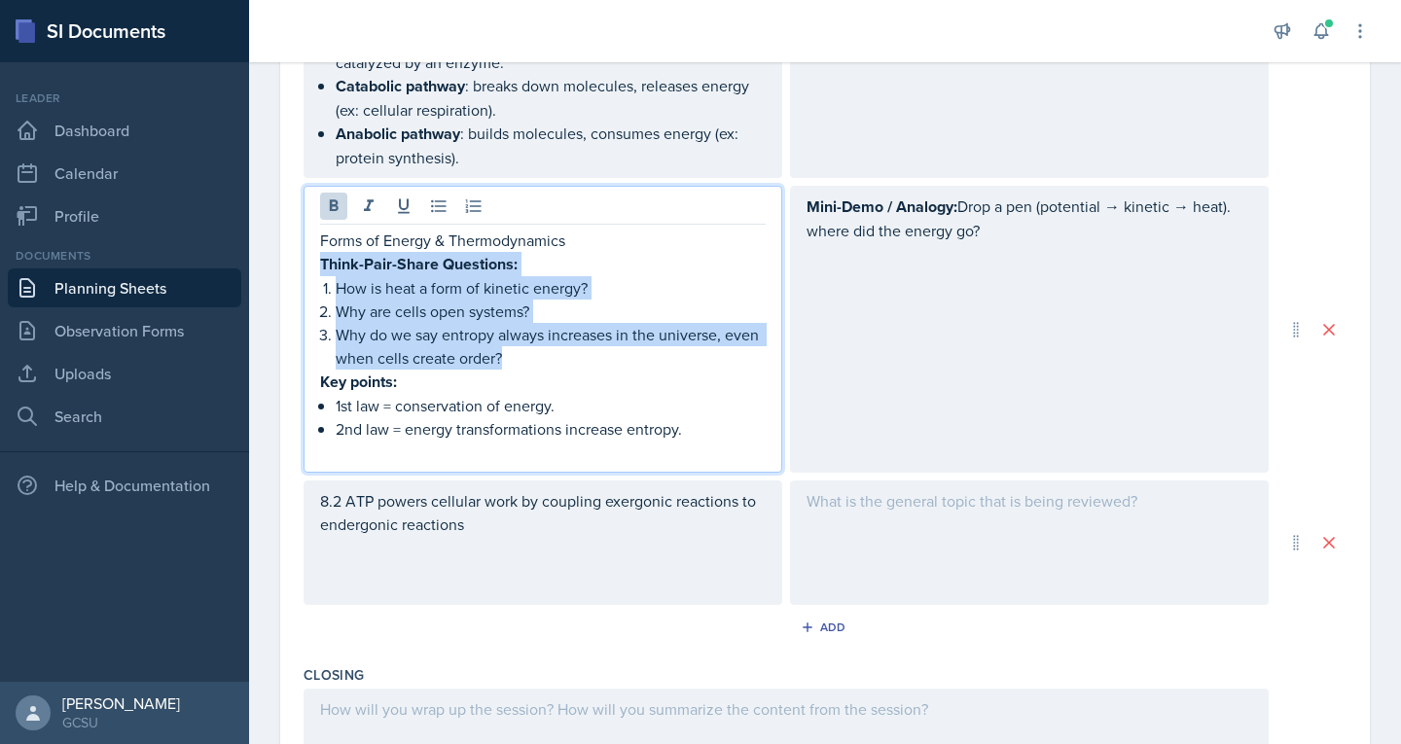
drag, startPoint x: 322, startPoint y: 260, endPoint x: 560, endPoint y: 354, distance: 256.4
click at [560, 354] on div "Forms of Energy & Thermodynamics Think-Pair-Share Questions: How is heat a form…" at bounding box center [543, 346] width 446 height 235
copy div "Think-Pair-Share Questions: How is heat a form of kinetic energy? Why are cells…"
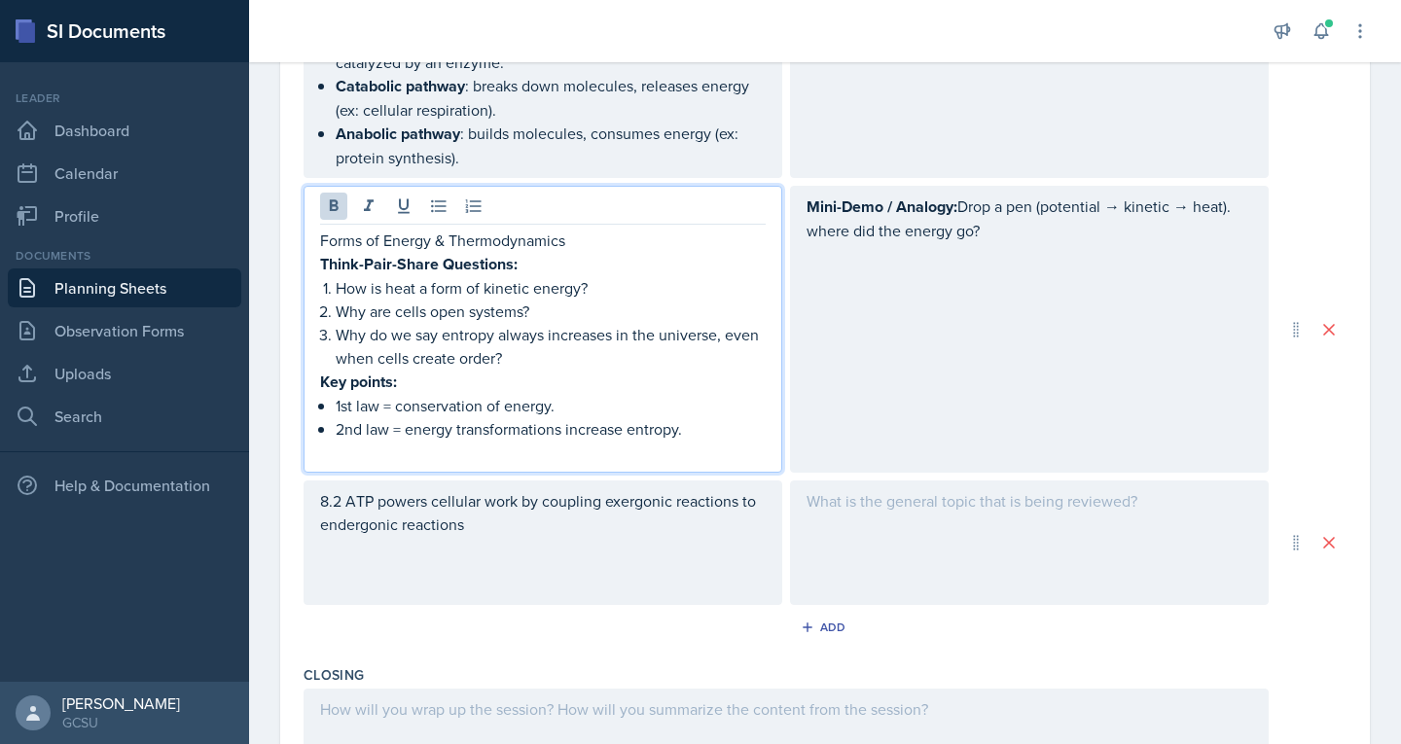
click at [1011, 293] on div "Mini-Demo / Analogy: Drop a pen (potential → kinetic → heat). where did the ene…" at bounding box center [1029, 329] width 479 height 287
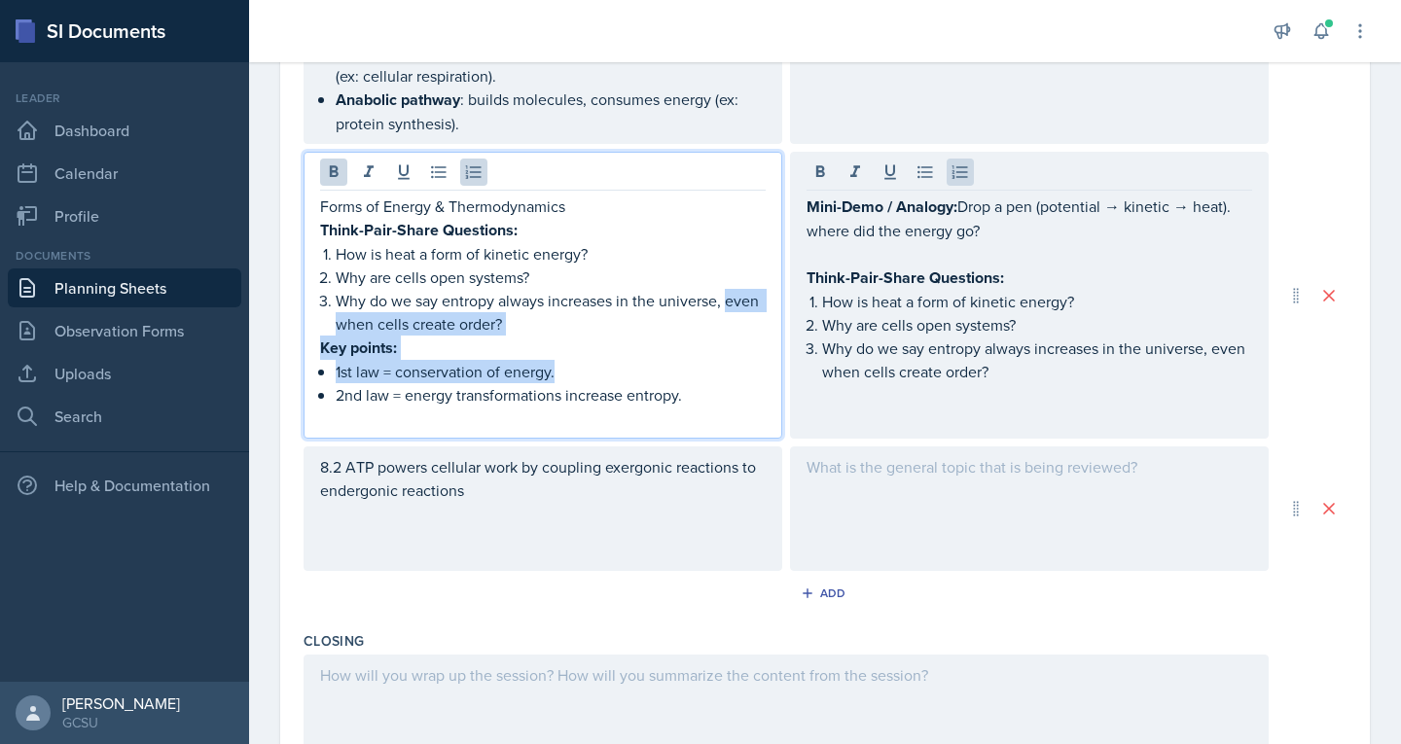
drag, startPoint x: 322, startPoint y: 309, endPoint x: 587, endPoint y: 358, distance: 269.1
click at [587, 358] on div "Forms of Energy & Thermodynamics Think-Pair-Share Questions: How is heat a form…" at bounding box center [543, 312] width 446 height 235
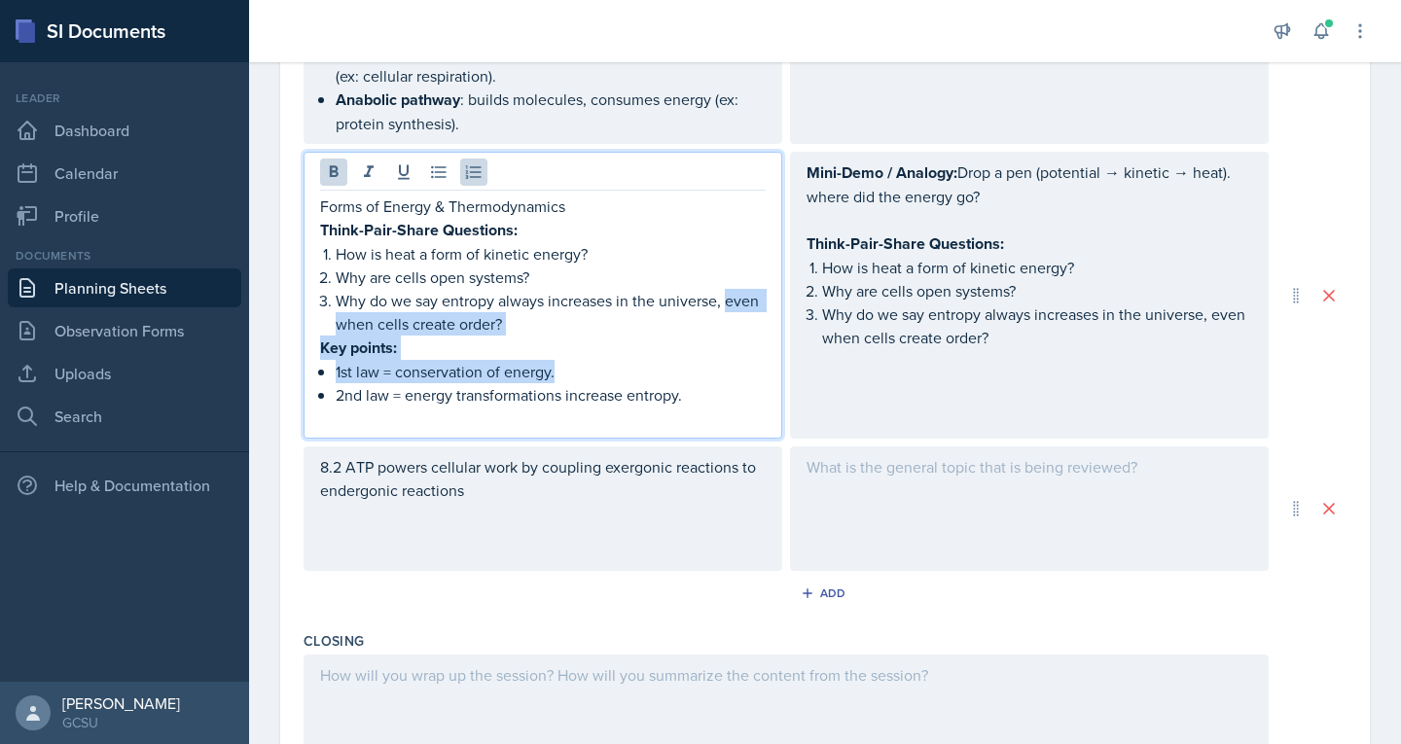
click at [665, 336] on p "Key points:" at bounding box center [543, 348] width 446 height 24
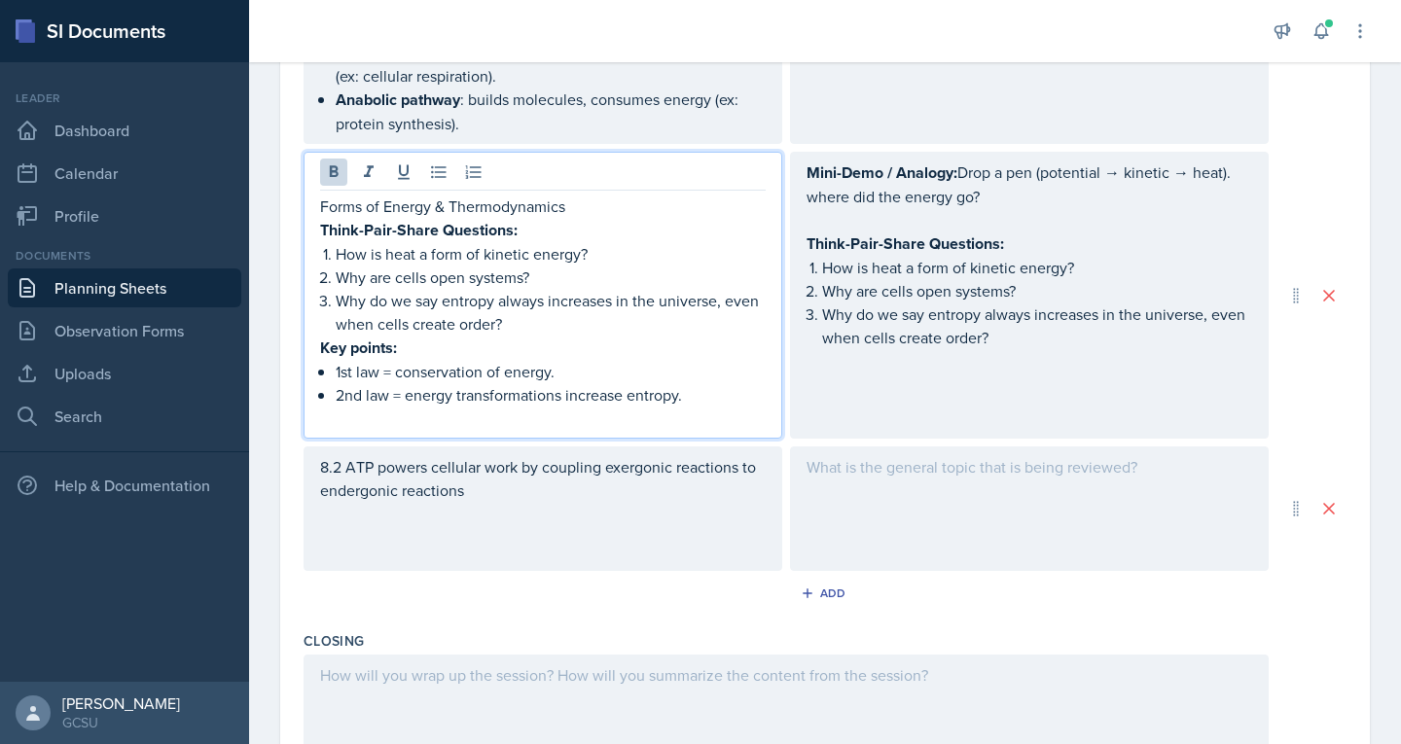
click at [337, 369] on p "1st law = conservation of energy." at bounding box center [551, 371] width 430 height 23
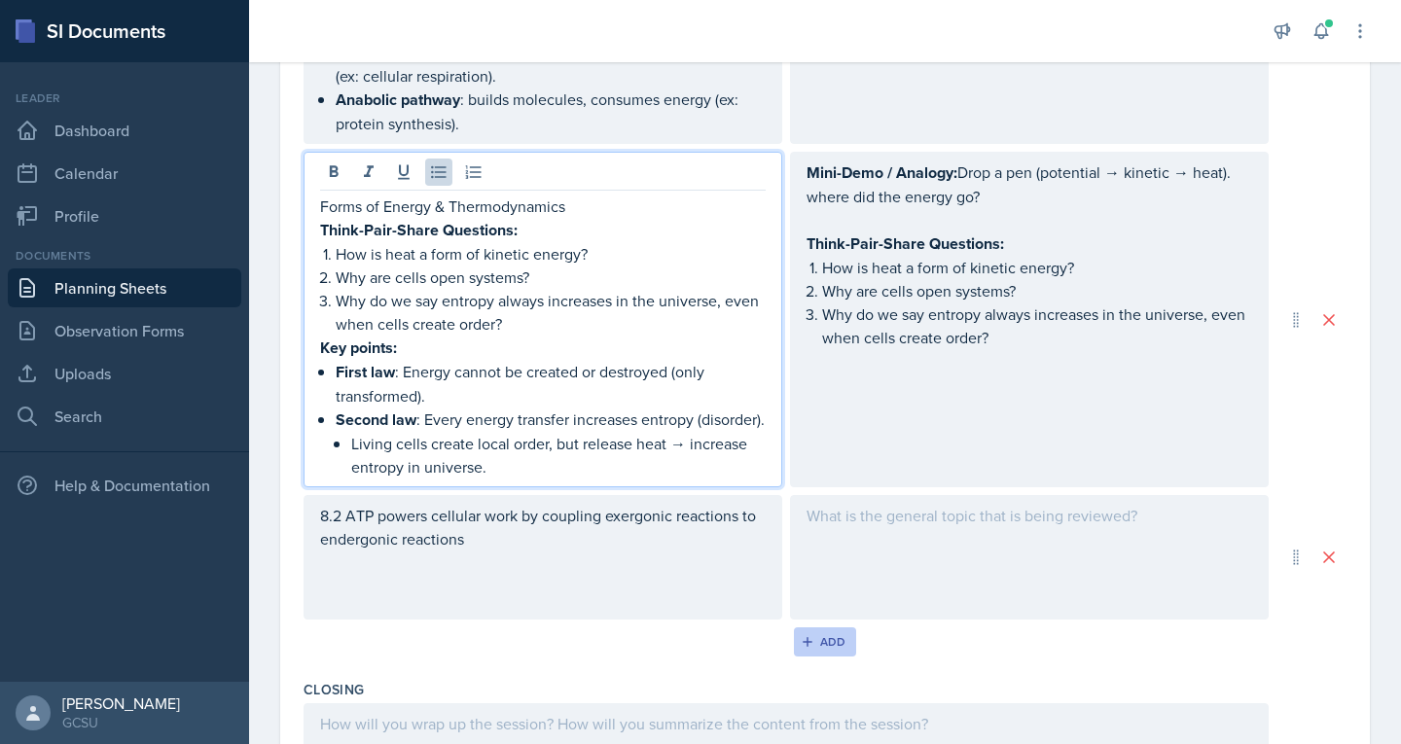
click at [801, 649] on icon "button" at bounding box center [808, 642] width 14 height 14
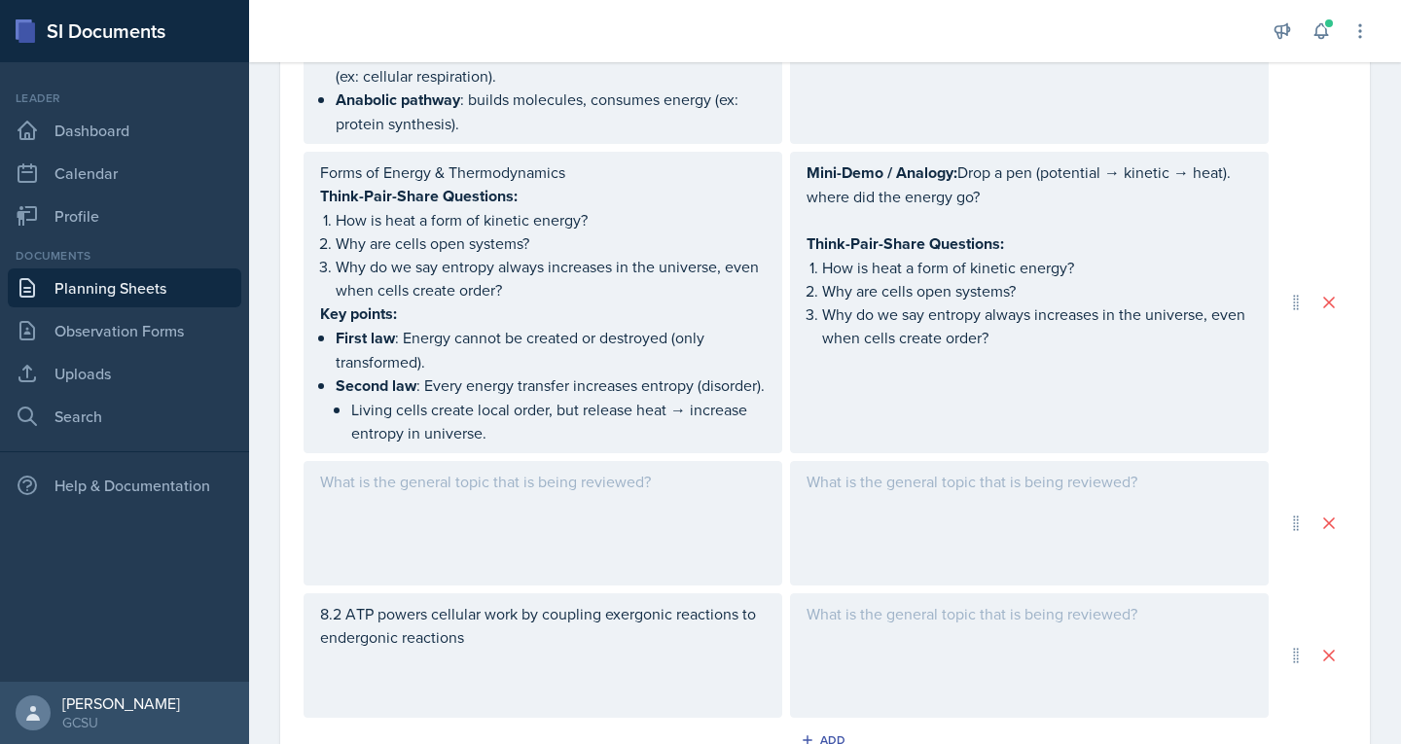
click at [926, 533] on div at bounding box center [1029, 523] width 479 height 125
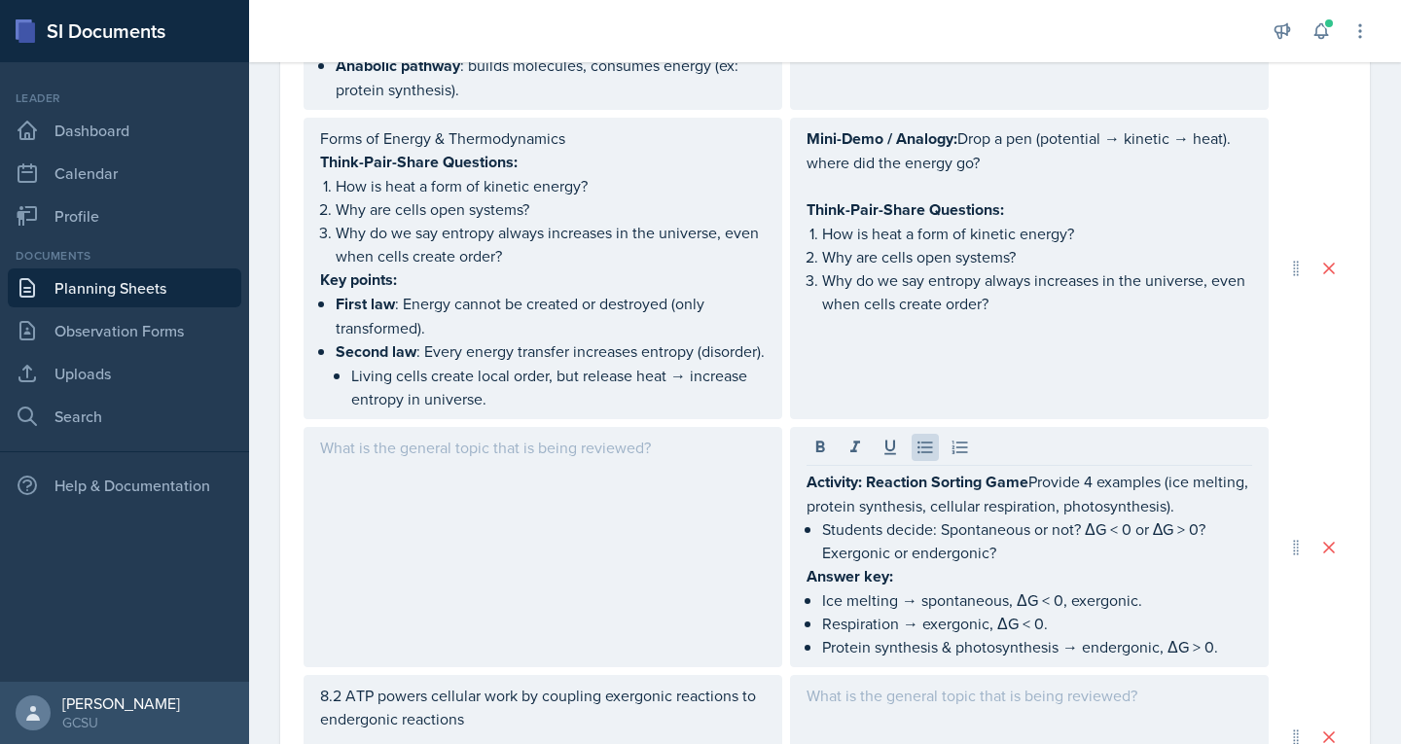
click at [431, 494] on div at bounding box center [543, 547] width 479 height 240
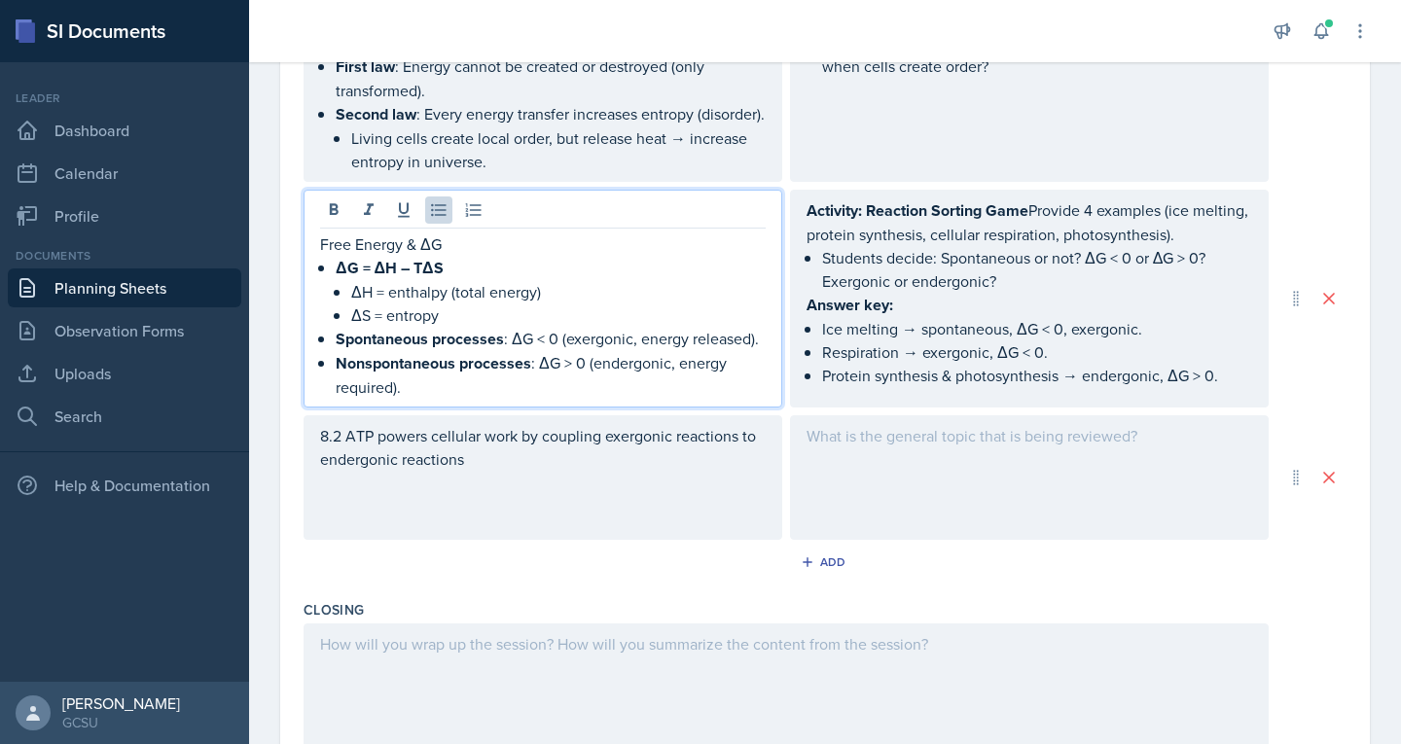
scroll to position [1179, 0]
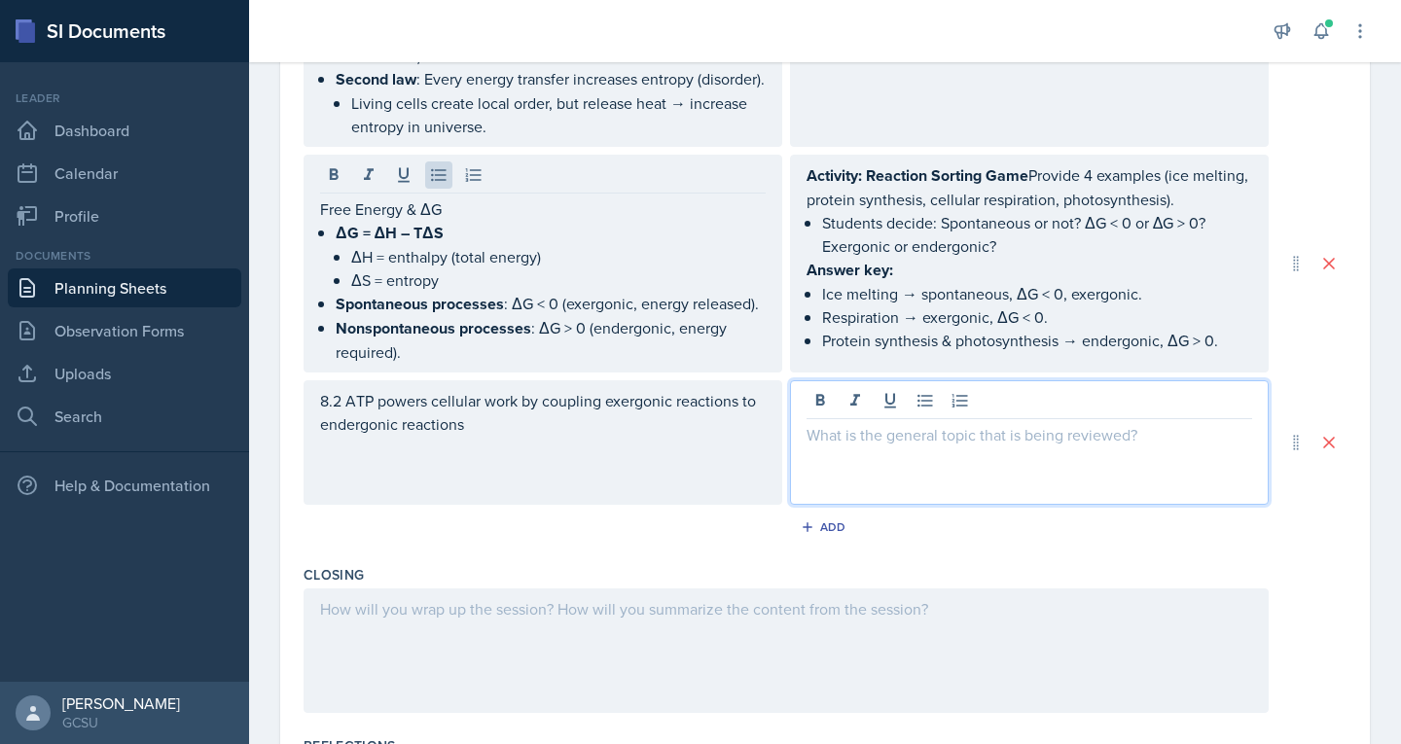
click at [864, 448] on div at bounding box center [1029, 442] width 479 height 125
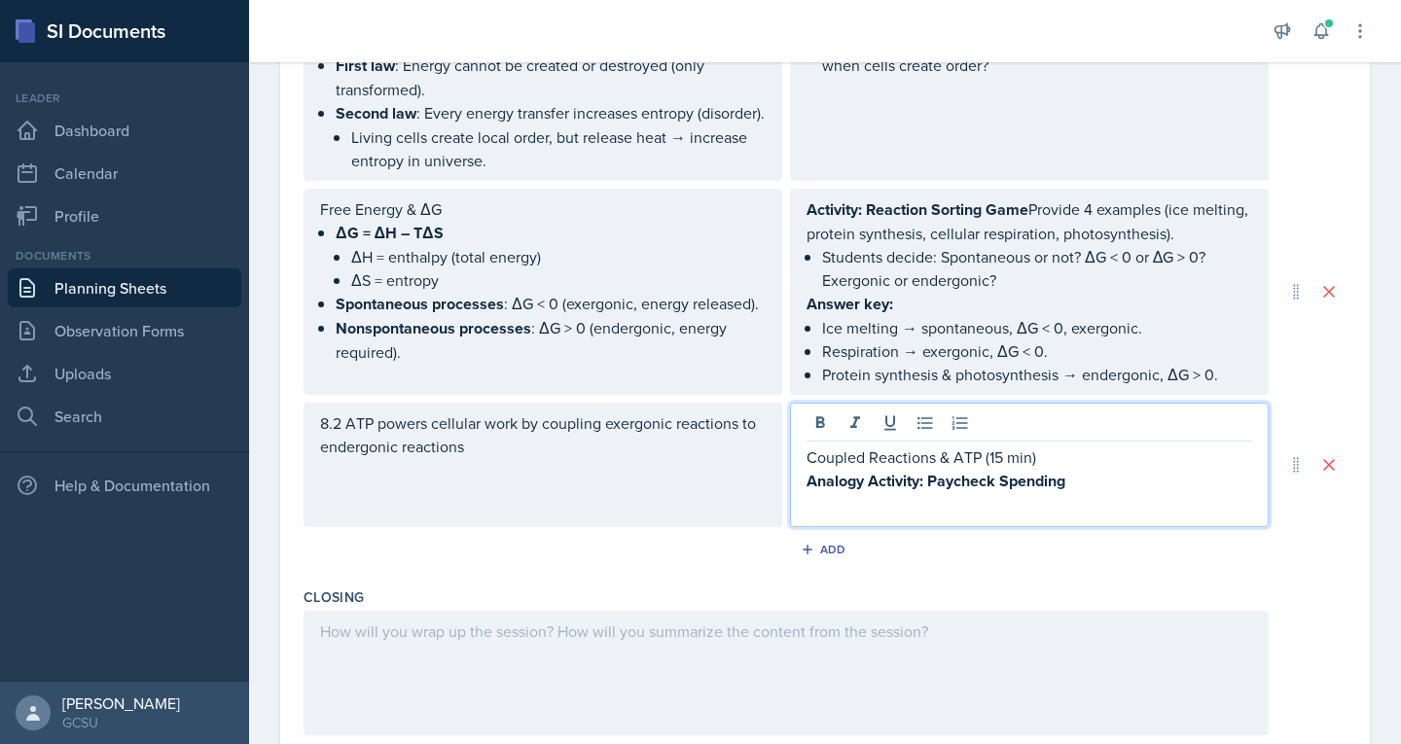
click at [807, 469] on p "Coupled Reactions & ATP (15 min)" at bounding box center [1030, 457] width 446 height 23
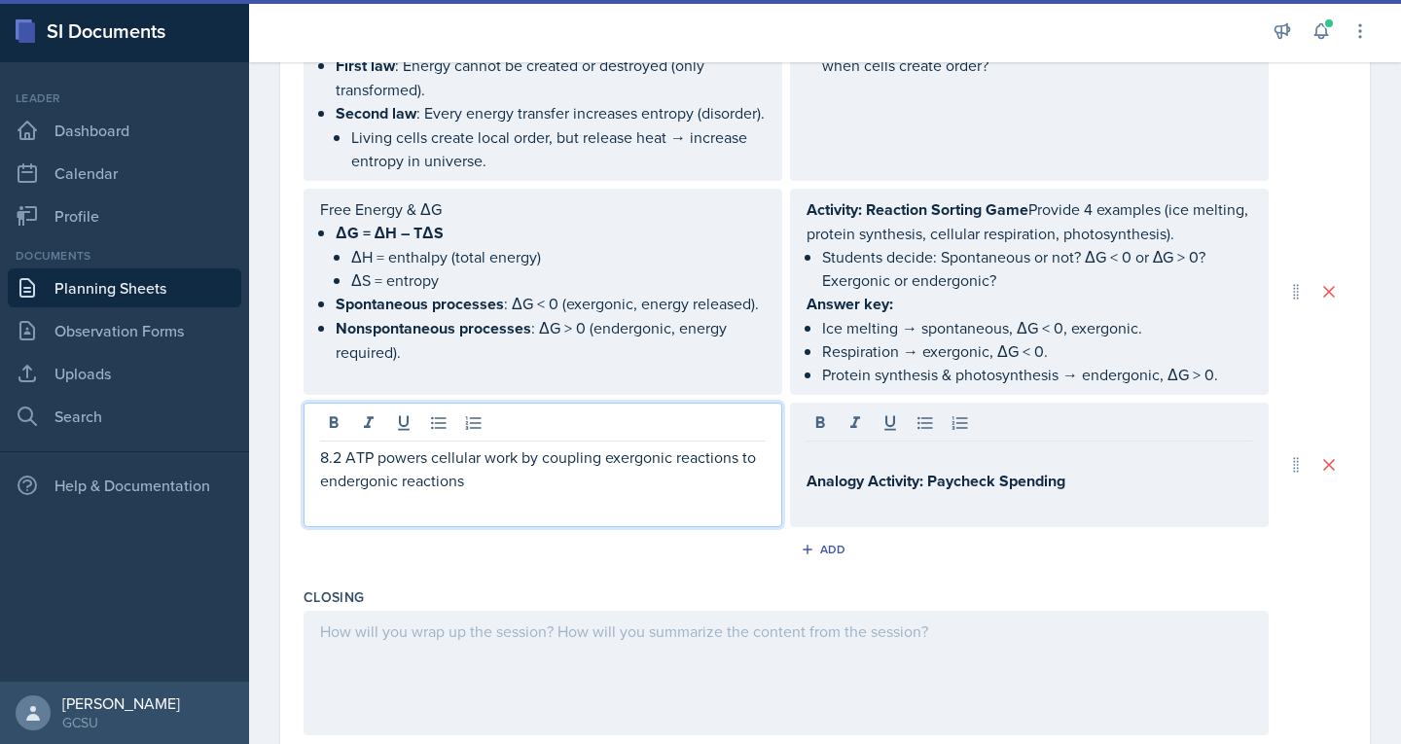
click at [366, 457] on div "8.2 ATP powers cellular work by coupling exergonic reactions to endergonic reac…" at bounding box center [543, 465] width 479 height 125
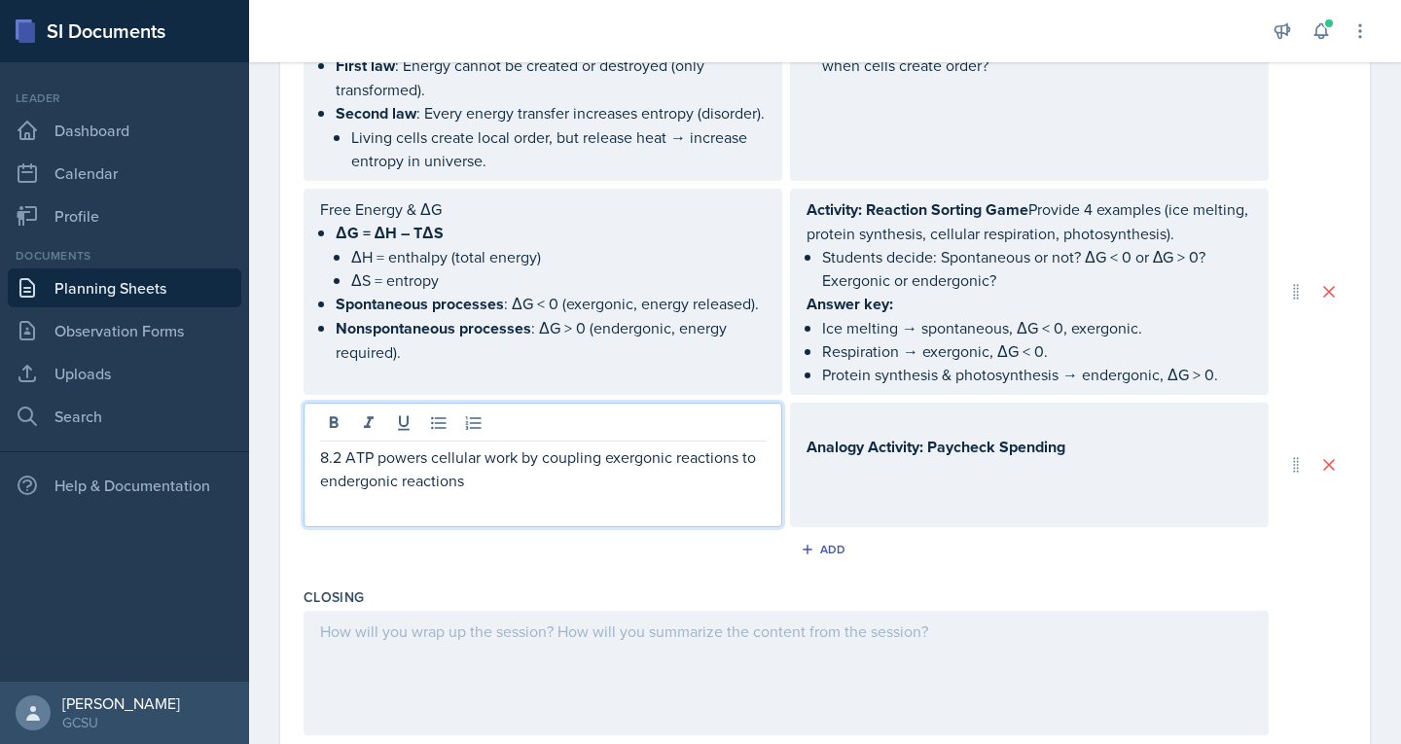
click at [526, 492] on p "8.2 ATP powers cellular work by coupling exergonic reactions to endergonic reac…" at bounding box center [543, 469] width 446 height 47
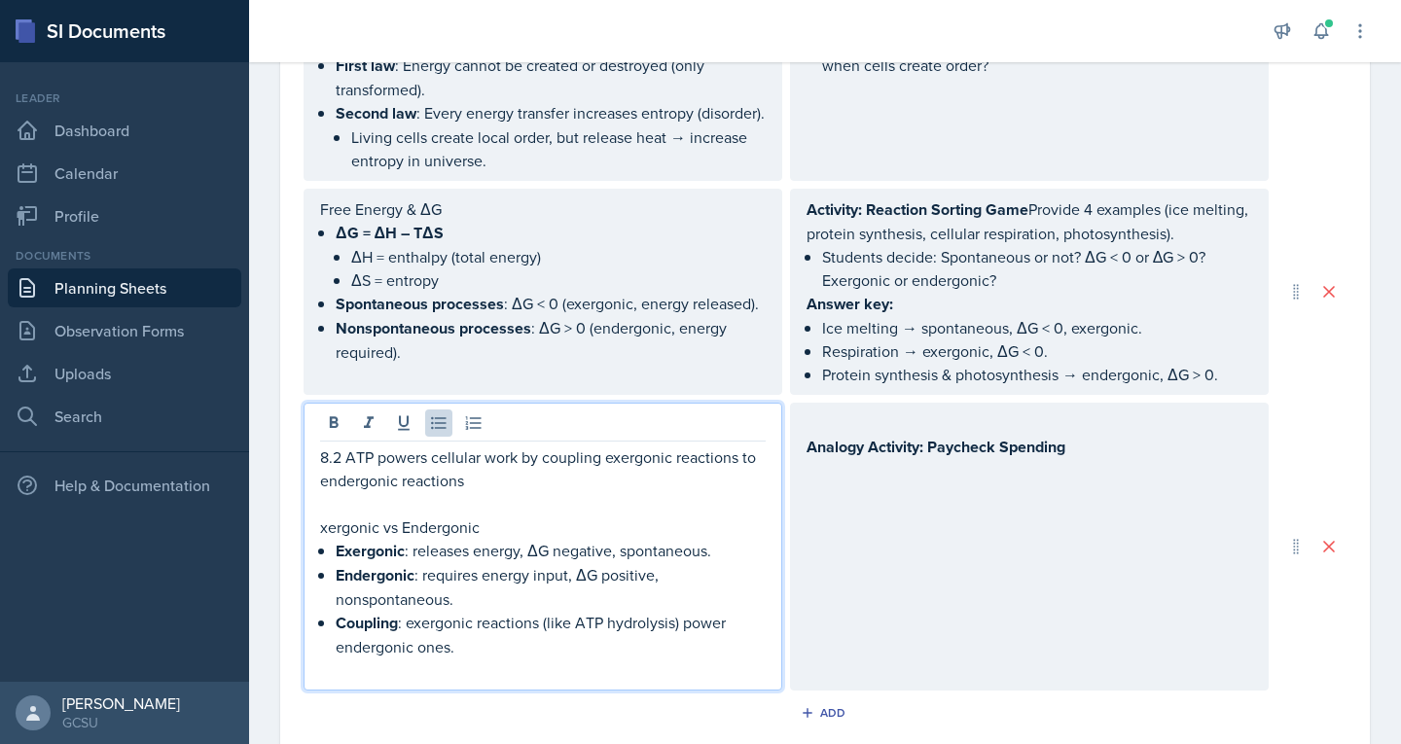
click at [319, 546] on div "8.2 ATP powers cellular work by coupling exergonic reactions to endergonic reac…" at bounding box center [543, 547] width 479 height 288
click at [320, 539] on p "xergonic vs Endergonic" at bounding box center [543, 527] width 446 height 23
click at [954, 455] on div "Analogy Activity: Paycheck Spending" at bounding box center [1029, 547] width 479 height 288
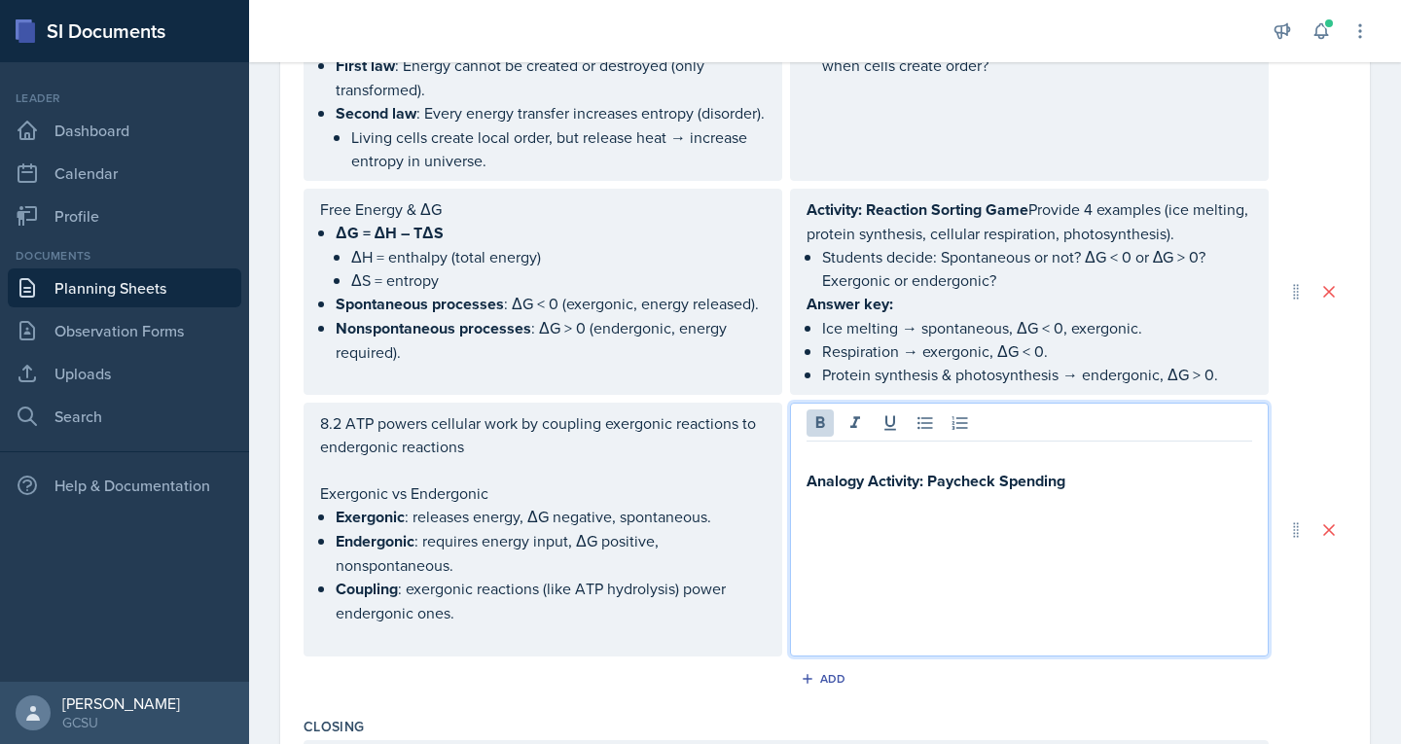
click at [954, 442] on div at bounding box center [1030, 426] width 446 height 32
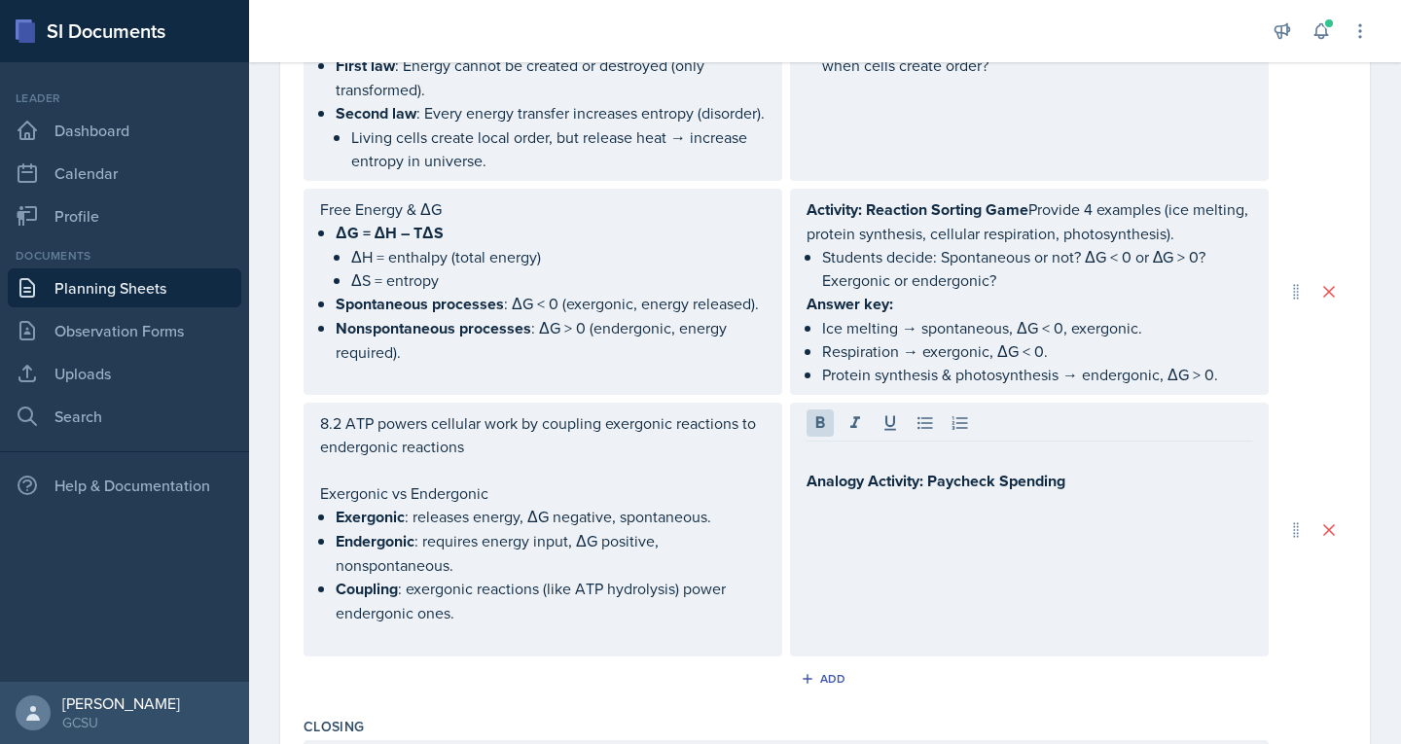
click at [954, 442] on div at bounding box center [1030, 426] width 446 height 32
click at [845, 514] on div "Analogy Activity: Paycheck Spending" at bounding box center [1029, 530] width 479 height 254
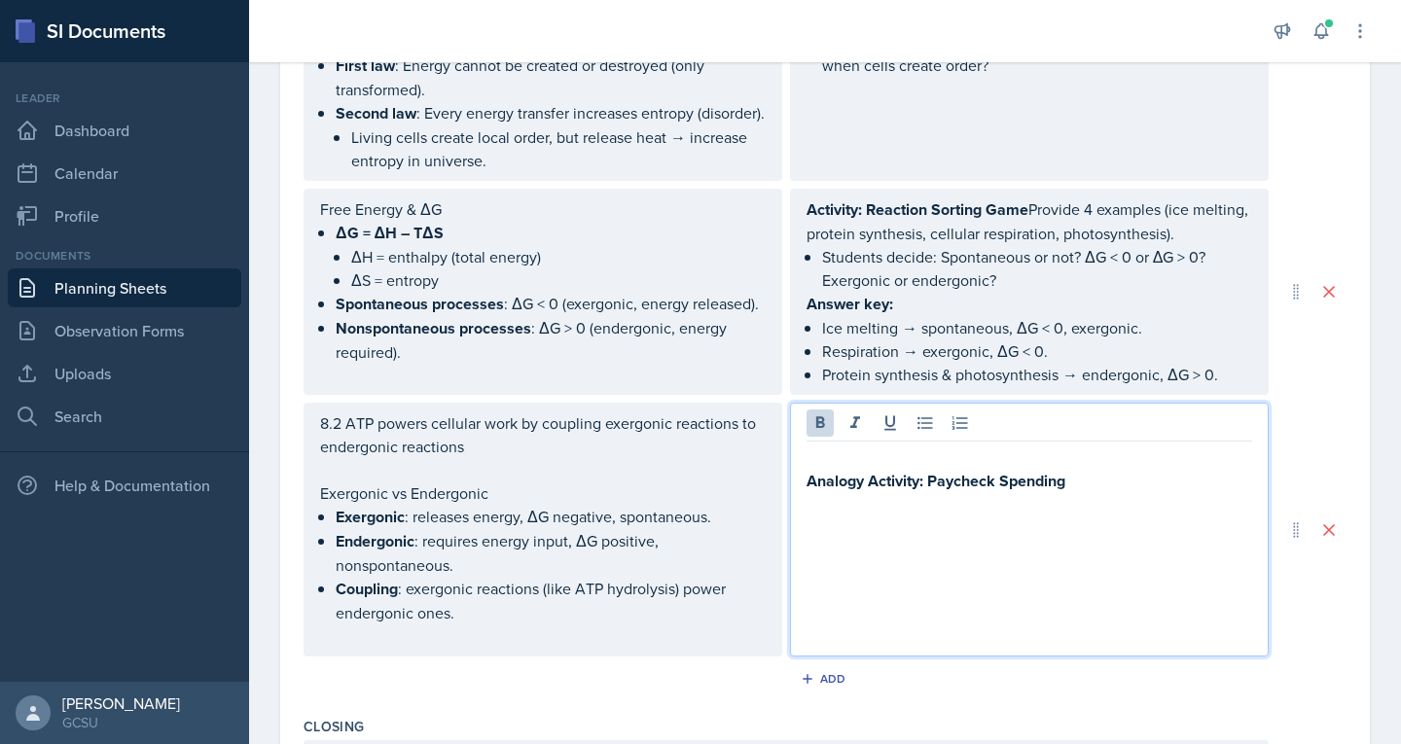
click at [828, 492] on strong "Analogy Activity: Paycheck Spending" at bounding box center [936, 481] width 259 height 22
click at [807, 492] on strong "Analogy Activity: Paycheck Spending" at bounding box center [936, 481] width 259 height 22
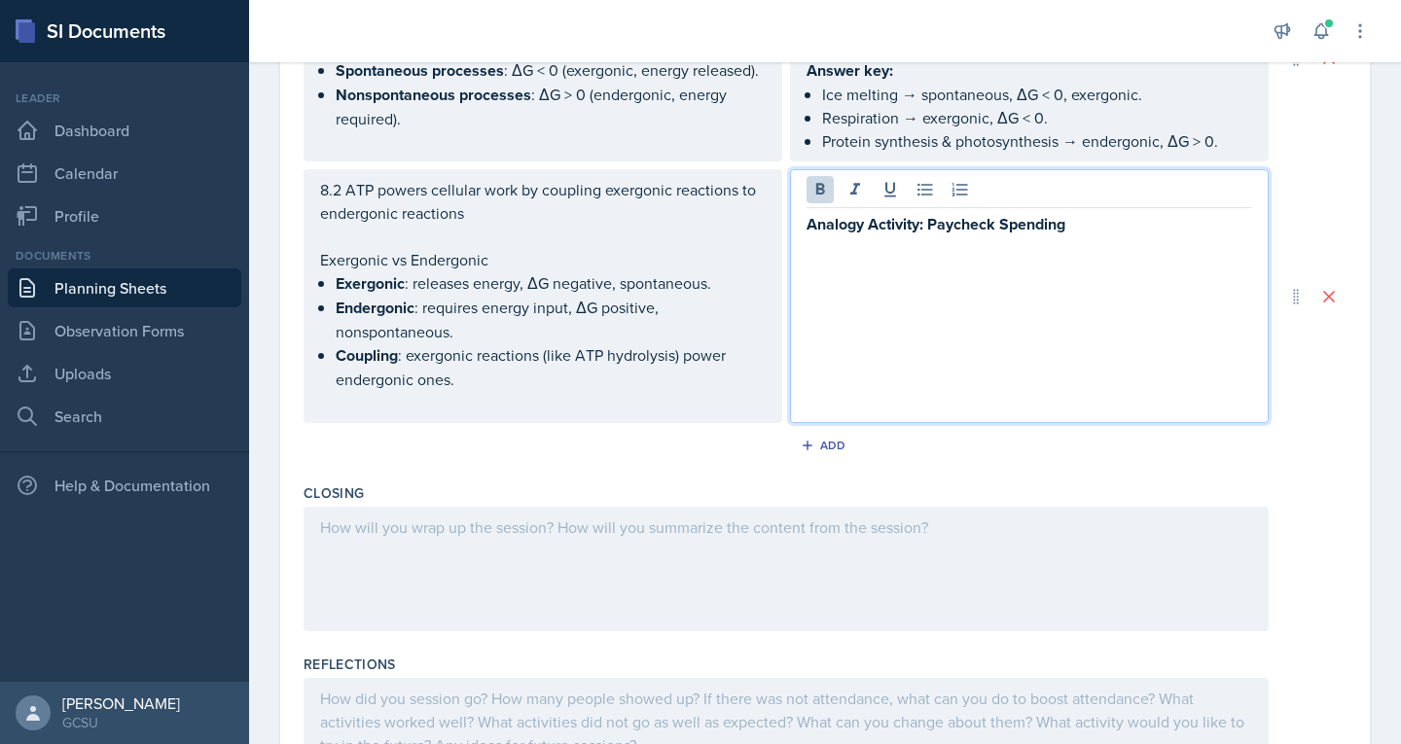
scroll to position [1403, 0]
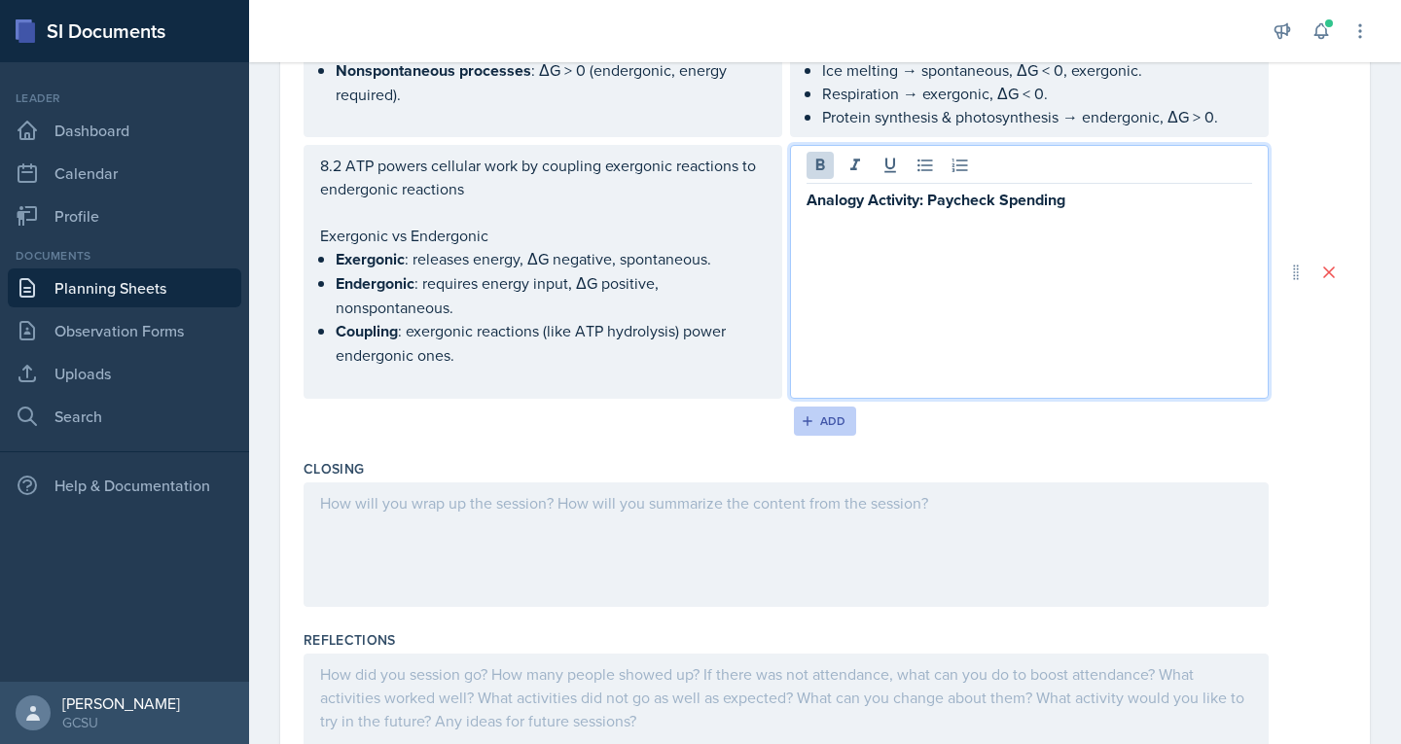
click at [801, 428] on icon "button" at bounding box center [808, 421] width 14 height 14
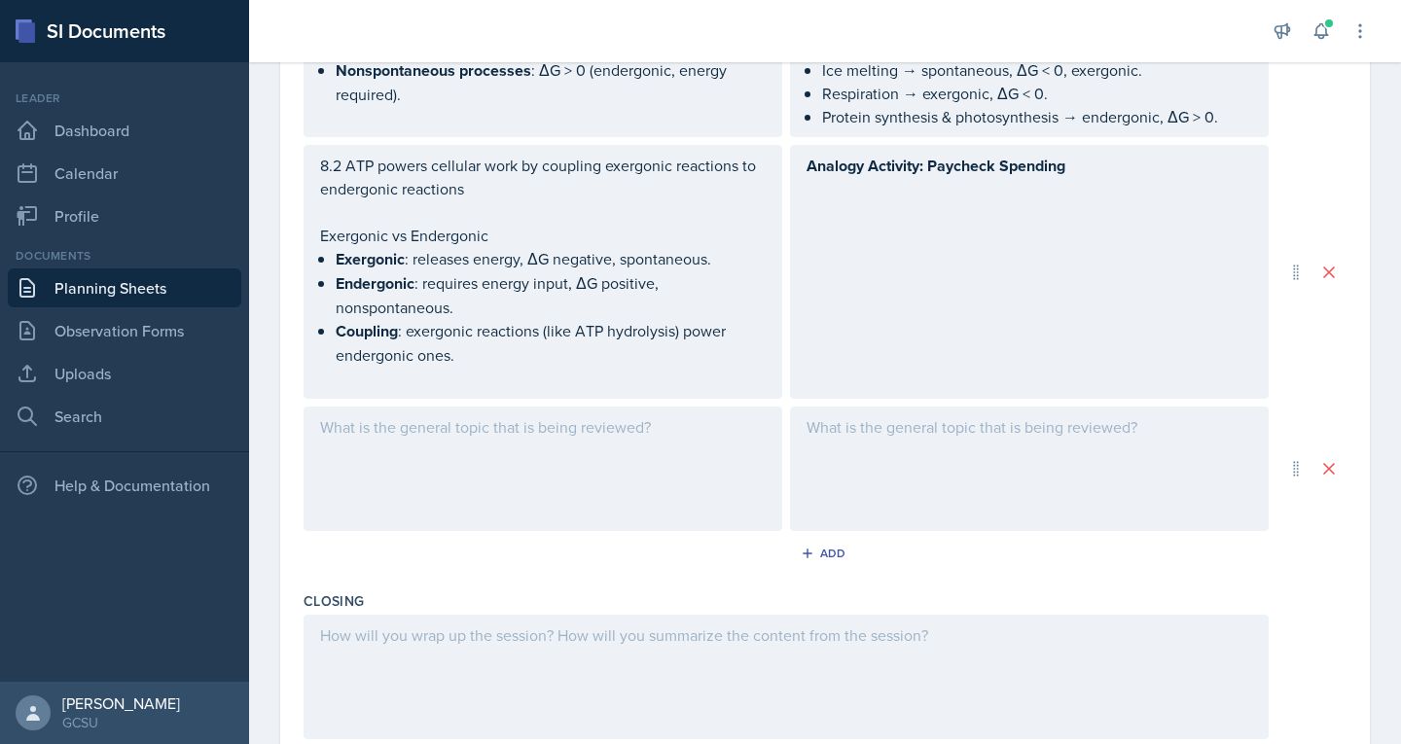
click at [472, 464] on div at bounding box center [543, 469] width 479 height 125
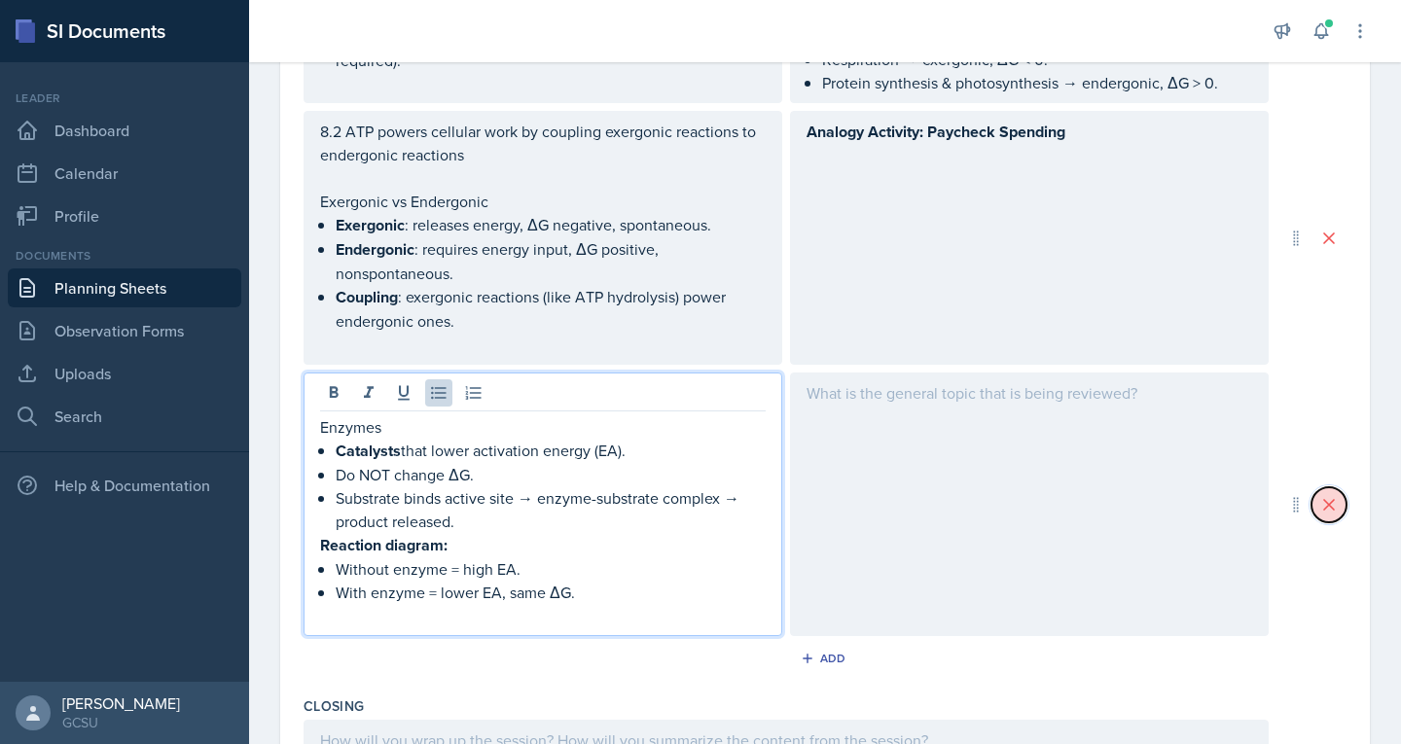
click at [1324, 522] on button at bounding box center [1328, 504] width 35 height 35
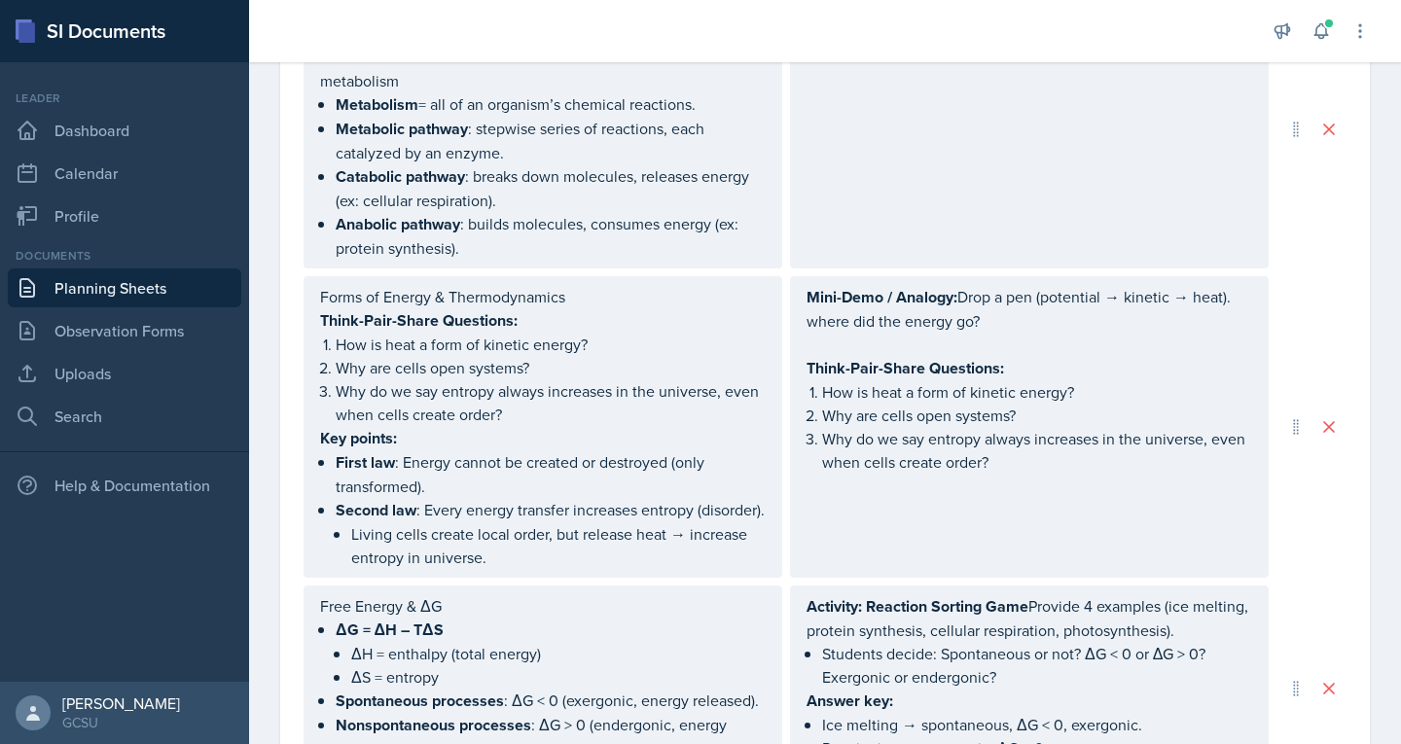
scroll to position [746, 0]
click at [822, 392] on p "How is heat a form of kinetic energy?" at bounding box center [1037, 393] width 430 height 23
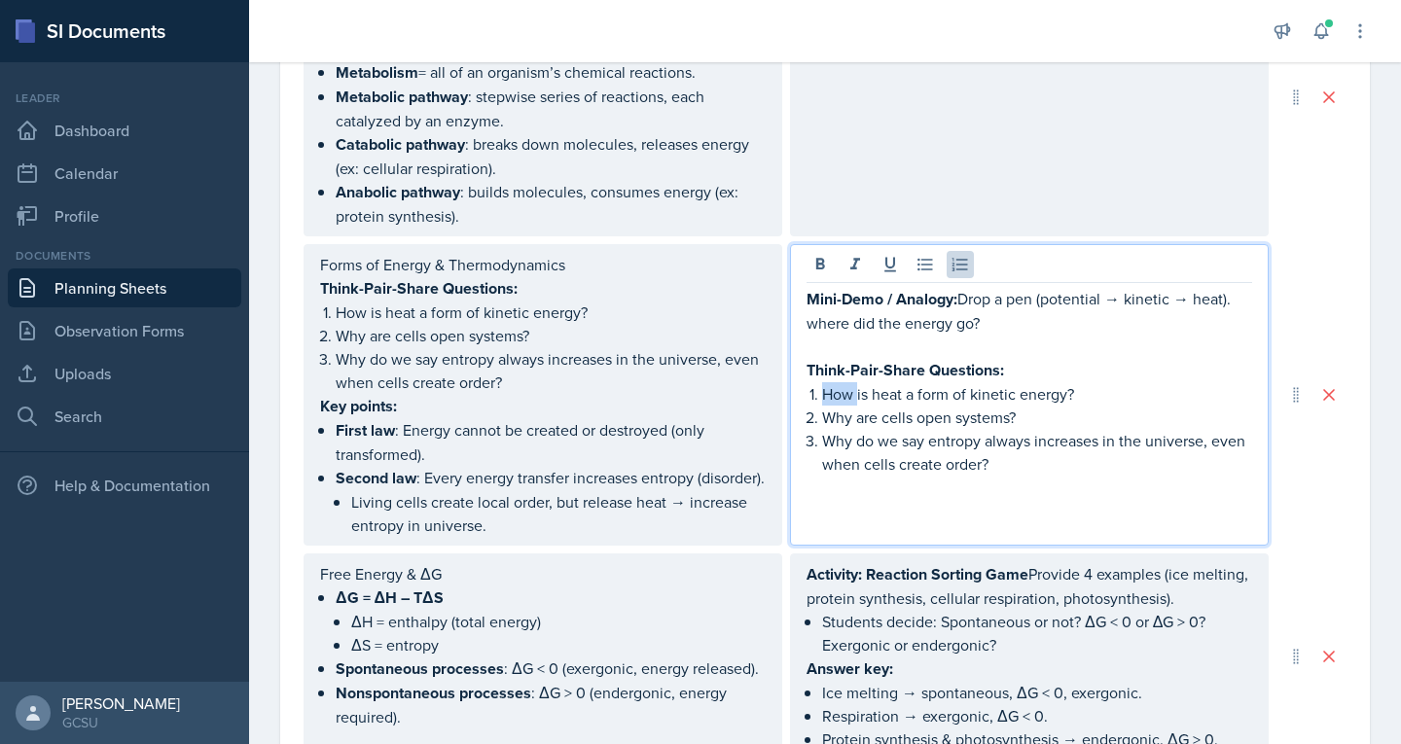
click at [822, 392] on p "How is heat a form of kinetic energy?" at bounding box center [1037, 393] width 430 height 23
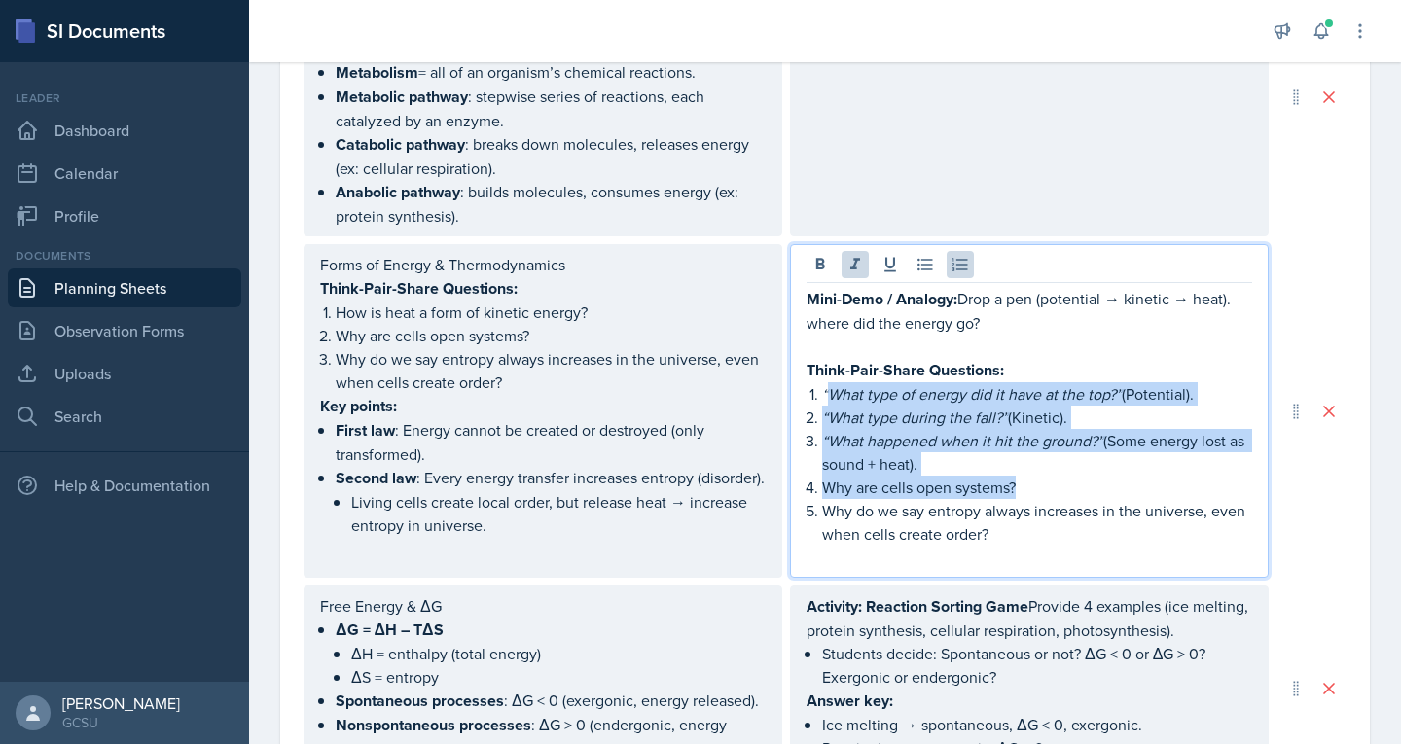
drag, startPoint x: 818, startPoint y: 386, endPoint x: 1057, endPoint y: 489, distance: 259.7
click at [1057, 489] on ol "“What type of energy did it have at the top?” (Potential). “What type during th…" at bounding box center [1037, 463] width 430 height 163
click at [850, 267] on icon at bounding box center [855, 264] width 10 height 12
click at [880, 447] on p "“What happened when it hit the ground?” (Some energy lost as sound + heat)." at bounding box center [1037, 452] width 430 height 47
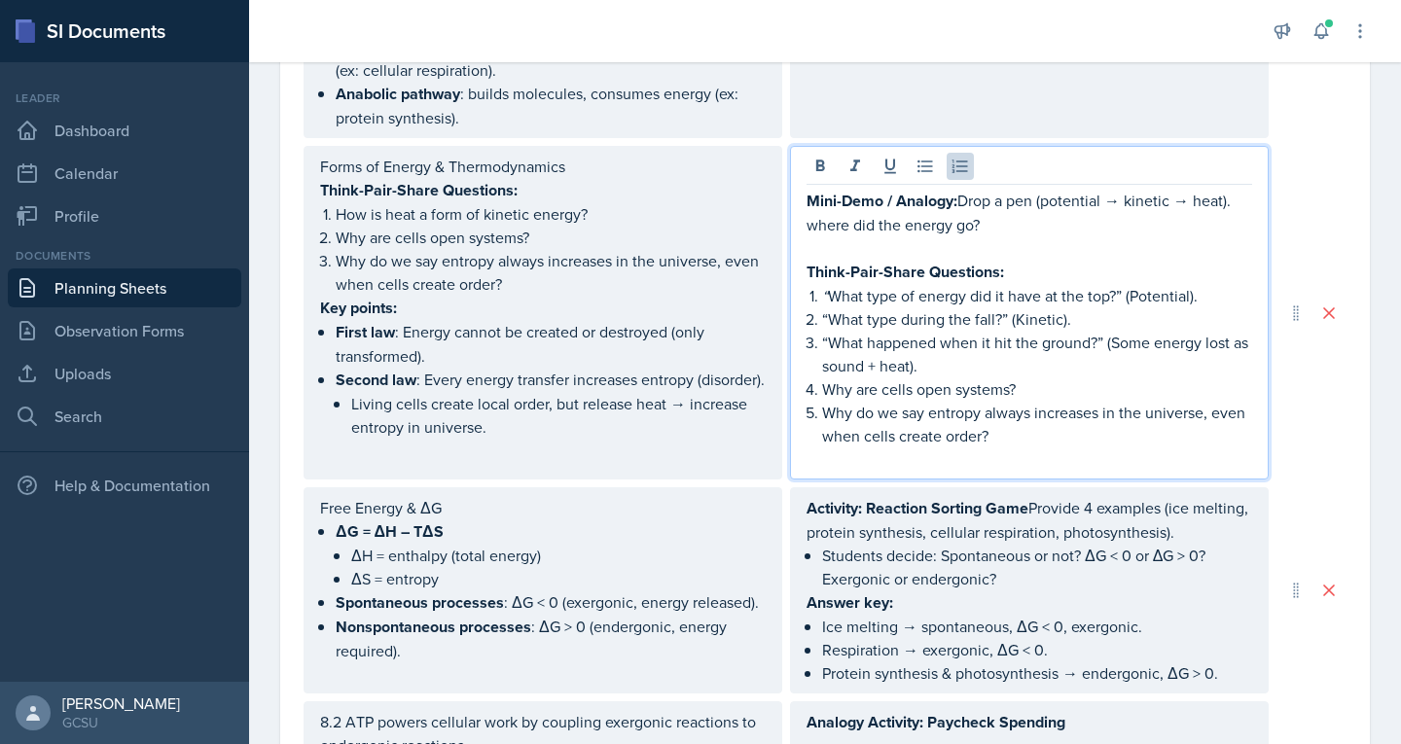
scroll to position [880, 0]
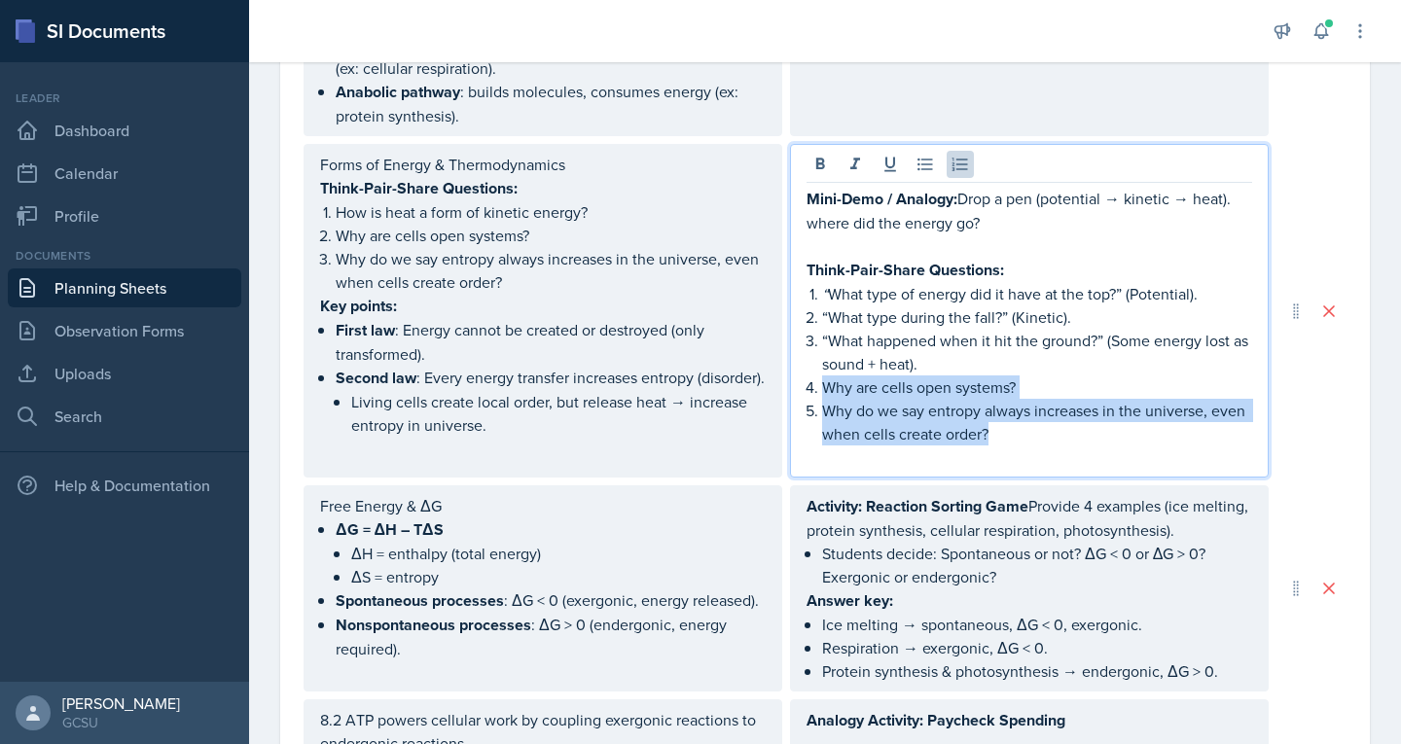
drag, startPoint x: 815, startPoint y: 388, endPoint x: 1063, endPoint y: 438, distance: 253.0
click at [1063, 438] on ol "“ What type of energy did it have at the top?” (Potential). “What type during t…" at bounding box center [1037, 363] width 430 height 163
copy ol "Why are cells open systems? Why do we say entropy always increases in the unive…"
click at [1022, 376] on p "Why are cells open systems?" at bounding box center [1037, 387] width 430 height 23
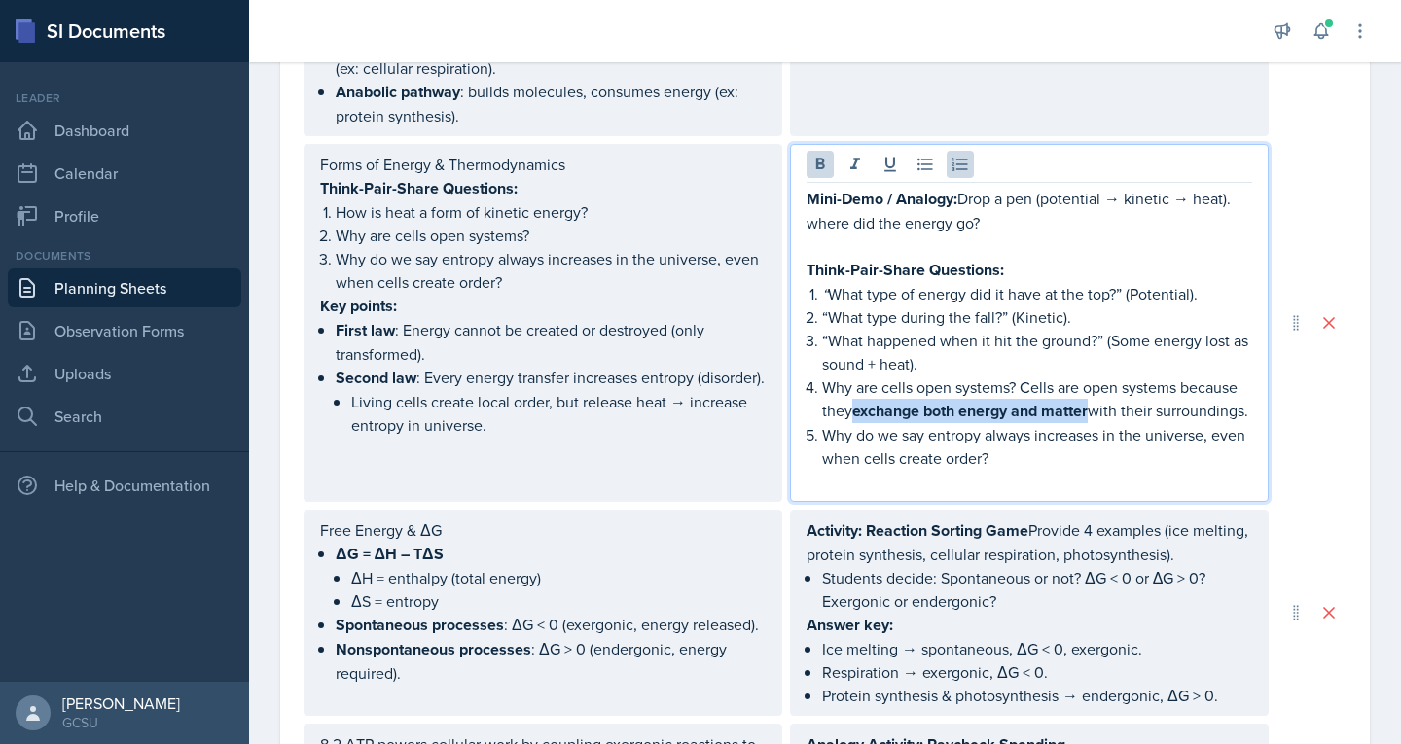
drag, startPoint x: 842, startPoint y: 407, endPoint x: 1084, endPoint y: 413, distance: 242.3
click at [1084, 413] on p "Why are cells open systems? Cells are open systems because they exchange both e…" at bounding box center [1037, 400] width 430 height 48
click at [818, 156] on icon at bounding box center [819, 164] width 19 height 19
click at [1072, 469] on p "Why do we say entropy always increases in the universe, even when cells create …" at bounding box center [1037, 445] width 430 height 47
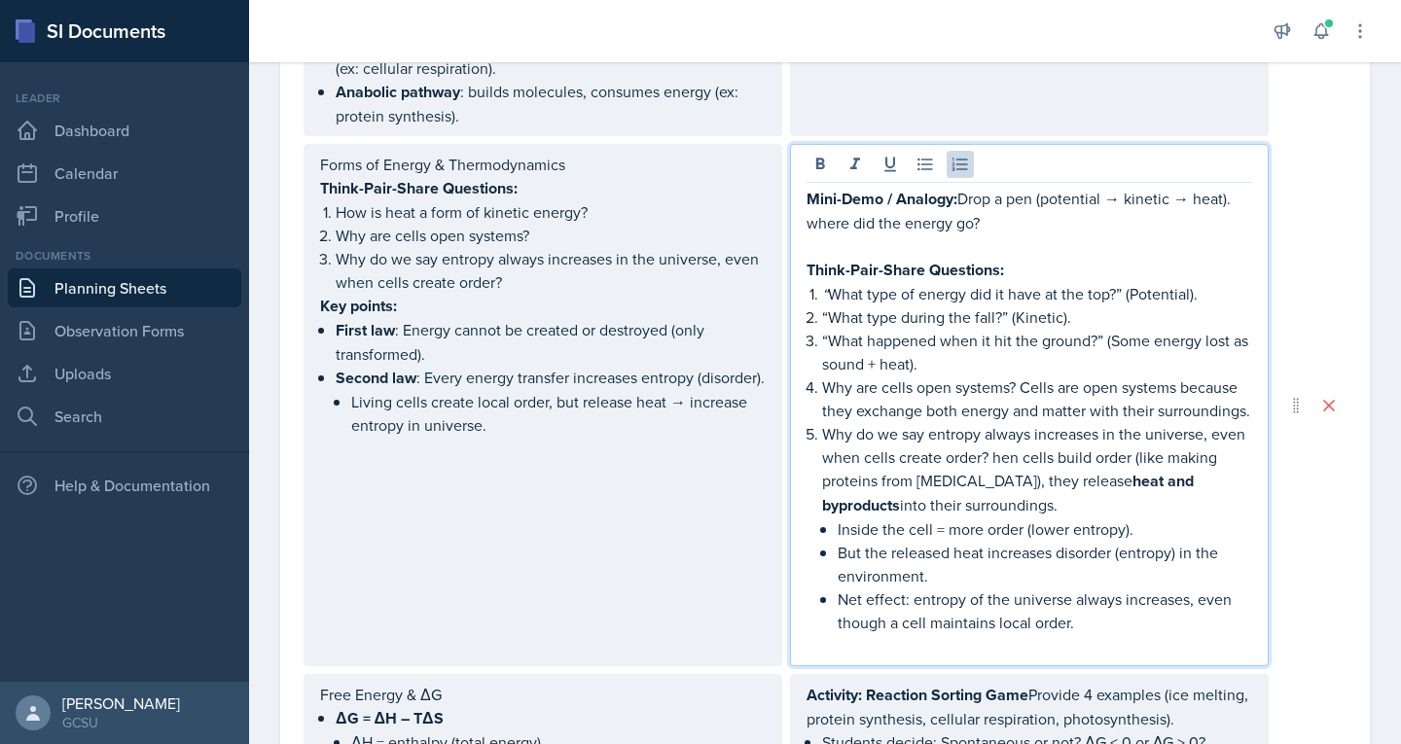
click at [1024, 479] on p "Why do we say entropy always increases in the universe, even when cells create …" at bounding box center [1037, 469] width 430 height 95
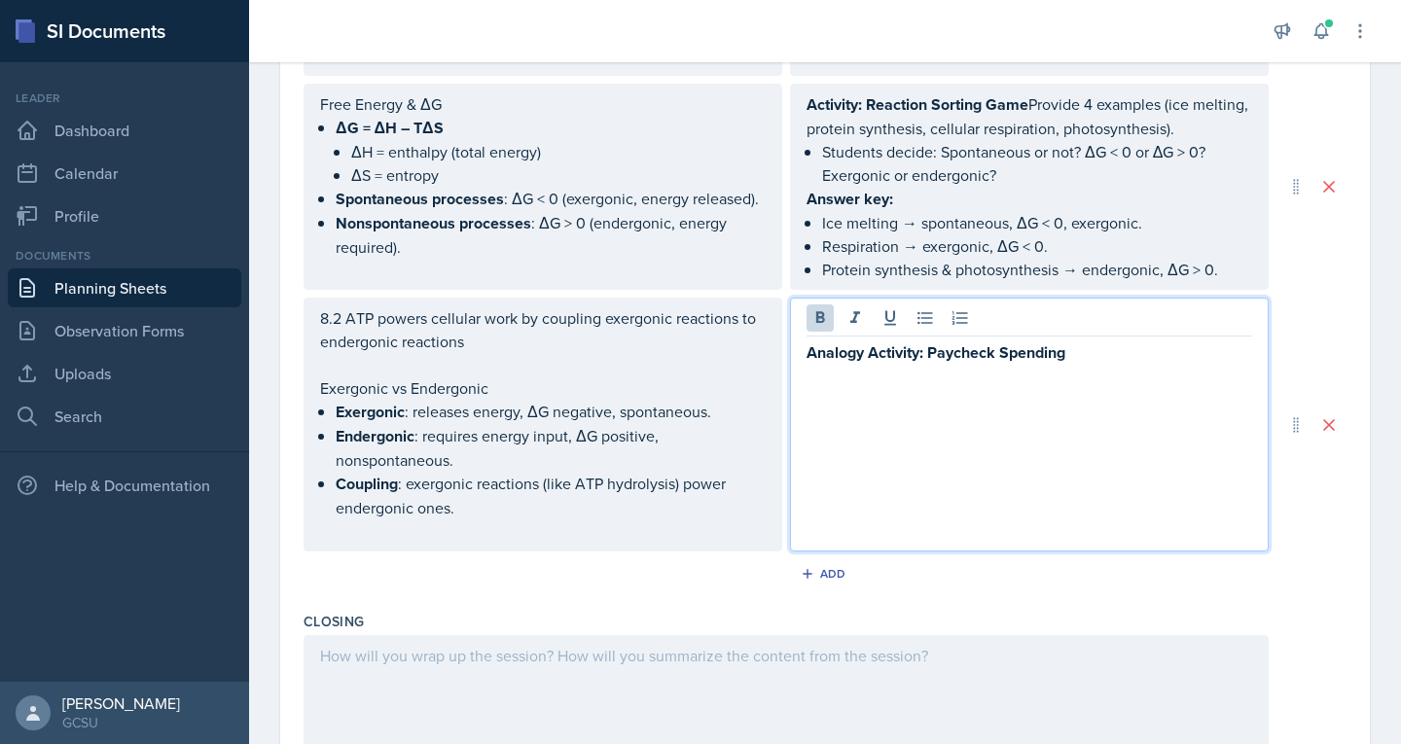
scroll to position [1470, 0]
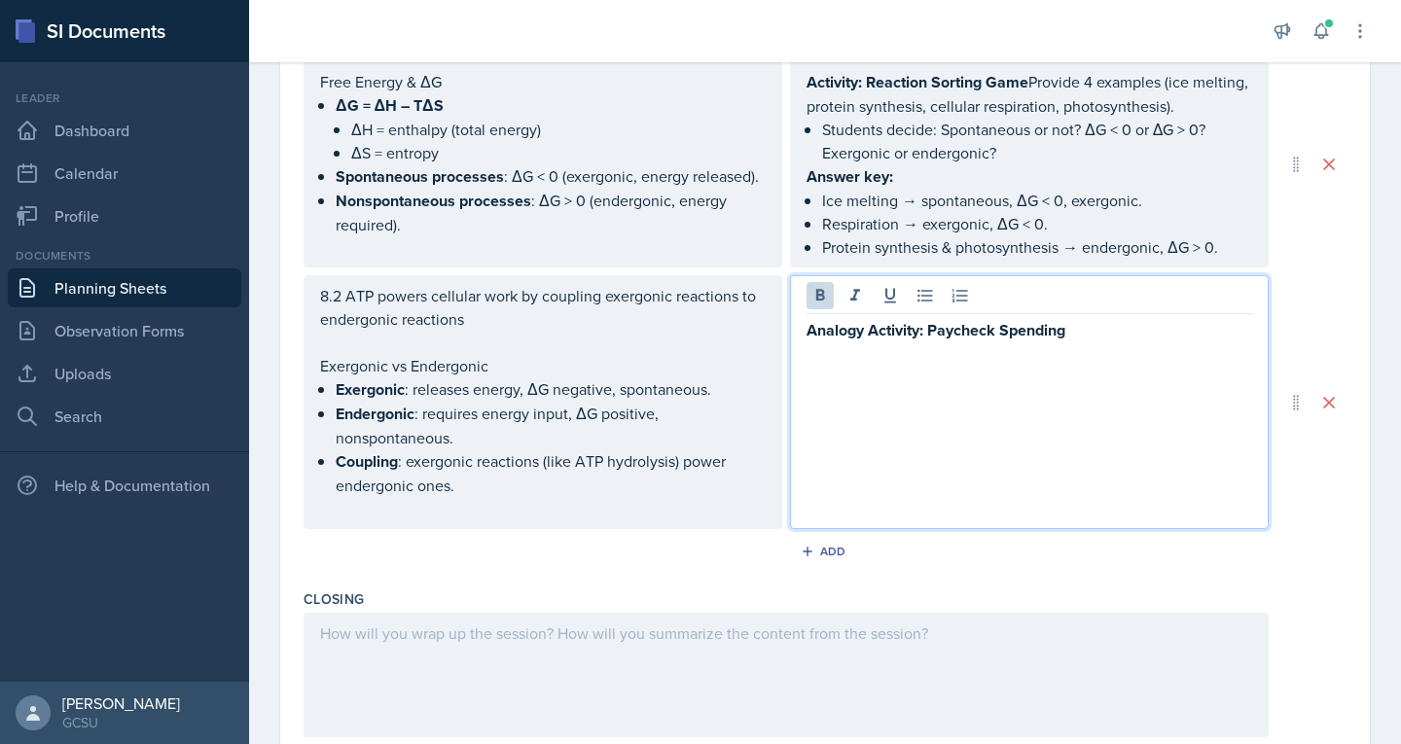
click at [834, 335] on strong "Analogy Activity: Paycheck Spending" at bounding box center [936, 330] width 259 height 22
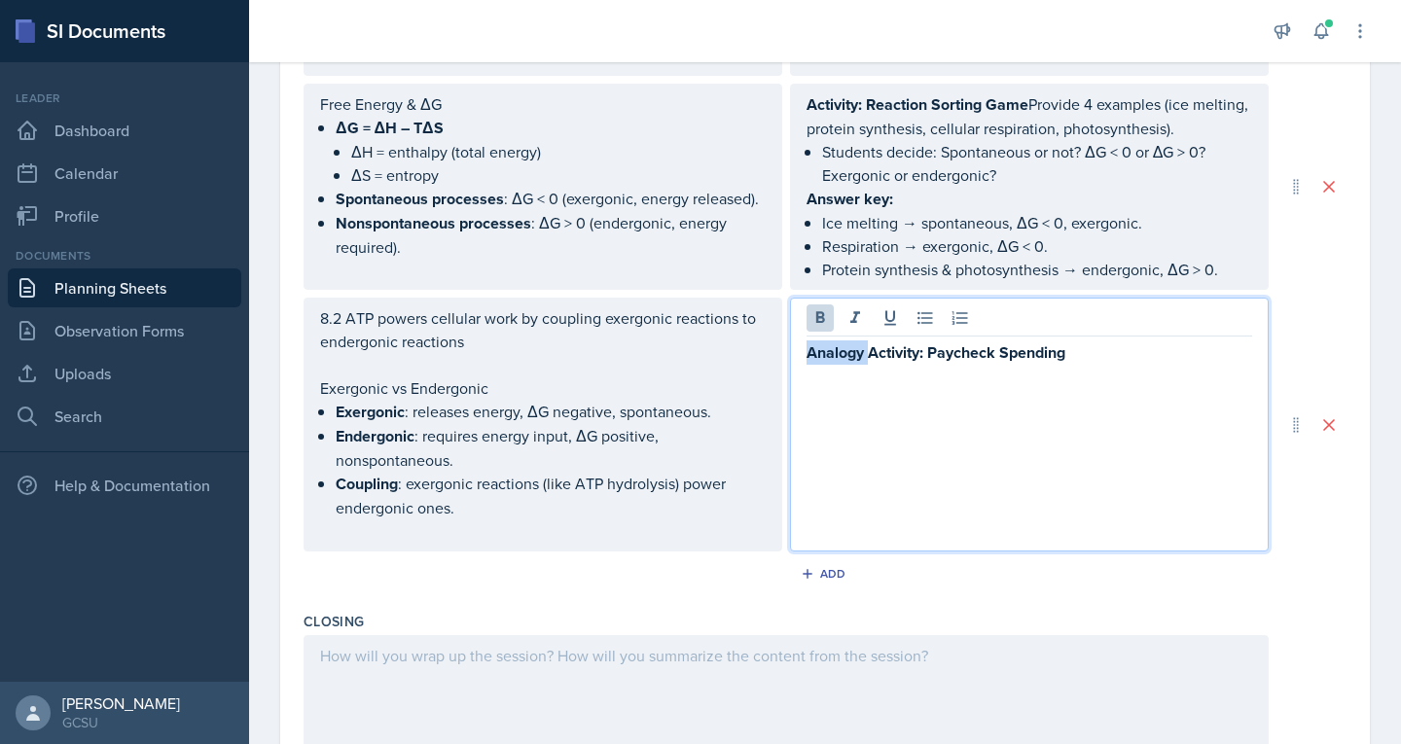
click at [834, 341] on strong "Analogy Activity: Paycheck Spending" at bounding box center [936, 352] width 259 height 22
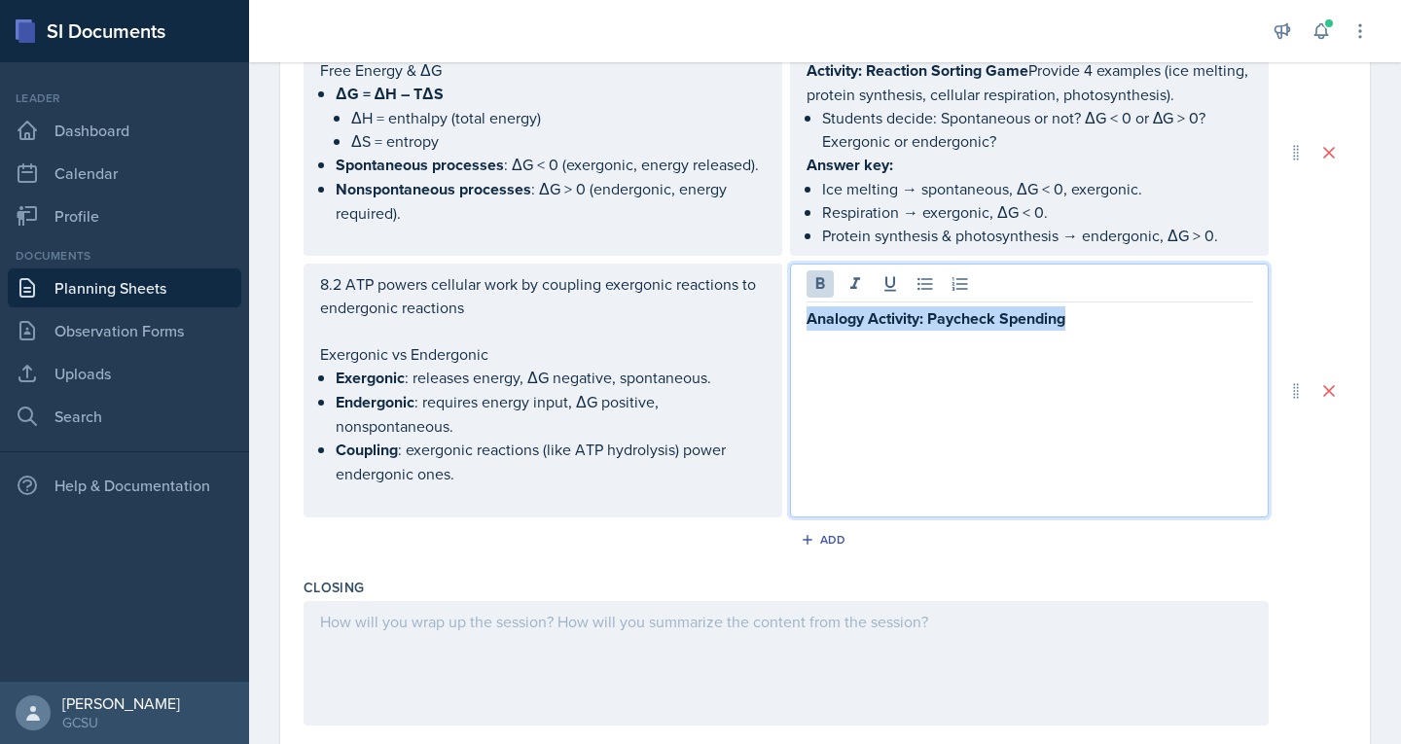
click at [834, 330] on strong "Analogy Activity: Paycheck Spending" at bounding box center [936, 318] width 259 height 22
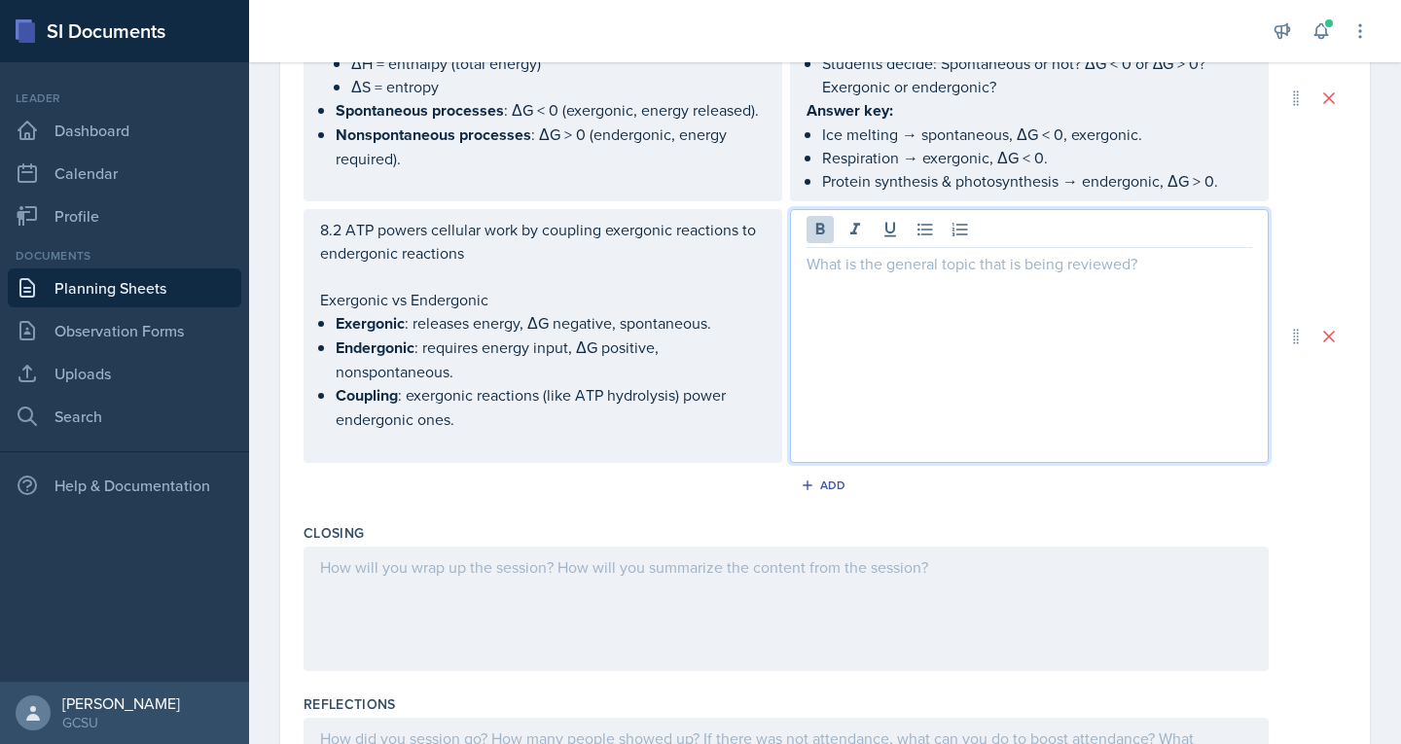
scroll to position [1527, 0]
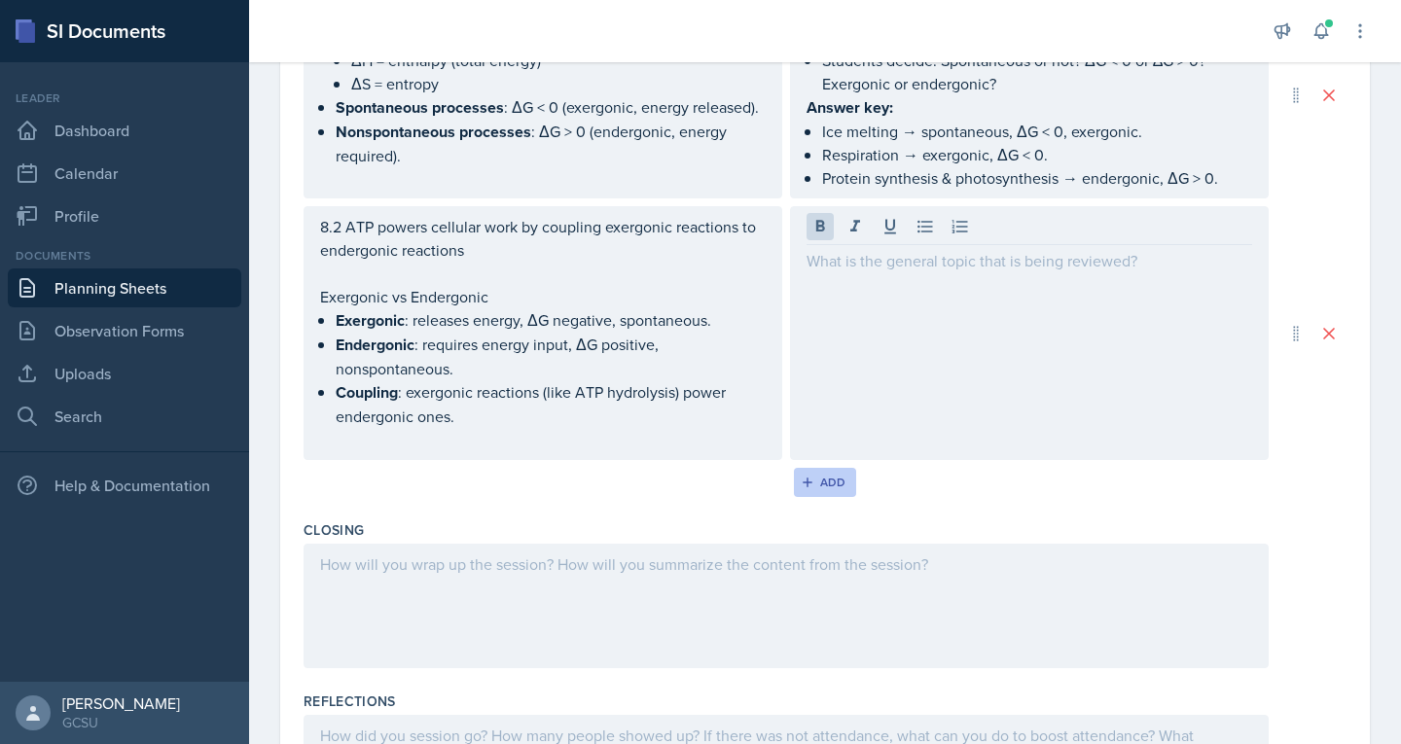
click at [816, 490] on div "Add" at bounding box center [826, 483] width 42 height 16
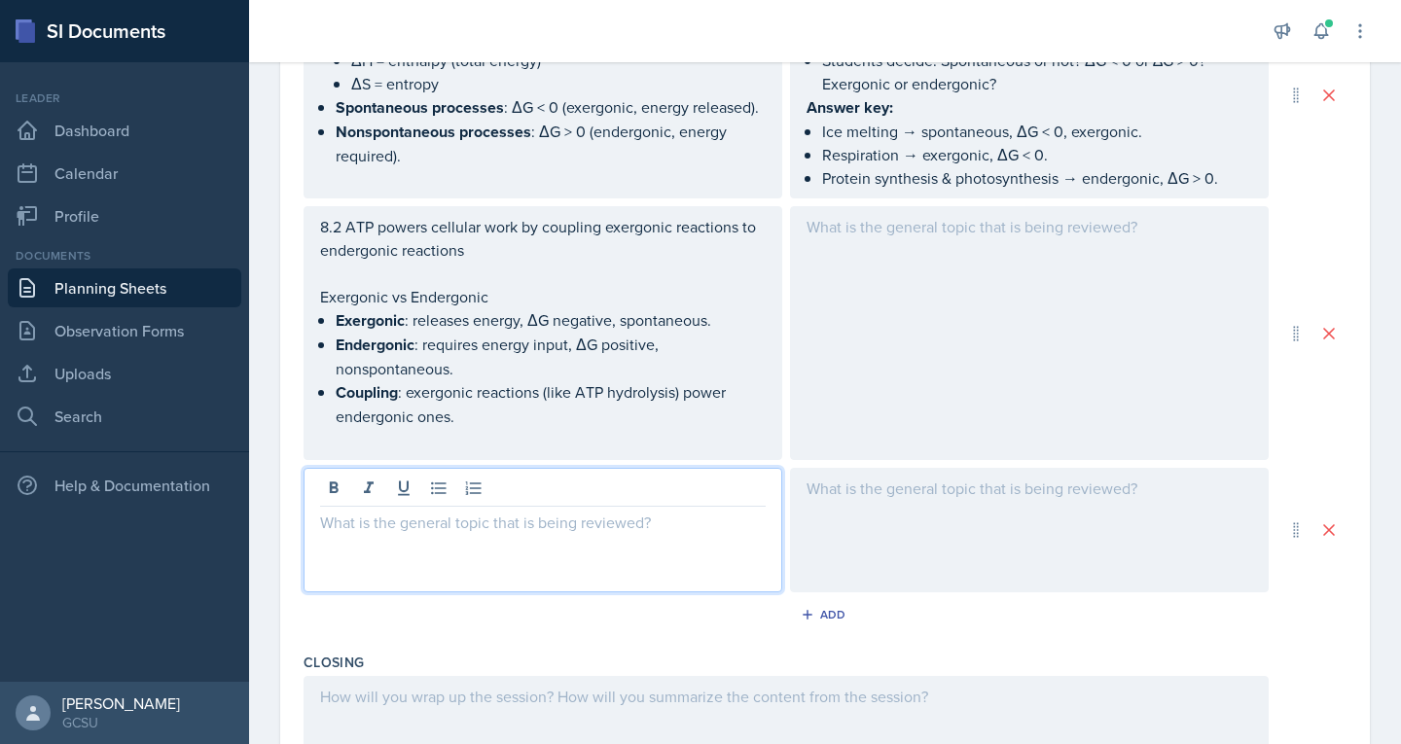
click at [557, 512] on div at bounding box center [543, 530] width 479 height 125
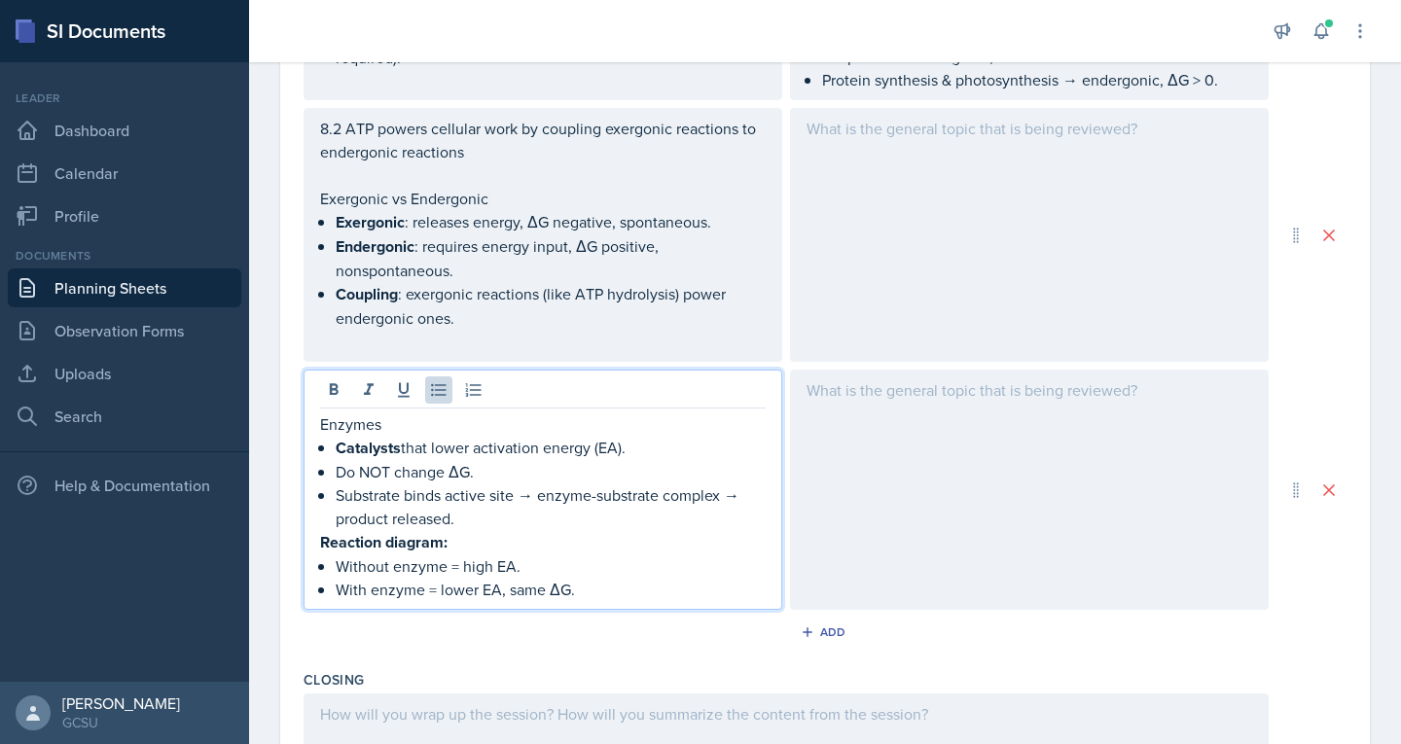
scroll to position [1652, 0]
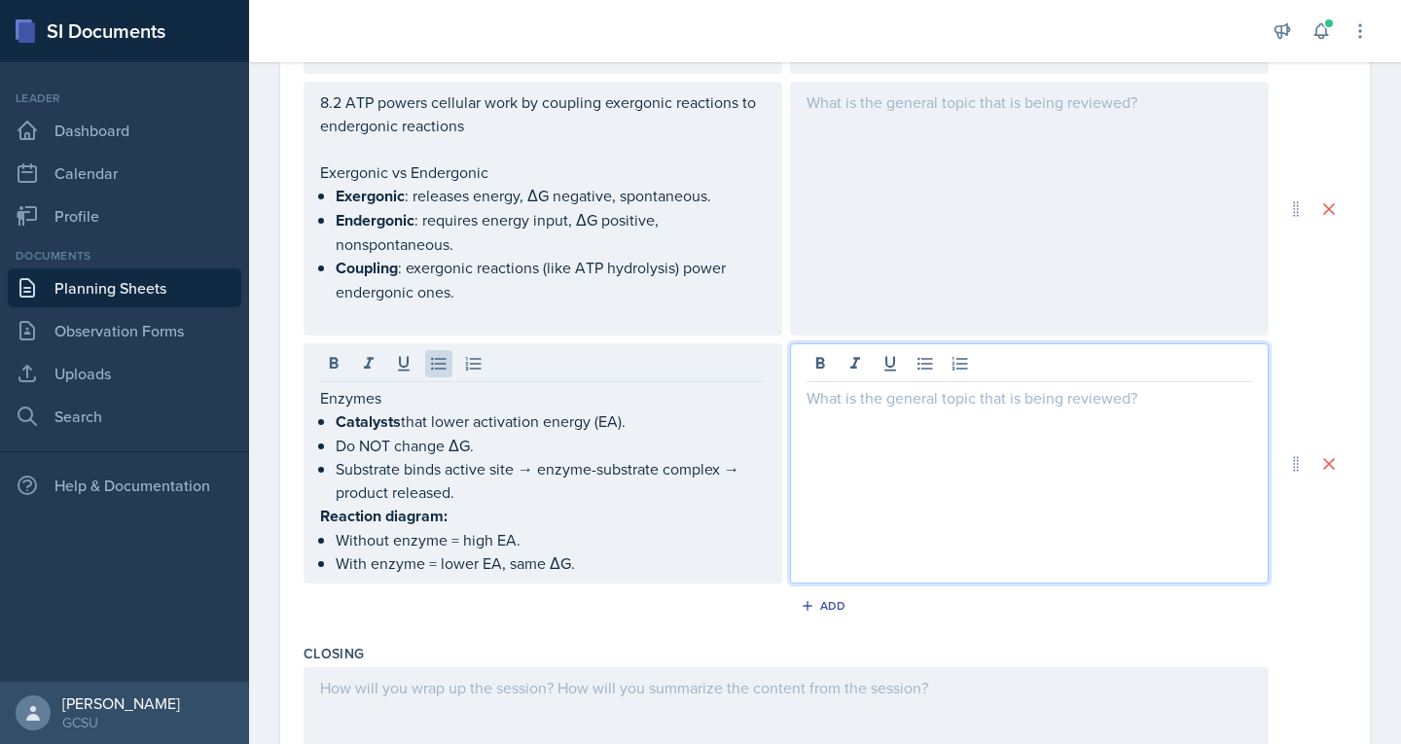
click at [951, 388] on p at bounding box center [1030, 397] width 446 height 23
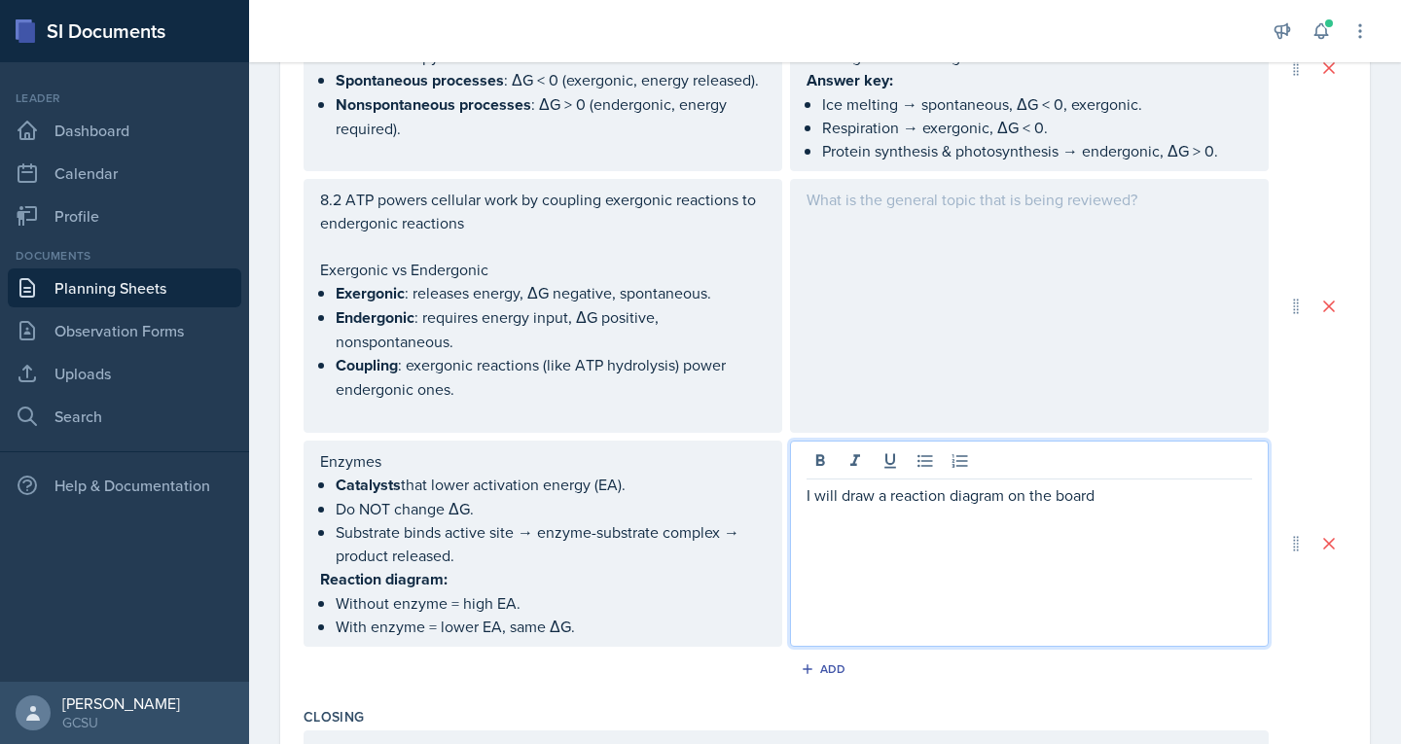
scroll to position [1554, 0]
click at [827, 508] on p "I will draw a reaction diagram on the board" at bounding box center [1030, 496] width 446 height 23
copy p "I will draw a reaction diagram on the board"
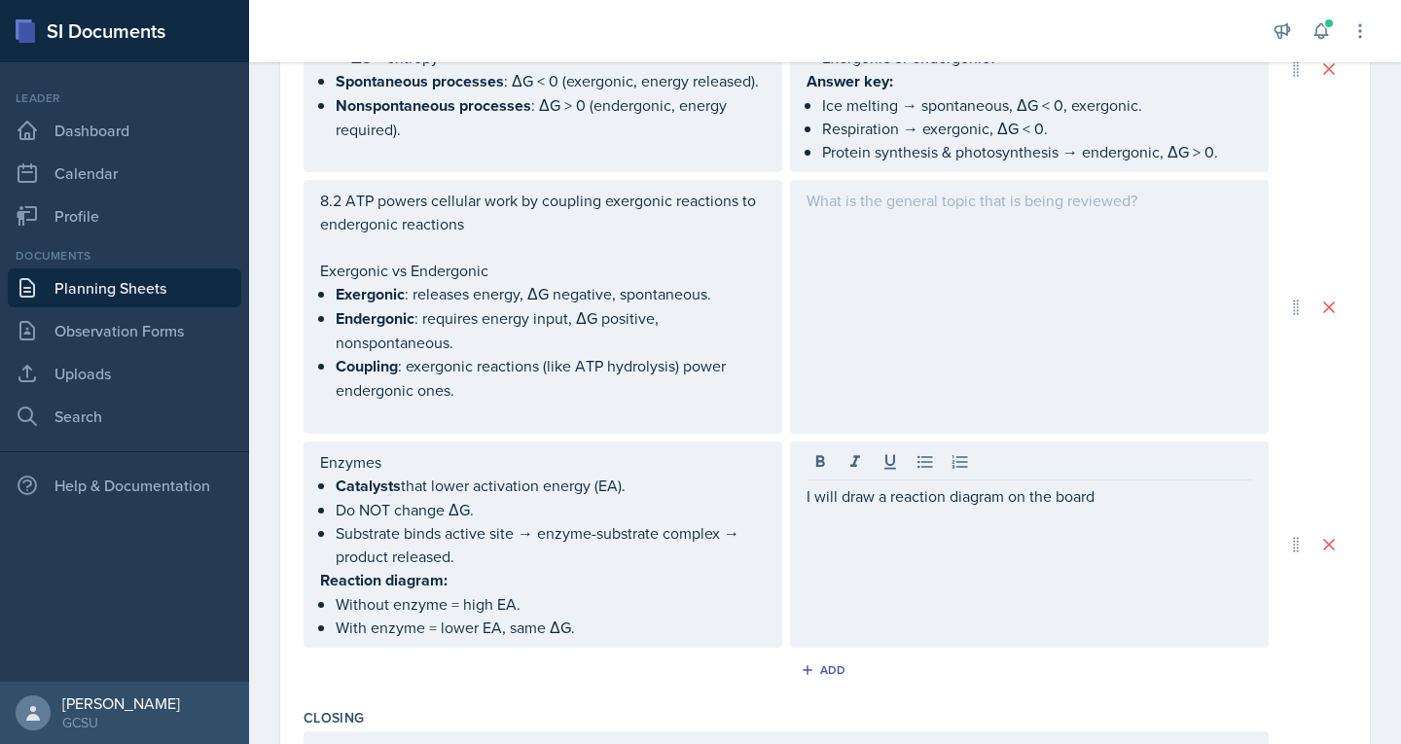
click at [927, 261] on div at bounding box center [1029, 307] width 479 height 254
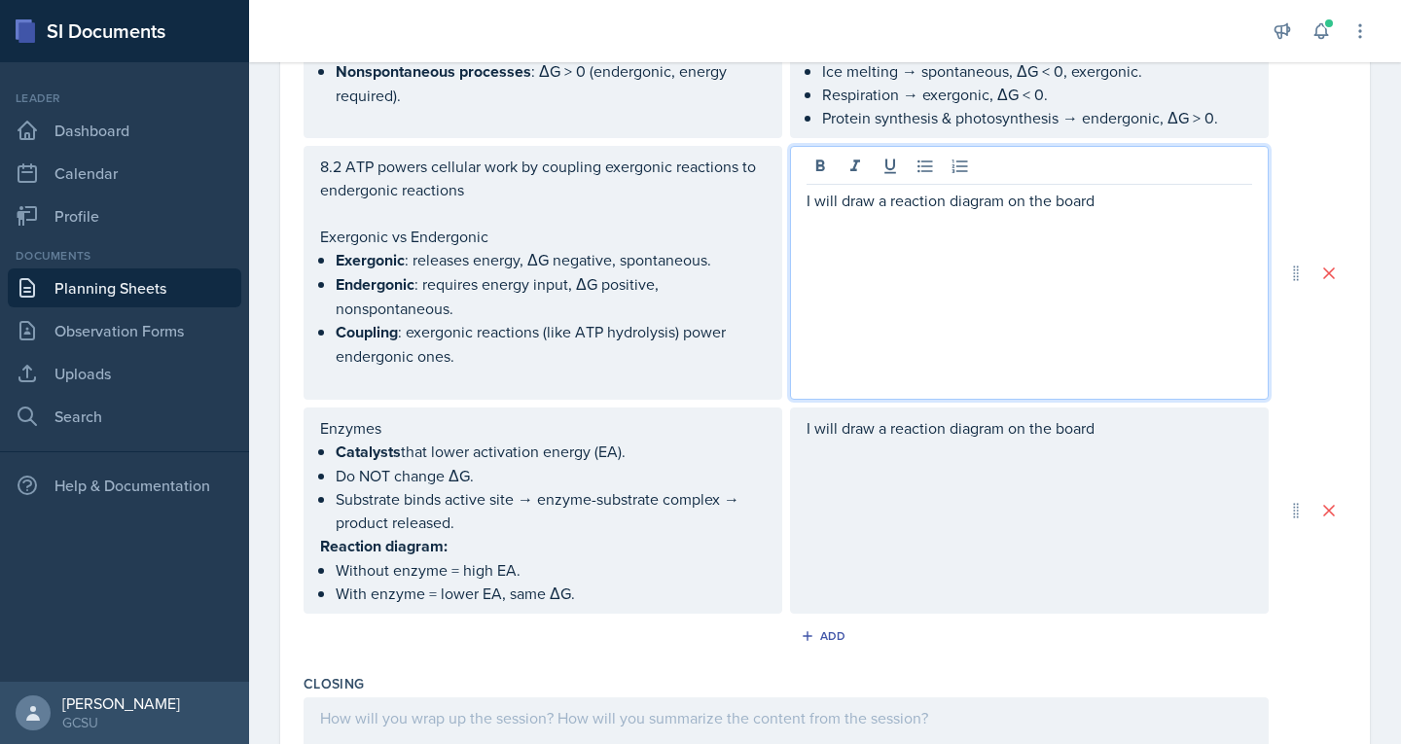
click at [871, 212] on p "I will draw a reaction diagram on the board" at bounding box center [1030, 200] width 446 height 23
click at [1143, 212] on p "I will draw two reaction diagram on the board" at bounding box center [1030, 200] width 446 height 23
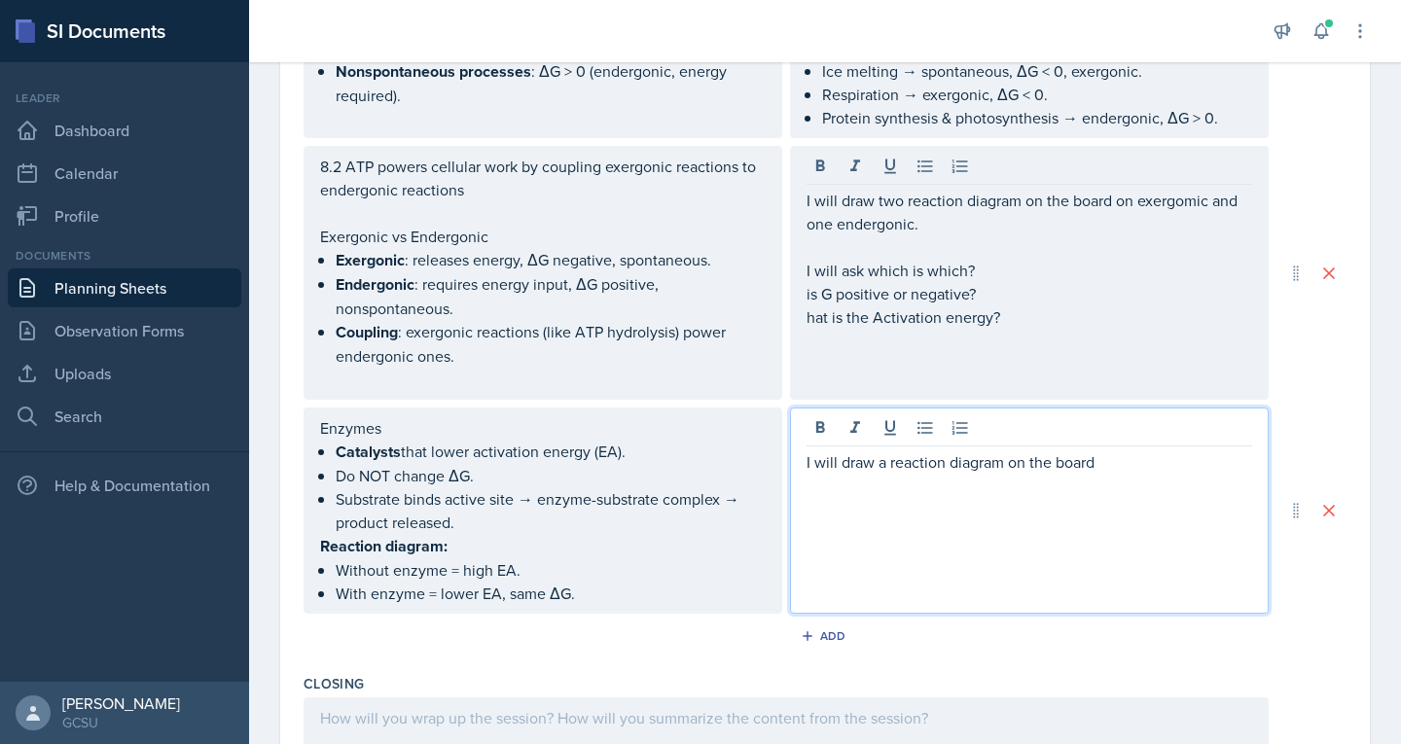
click at [909, 449] on div "I will draw a reaction diagram on the board" at bounding box center [1029, 511] width 479 height 206
click at [916, 438] on icon at bounding box center [925, 427] width 19 height 19
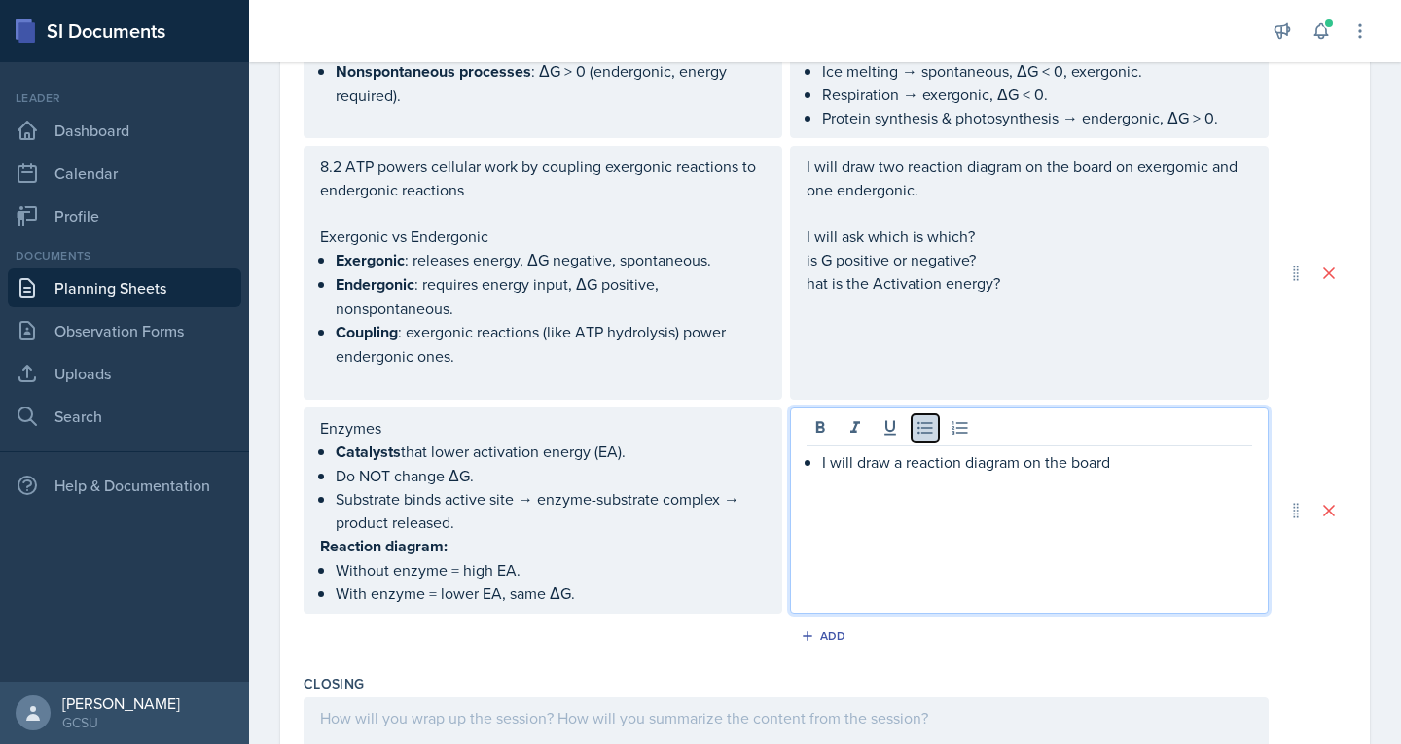
click at [916, 438] on icon at bounding box center [925, 427] width 19 height 19
click at [910, 469] on p "I will draw a reaction diagram on the board" at bounding box center [1030, 461] width 446 height 23
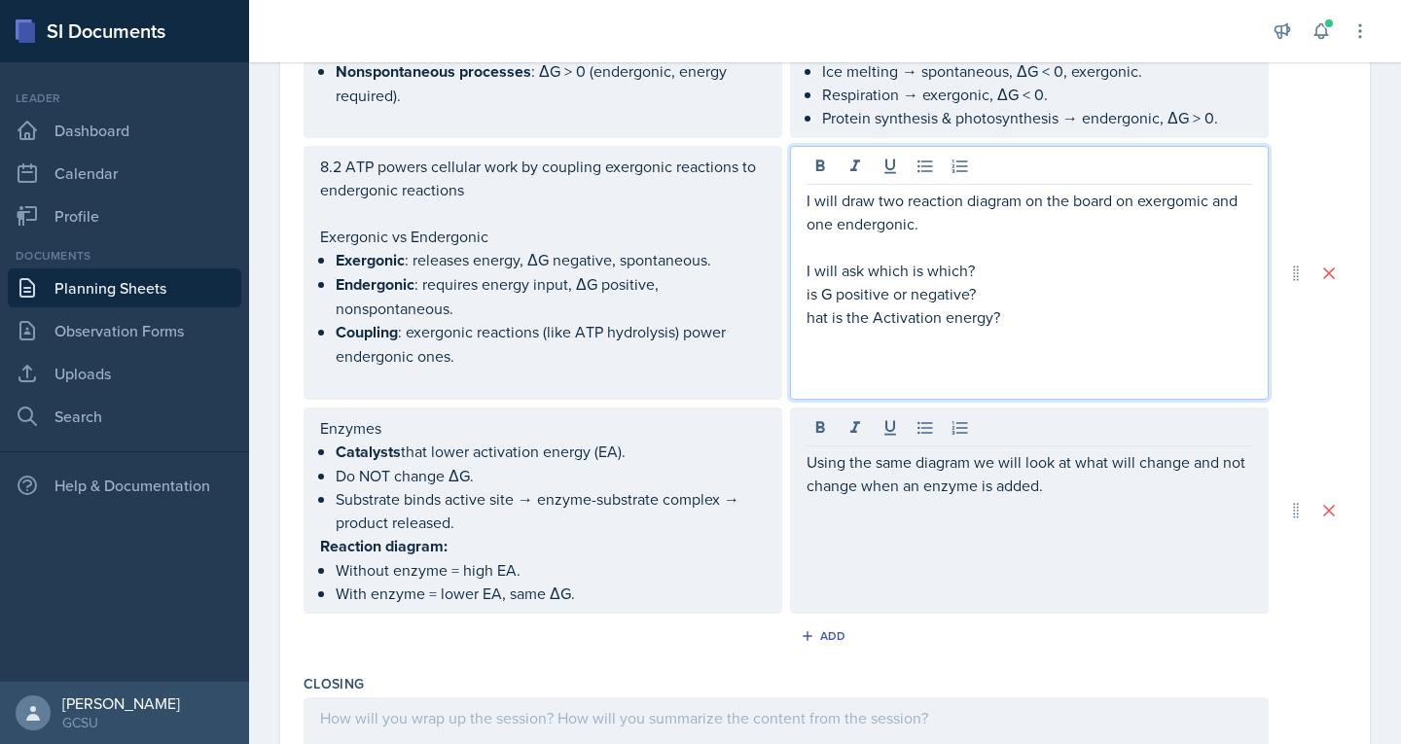
drag, startPoint x: 1169, startPoint y: 179, endPoint x: 1204, endPoint y: 287, distance: 113.2
click at [1204, 282] on p "I will ask which is which?" at bounding box center [1030, 270] width 446 height 23
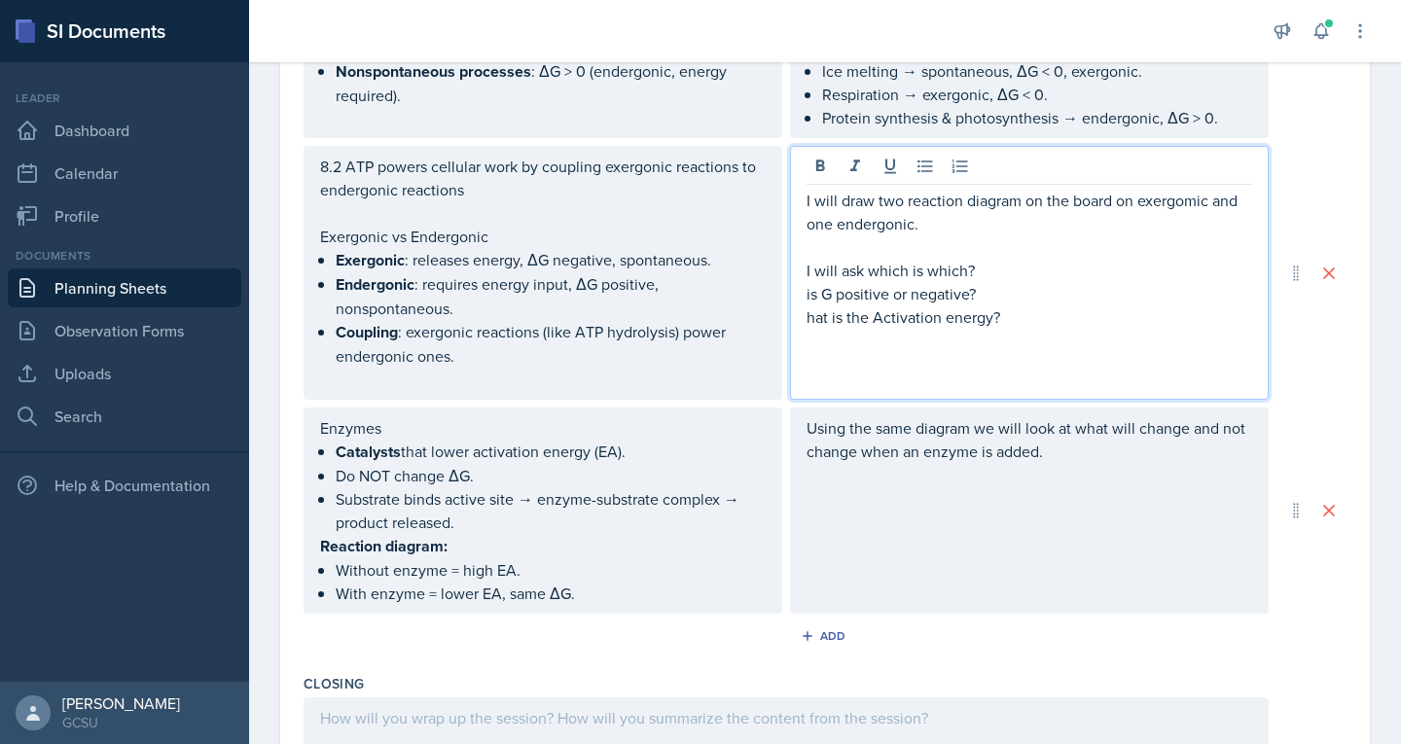
click at [1155, 226] on p "I will draw two reaction diagram on the board on exergomic and one endergonic." at bounding box center [1030, 212] width 446 height 47
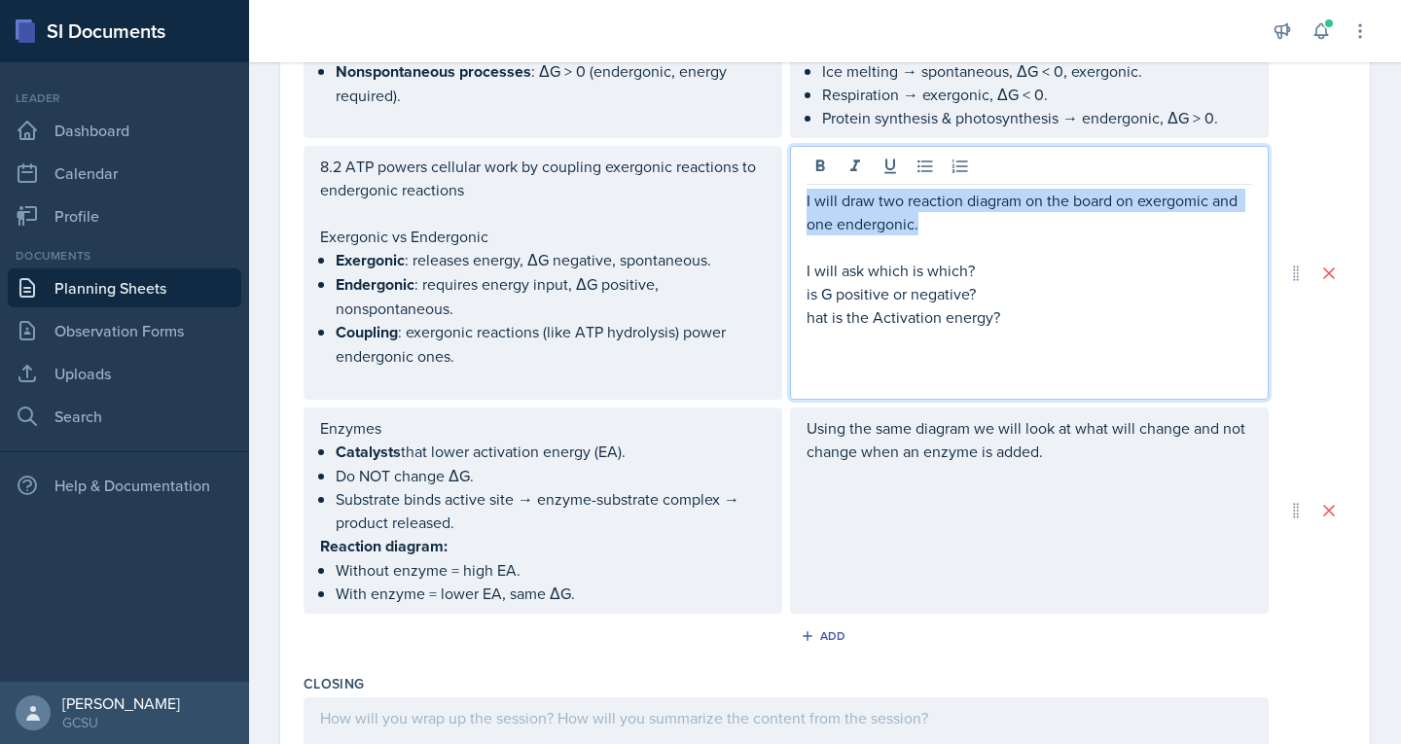
drag, startPoint x: 1155, startPoint y: 226, endPoint x: 1206, endPoint y: 241, distance: 53.9
click at [1206, 235] on p "I will draw two reaction diagram on the board on exergomic and one endergonic." at bounding box center [1030, 212] width 446 height 47
click at [1168, 221] on p "I will draw two reaction diagram on the board on exergomic and one endergonic." at bounding box center [1030, 212] width 446 height 47
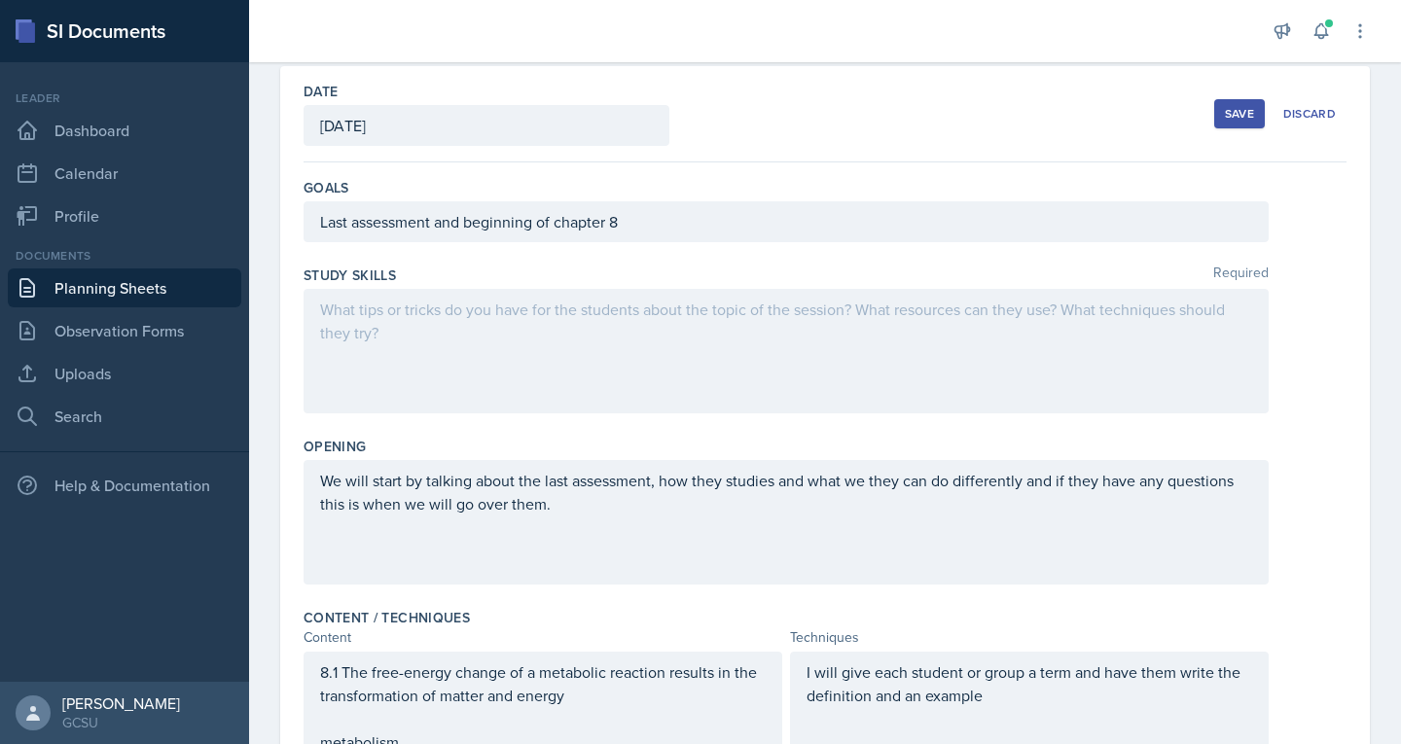
scroll to position [0, 0]
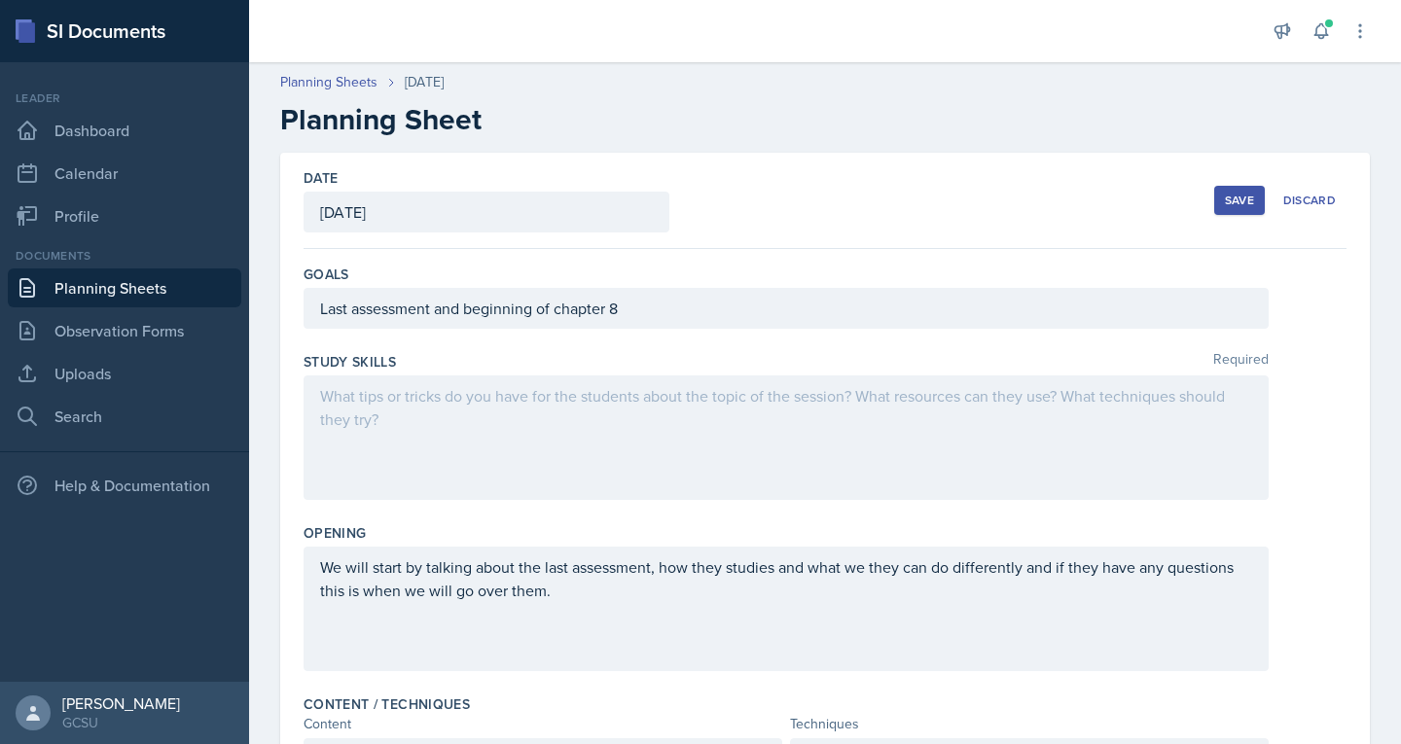
click at [1238, 198] on div "Save" at bounding box center [1239, 201] width 29 height 16
